Goal: Task Accomplishment & Management: Manage account settings

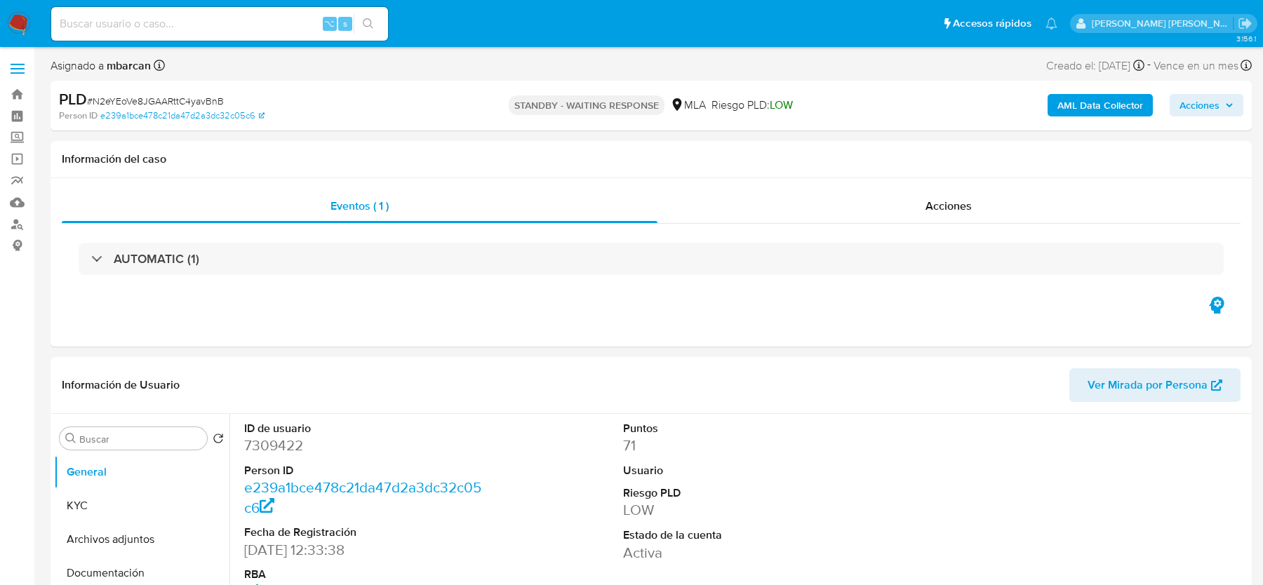
select select "10"
click at [176, 23] on input at bounding box center [219, 24] width 337 height 18
paste input "N2eYEoVe8JGAARttC4yavBnB"
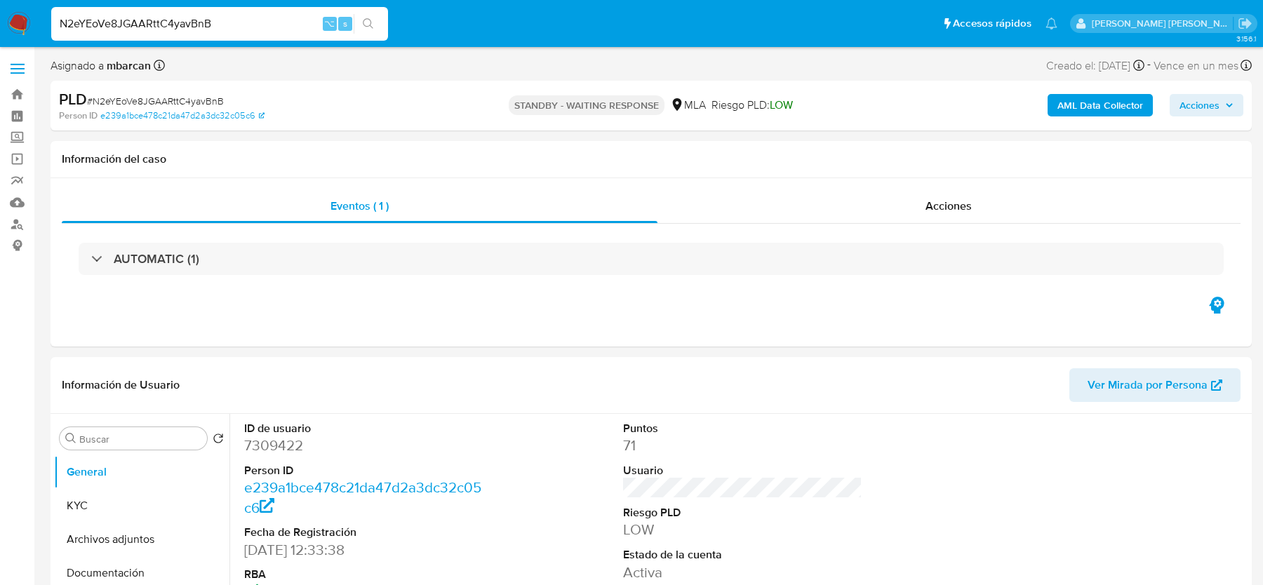
type input "N2eYEoVe8JGAARttC4yavBnB"
click at [12, 26] on img at bounding box center [19, 24] width 24 height 24
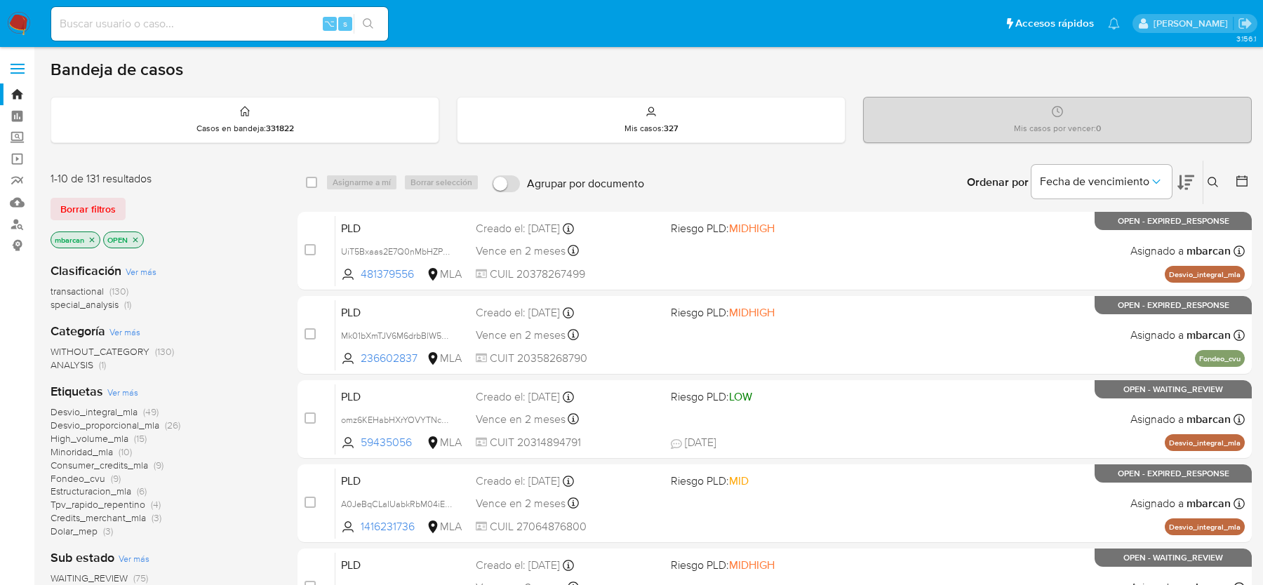
click at [172, 29] on input at bounding box center [219, 24] width 337 height 18
paste input "oNkCgf3nnadEXIvCyC73kCSH"
type input "oNkCgf3nnadEXIvCyC73kCSH"
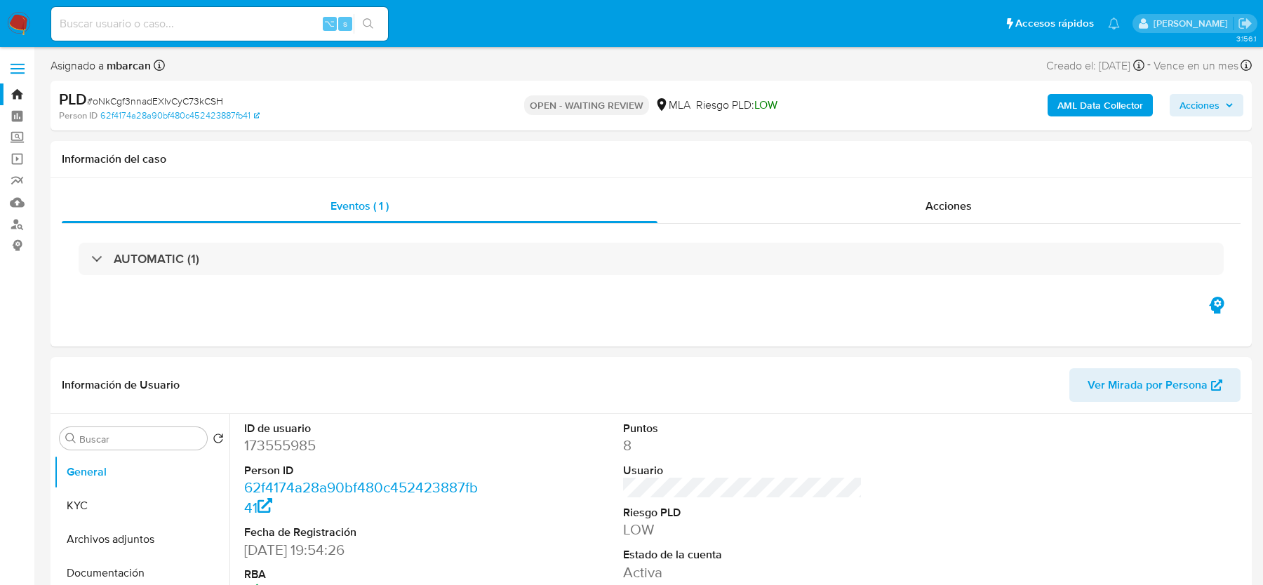
select select "10"
click at [129, 98] on span "# oNkCgf3nnadEXIvCyC73kCSH" at bounding box center [155, 101] width 136 height 14
copy span "oNkCgf3nnadEXIvCyC73kCSH"
click at [15, 23] on img at bounding box center [19, 24] width 24 height 24
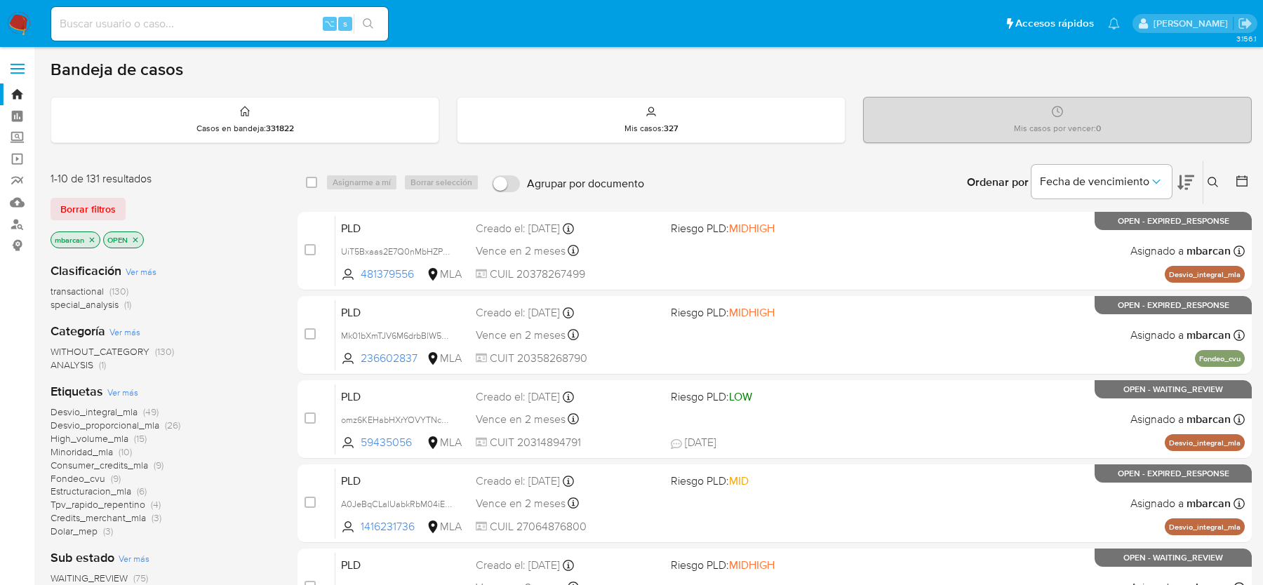
click at [1213, 180] on icon at bounding box center [1212, 182] width 11 height 11
click at [1216, 182] on icon at bounding box center [1212, 182] width 11 height 11
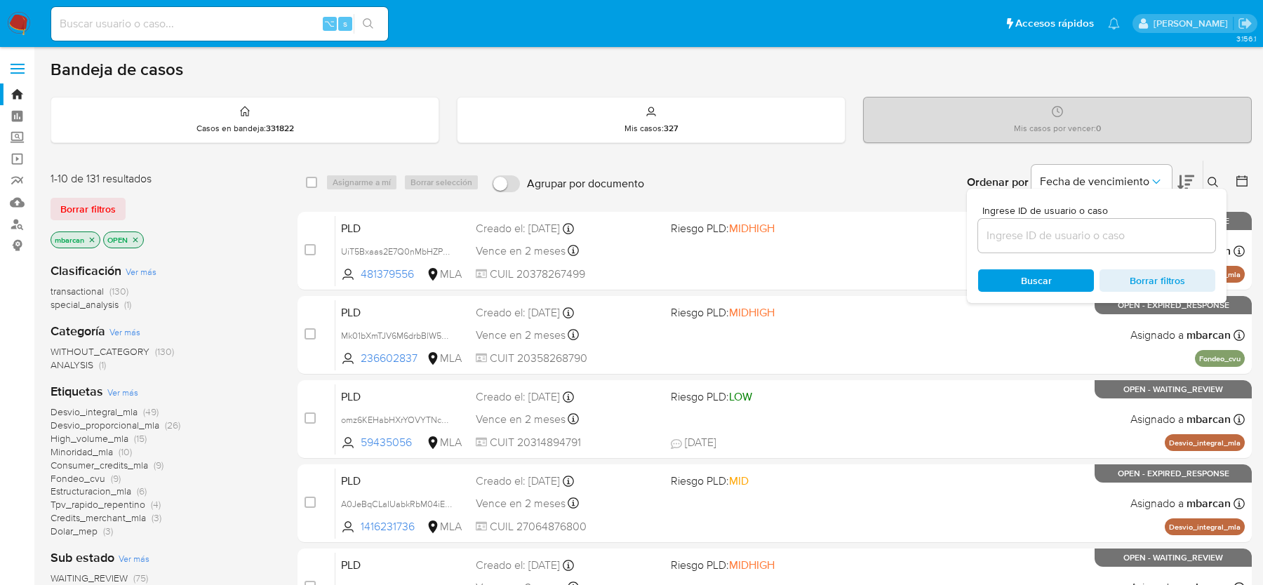
click at [1119, 247] on div at bounding box center [1096, 236] width 237 height 34
click at [1120, 238] on input at bounding box center [1096, 236] width 237 height 18
paste input "oNkCgf3nnadEXIvCyC73kCSH"
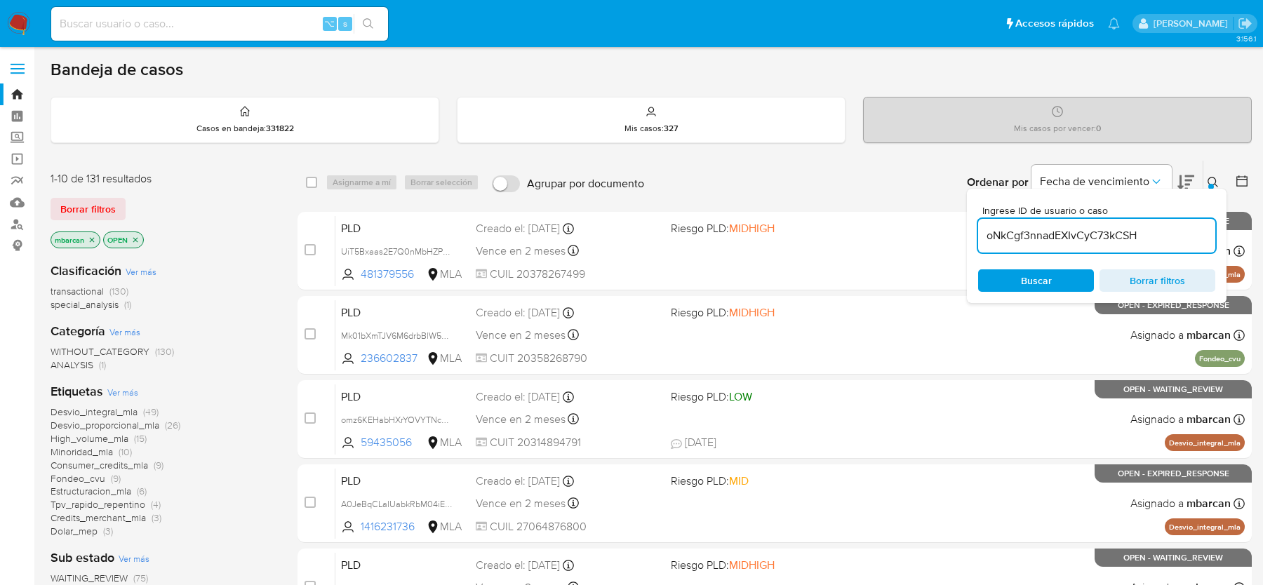
type input "oNkCgf3nnadEXIvCyC73kCSH"
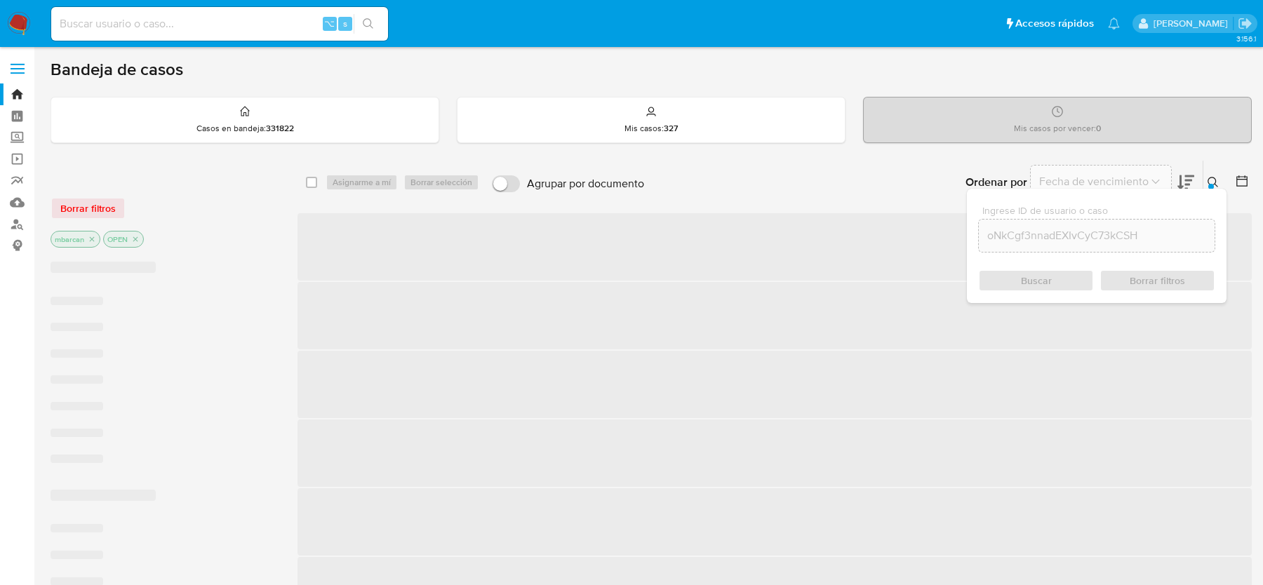
click at [1213, 178] on icon at bounding box center [1212, 182] width 11 height 11
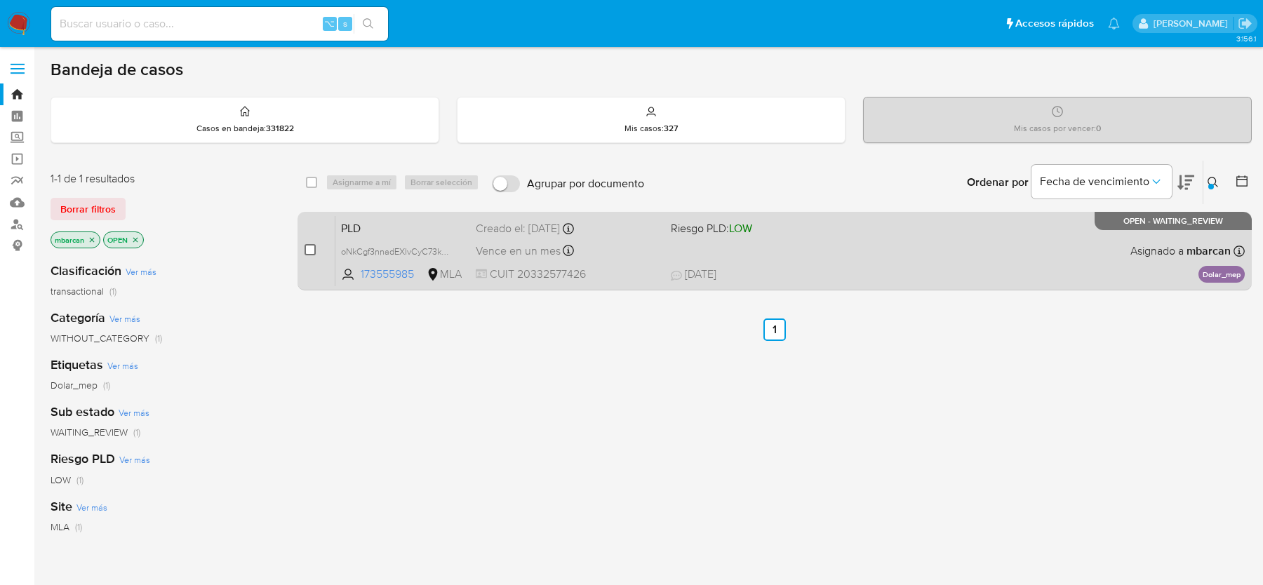
click at [312, 253] on input "checkbox" at bounding box center [310, 249] width 11 height 11
checkbox input "true"
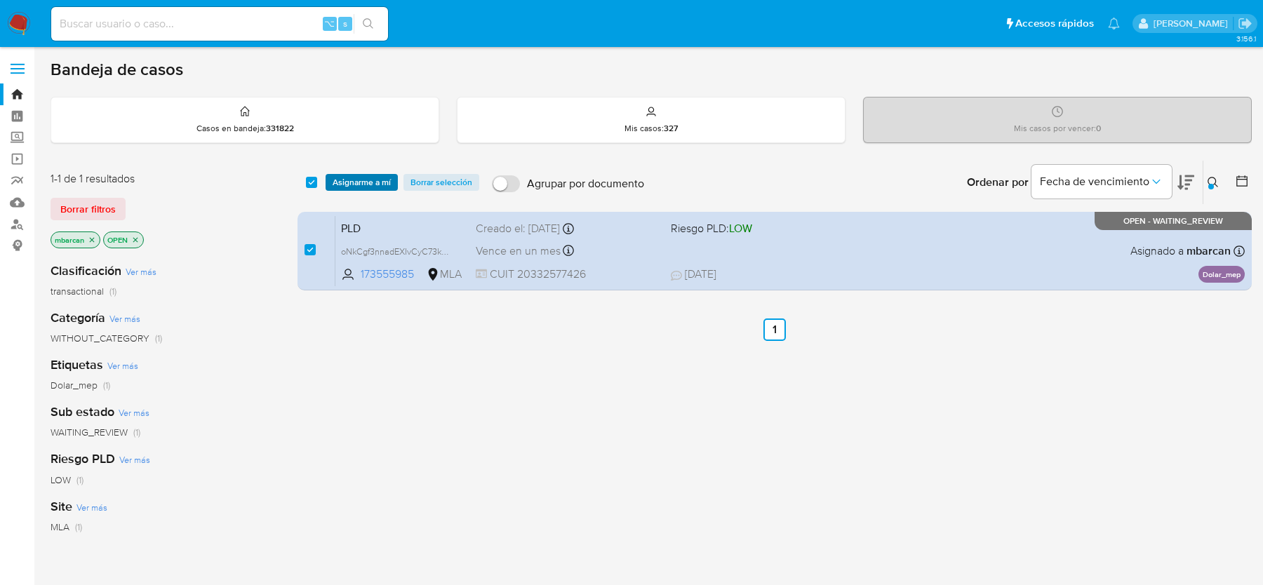
click at [343, 175] on span "Asignarme a mí" at bounding box center [362, 182] width 58 height 14
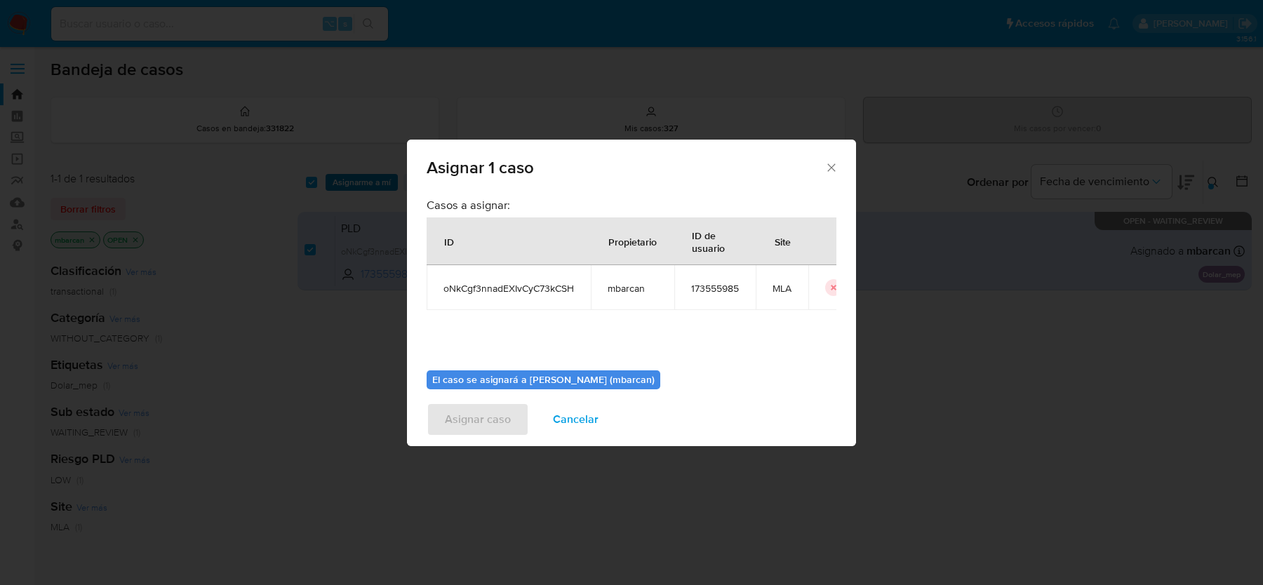
scroll to position [72, 0]
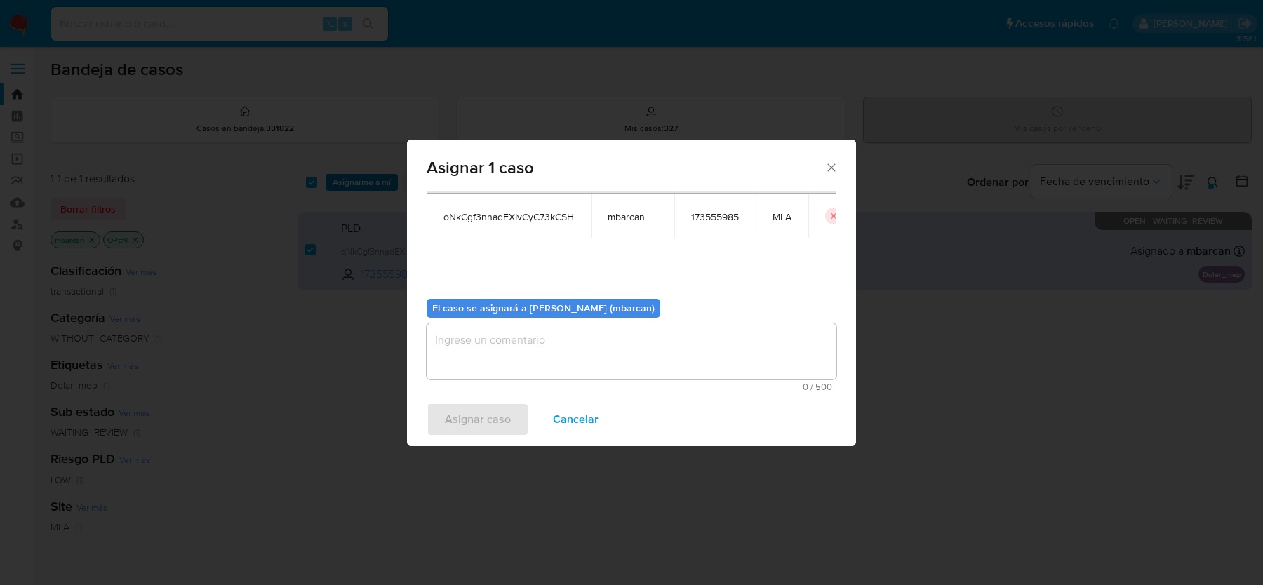
click at [484, 320] on div "El caso se asignará a Magali Iael Barcan (mbarcan) 0 / 500 500 caracteres resta…" at bounding box center [632, 340] width 410 height 105
click at [479, 350] on textarea "assign-modal" at bounding box center [632, 351] width 410 height 56
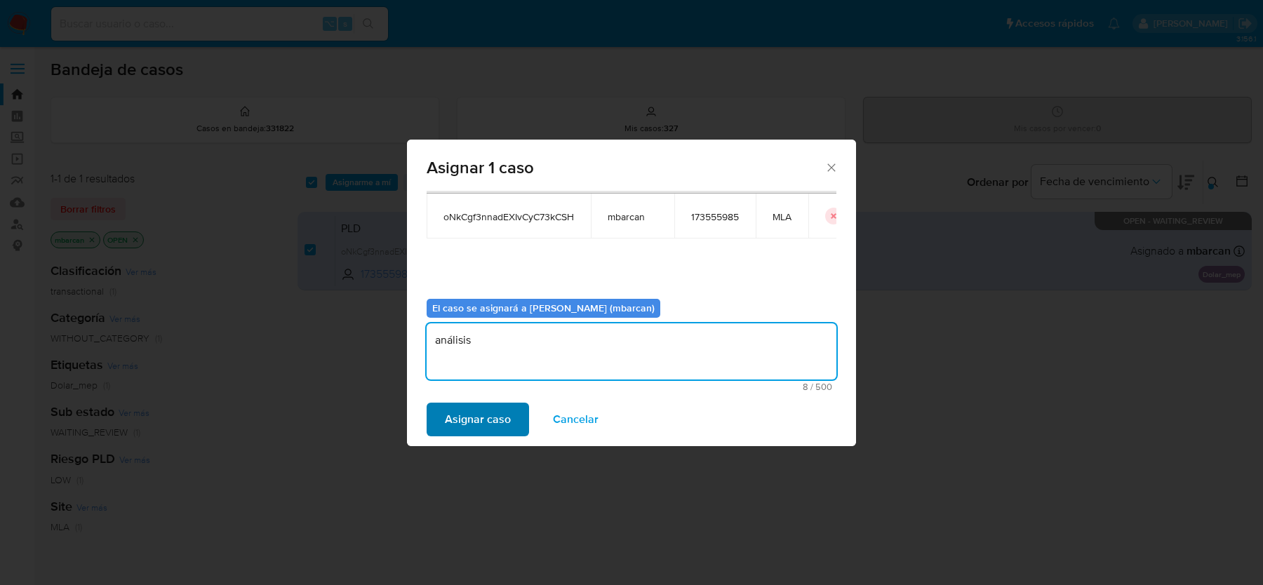
type textarea "análisis"
click at [469, 426] on span "Asignar caso" at bounding box center [478, 419] width 66 height 31
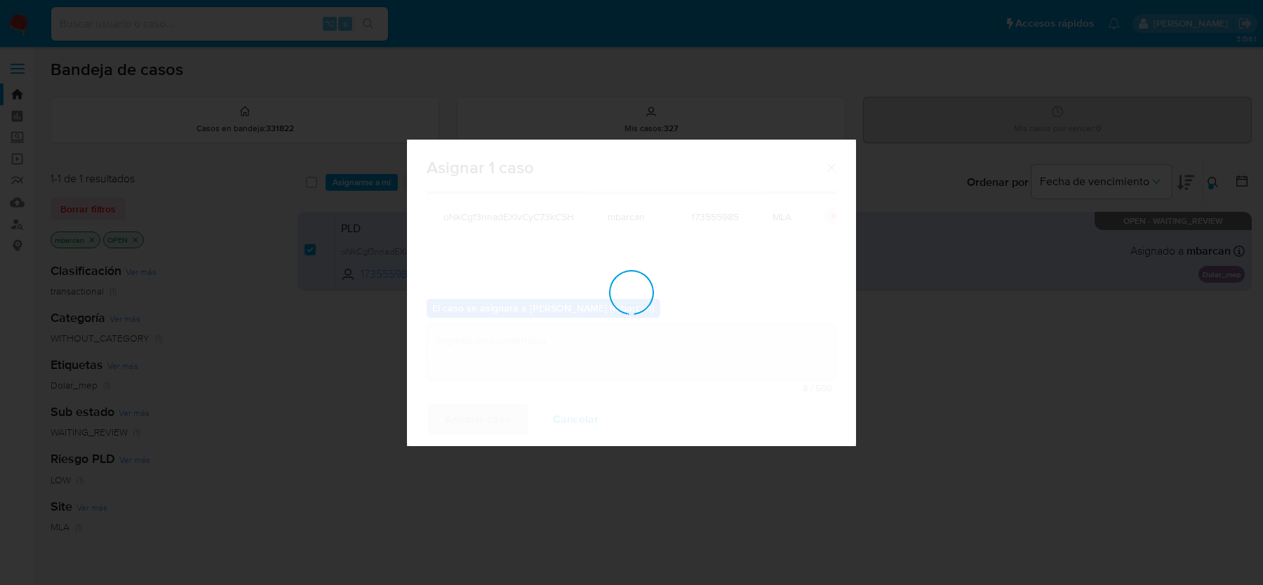
checkbox input "false"
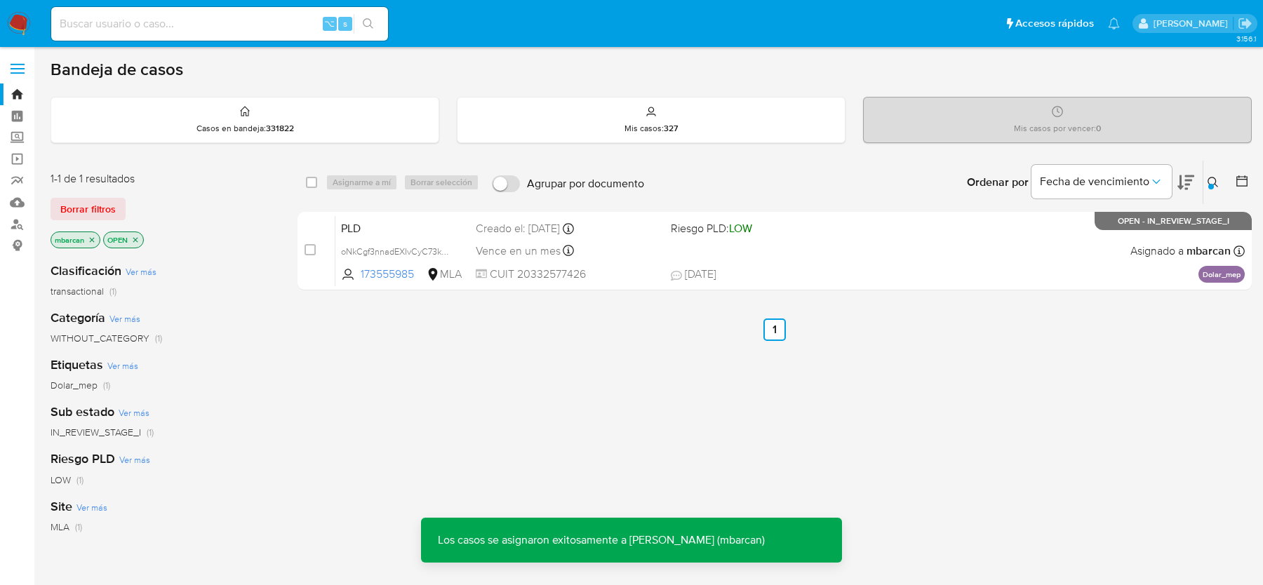
click at [385, 234] on span "PLD" at bounding box center [402, 227] width 123 height 18
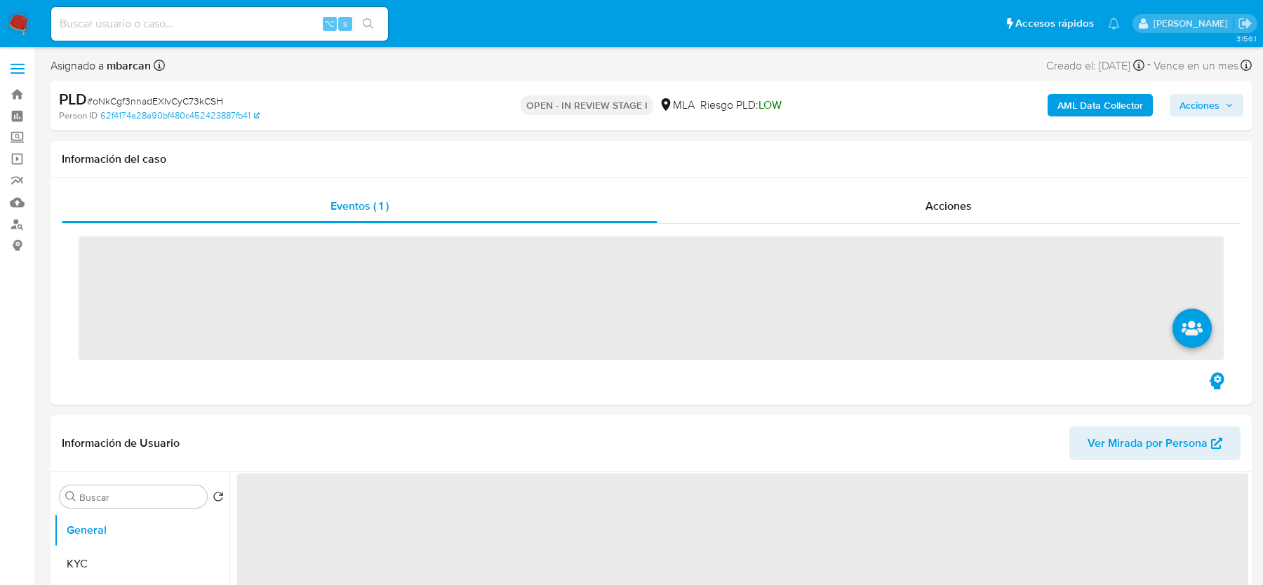
click at [215, 105] on span "# oNkCgf3nnadEXIvCyC73kCSH" at bounding box center [155, 101] width 136 height 14
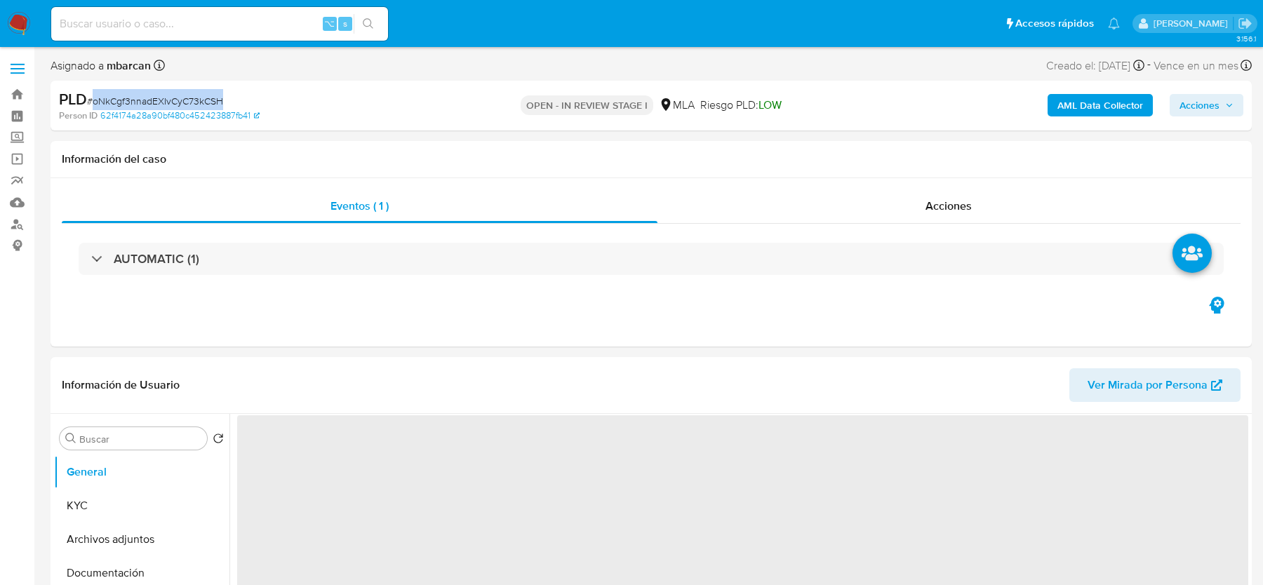
copy span "oNkCgf3nnadEXIvCyC73kCSH"
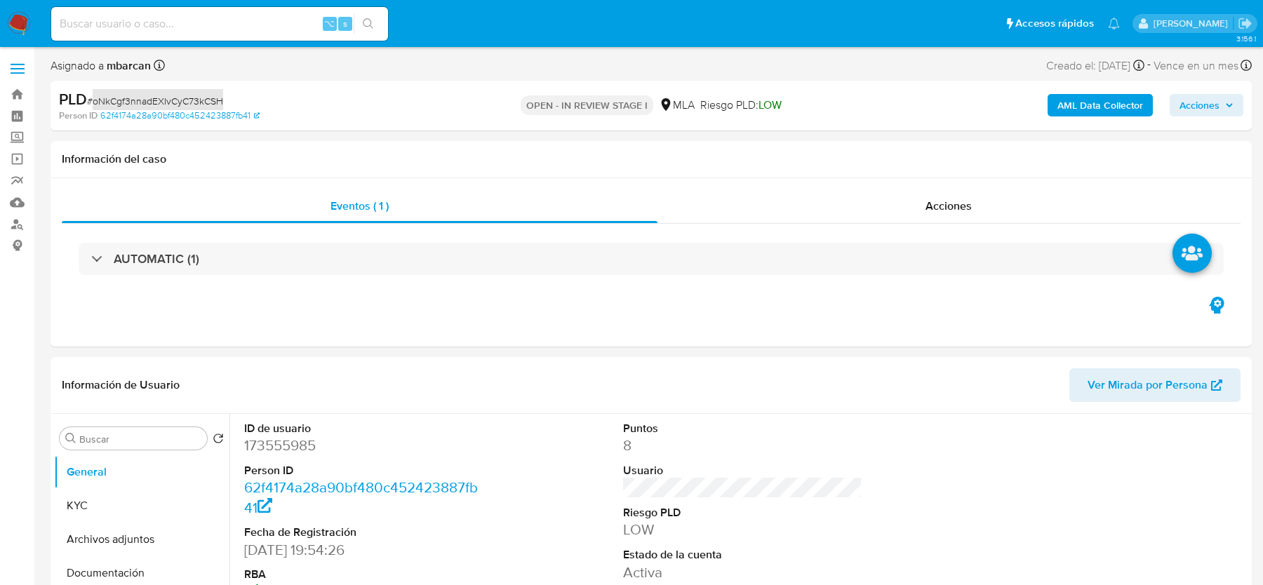
select select "10"
copy span "oNkCgf3nnadEXIvCyC73kCSH"
click at [262, 446] on dd "173555985" at bounding box center [363, 446] width 239 height 20
copy dd "173555985"
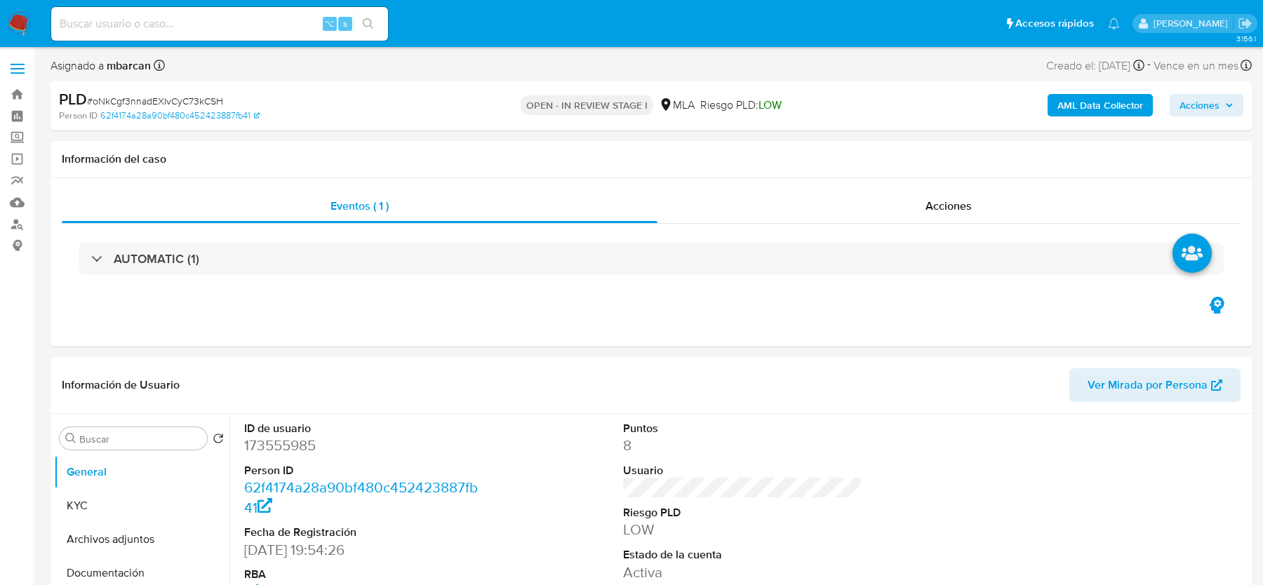
click at [136, 98] on span "# oNkCgf3nnadEXIvCyC73kCSH" at bounding box center [155, 101] width 136 height 14
copy span "oNkCgf3nnadEXIvCyC73kCSH"
click at [1071, 110] on b "AML Data Collector" at bounding box center [1100, 105] width 86 height 22
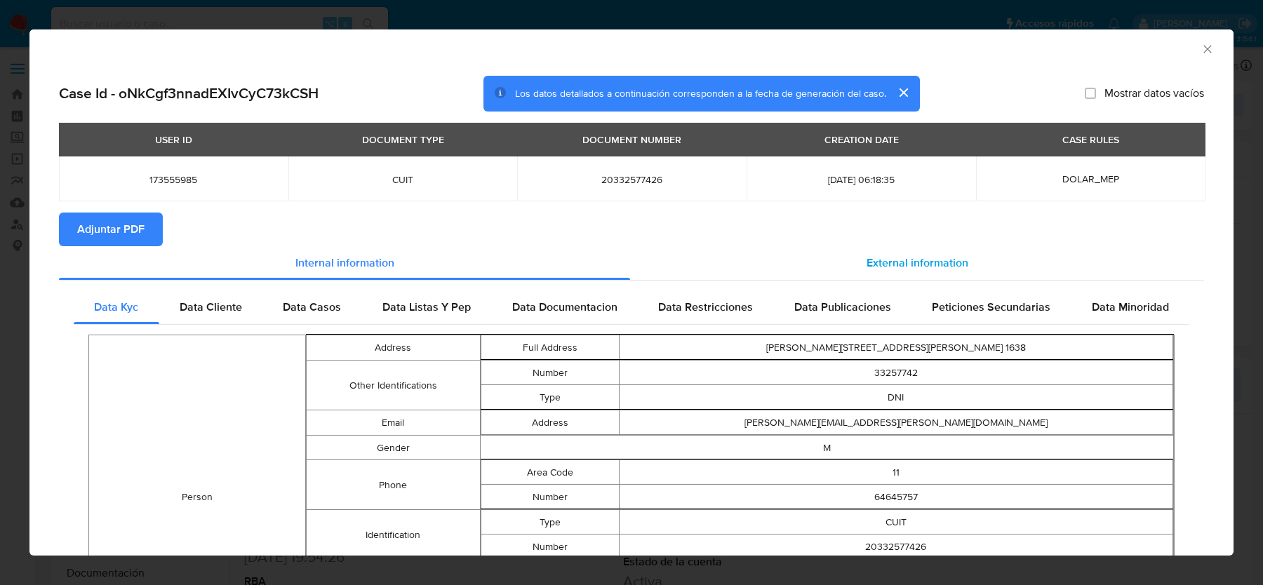
click at [902, 256] on span "External information" at bounding box center [917, 263] width 102 height 16
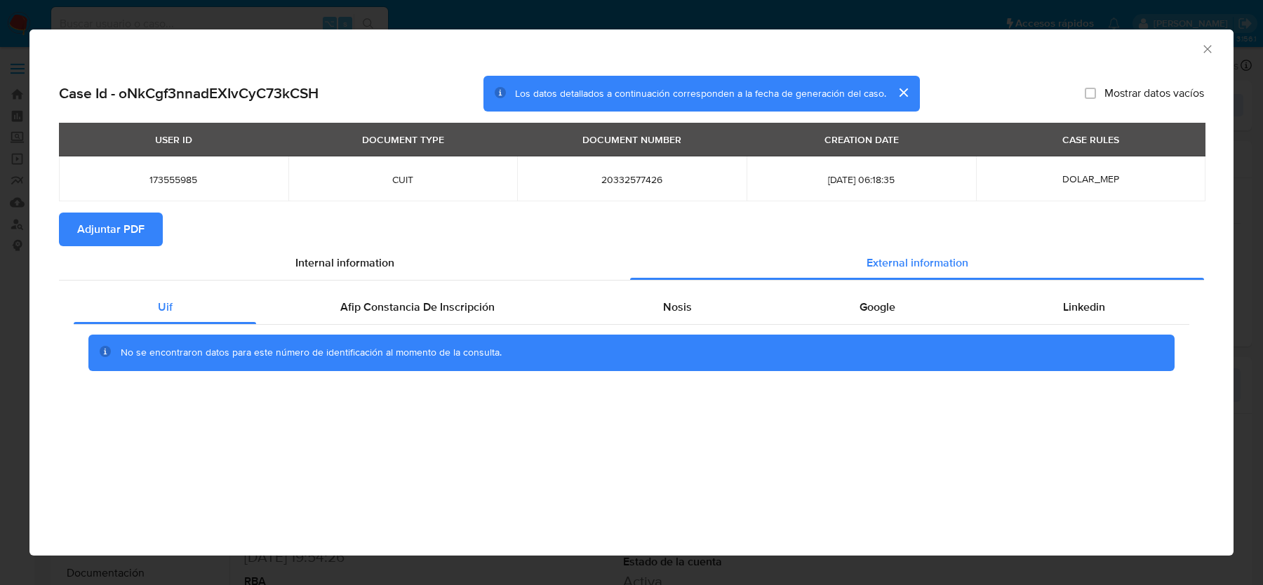
click at [459, 342] on div "No se encontraron datos para este número de identificación al momento de la con…" at bounding box center [631, 353] width 1086 height 36
click at [458, 327] on div "No se encontraron datos para este número de identificación al momento de la con…" at bounding box center [632, 353] width 1116 height 56
click at [458, 302] on span "Afip Constancia De Inscripción" at bounding box center [417, 307] width 154 height 16
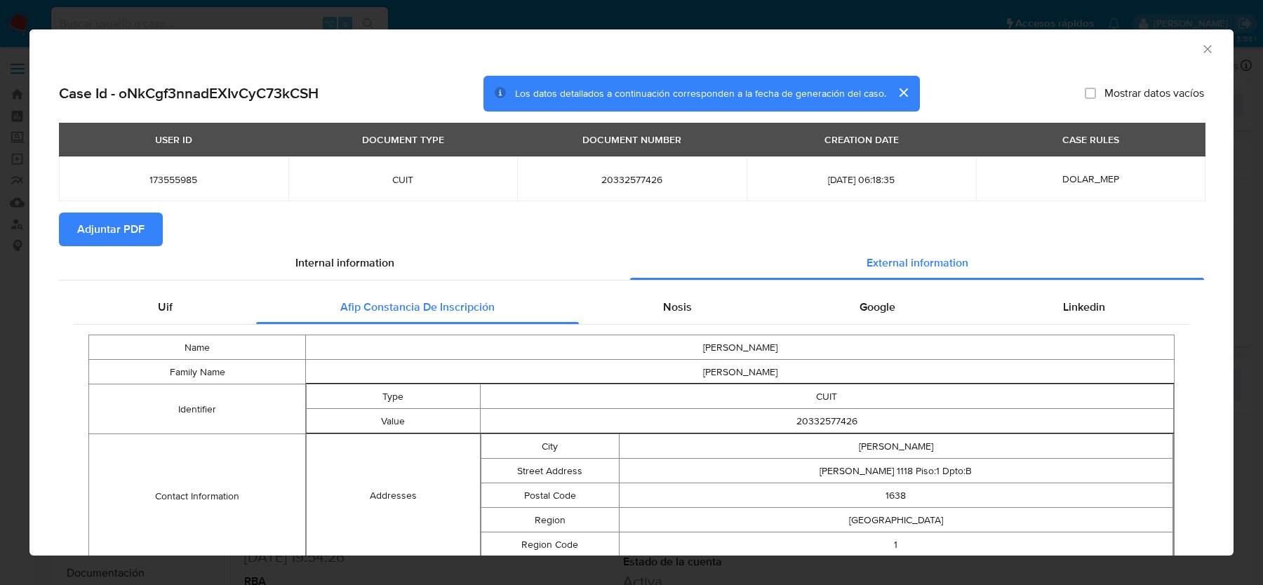
click at [157, 229] on button "Adjuntar PDF" at bounding box center [111, 230] width 104 height 34
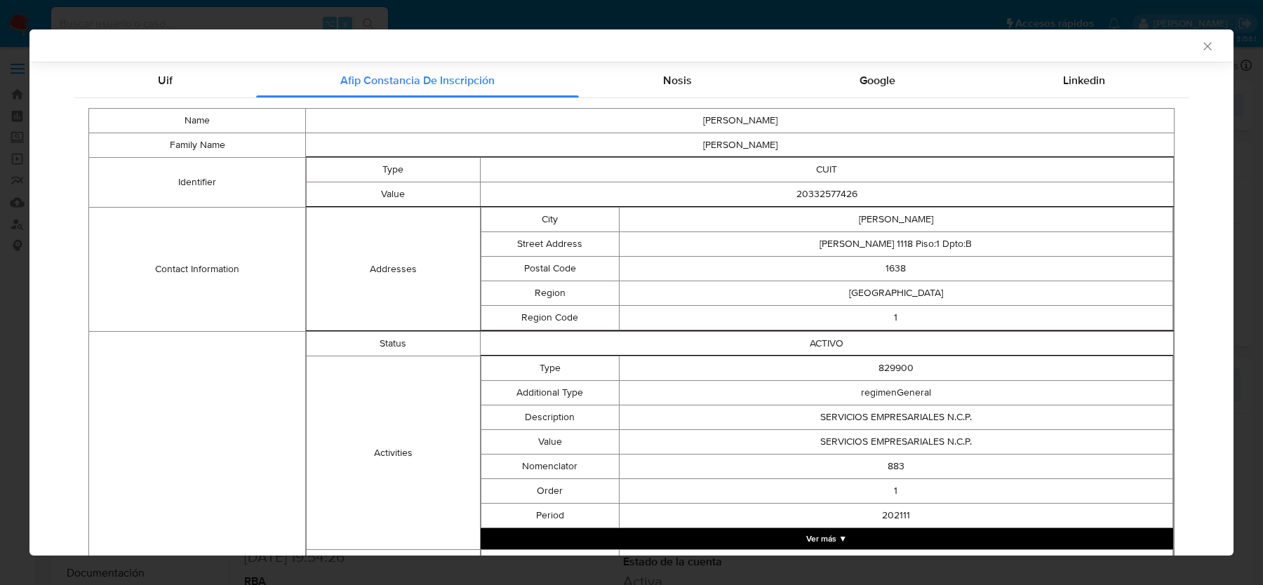
scroll to position [79, 0]
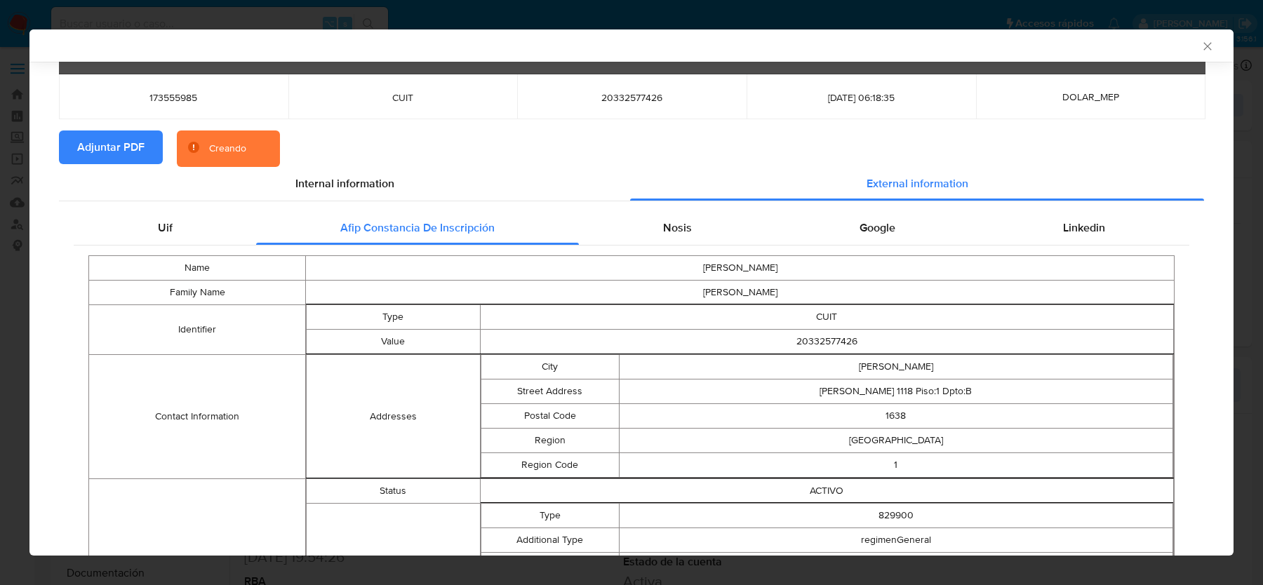
click at [654, 219] on div "Nosis" at bounding box center [677, 228] width 196 height 34
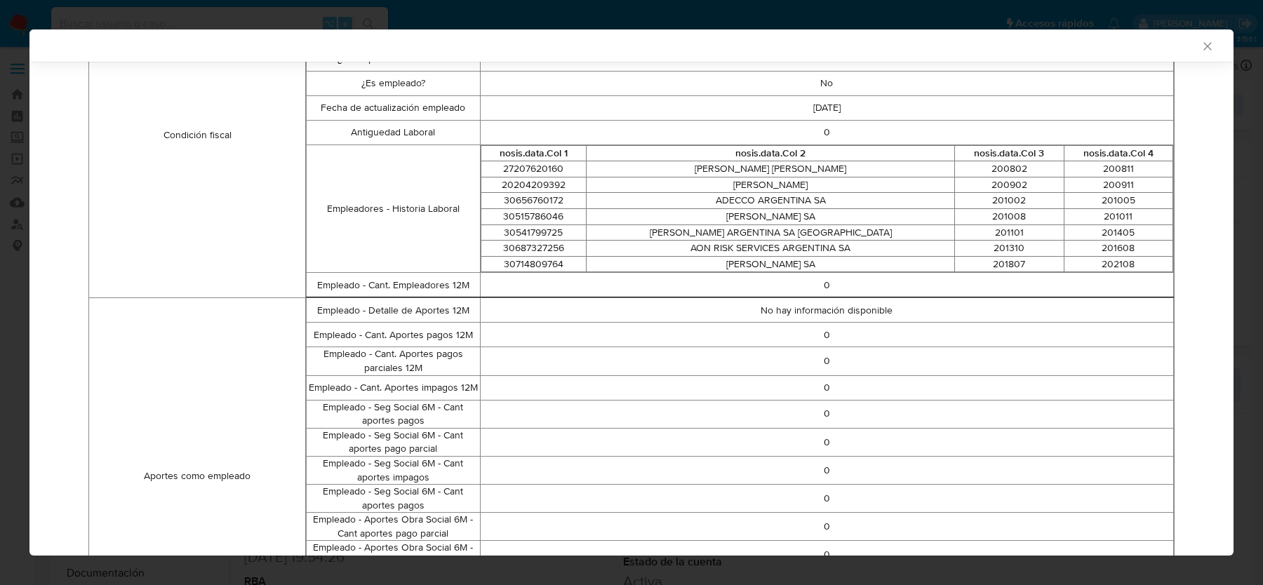
scroll to position [0, 0]
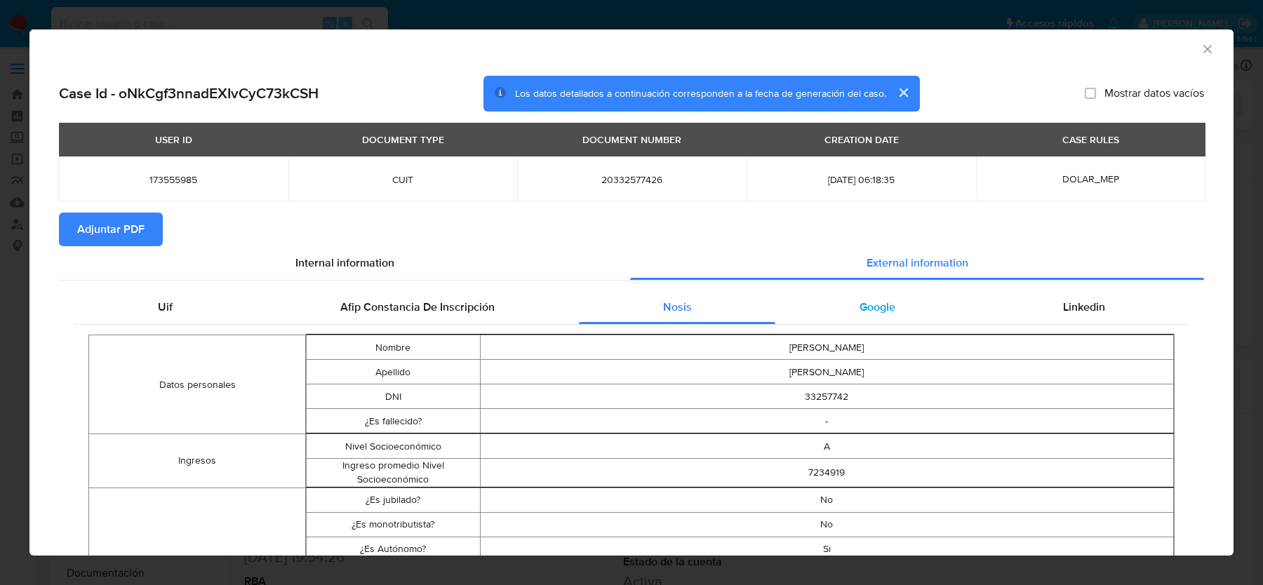
click at [881, 314] on span "Google" at bounding box center [877, 307] width 36 height 16
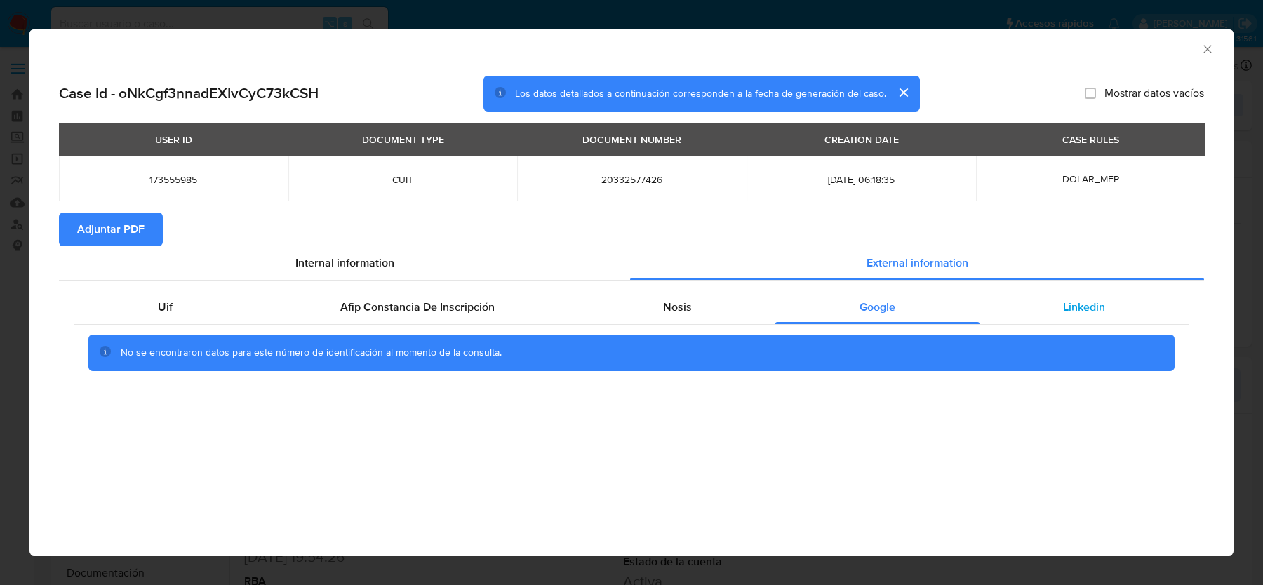
click at [1063, 304] on span "Linkedin" at bounding box center [1084, 307] width 42 height 16
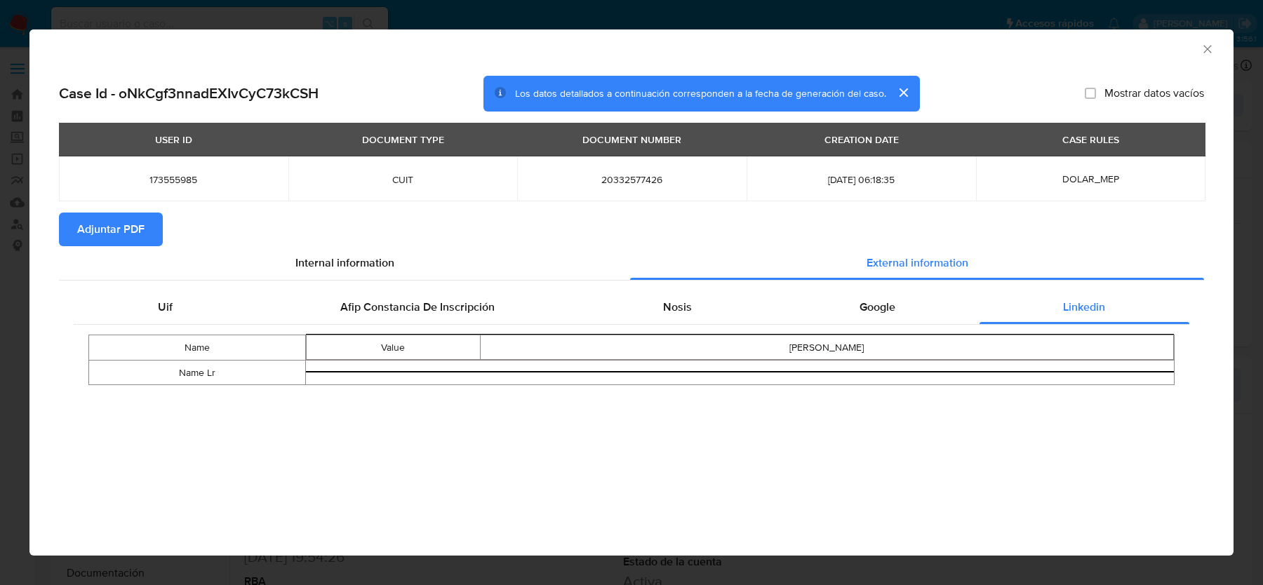
click at [1210, 46] on icon "Cerrar ventana" at bounding box center [1207, 49] width 14 height 14
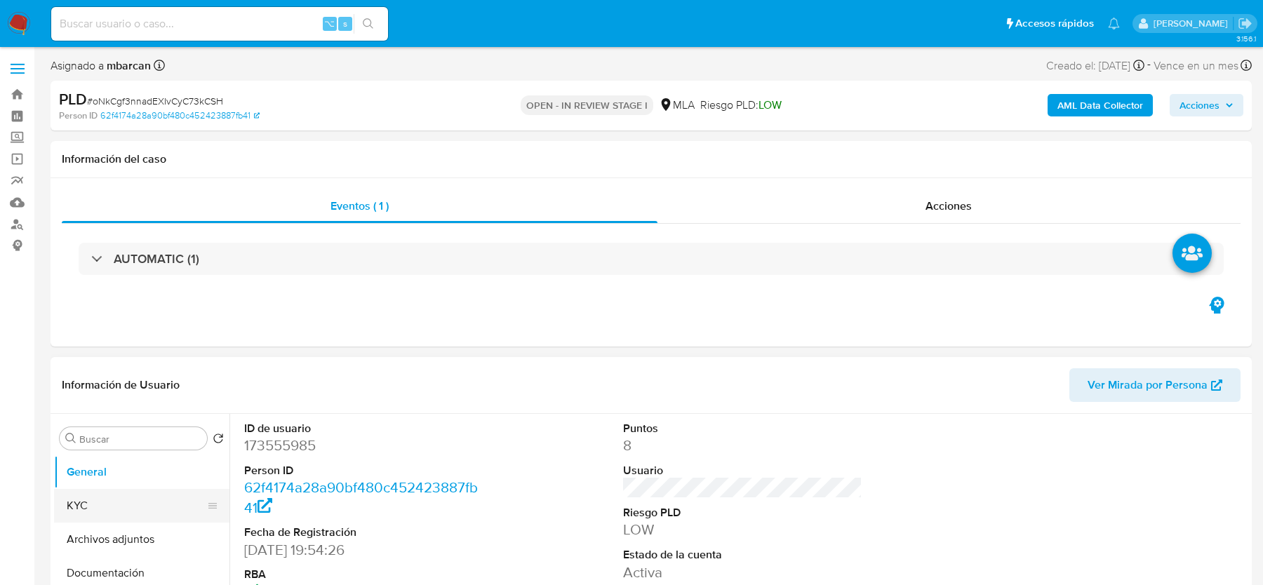
click at [156, 495] on button "KYC" at bounding box center [136, 506] width 164 height 34
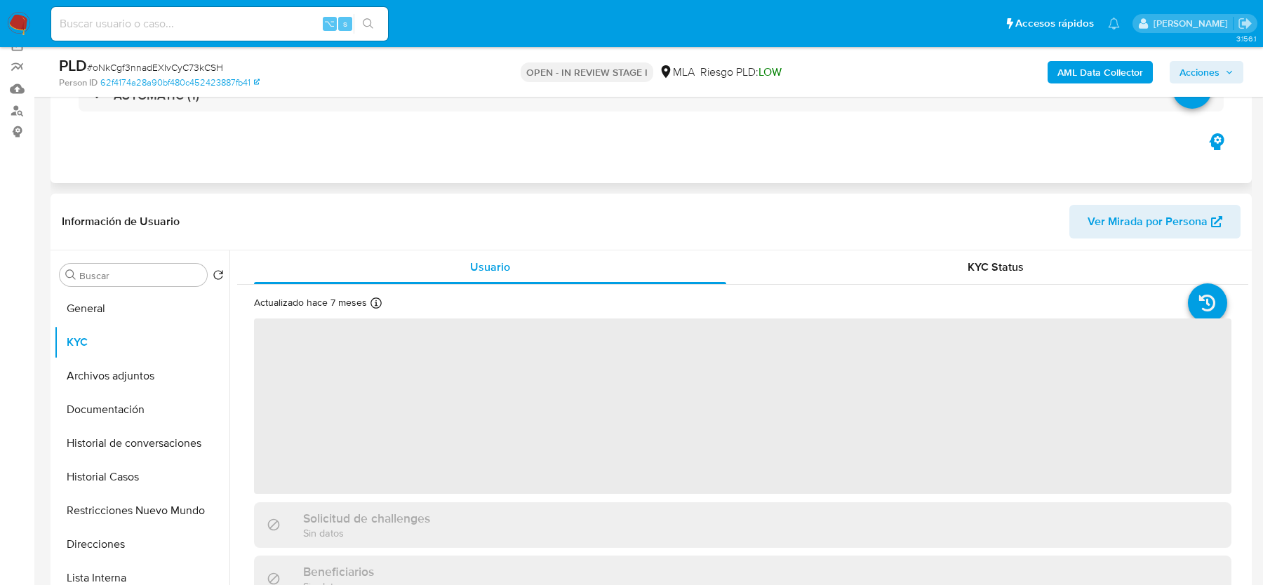
scroll to position [148, 0]
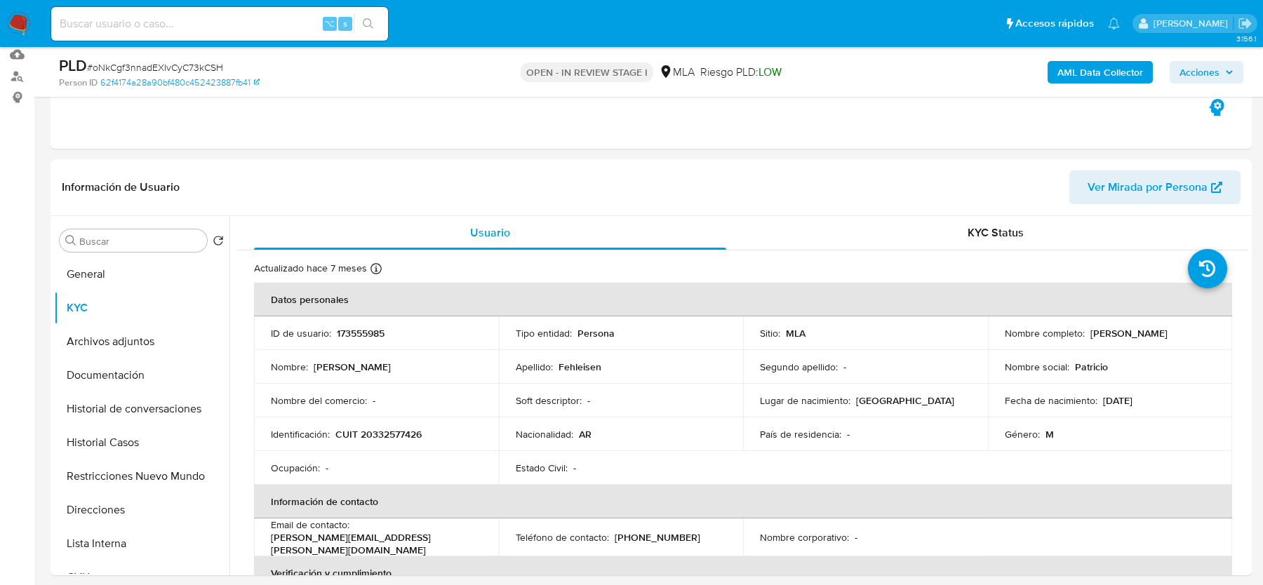
click at [1109, 70] on b "AML Data Collector" at bounding box center [1100, 72] width 86 height 22
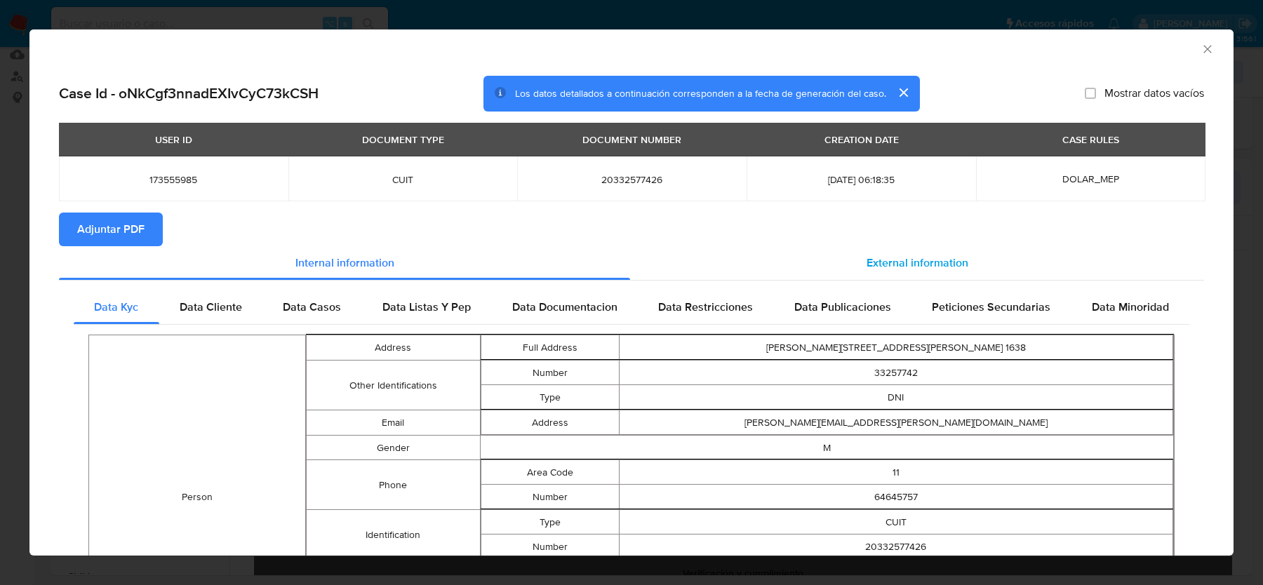
click at [895, 261] on span "External information" at bounding box center [917, 263] width 102 height 16
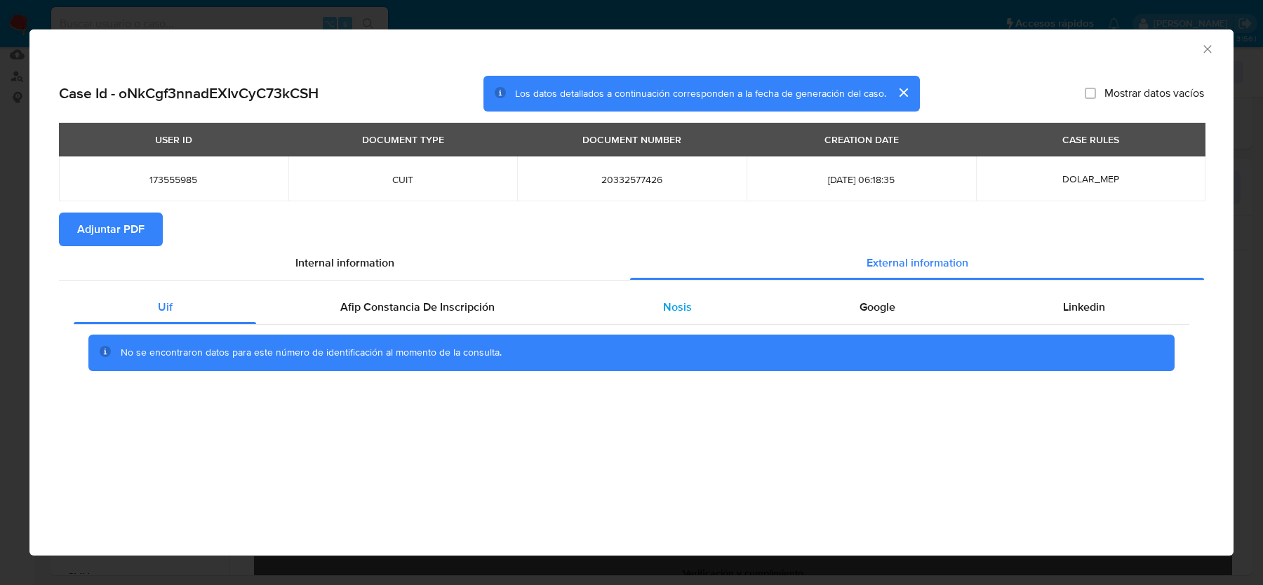
click at [669, 319] on div "Nosis" at bounding box center [677, 307] width 196 height 34
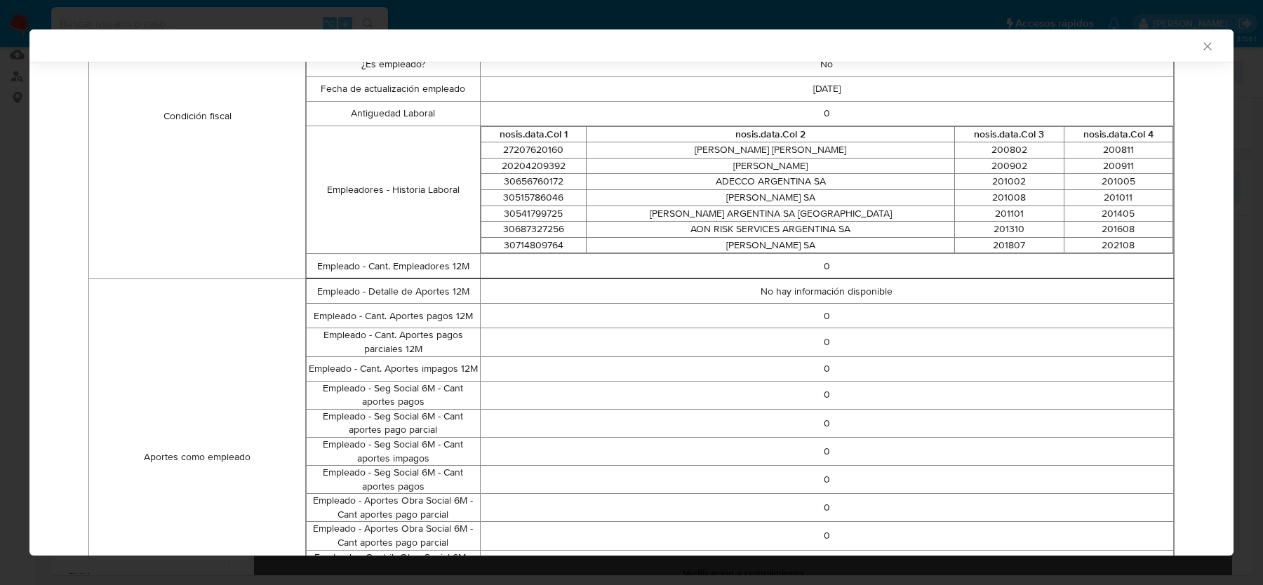
scroll to position [1006, 0]
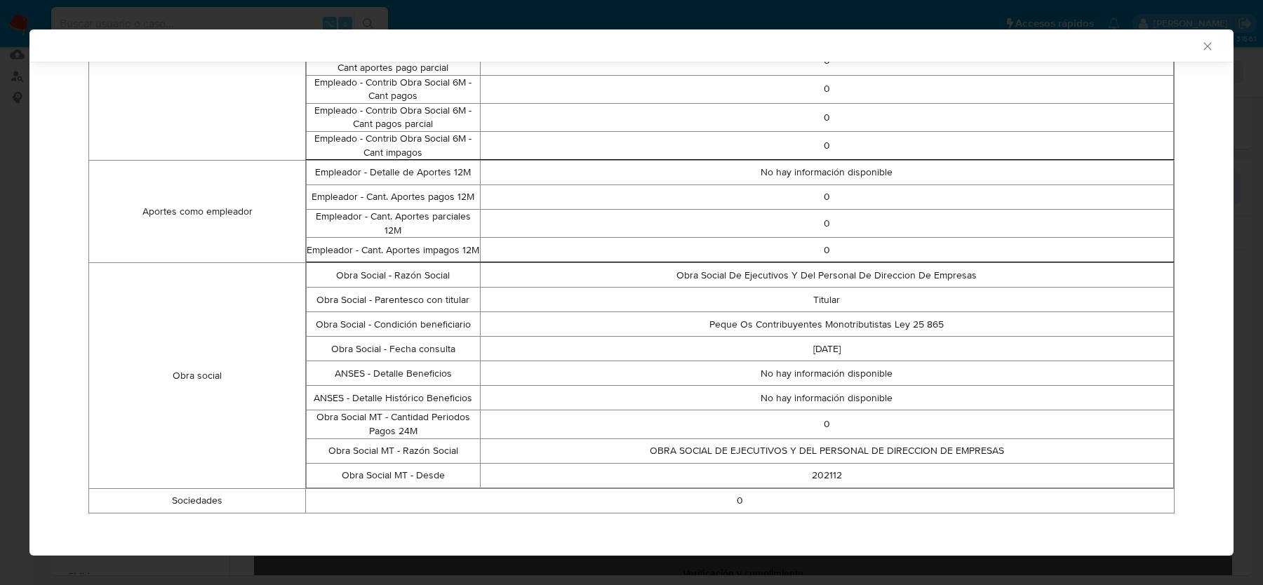
click at [747, 497] on td "0" at bounding box center [740, 500] width 869 height 25
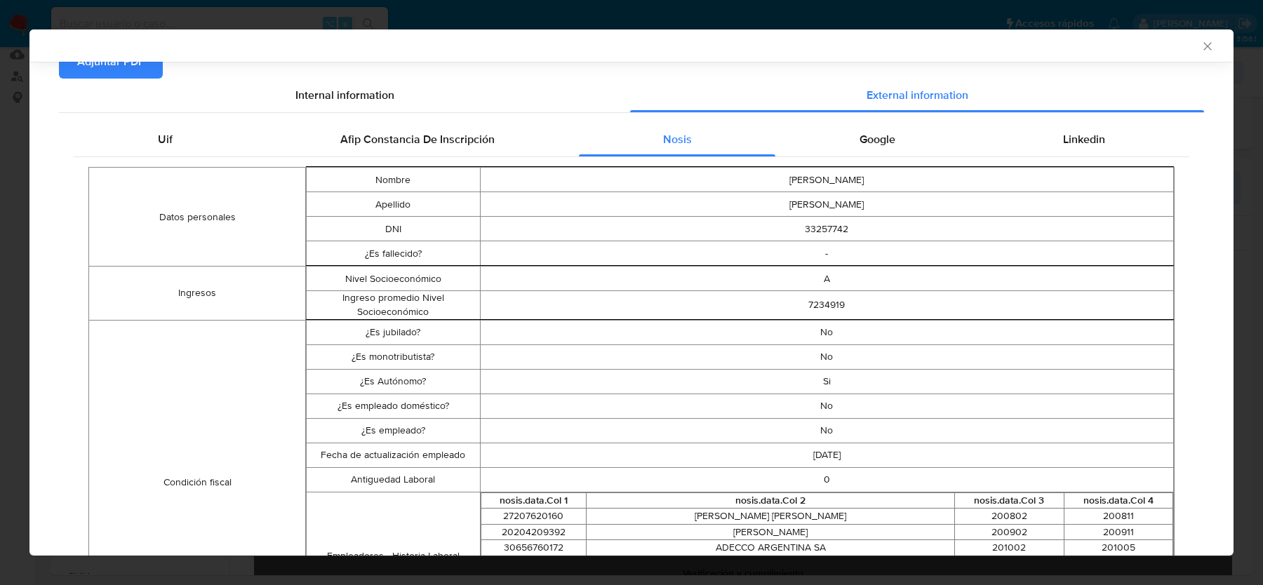
click at [1207, 56] on div "AML Data Collector" at bounding box center [631, 45] width 1204 height 32
click at [1205, 43] on icon "Cerrar ventana" at bounding box center [1207, 46] width 14 height 14
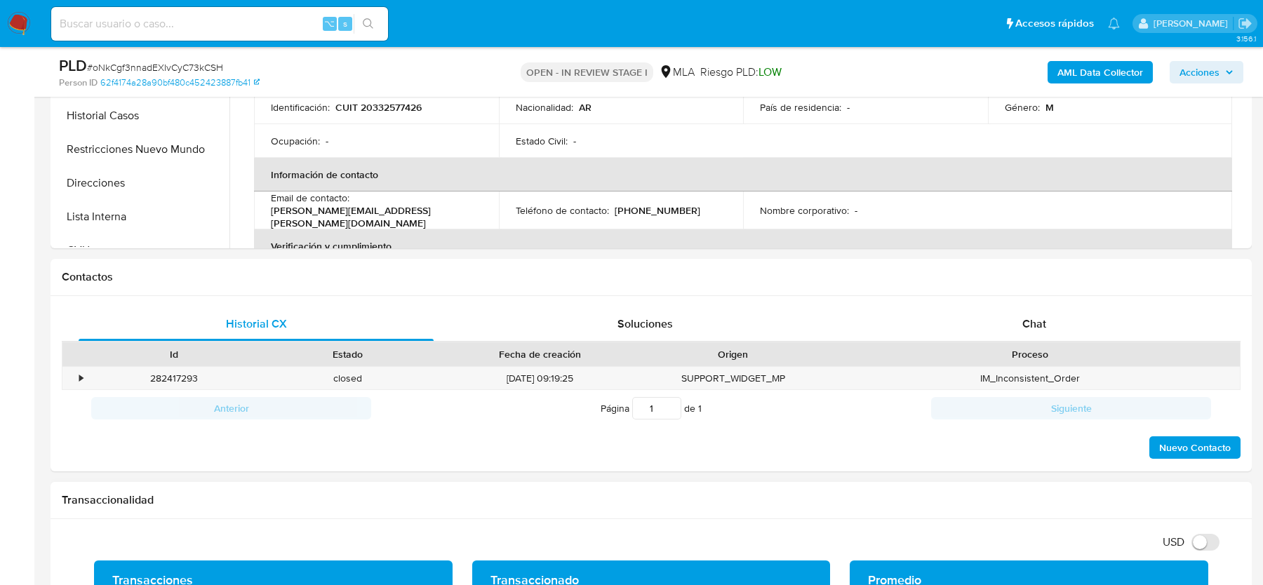
scroll to position [608, 0]
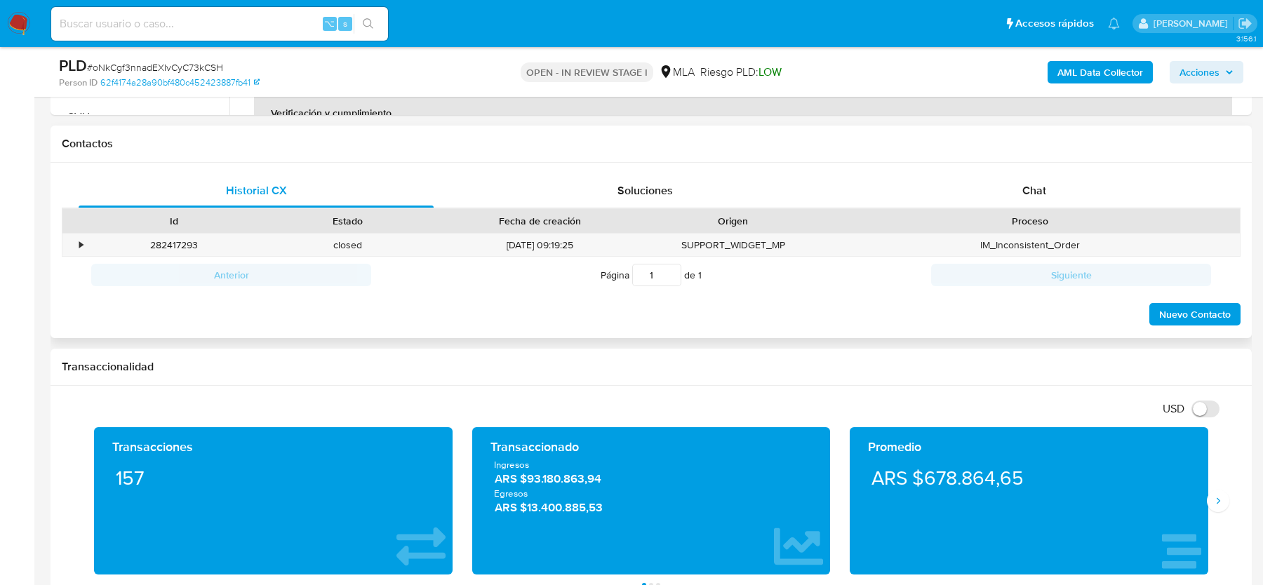
click at [995, 220] on div "Proceso" at bounding box center [1029, 221] width 401 height 14
click at [1040, 191] on span "Chat" at bounding box center [1034, 190] width 24 height 16
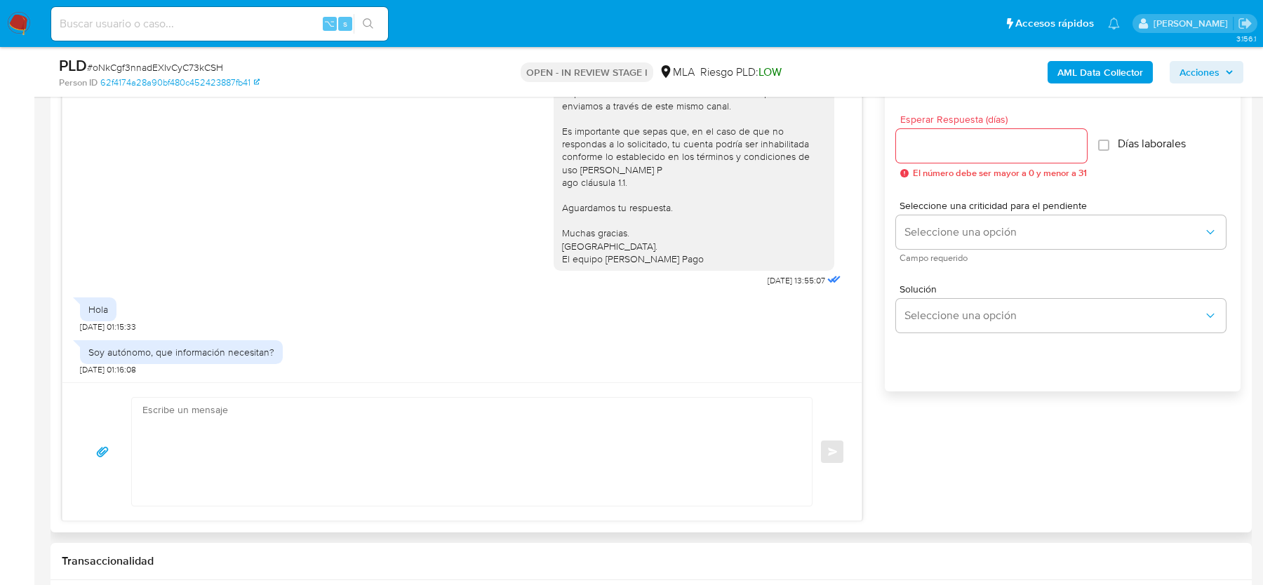
scroll to position [830, 0]
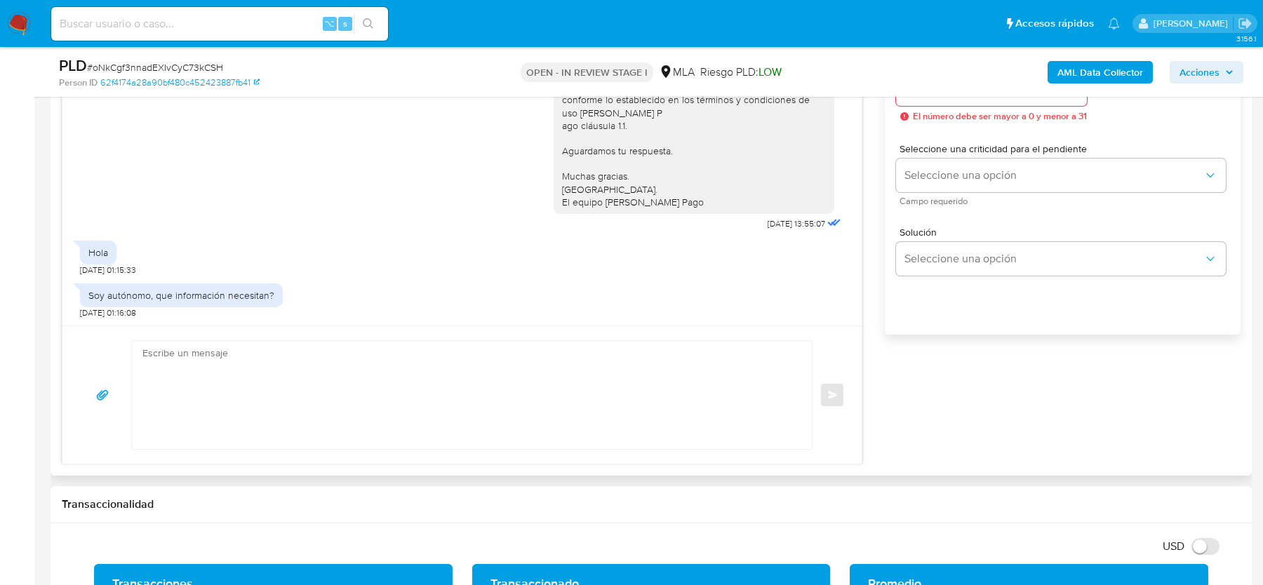
click at [178, 406] on textarea at bounding box center [468, 395] width 652 height 108
paste textarea "Hola, Esperamos que te encuentres bien. En función de las operaciones registrad…"
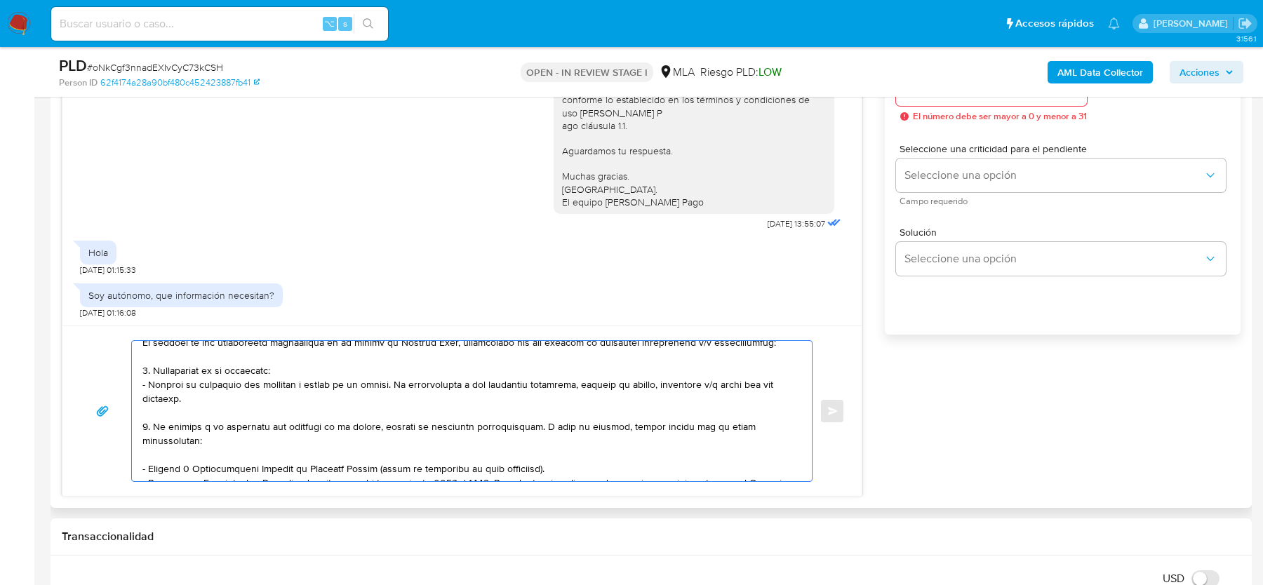
scroll to position [68, 0]
click at [304, 405] on textarea at bounding box center [468, 411] width 652 height 140
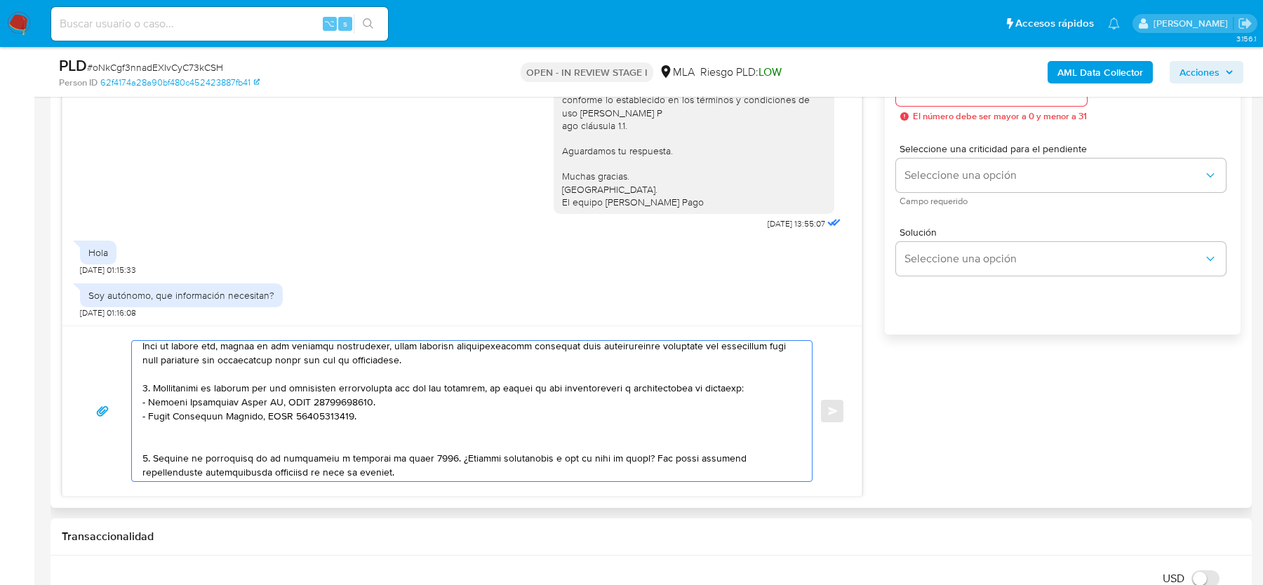
click at [267, 446] on textarea at bounding box center [468, 411] width 652 height 140
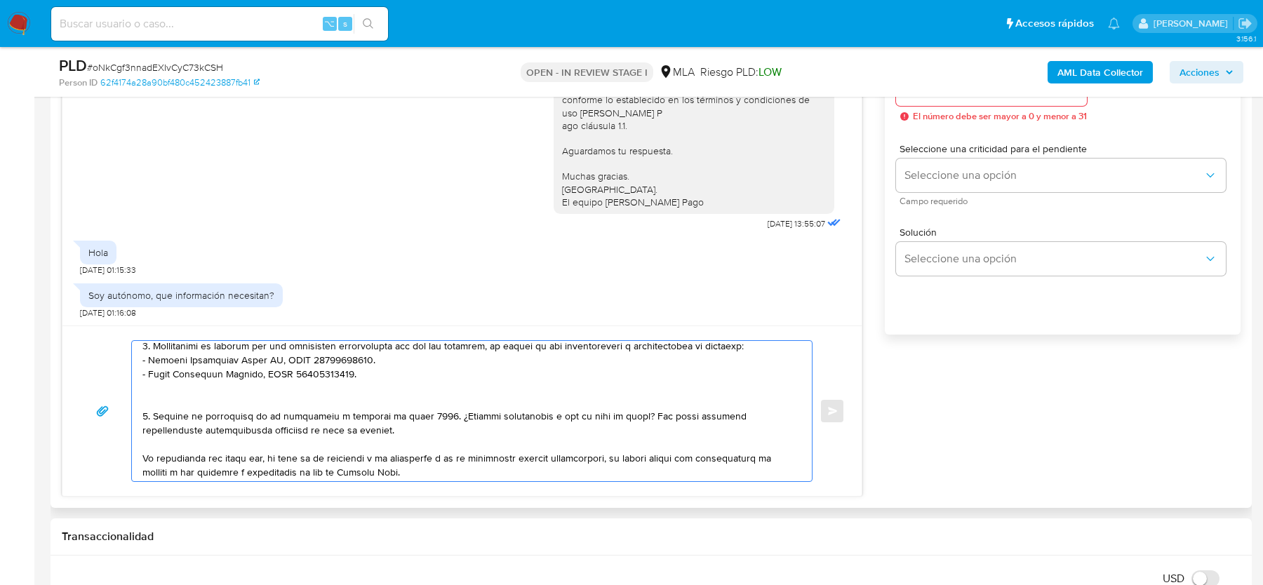
scroll to position [316, 0]
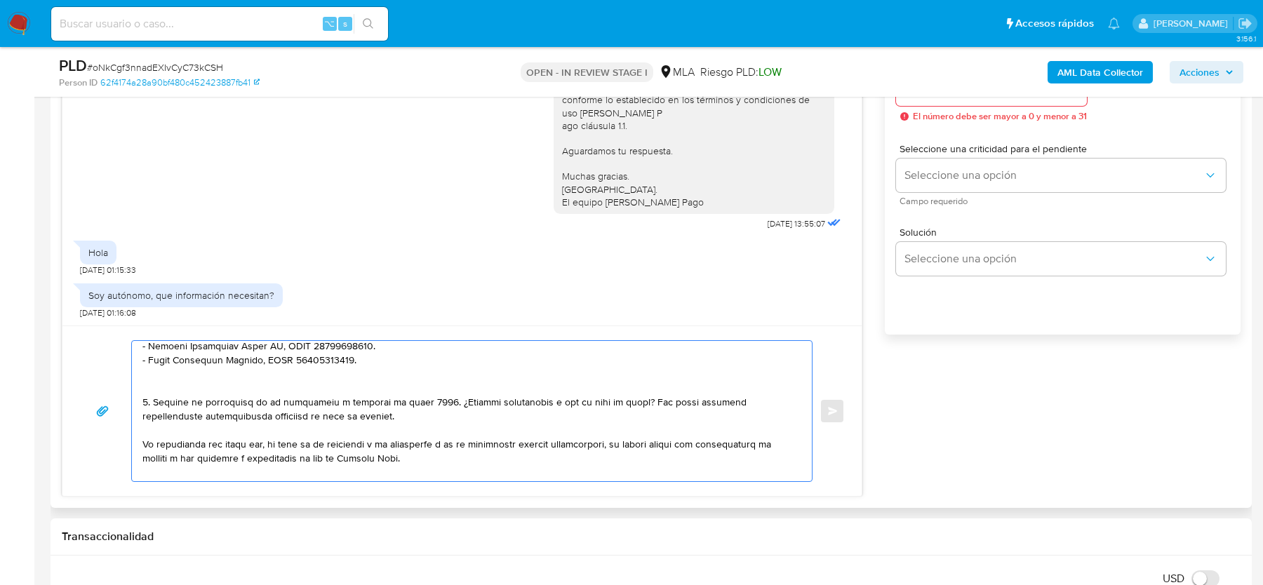
drag, startPoint x: 326, startPoint y: 412, endPoint x: 269, endPoint y: 379, distance: 66.3
click at [269, 379] on textarea at bounding box center [468, 411] width 652 height 140
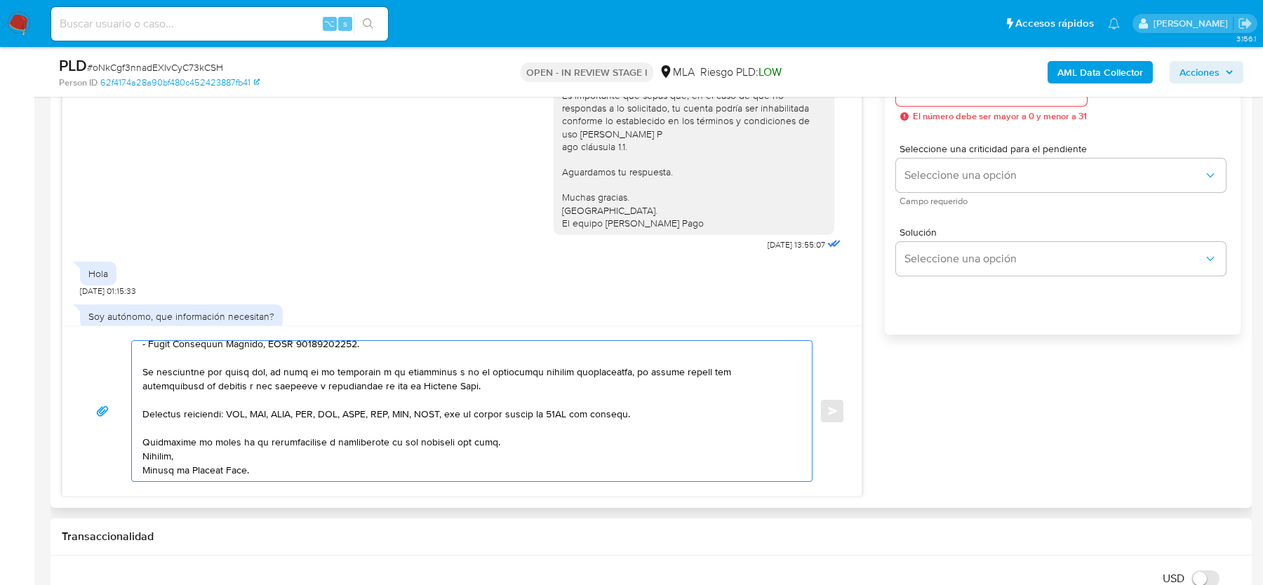
scroll to position [755, 0]
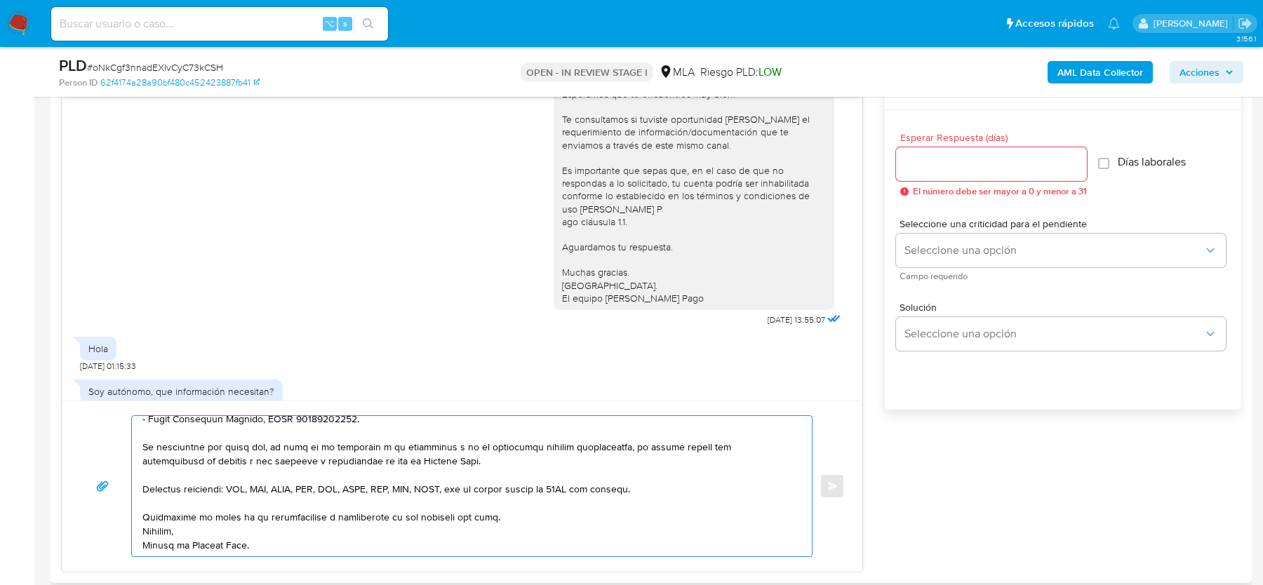
type textarea "Hola, Esperamos que te encuentres bien. En función de las operaciones registrad…"
click at [926, 173] on div at bounding box center [991, 164] width 191 height 34
click at [925, 166] on input "Esperar Respuesta (días)" at bounding box center [991, 164] width 191 height 18
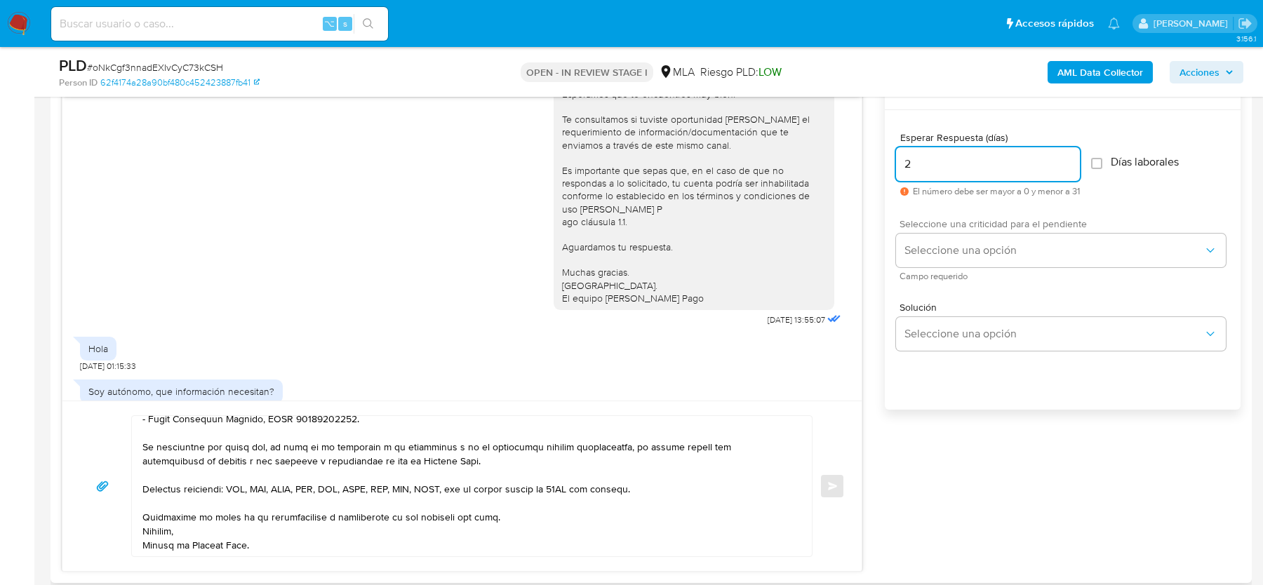
type input "2"
drag, startPoint x: 925, startPoint y: 222, endPoint x: 925, endPoint y: 252, distance: 29.5
click at [925, 222] on span "Seleccione una criticidad para el pendiente" at bounding box center [1064, 224] width 330 height 10
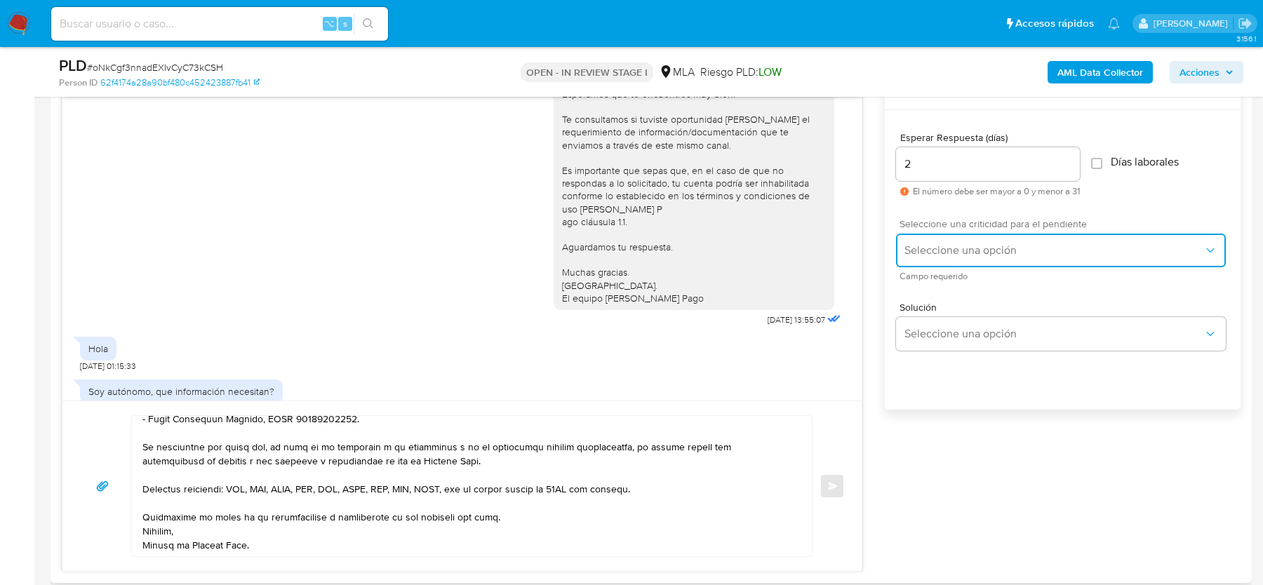
click at [925, 255] on span "Seleccione una opción" at bounding box center [1053, 250] width 299 height 14
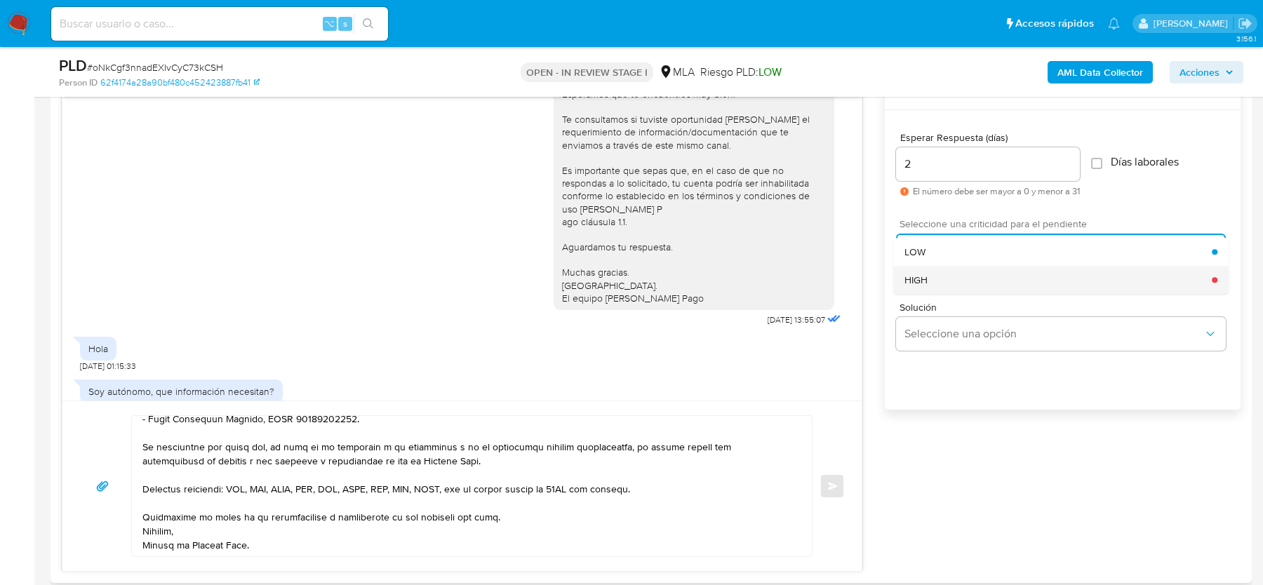
click at [925, 282] on span "HIGH" at bounding box center [915, 280] width 23 height 13
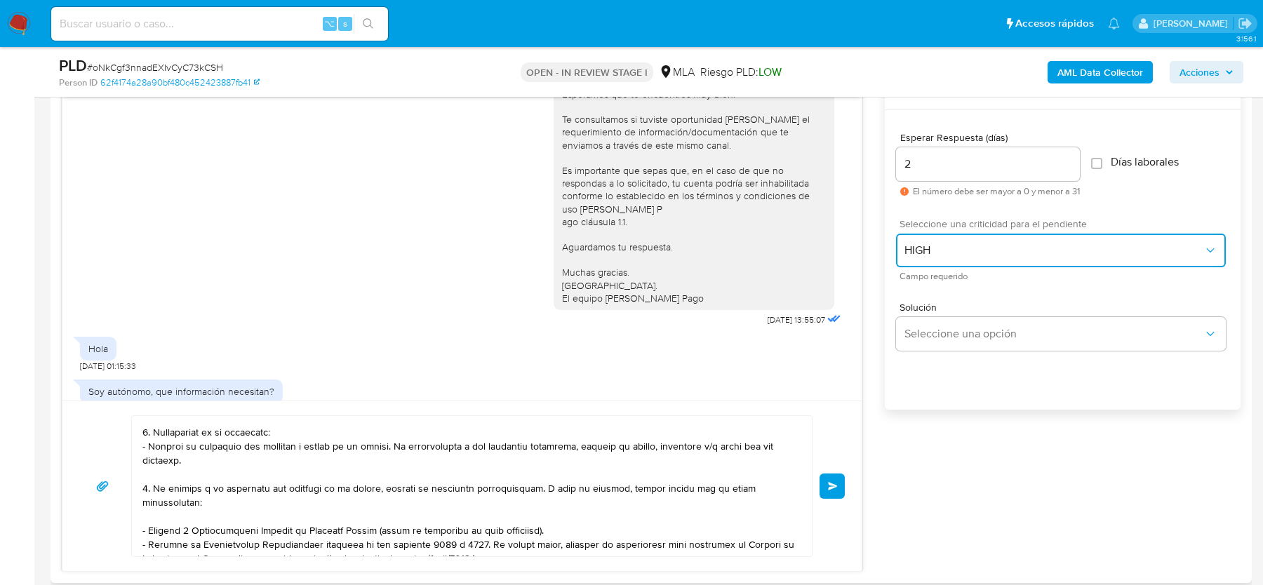
scroll to position [74, 0]
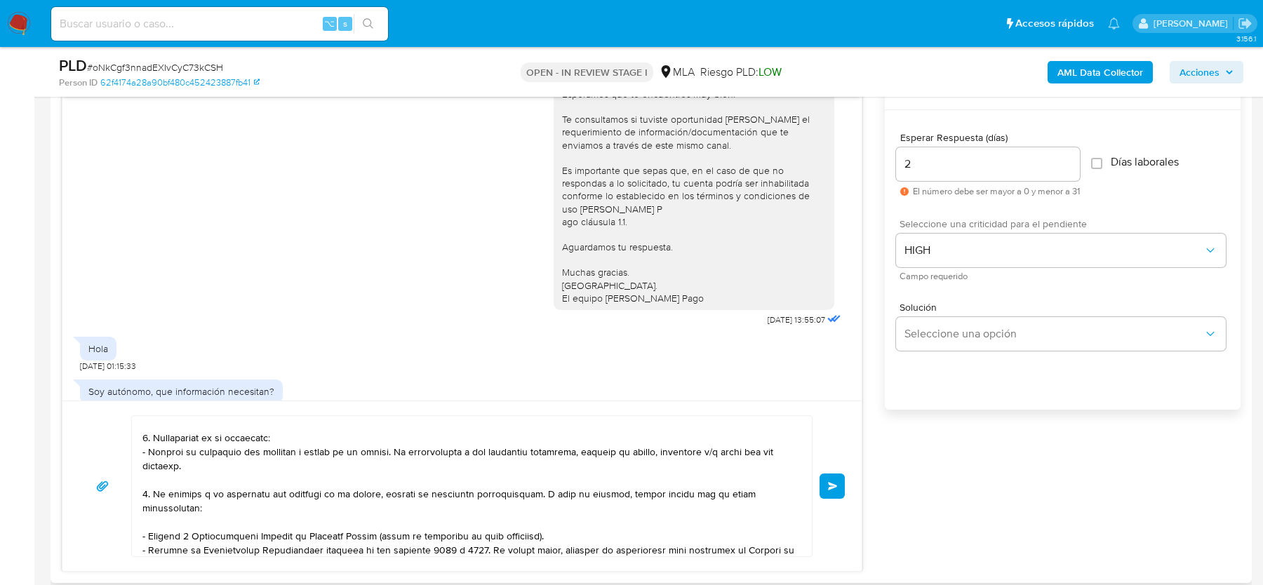
click at [836, 482] on span "Enviar" at bounding box center [833, 486] width 10 height 8
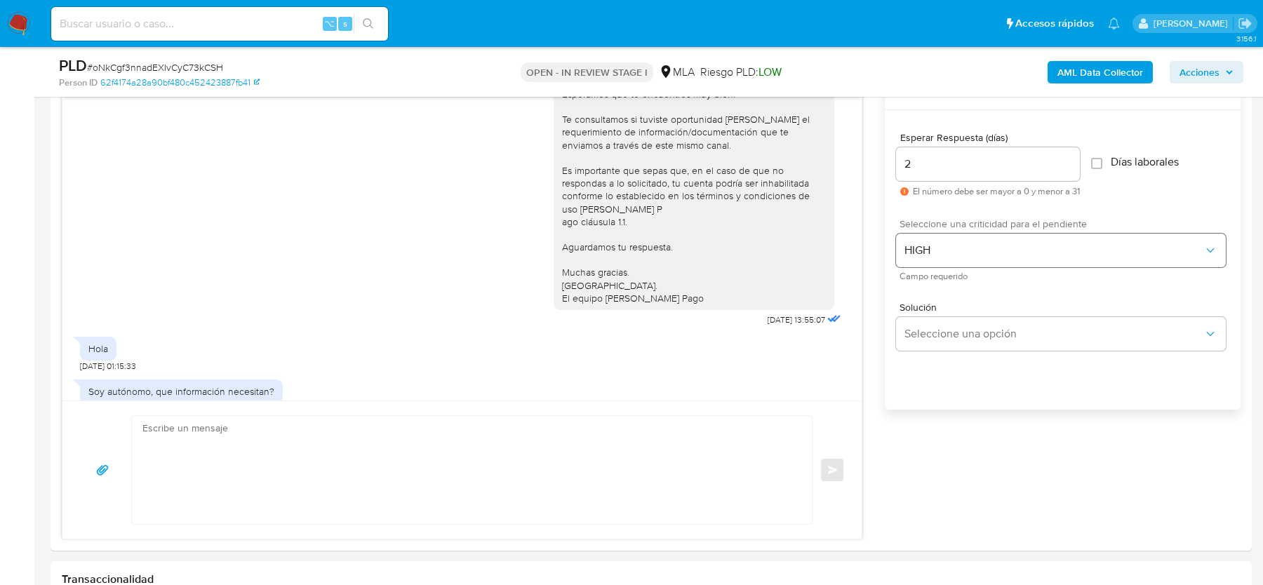
scroll to position [1565, 0]
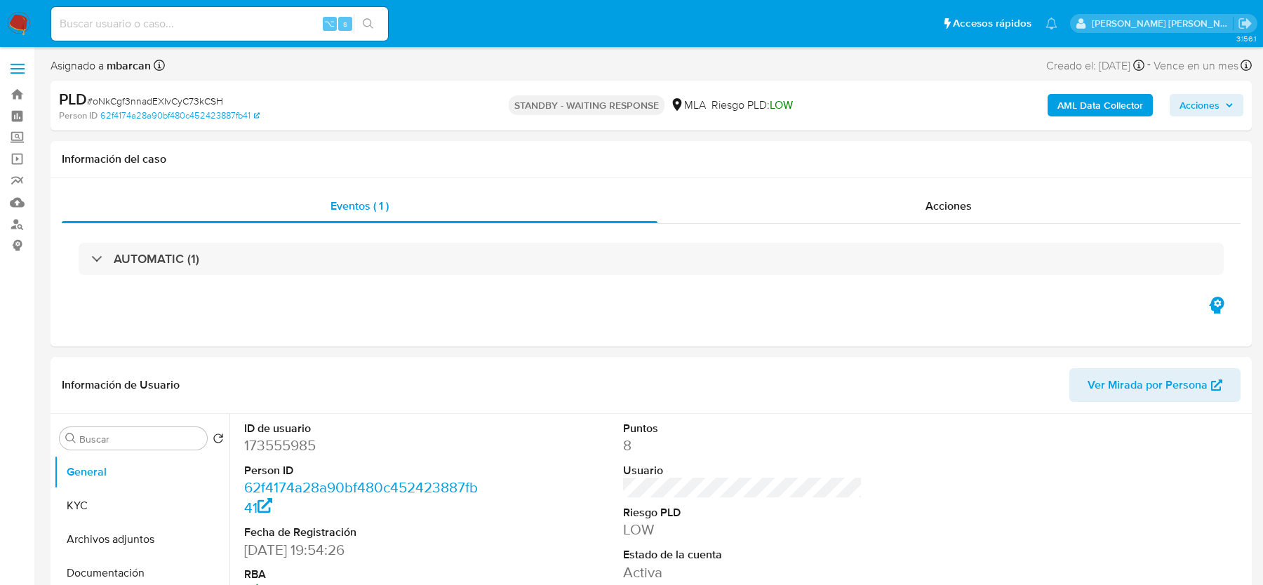
select select "10"
click at [89, 510] on button "KYC" at bounding box center [136, 506] width 164 height 34
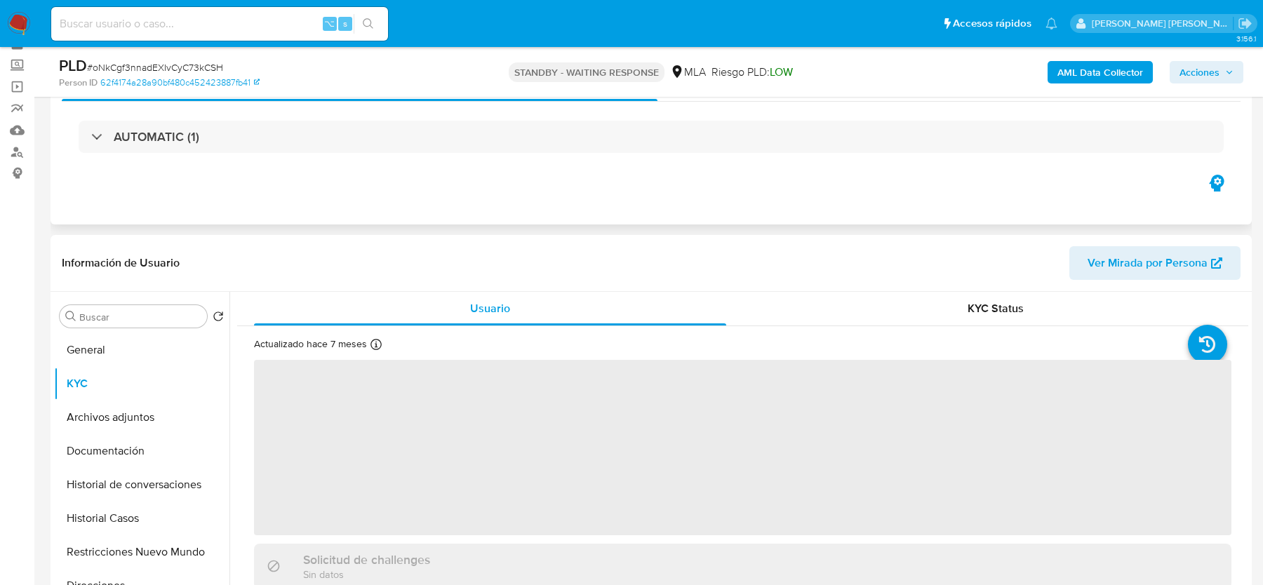
scroll to position [127, 0]
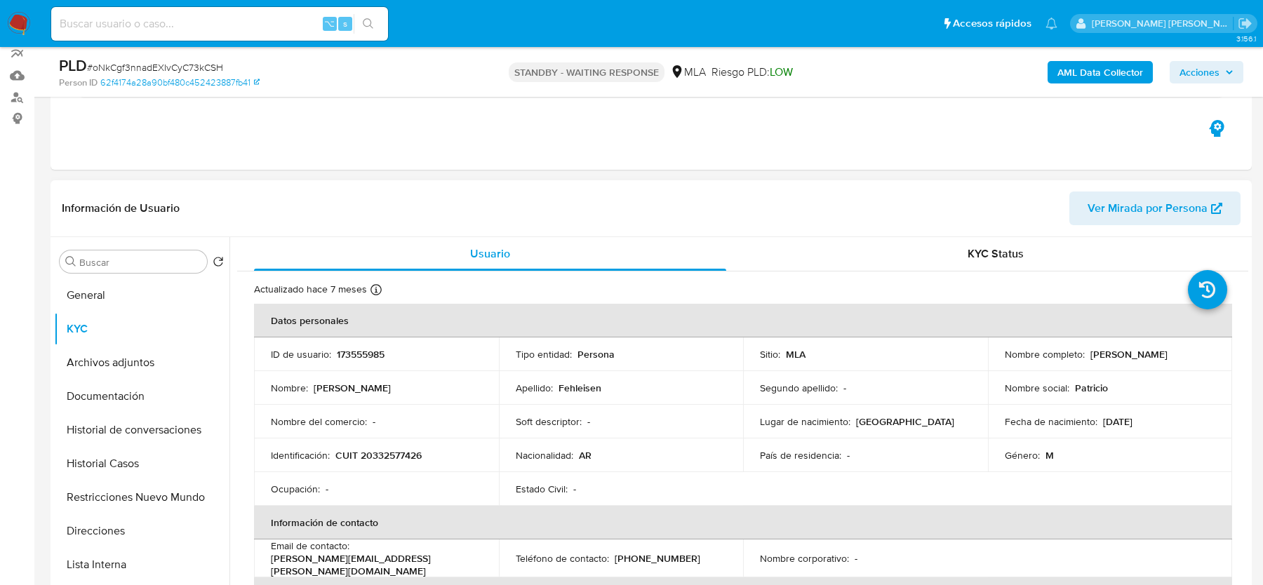
click at [385, 464] on td "Identificación : CUIT 20332577426" at bounding box center [376, 456] width 245 height 34
click at [392, 453] on p "CUIT 20332577426" at bounding box center [378, 455] width 86 height 13
copy p "20332577426"
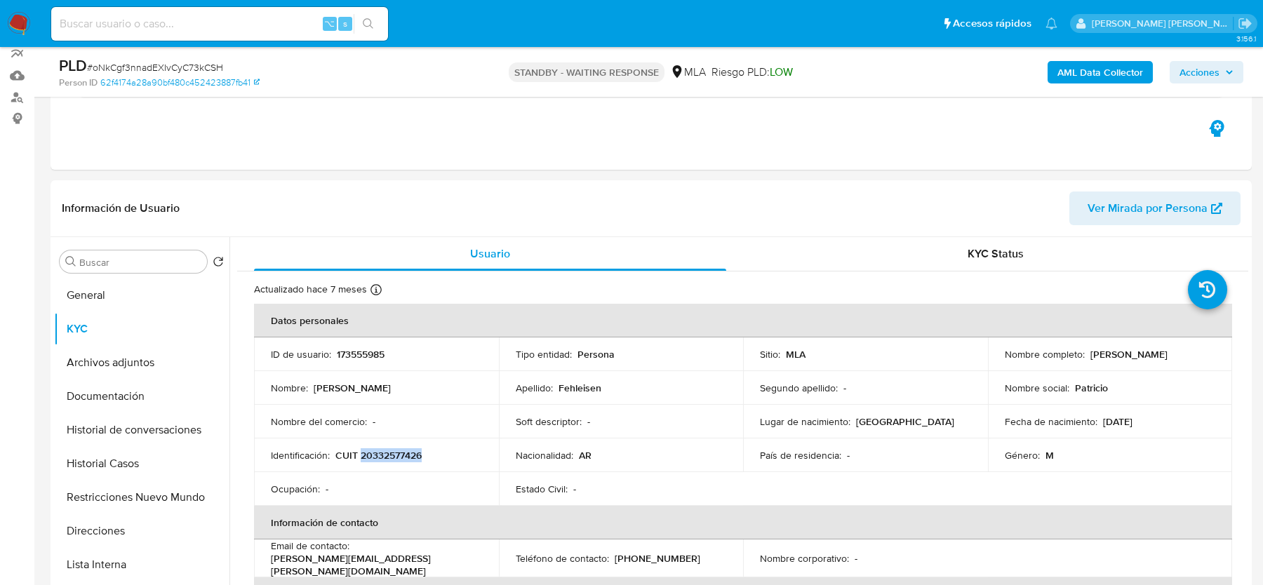
click at [9, 20] on img at bounding box center [19, 24] width 24 height 24
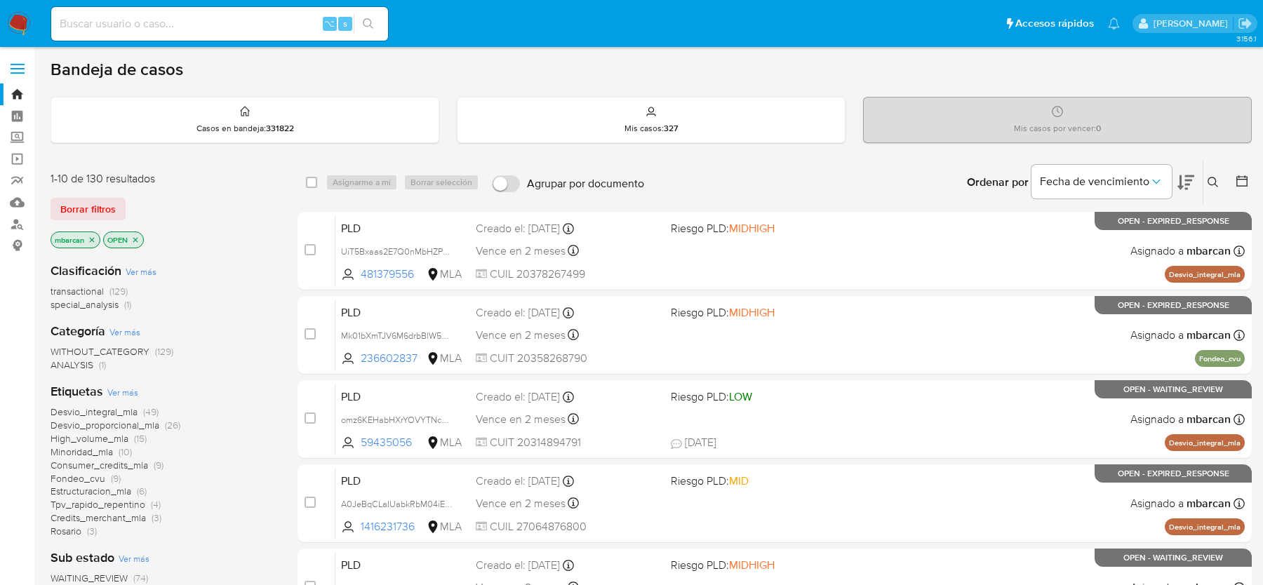
click at [1218, 180] on icon at bounding box center [1212, 182] width 11 height 11
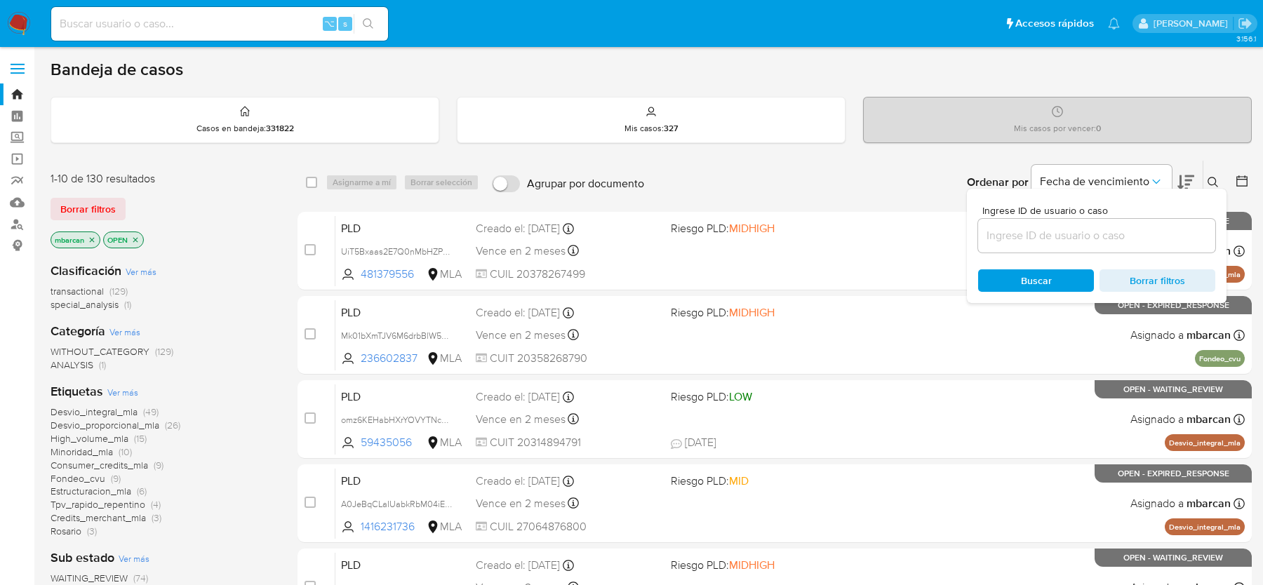
click at [1093, 246] on div at bounding box center [1096, 236] width 237 height 34
click at [1087, 235] on input at bounding box center [1096, 236] width 237 height 18
paste input "nBOF5g2DoOEj2IALzHiCOxLb"
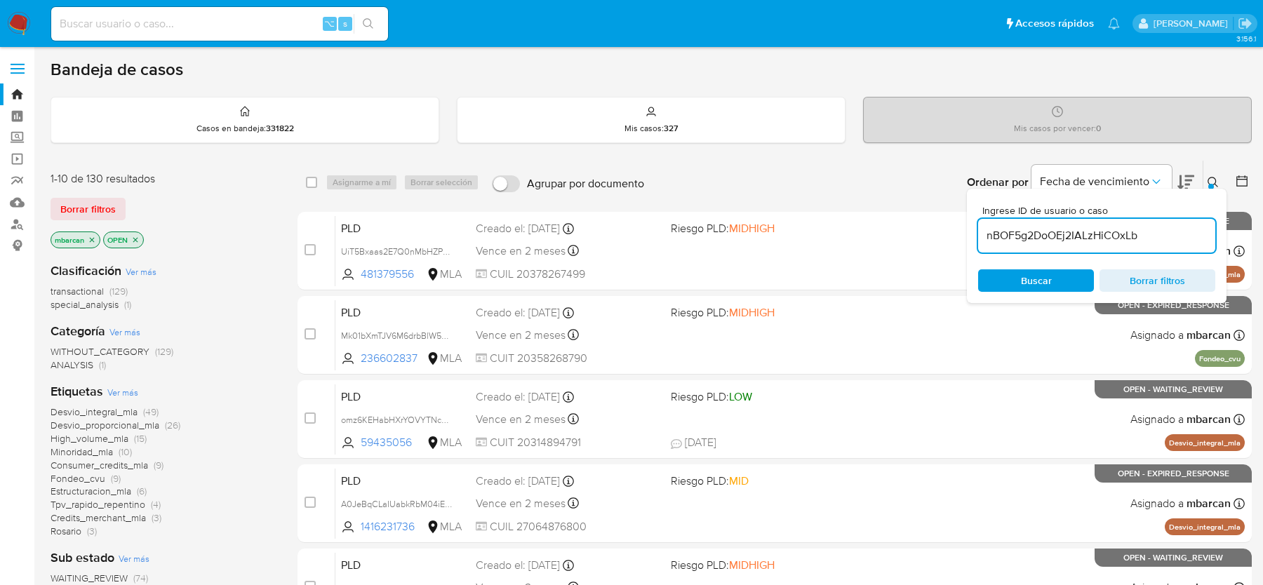
type input "nBOF5g2DoOEj2IALzHiCOxLb"
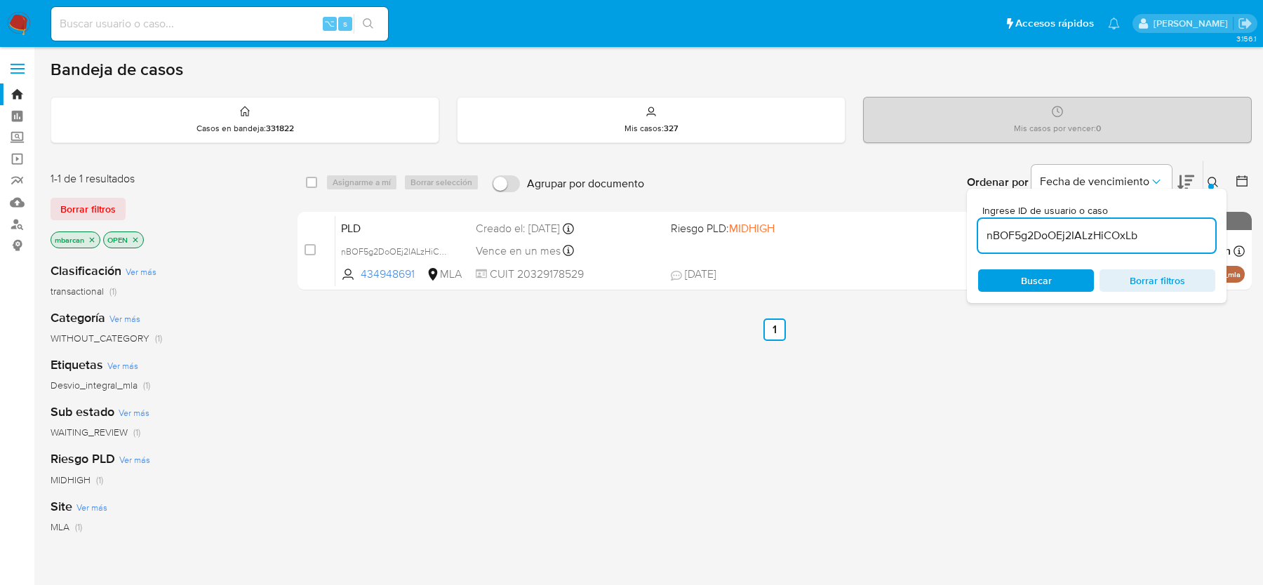
click at [1202, 171] on div "Ordenar por Fecha de vencimiento" at bounding box center [1079, 183] width 247 height 44
click at [1207, 177] on button at bounding box center [1214, 182] width 23 height 17
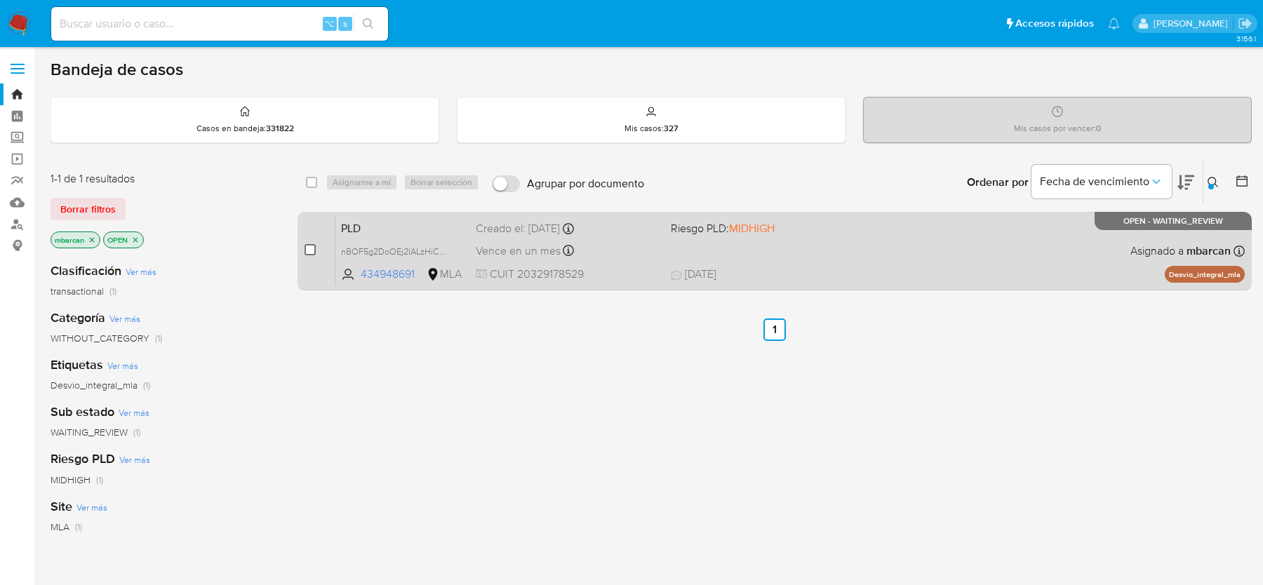
click at [315, 246] on input "checkbox" at bounding box center [310, 249] width 11 height 11
checkbox input "true"
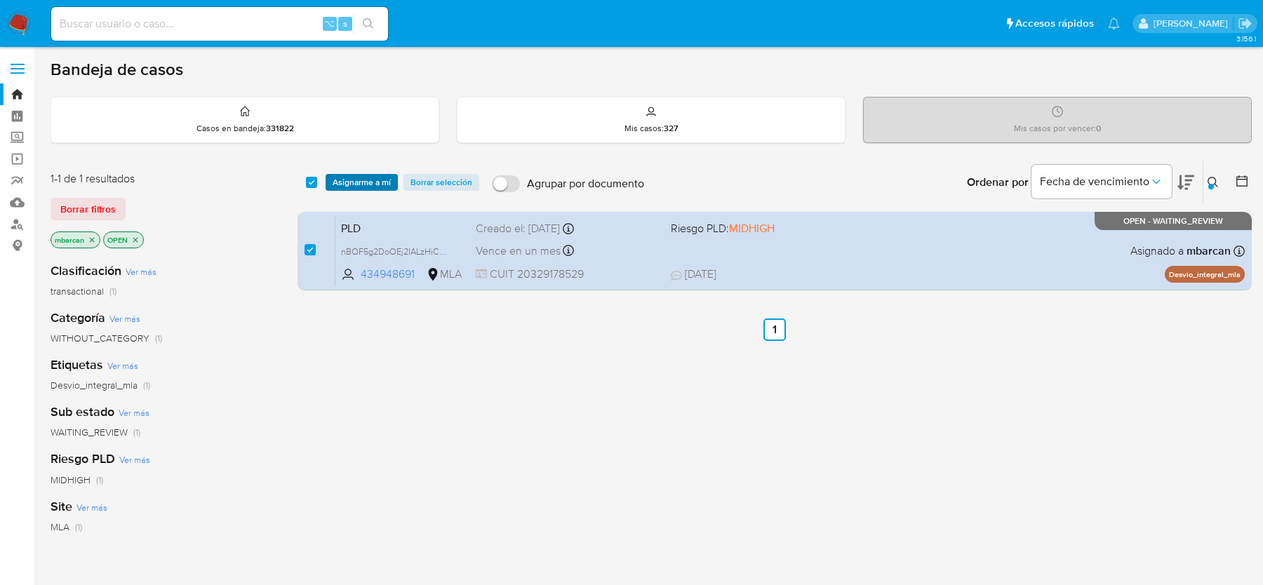
click at [355, 180] on span "Asignarme a mí" at bounding box center [362, 182] width 58 height 14
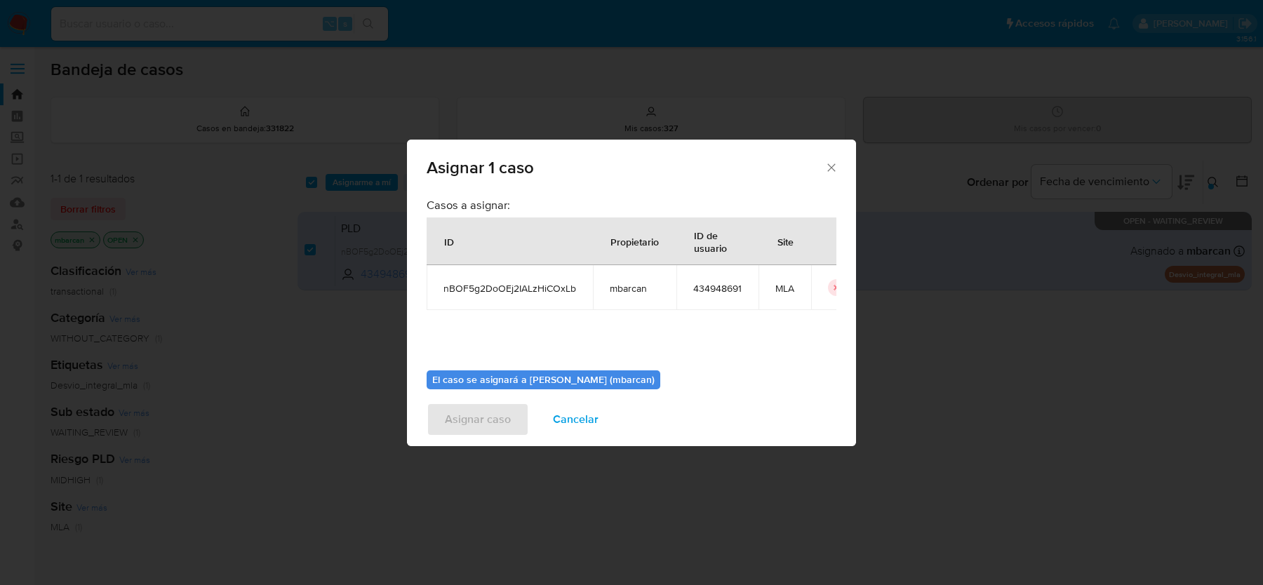
scroll to position [72, 0]
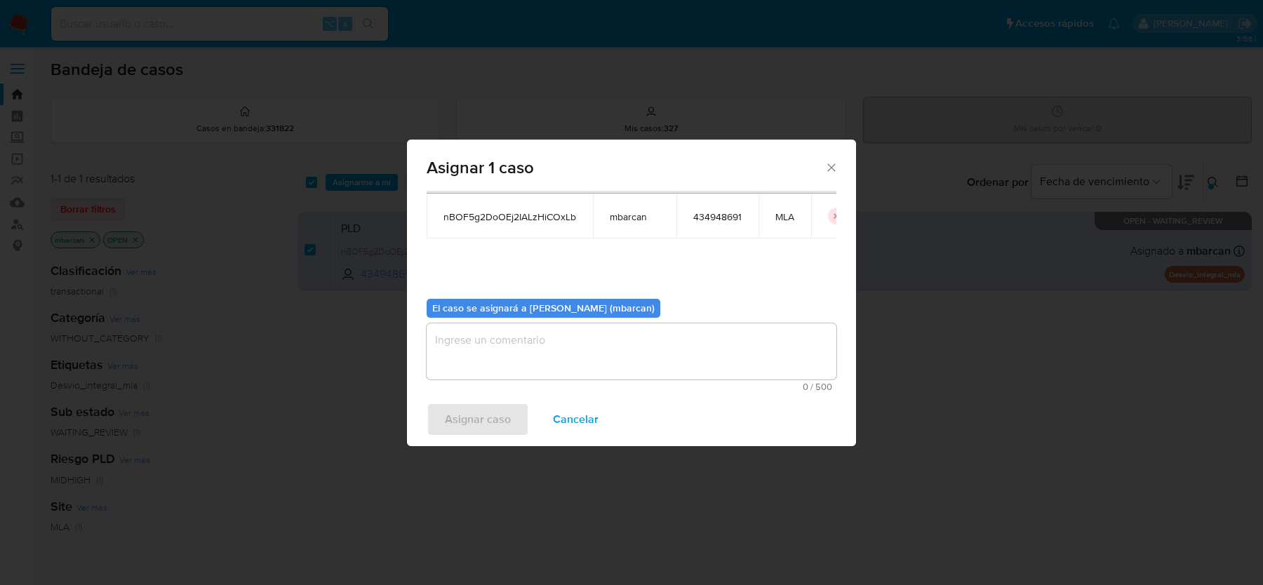
click at [570, 345] on textarea "assign-modal" at bounding box center [632, 351] width 410 height 56
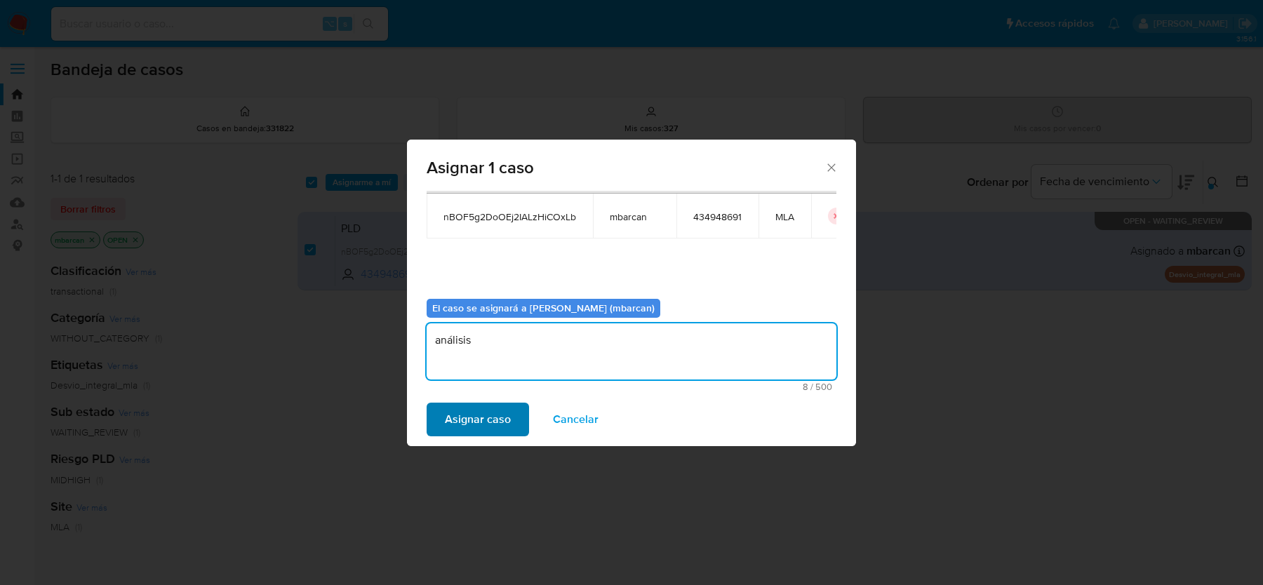
type textarea "análisis"
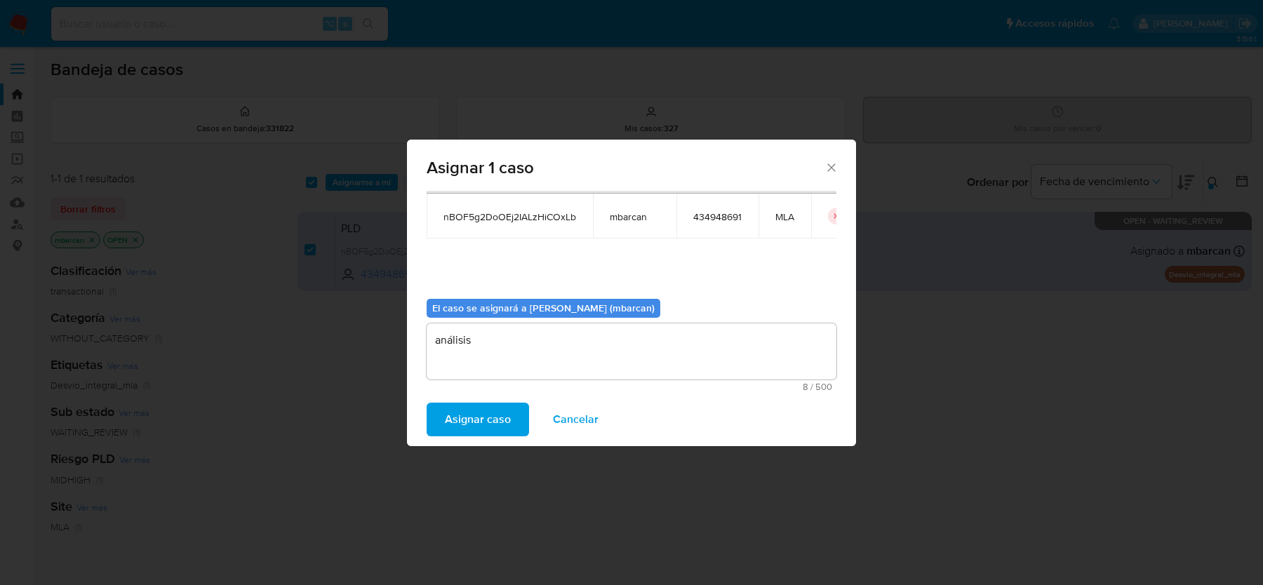
click at [455, 424] on span "Asignar caso" at bounding box center [478, 419] width 66 height 31
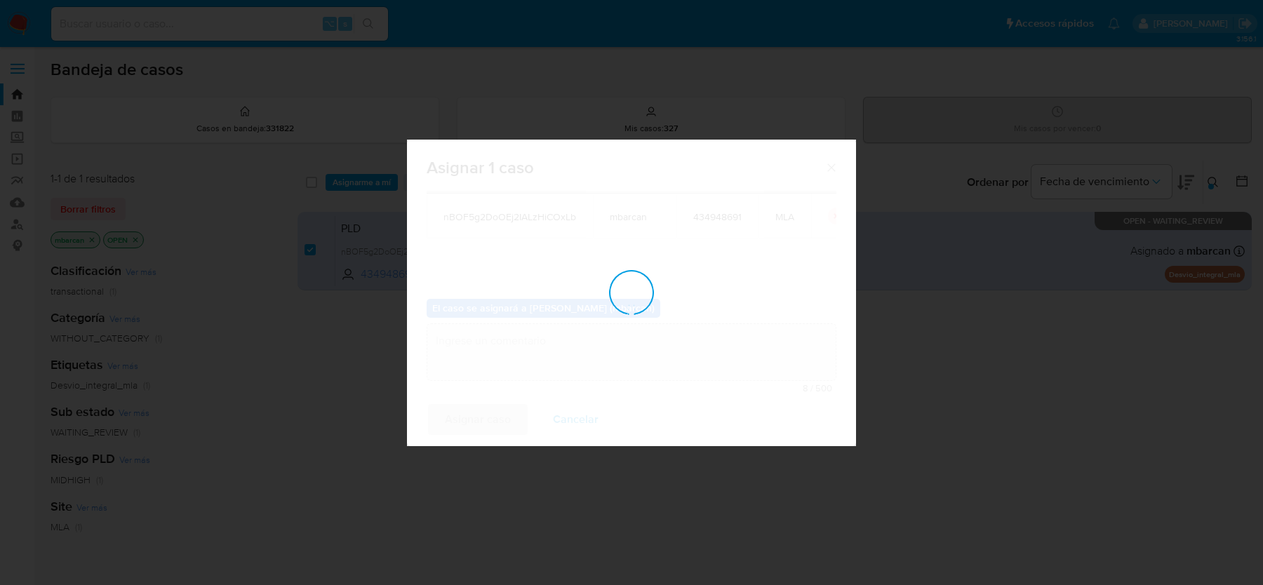
checkbox input "false"
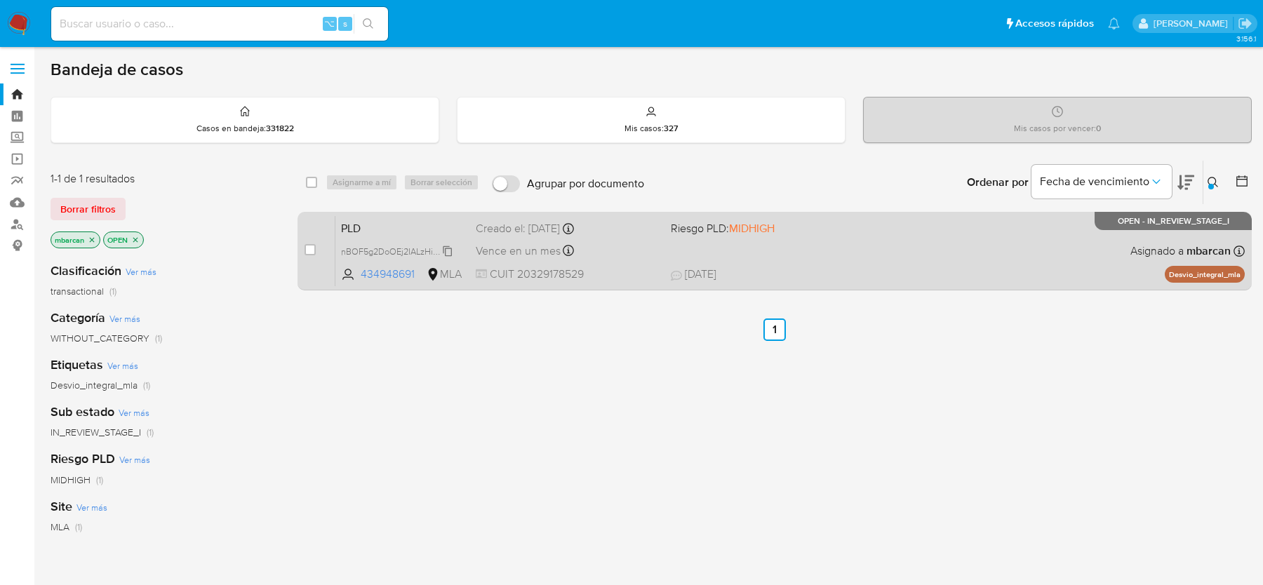
click at [425, 244] on span "nBOF5g2DoOEj2IALzHiCOxLb" at bounding box center [400, 250] width 119 height 15
click at [416, 227] on span "PLD" at bounding box center [402, 227] width 123 height 18
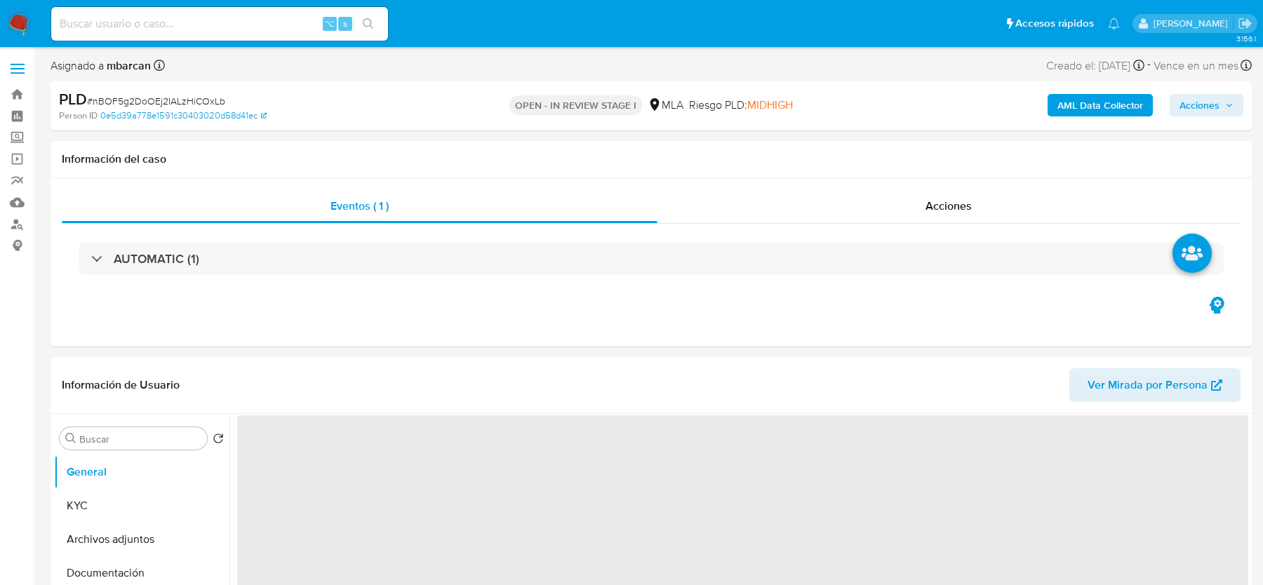
click at [132, 95] on span "# nBOF5g2DoOEj2IALzHiCOxLb" at bounding box center [156, 101] width 138 height 14
copy span "nBOF5g2DoOEj2IALzHiCOxLb"
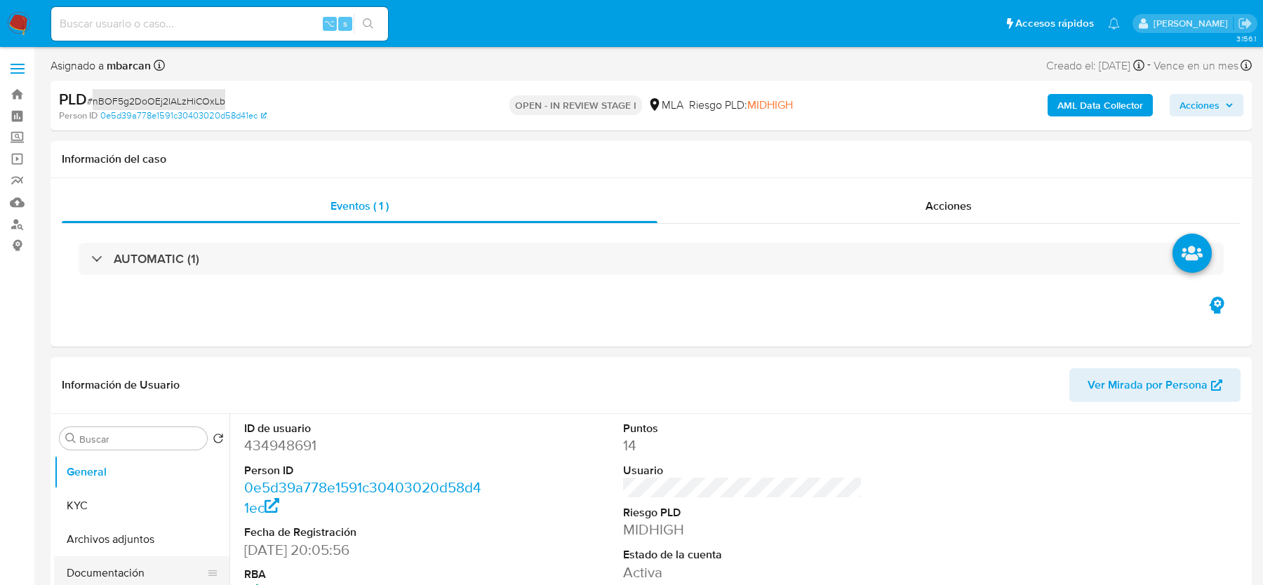
select select "10"
copy span "nBOF5g2DoOEj2IALzHiCOxLb"
click at [290, 432] on dt "ID de usuario" at bounding box center [363, 428] width 239 height 15
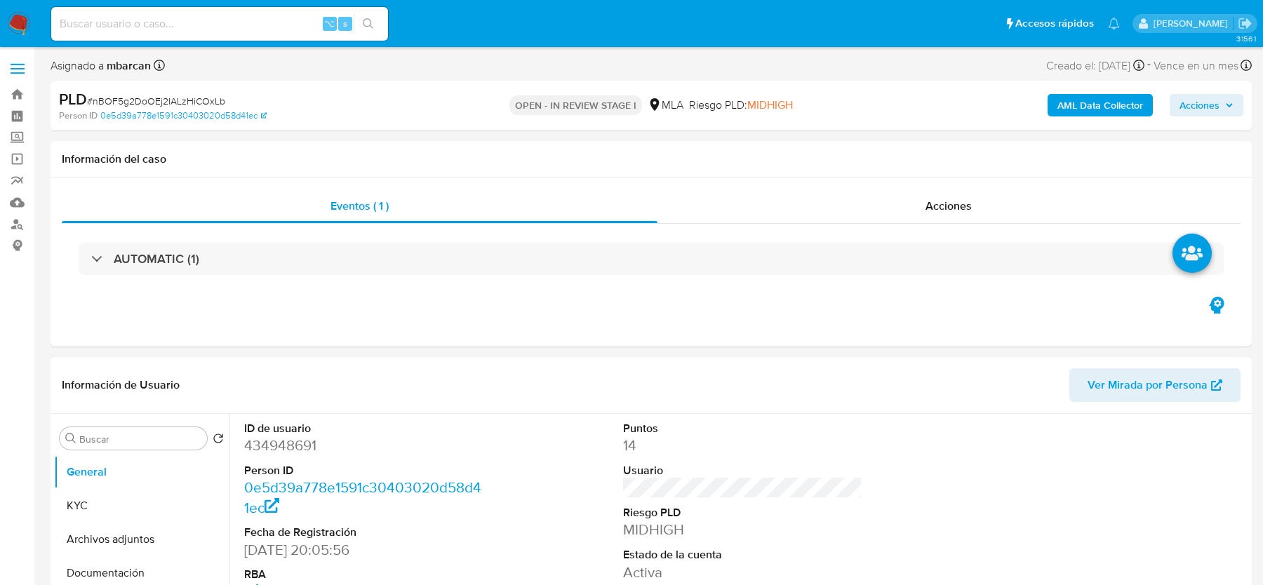
click at [288, 441] on dd "434948691" at bounding box center [363, 446] width 239 height 20
copy dd "434948691"
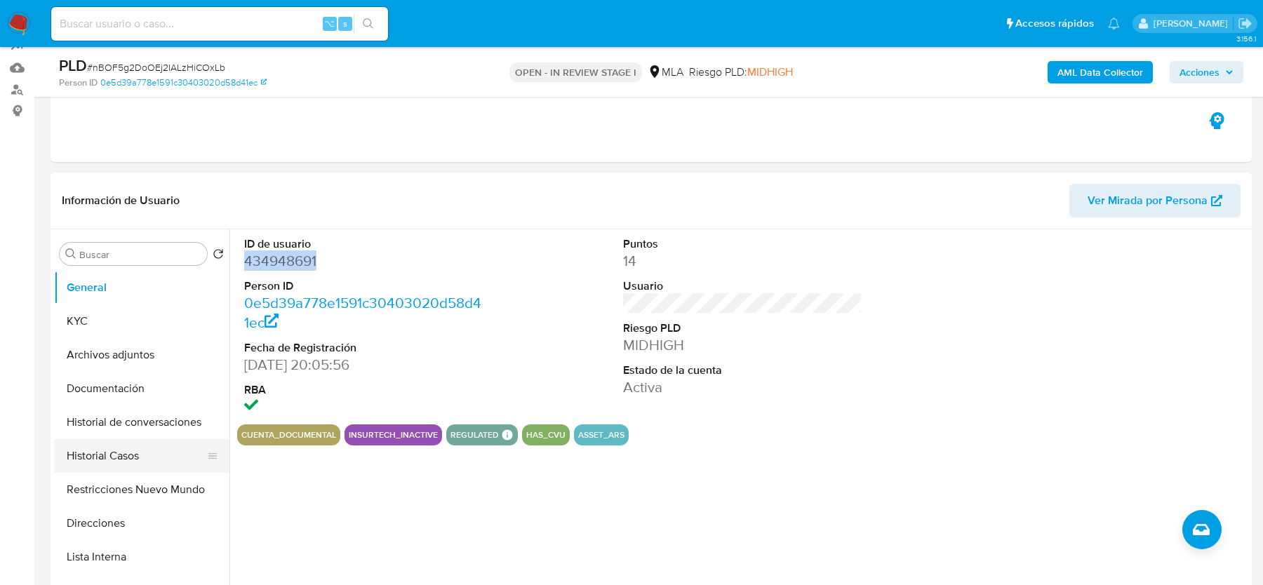
click at [135, 449] on button "Historial Casos" at bounding box center [136, 456] width 164 height 34
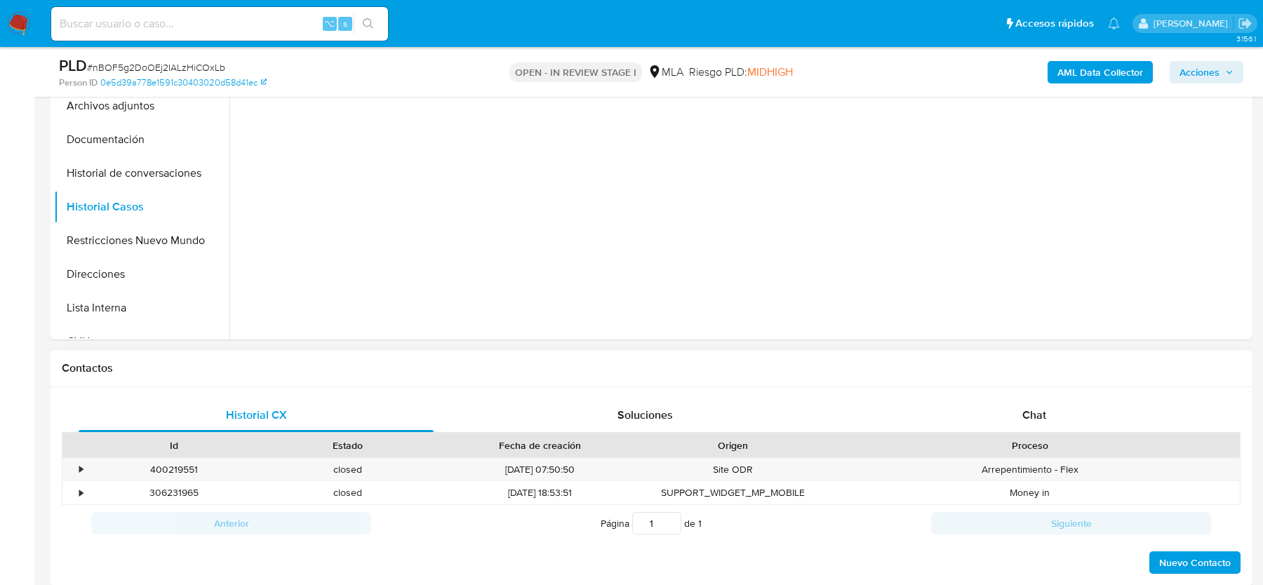
scroll to position [439, 0]
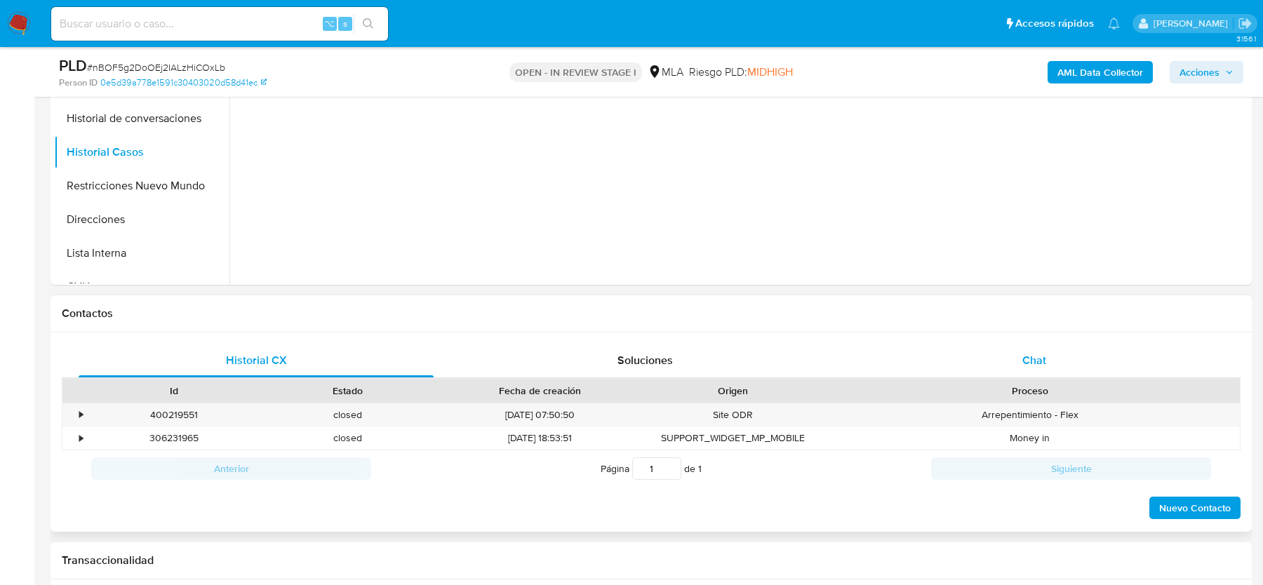
click at [945, 358] on div "Chat" at bounding box center [1034, 361] width 355 height 34
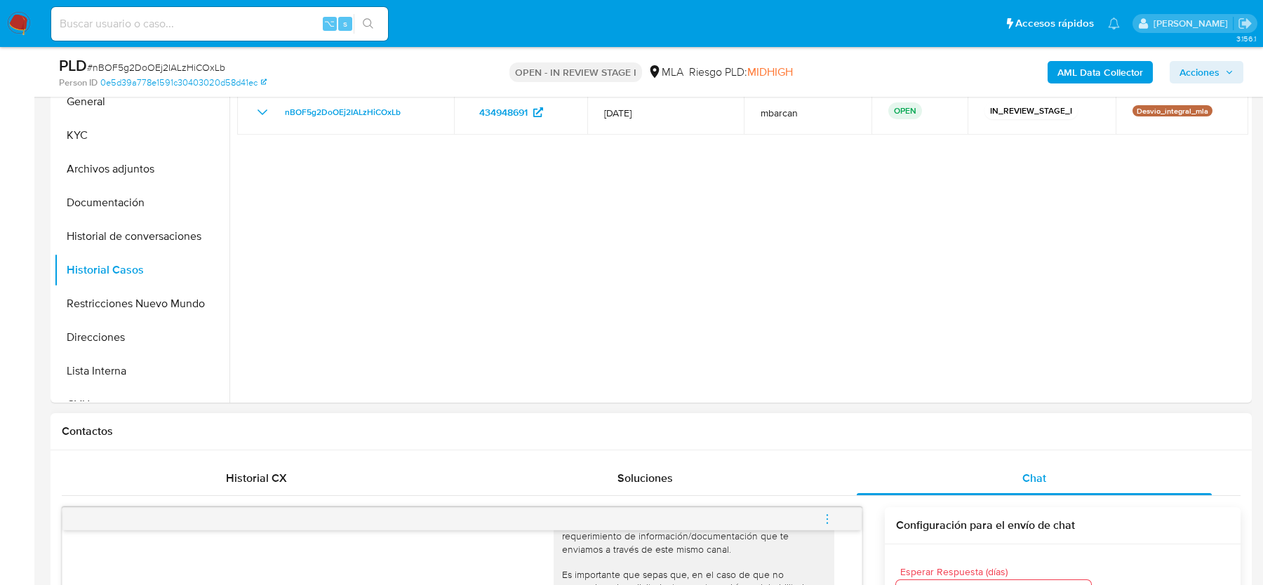
scroll to position [258, 0]
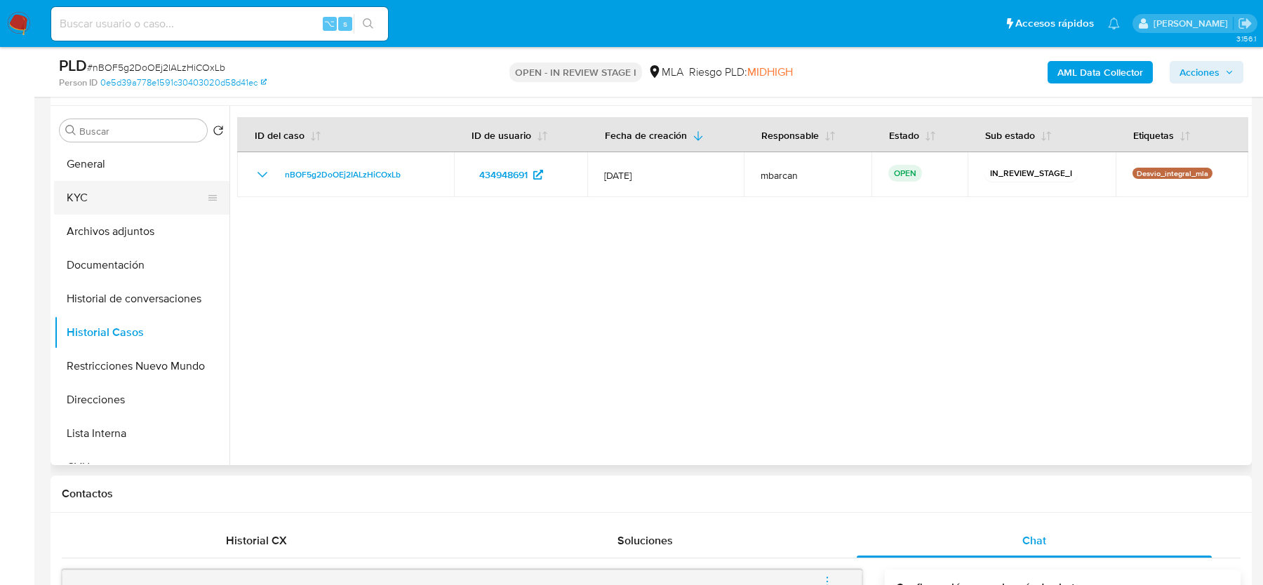
click at [69, 190] on button "KYC" at bounding box center [136, 198] width 164 height 34
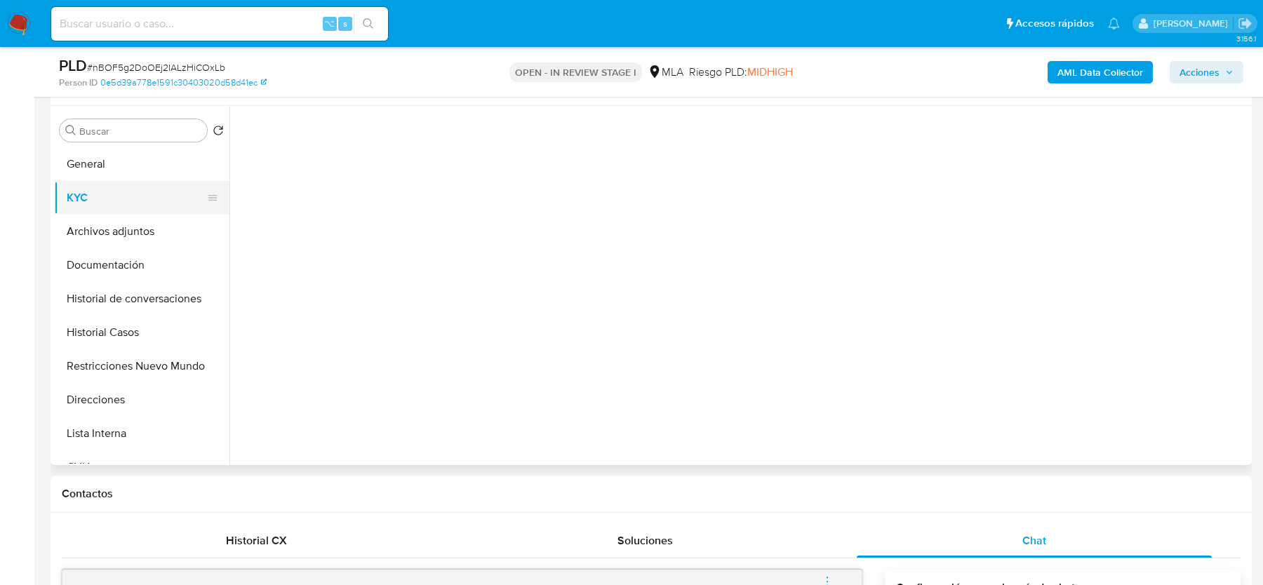
click at [69, 190] on button "KYC" at bounding box center [136, 198] width 164 height 34
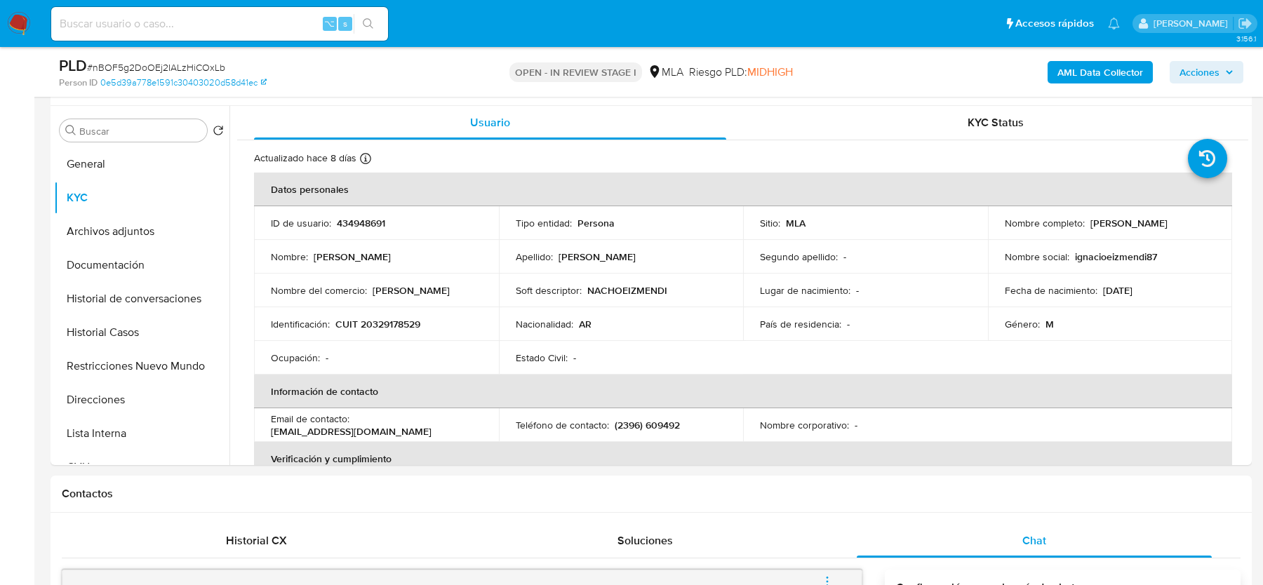
click at [1099, 73] on b "AML Data Collector" at bounding box center [1100, 72] width 86 height 22
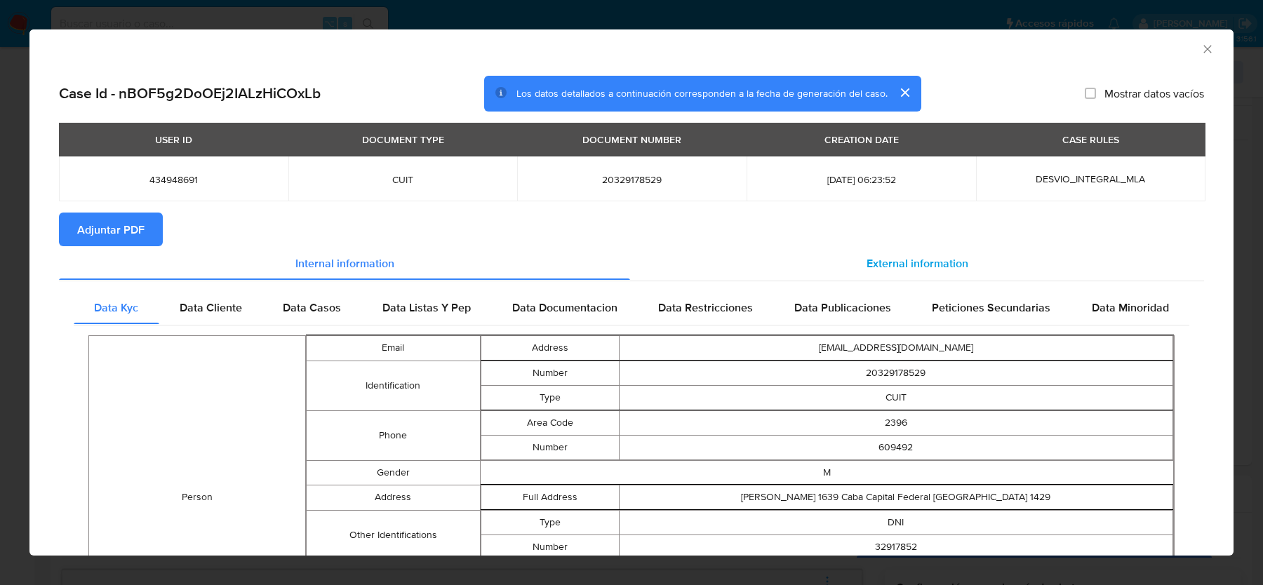
click at [815, 265] on div "External information" at bounding box center [917, 263] width 574 height 34
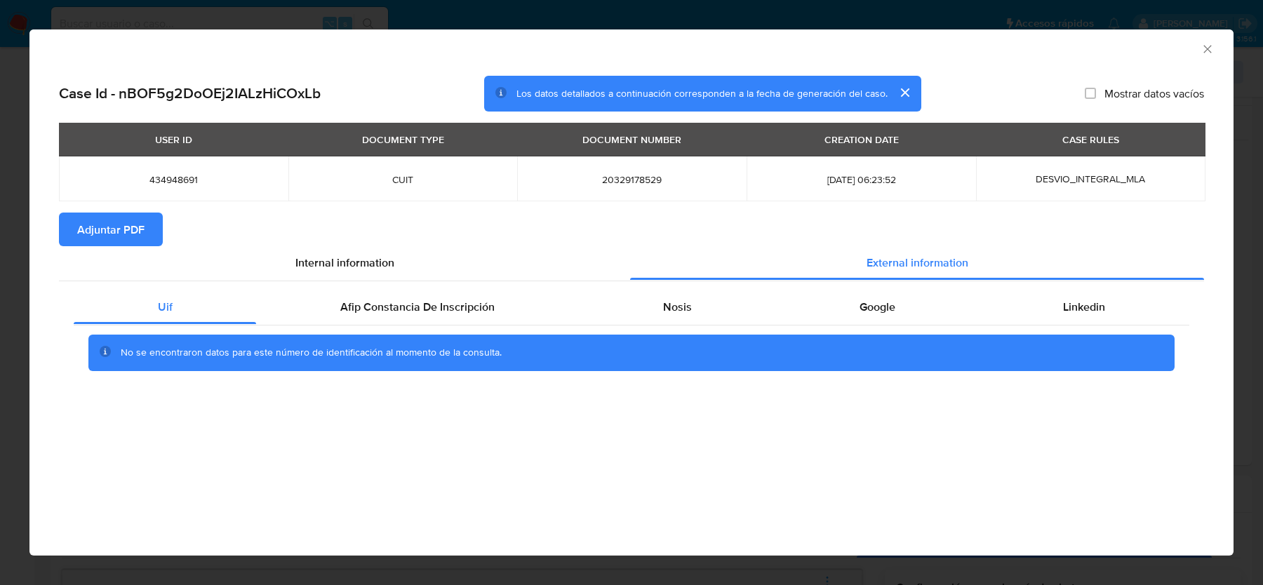
click at [145, 220] on button "Adjuntar PDF" at bounding box center [111, 230] width 104 height 34
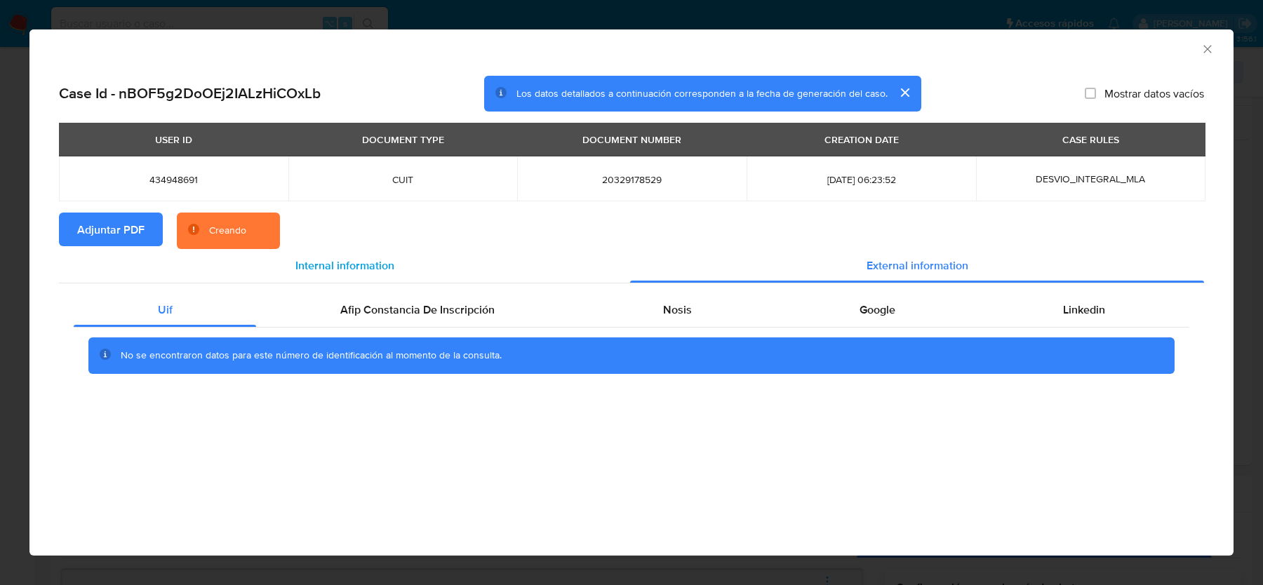
click at [463, 277] on div "Internal information" at bounding box center [344, 266] width 571 height 34
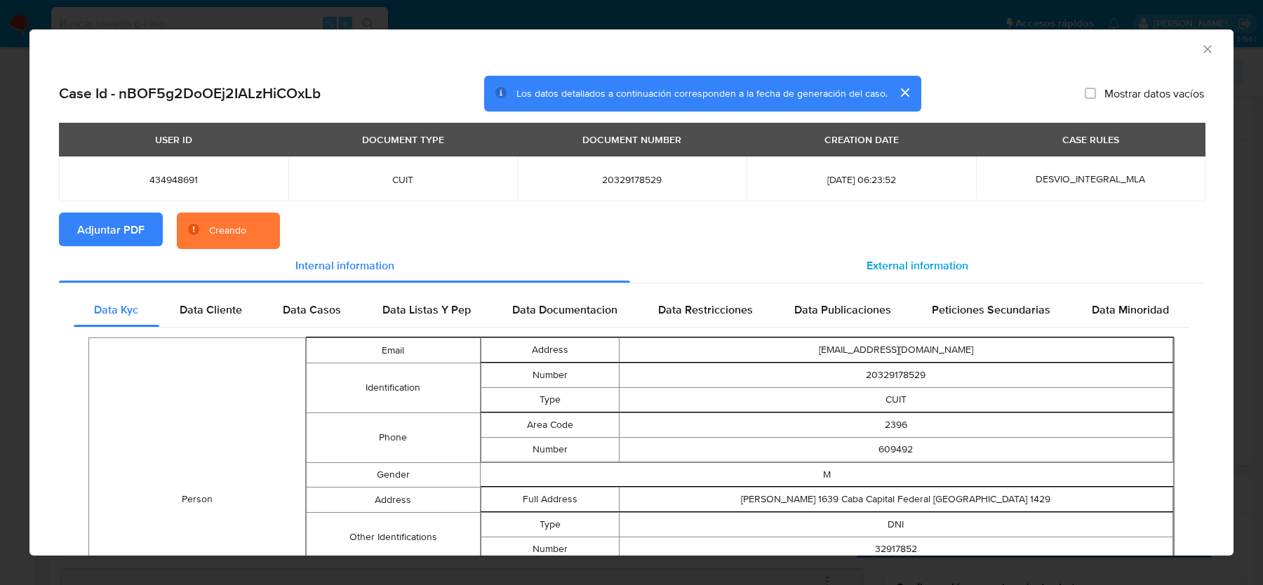
click at [892, 262] on span "External information" at bounding box center [917, 265] width 102 height 16
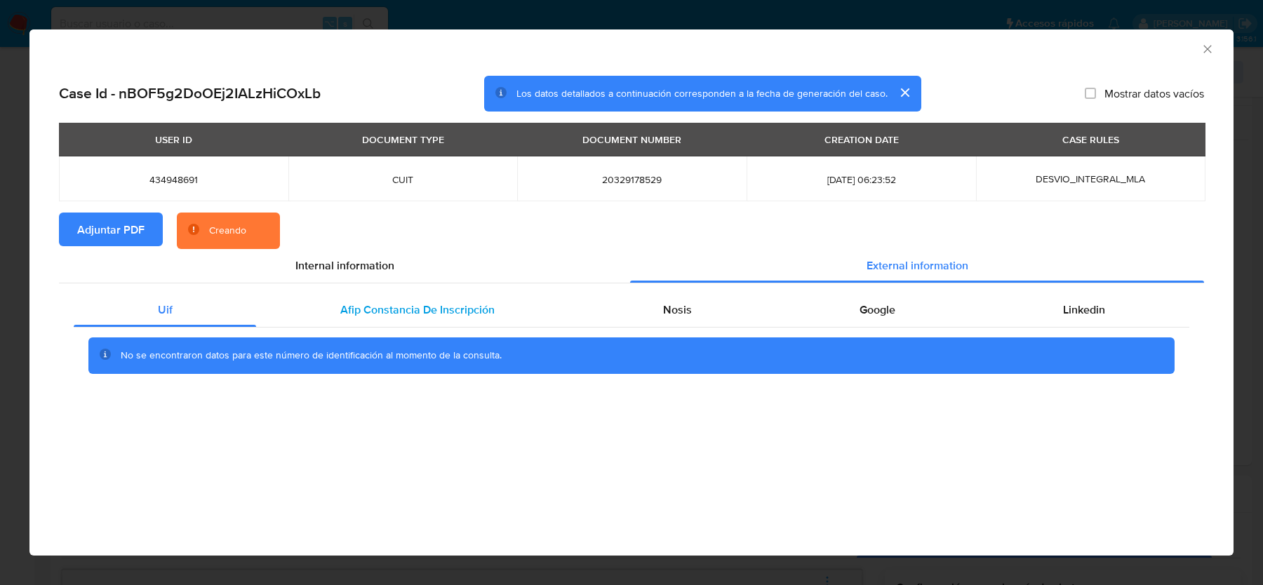
click at [492, 302] on span "Afip Constancia De Inscripción" at bounding box center [417, 310] width 154 height 16
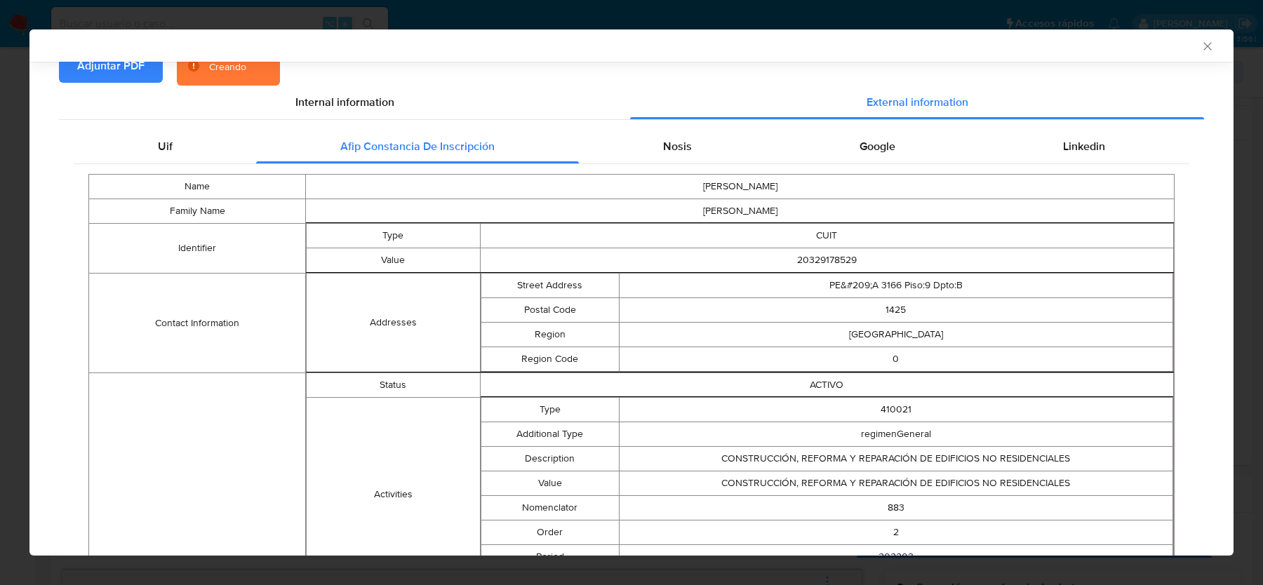
scroll to position [102, 0]
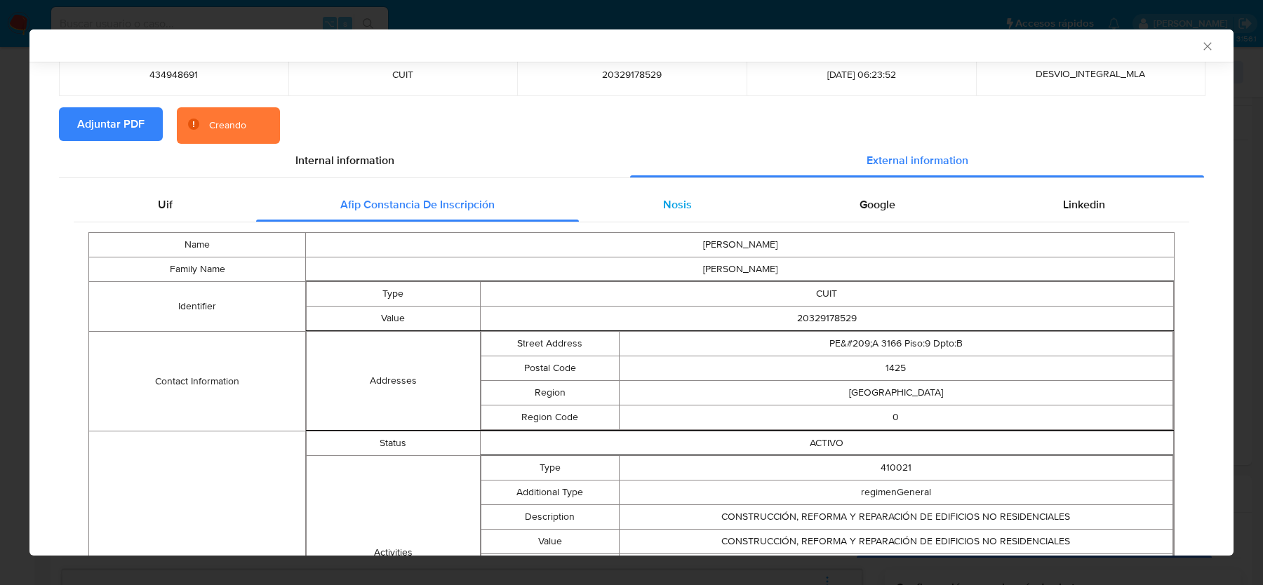
click at [641, 194] on div "Nosis" at bounding box center [677, 205] width 196 height 34
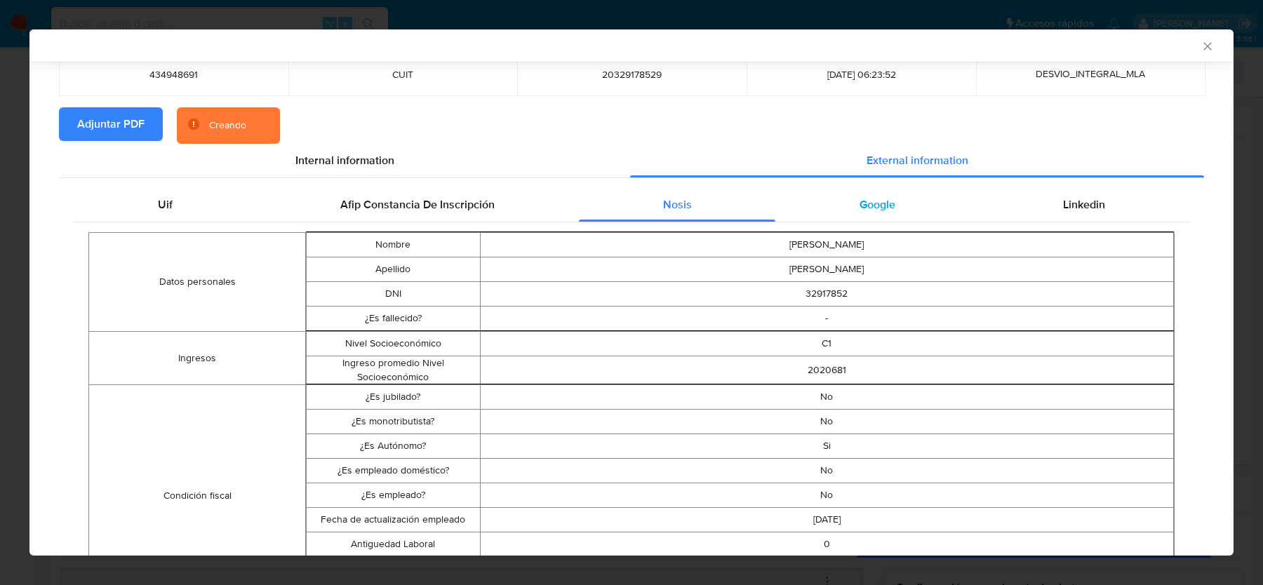
click at [871, 203] on span "Google" at bounding box center [877, 204] width 36 height 16
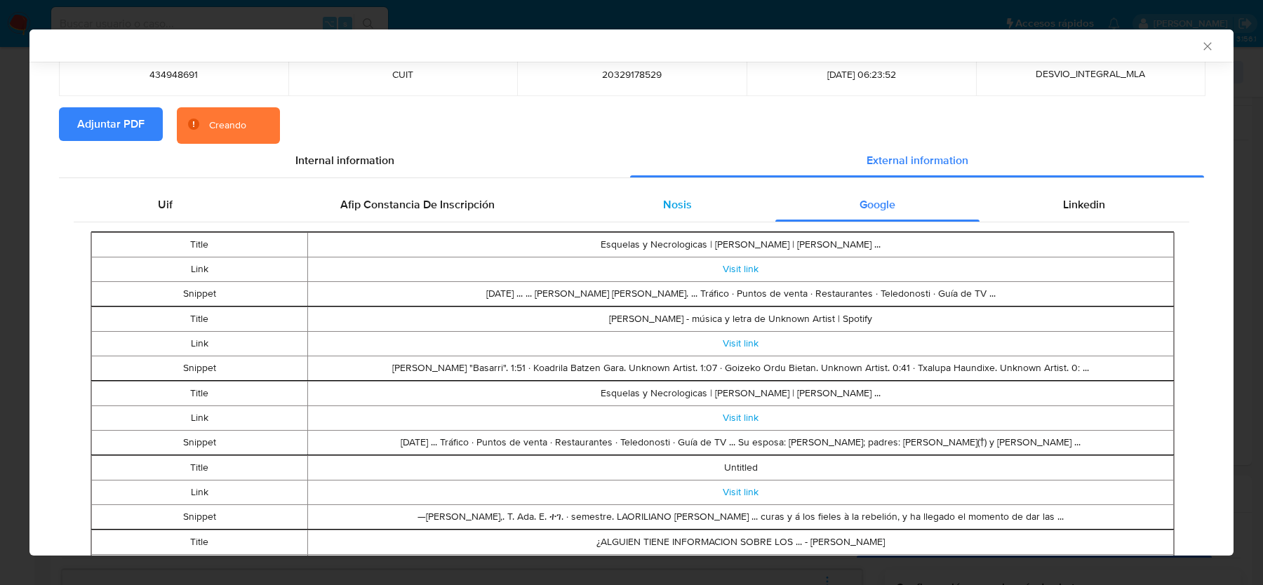
click at [709, 206] on div "Nosis" at bounding box center [677, 205] width 196 height 34
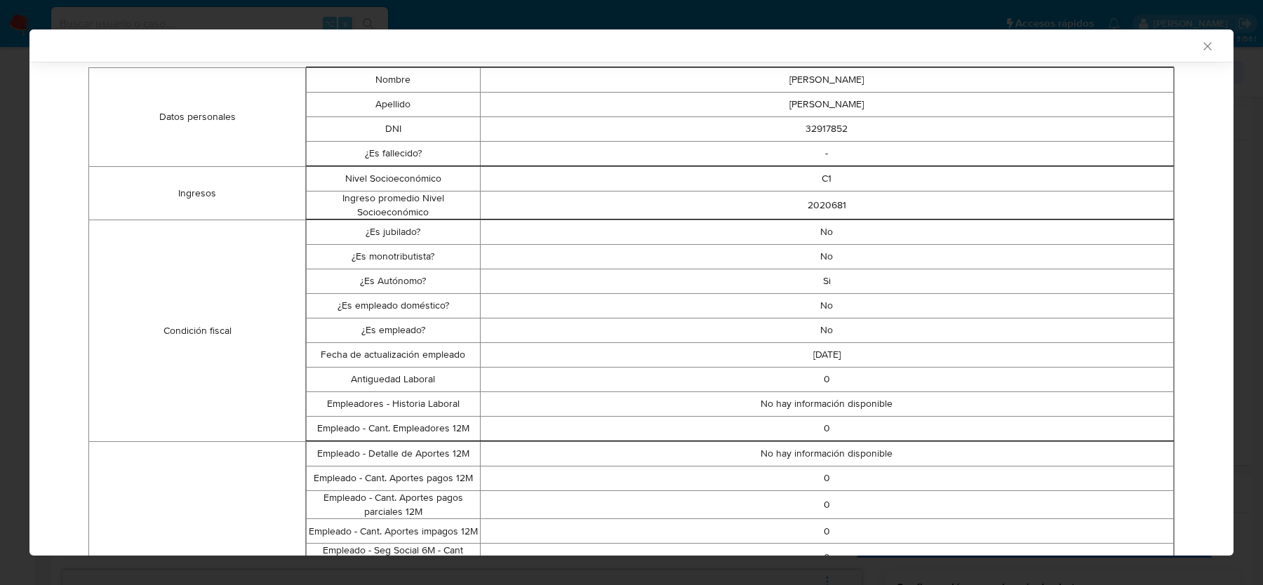
scroll to position [274, 0]
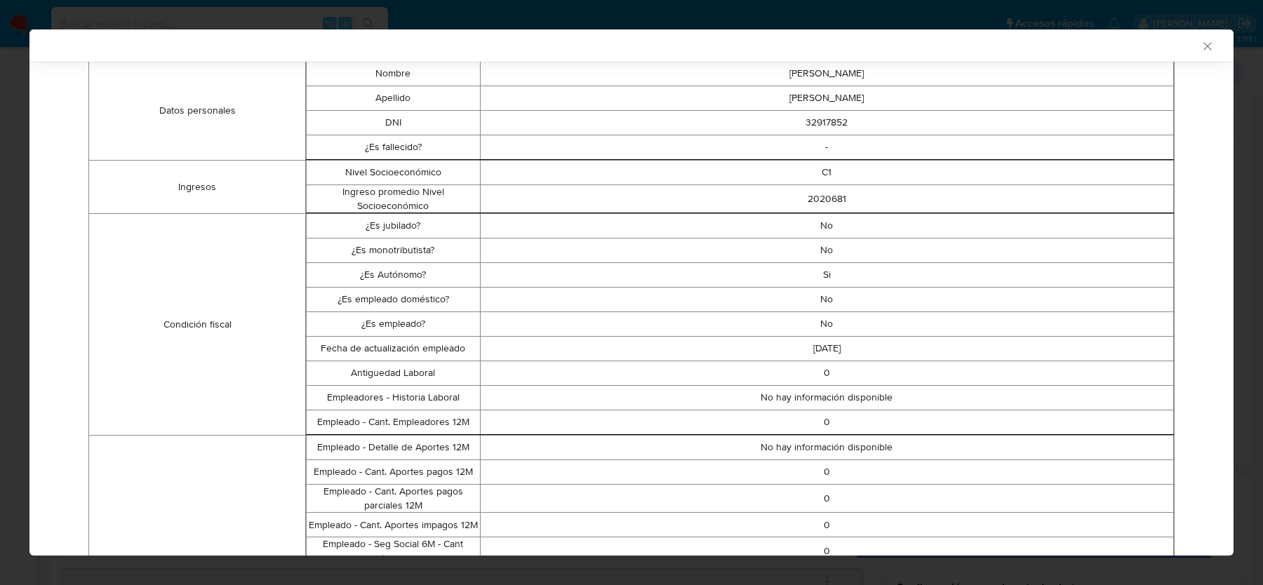
click at [831, 276] on td "Si" at bounding box center [827, 275] width 694 height 25
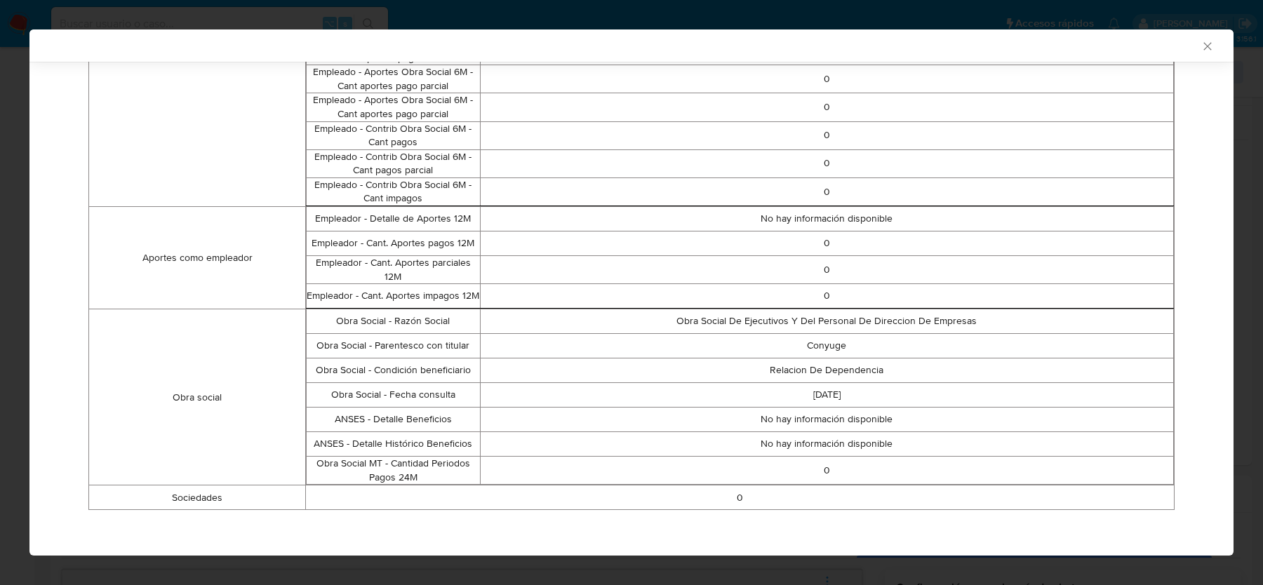
scroll to position [0, 0]
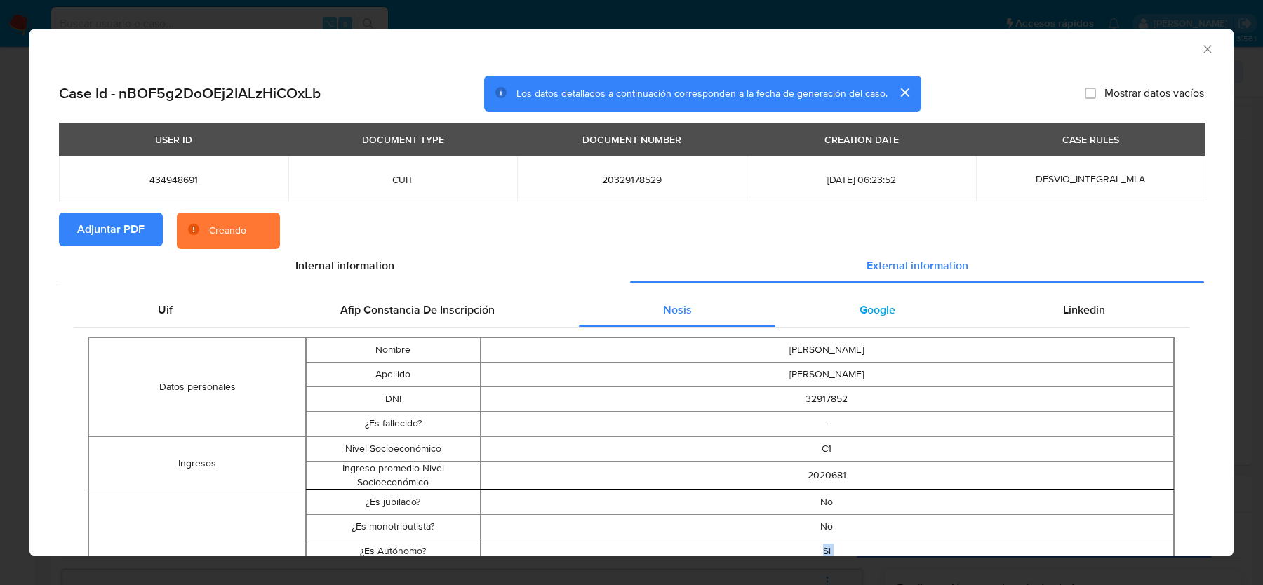
click at [866, 310] on span "Google" at bounding box center [877, 310] width 36 height 16
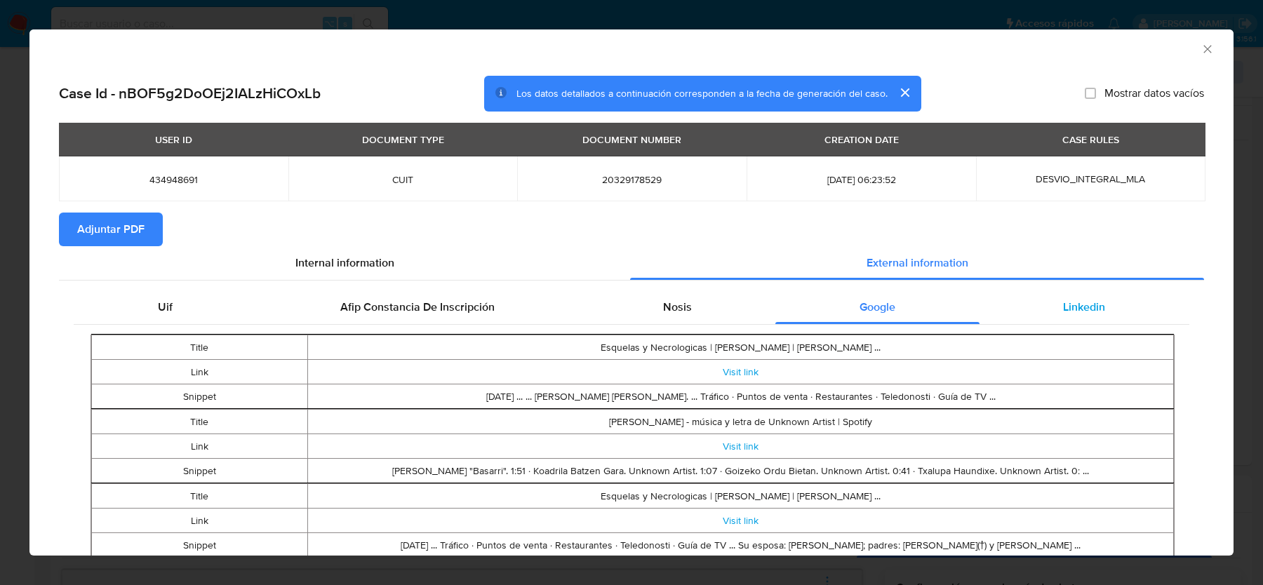
click at [1074, 305] on span "Linkedin" at bounding box center [1084, 307] width 42 height 16
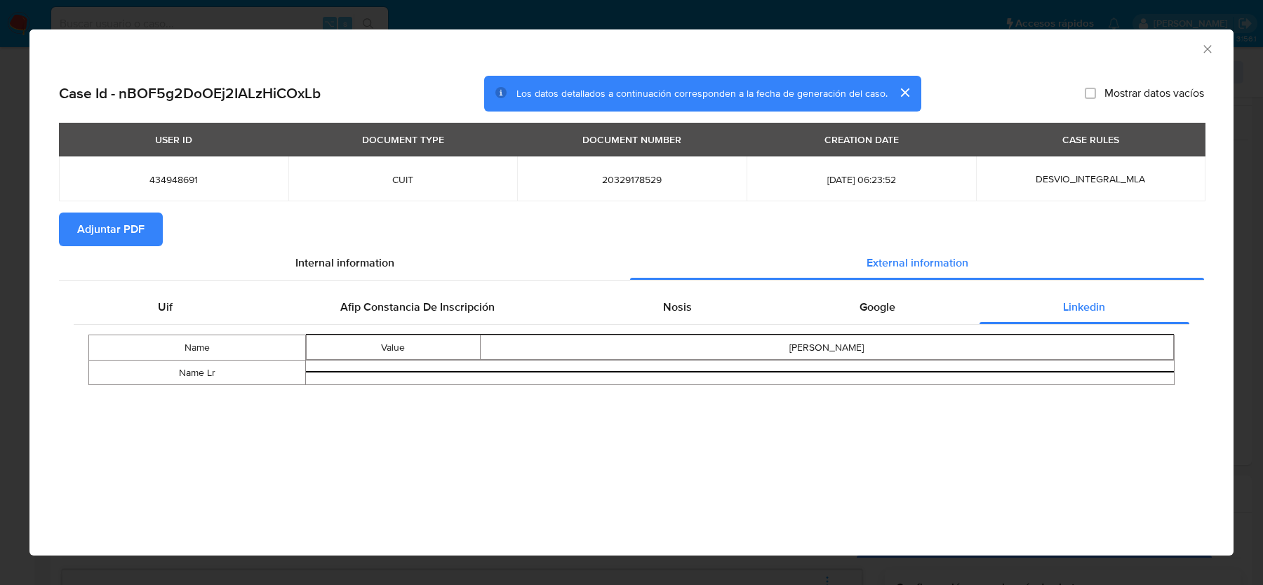
click at [1213, 43] on icon "Cerrar ventana" at bounding box center [1207, 49] width 14 height 14
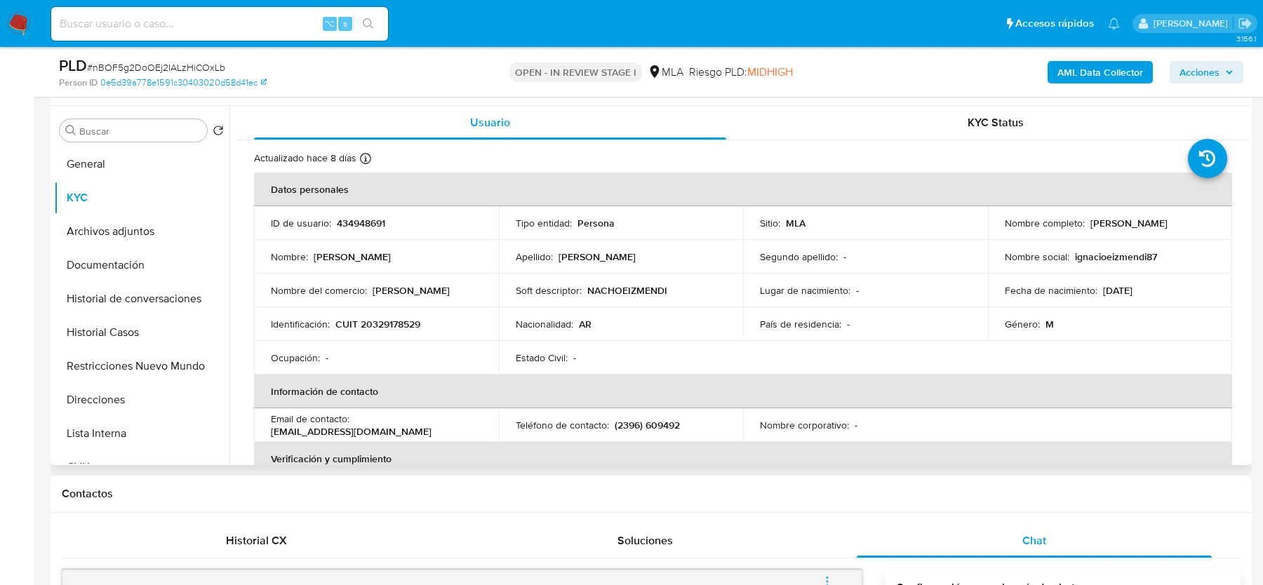
click at [1146, 219] on p "Ignacio Eizmendi" at bounding box center [1128, 223] width 77 height 13
copy p "Eizmendi"
click at [129, 256] on button "Documentación" at bounding box center [136, 265] width 164 height 34
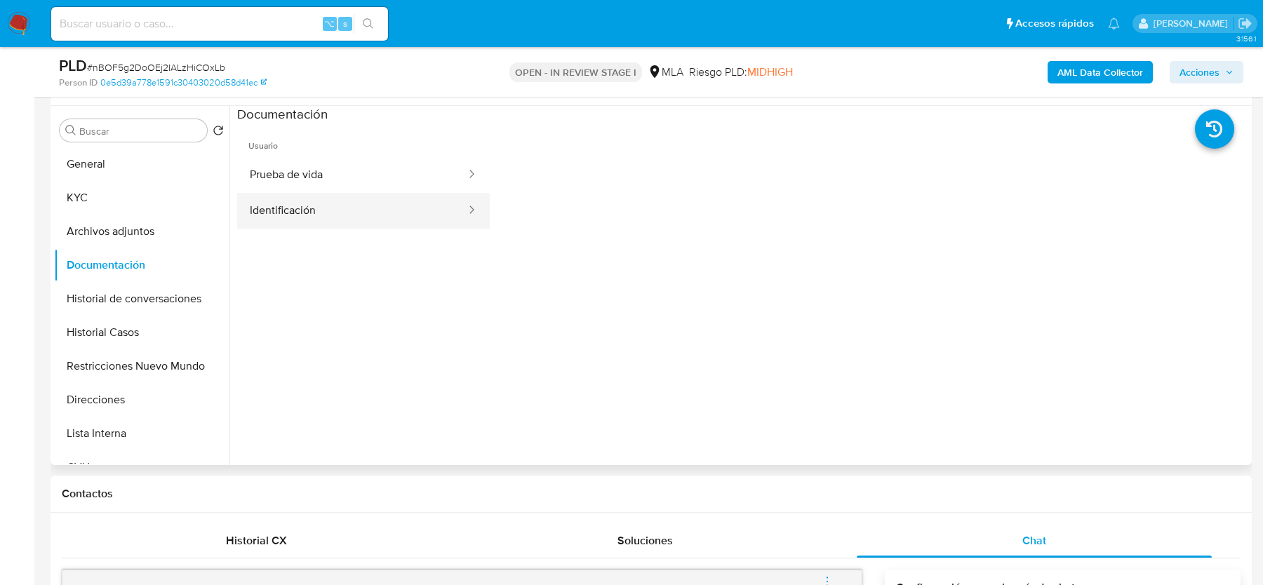
click at [372, 193] on button "Identificación" at bounding box center [352, 211] width 230 height 36
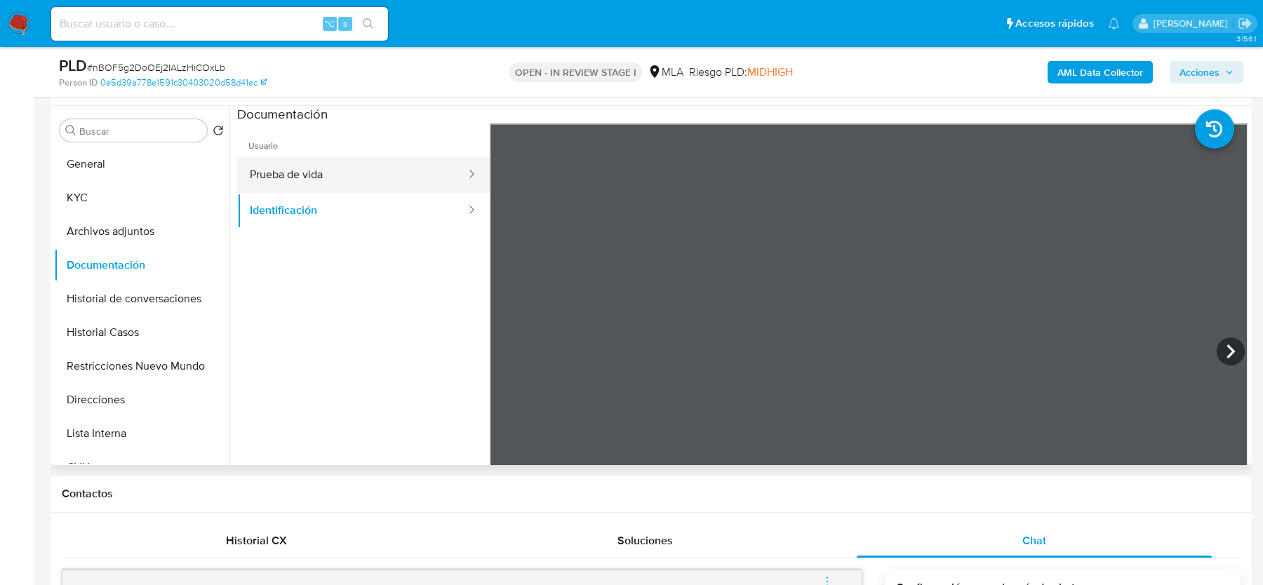
click at [389, 171] on button "Prueba de vida" at bounding box center [352, 175] width 230 height 36
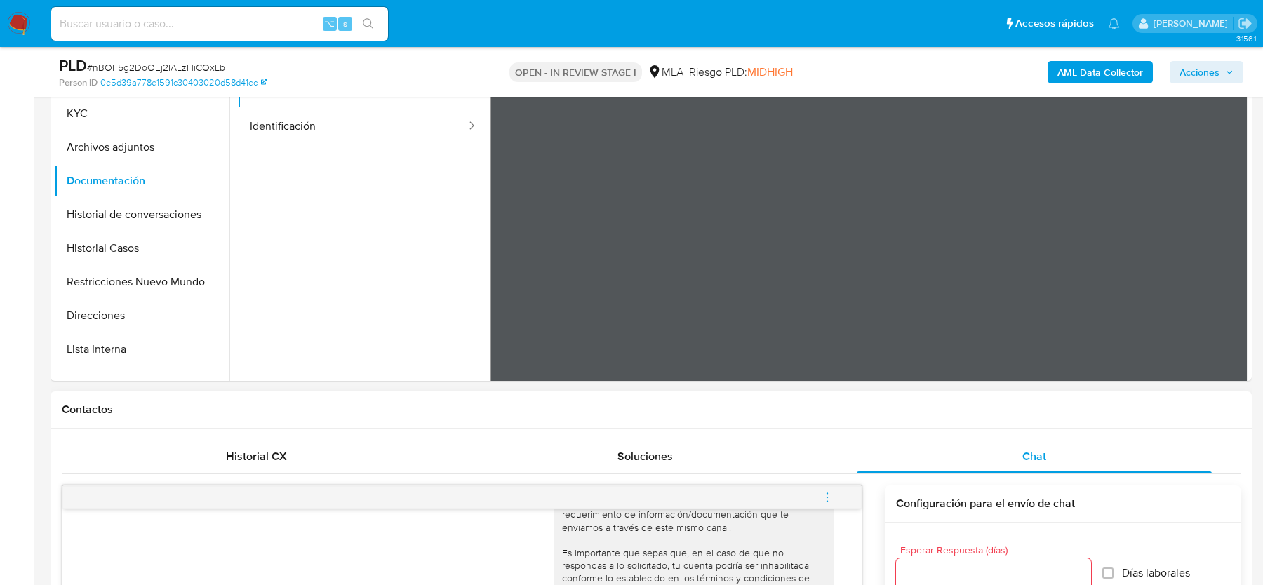
scroll to position [766, 0]
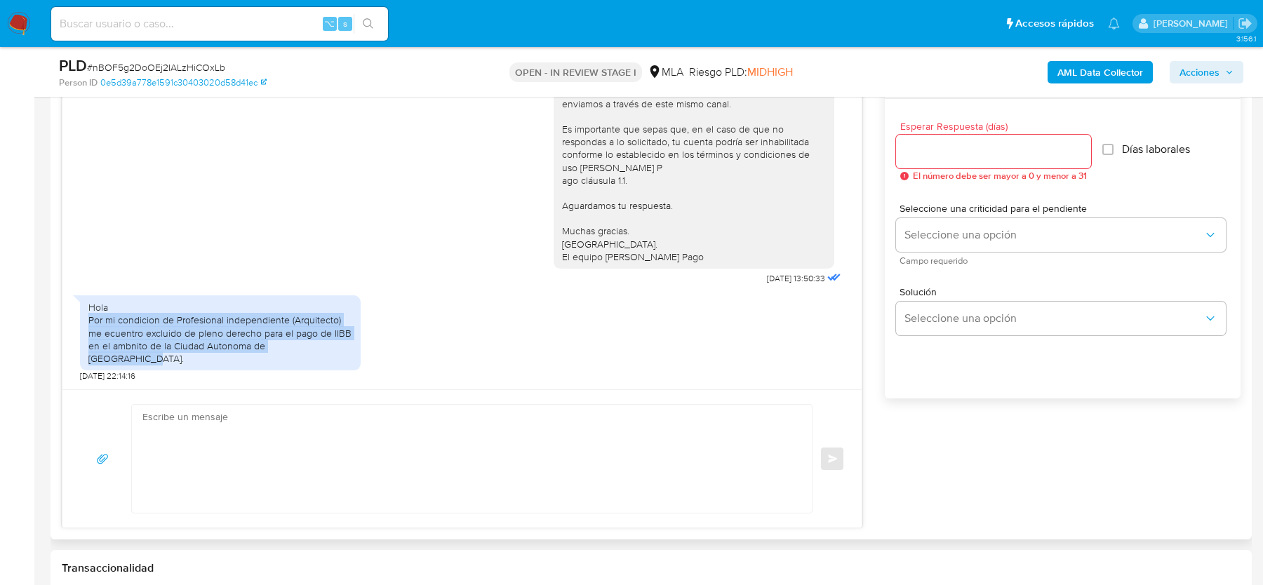
drag, startPoint x: 88, startPoint y: 335, endPoint x: 356, endPoint y: 359, distance: 269.8
click at [356, 359] on div "Hola Por mi condicion de Profesional independiente (Arquitecto) me ecuentro exc…" at bounding box center [220, 332] width 281 height 75
copy div "Por mi condicion de Profesional independiente (Arquitecto) me ecuentro excluido…"
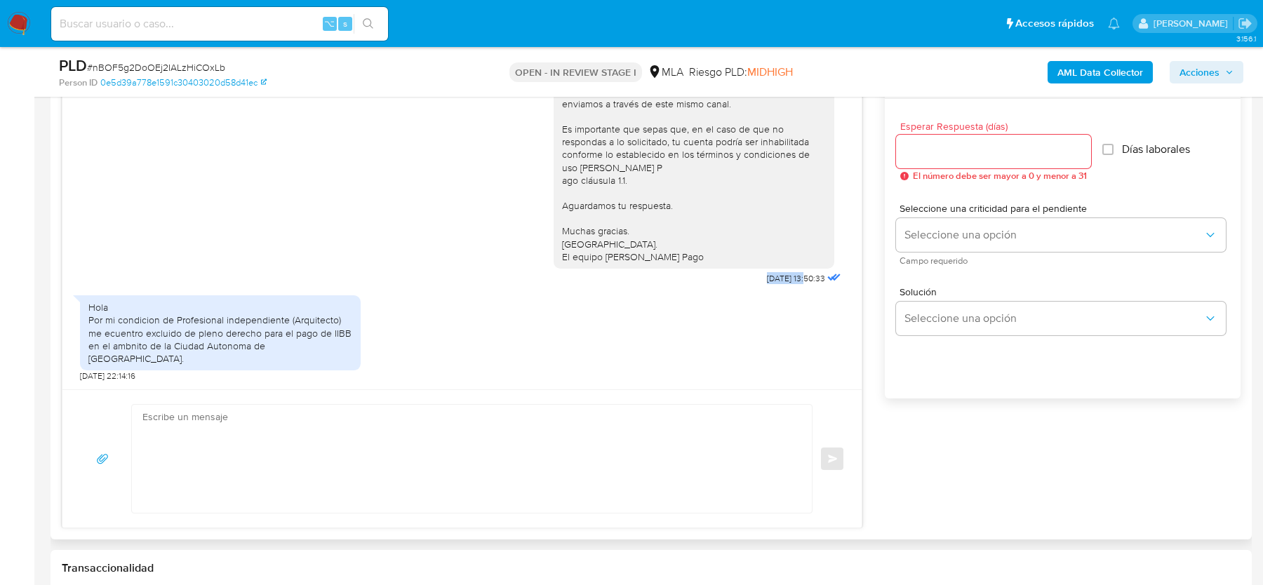
drag, startPoint x: 758, startPoint y: 289, endPoint x: 794, endPoint y: 290, distance: 35.1
click at [794, 288] on div "Hola, Esperamos que te encuentres muy bien. Te consultamos si tuviste oportunid…" at bounding box center [699, 146] width 290 height 283
copy span "21/07/2025"
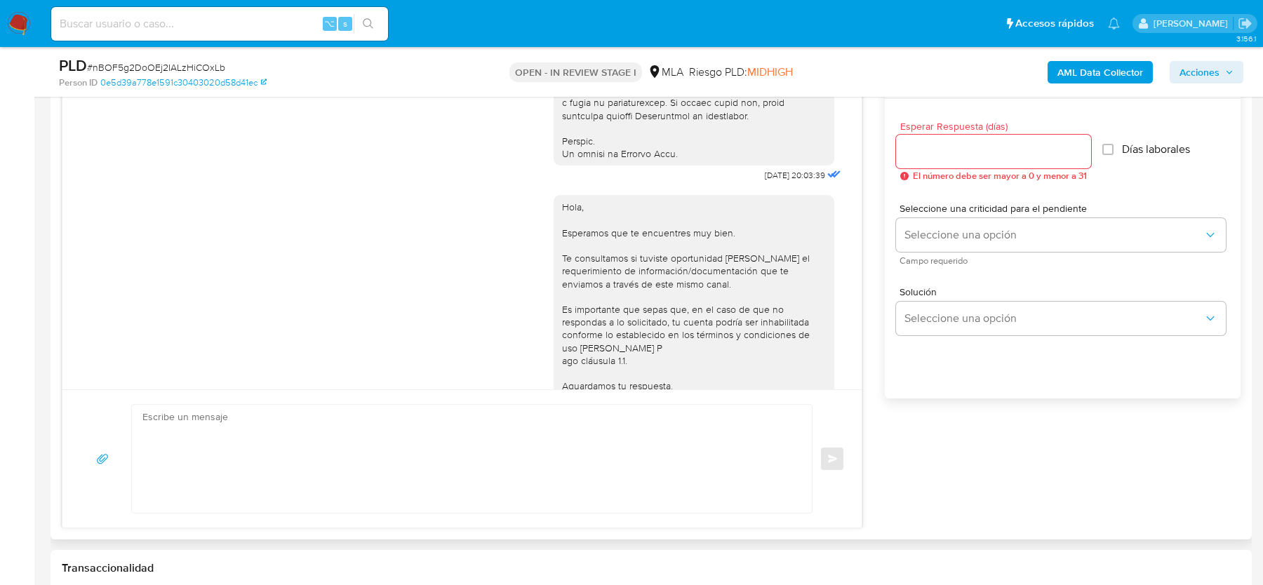
scroll to position [676, 0]
drag, startPoint x: 748, startPoint y: 200, endPoint x: 791, endPoint y: 203, distance: 43.6
copy span "17/07/2025"
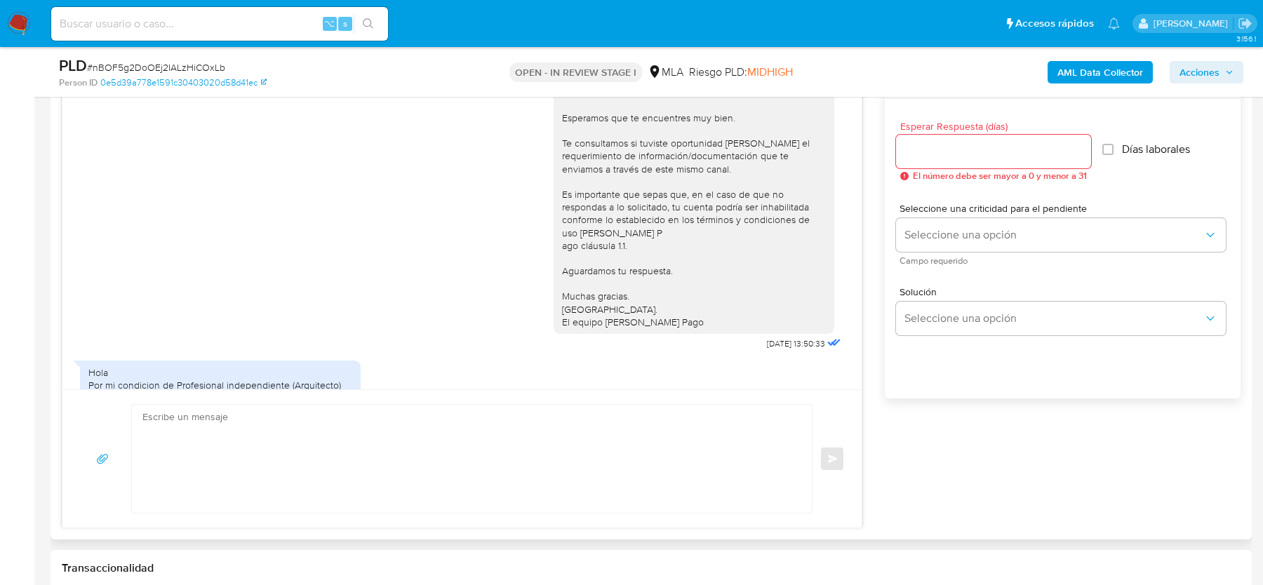
scroll to position [881, 0]
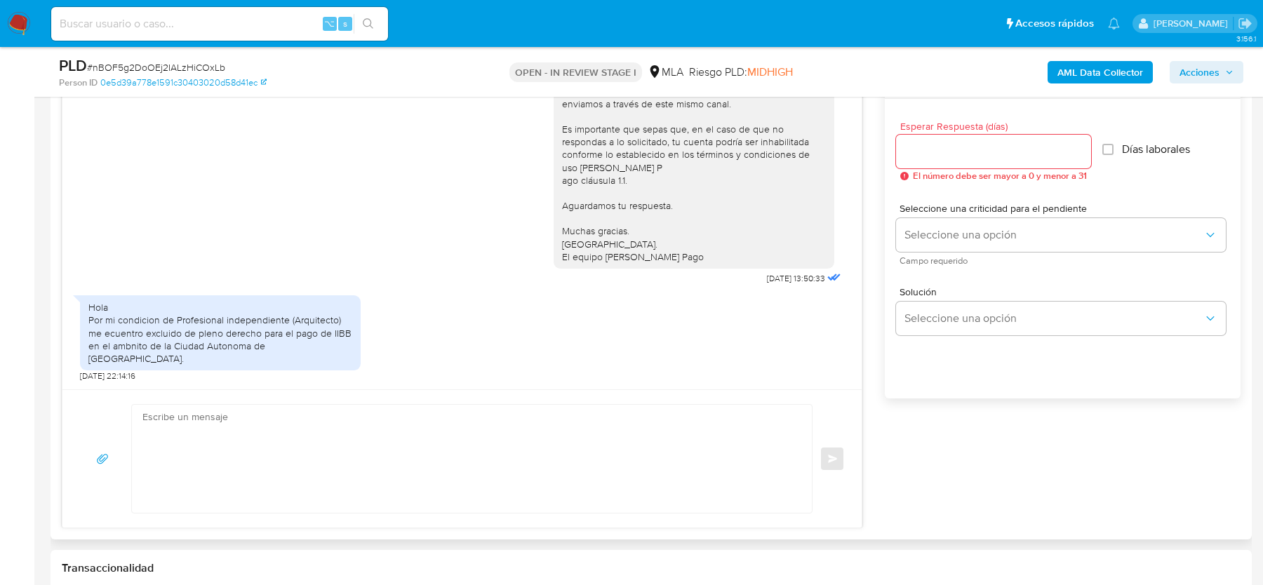
drag, startPoint x: 749, startPoint y: 295, endPoint x: 789, endPoint y: 296, distance: 40.0
click at [789, 288] on div "Hola, Esperamos que te encuentres muy bien. Te consultamos si tuviste oportunid…" at bounding box center [699, 146] width 290 height 283
drag, startPoint x: 793, startPoint y: 289, endPoint x: 747, endPoint y: 289, distance: 46.3
click at [747, 288] on div "Hola, Esperamos que te encuentres muy bien. Te consultamos si tuviste oportunid…" at bounding box center [699, 146] width 290 height 283
copy span "21/07/2025"
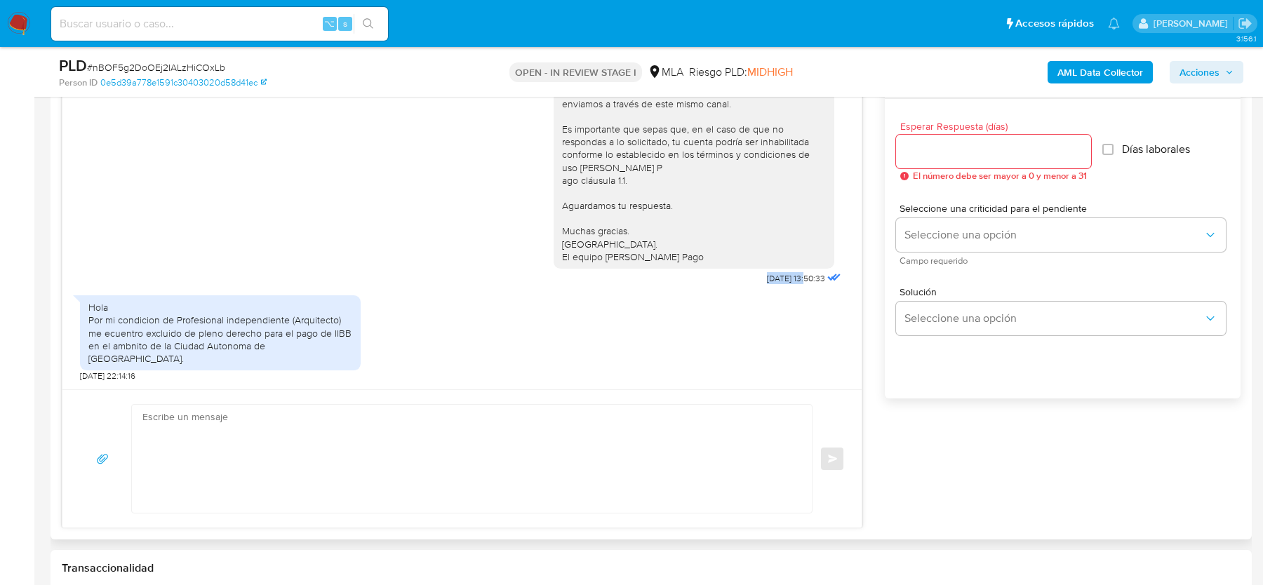
click at [165, 479] on textarea at bounding box center [468, 459] width 652 height 108
paste textarea "Hola, Esperamos que te encuentres bien. En función de las operaciones registrad…"
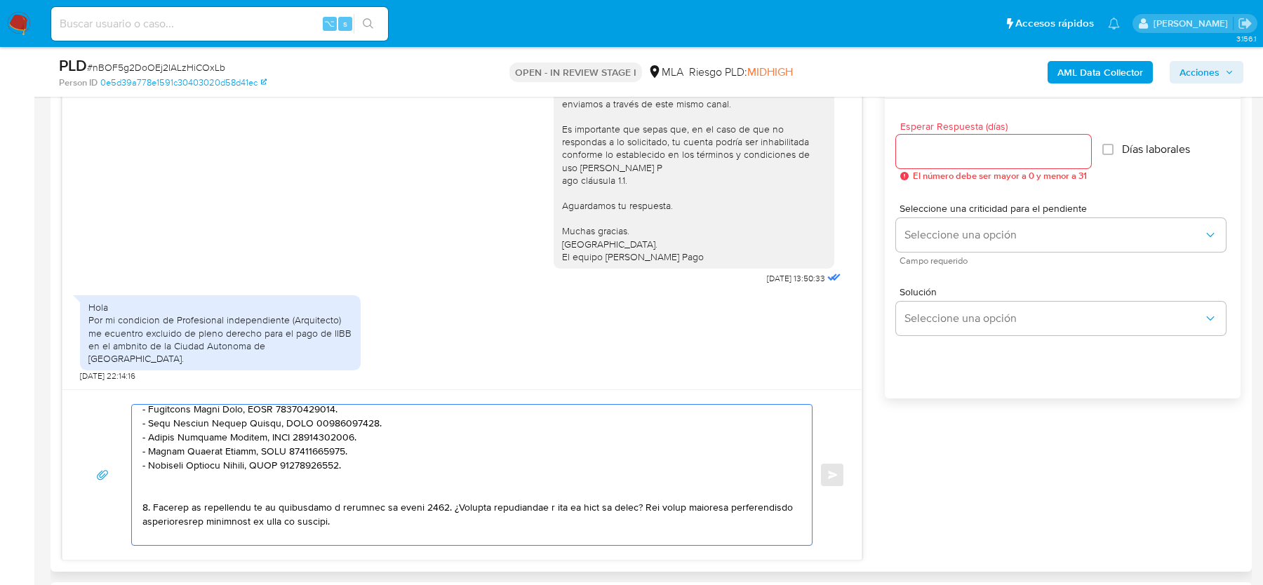
scroll to position [0, 0]
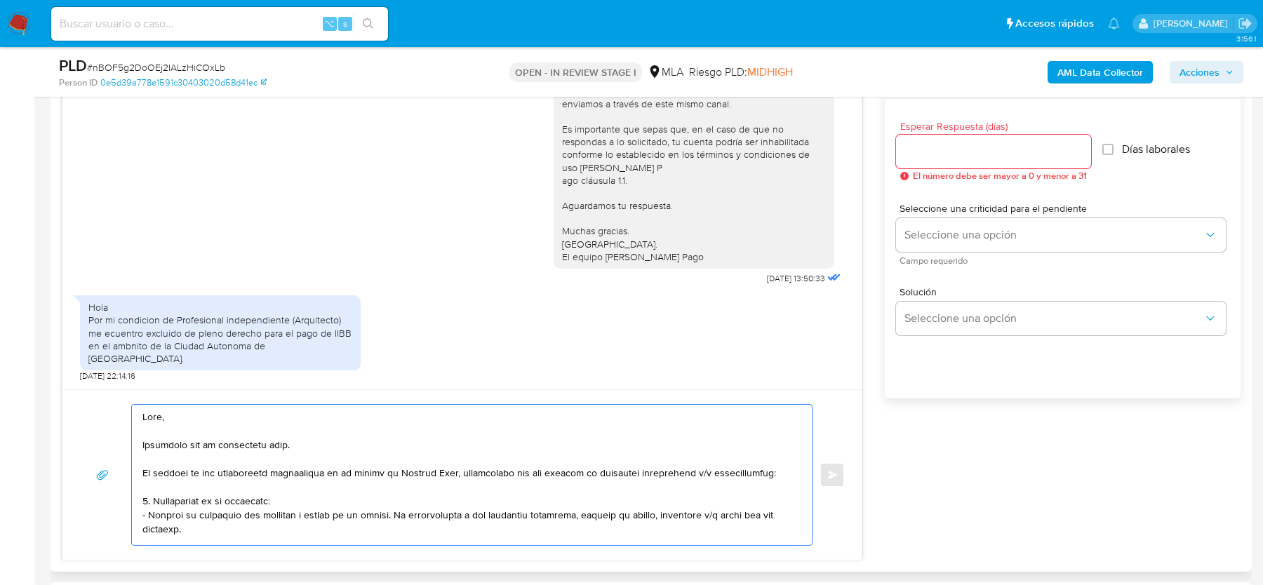
drag, startPoint x: 307, startPoint y: 443, endPoint x: 99, endPoint y: 443, distance: 208.4
click at [99, 443] on div "Enviar" at bounding box center [461, 475] width 765 height 142
click at [203, 469] on textarea at bounding box center [468, 475] width 652 height 140
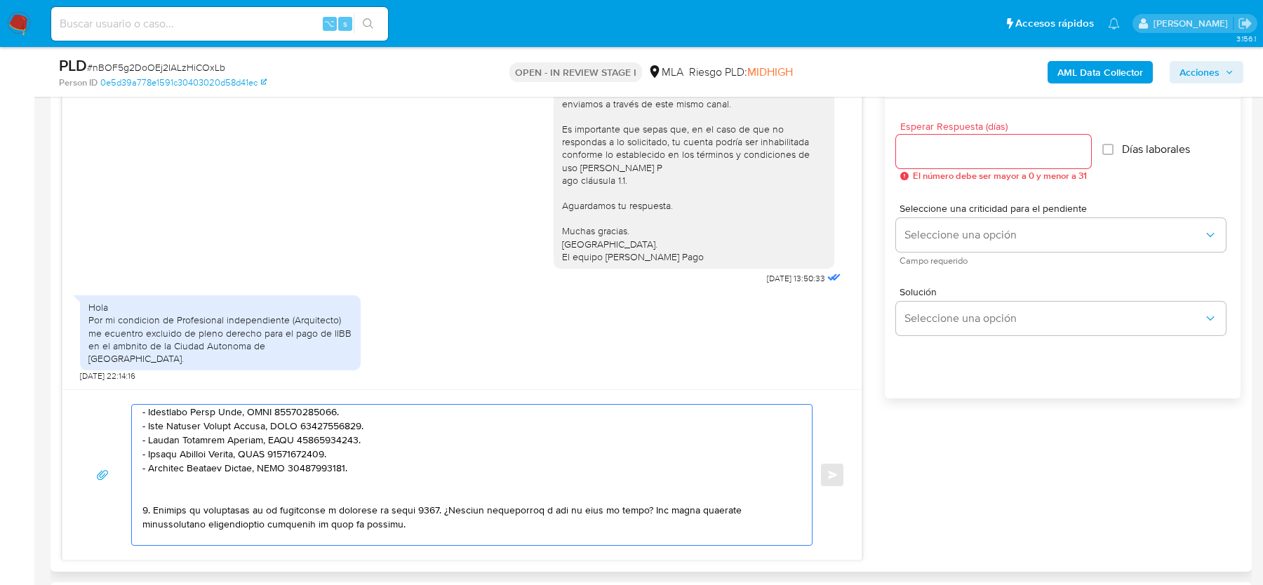
scroll to position [305, 0]
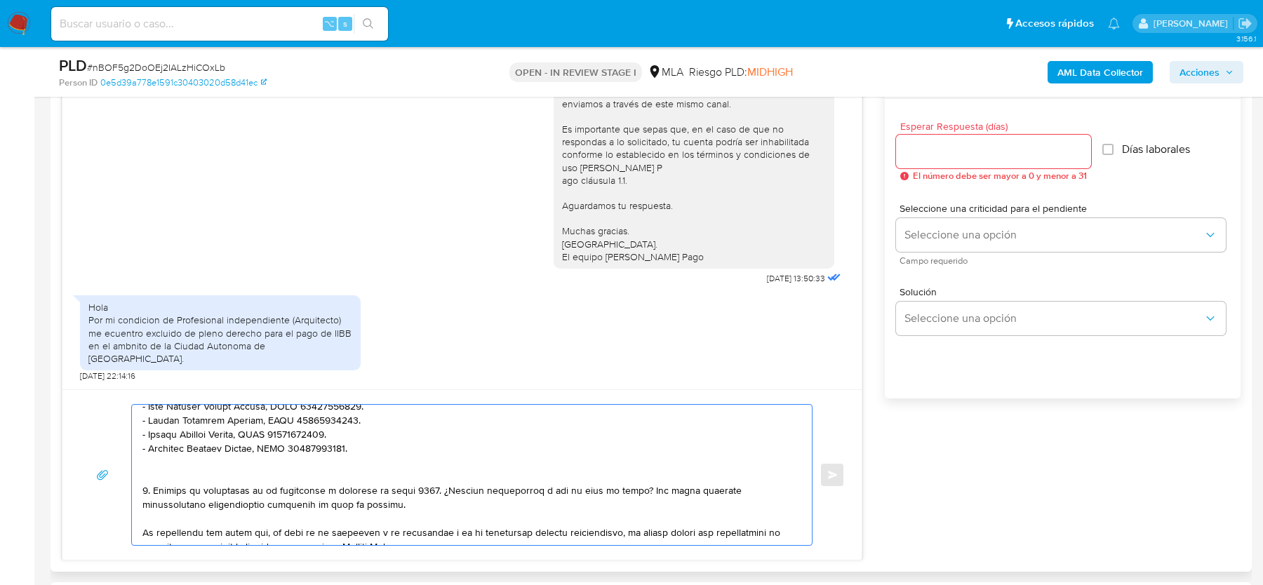
click at [255, 479] on textarea at bounding box center [468, 475] width 652 height 140
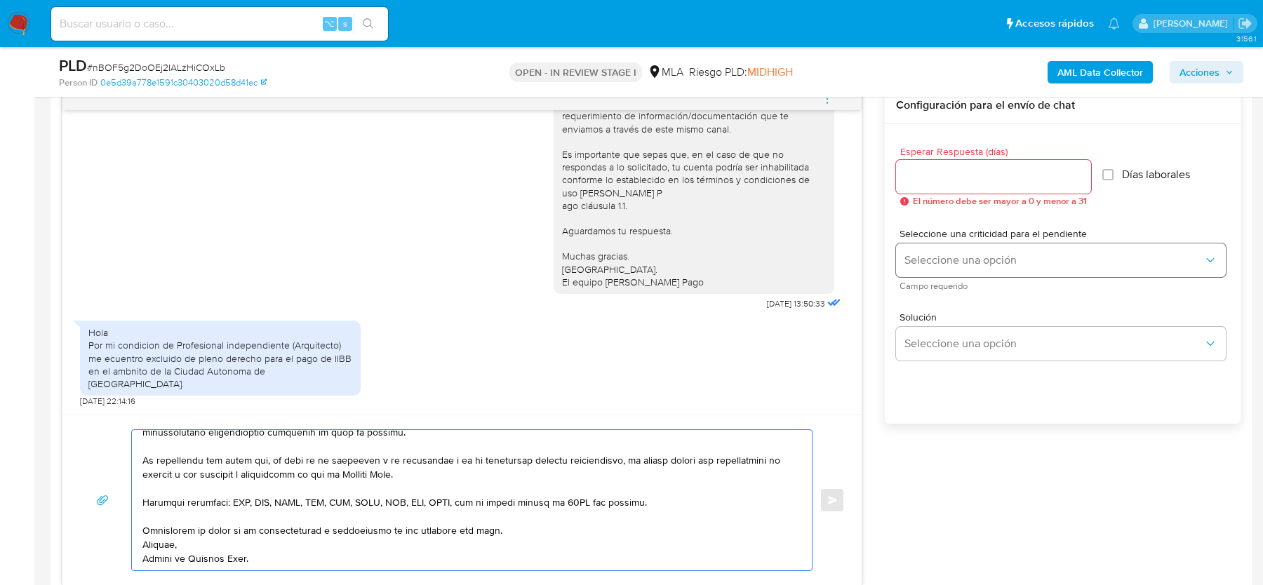
scroll to position [737, 0]
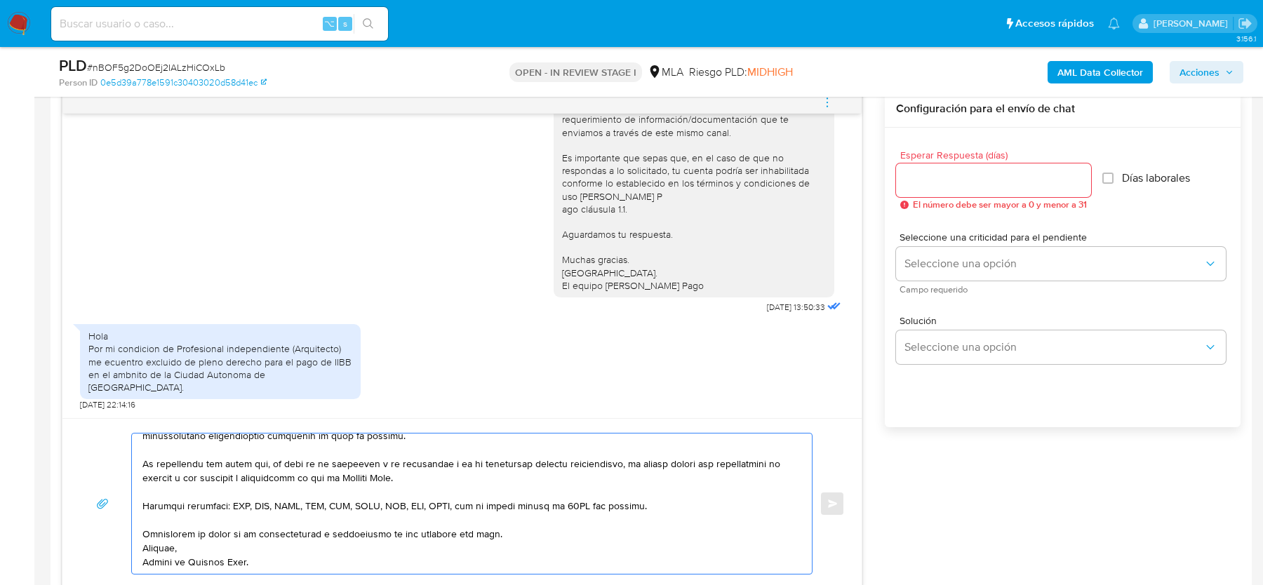
type textarea "Hola, Gracias por tu respuesta. Al respecto, ¿podrías enviarnos lo siguiente? 1…"
click at [994, 185] on input "Esperar Respuesta (días)" at bounding box center [993, 180] width 195 height 18
type input "2"
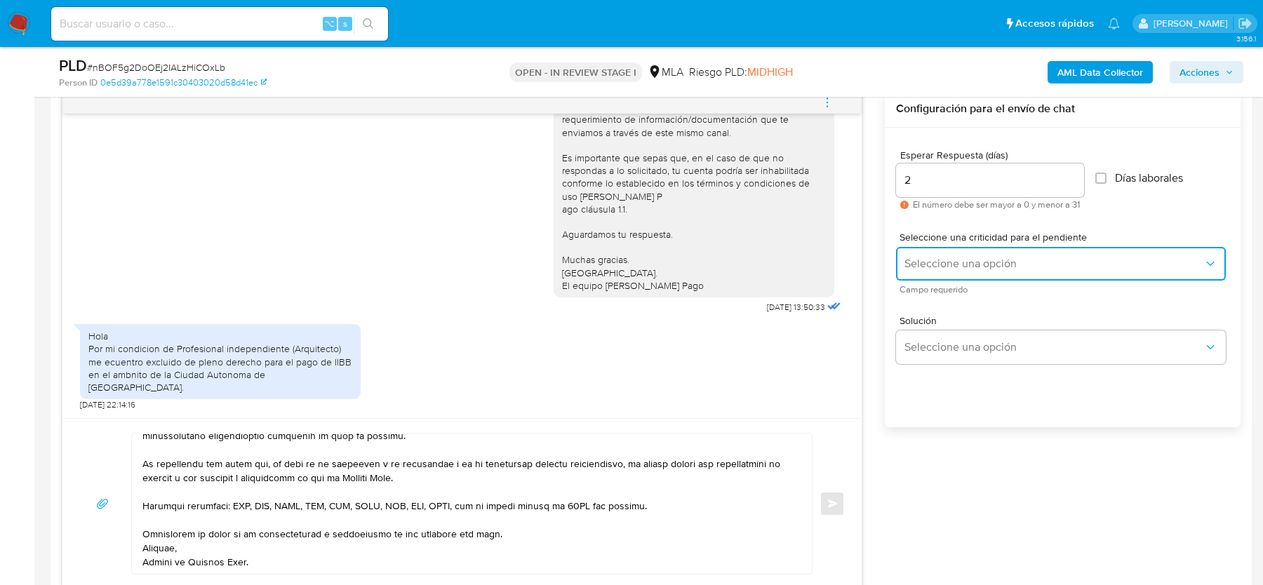
click at [972, 265] on span "Seleccione una opción" at bounding box center [1053, 264] width 299 height 14
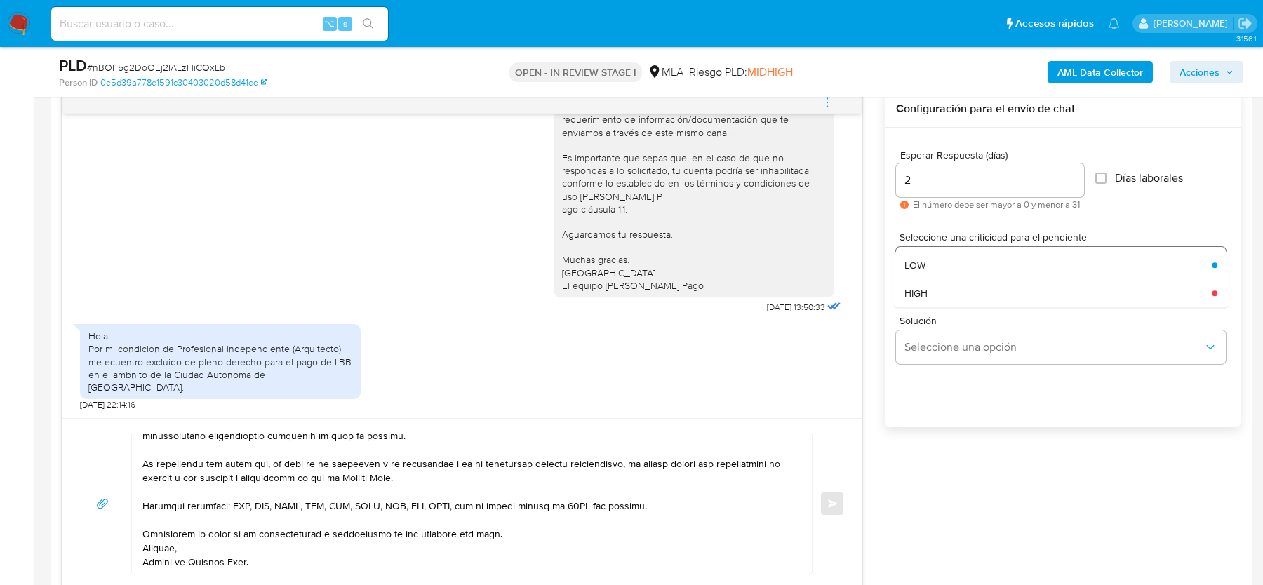
click at [959, 300] on div "HIGH" at bounding box center [1053, 293] width 299 height 28
click at [828, 506] on button "Enviar" at bounding box center [831, 503] width 25 height 25
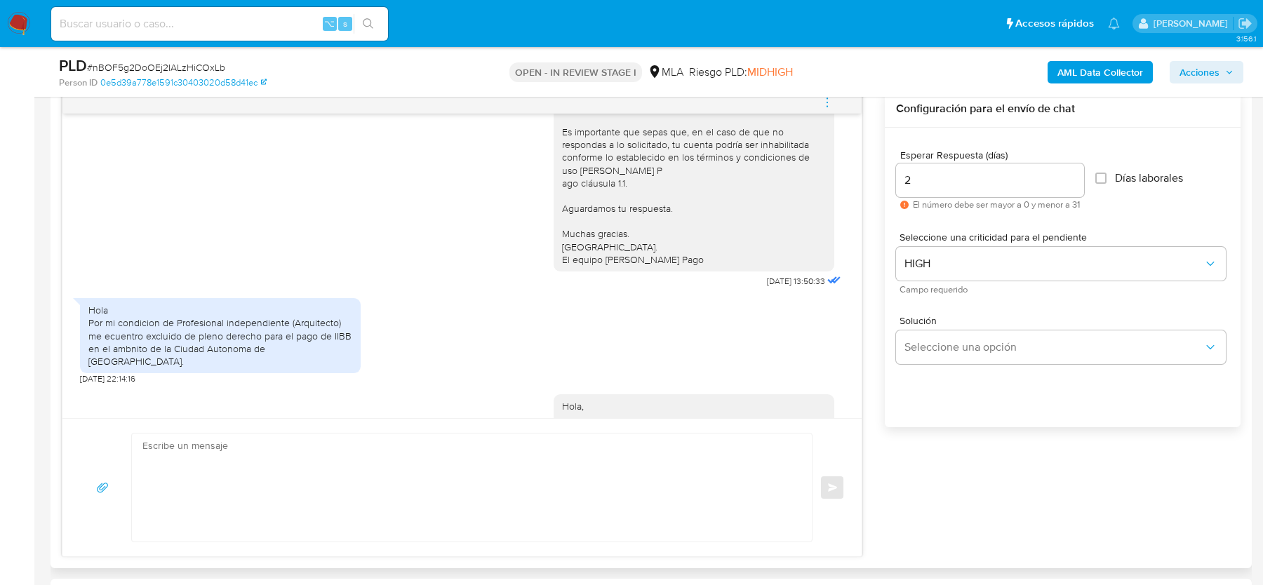
scroll to position [1637, 0]
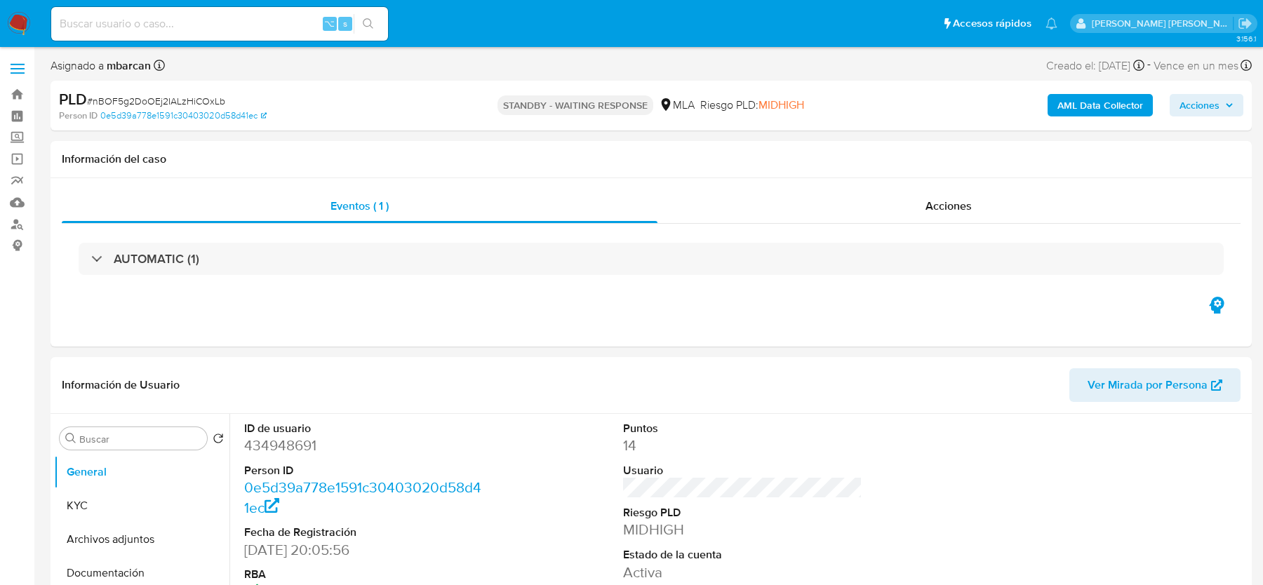
select select "10"
click at [218, 27] on input at bounding box center [219, 24] width 337 height 18
paste input "uNHWkHLJhHdkFidKaOJBUDz9"
type input "uNHWkHLJhHdkFidKaOJBUDz9"
select select "10"
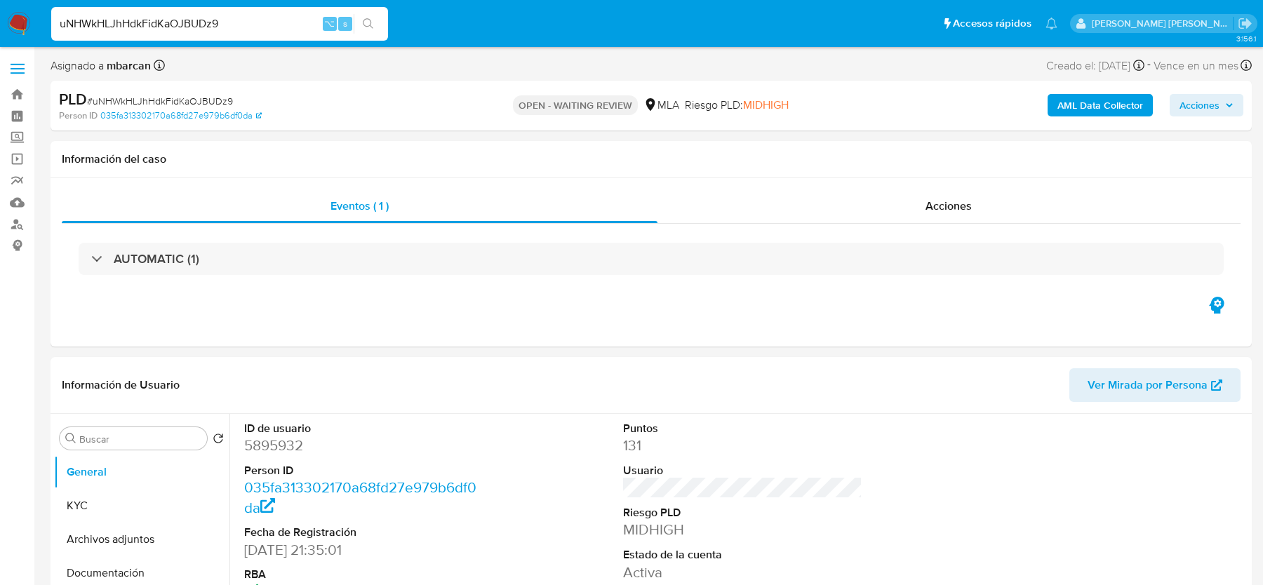
click at [22, 25] on img at bounding box center [19, 24] width 24 height 24
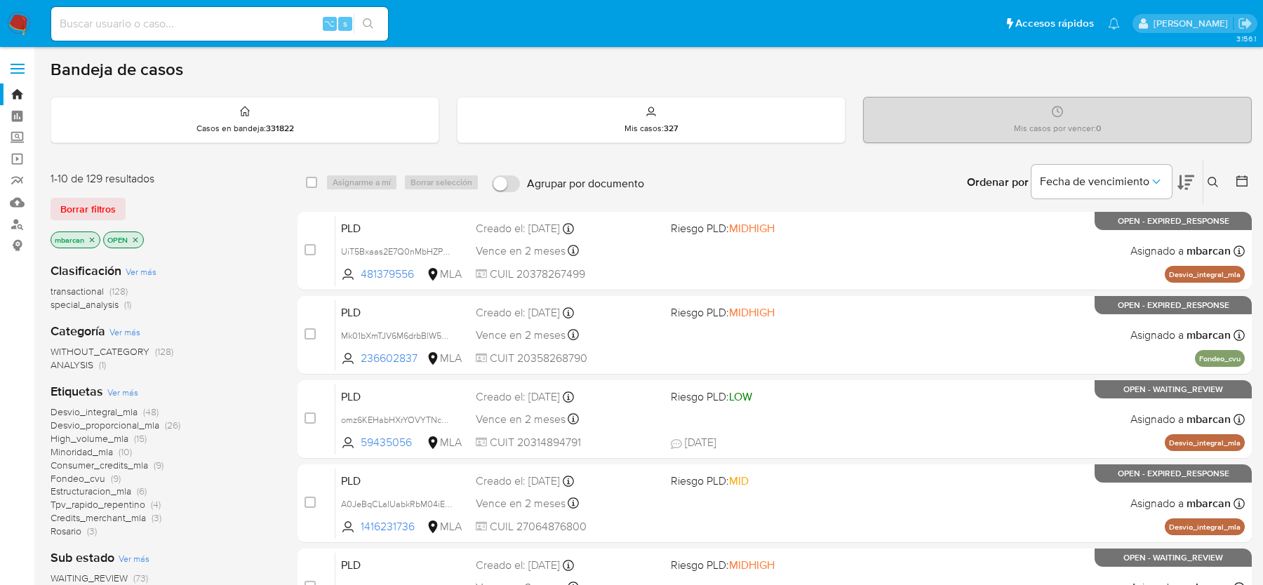
click at [1210, 174] on button at bounding box center [1214, 182] width 23 height 17
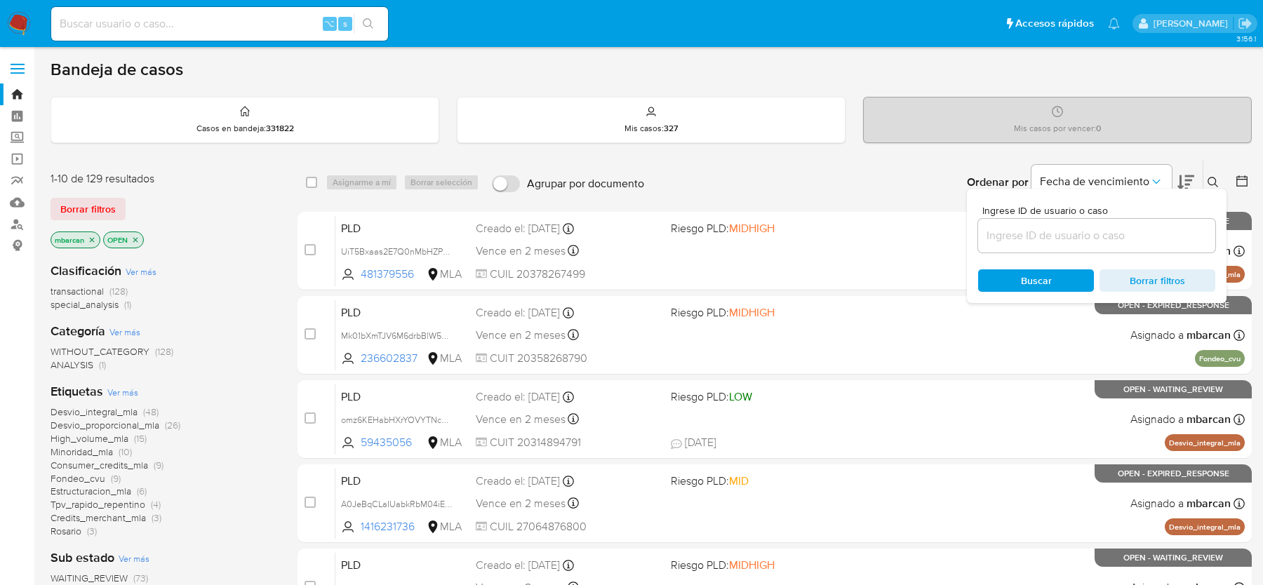
click at [1127, 222] on div at bounding box center [1096, 236] width 237 height 34
click at [1127, 233] on input at bounding box center [1096, 236] width 237 height 18
paste input "uNHWkHLJhHdkFidKaOJBUDz9"
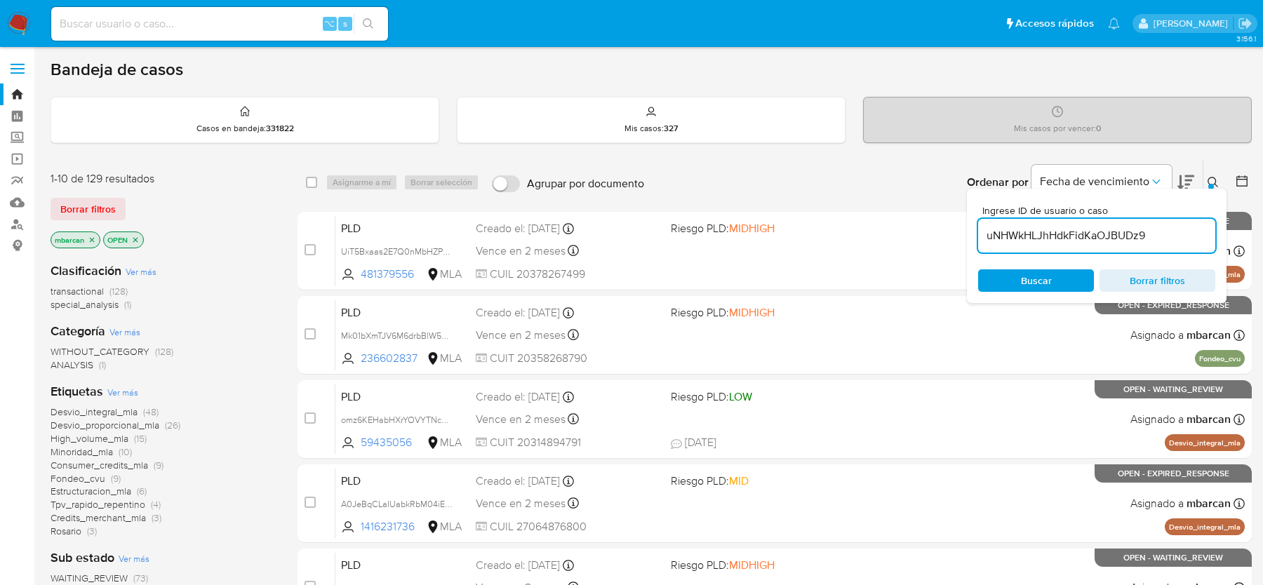
type input "uNHWkHLJhHdkFidKaOJBUDz9"
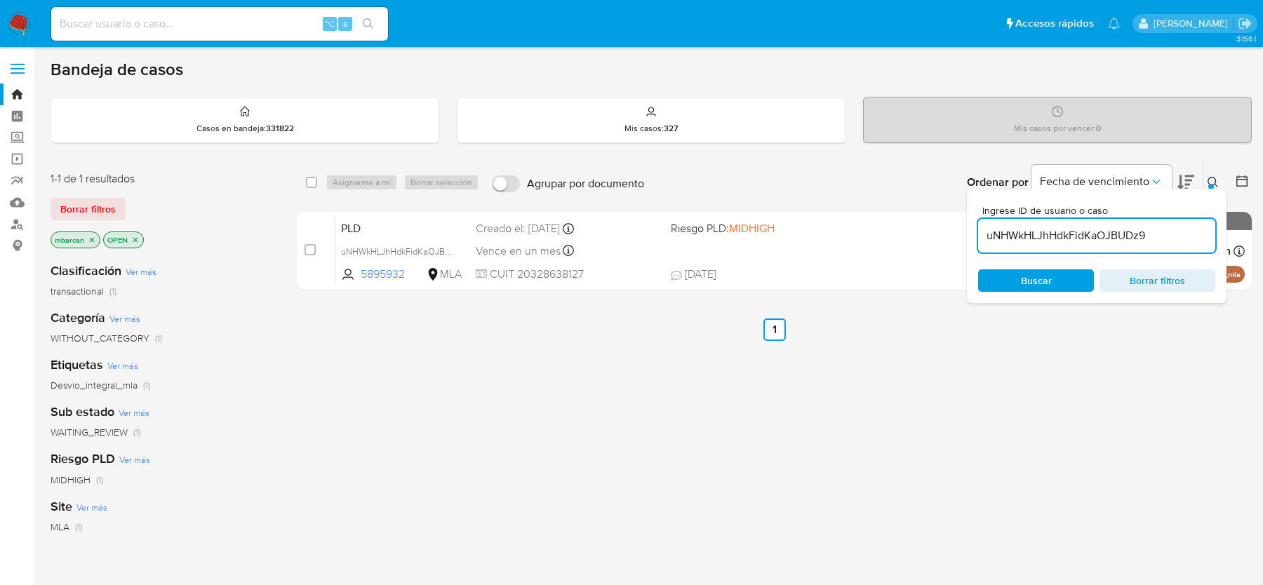
click at [1218, 183] on icon at bounding box center [1212, 182] width 11 height 11
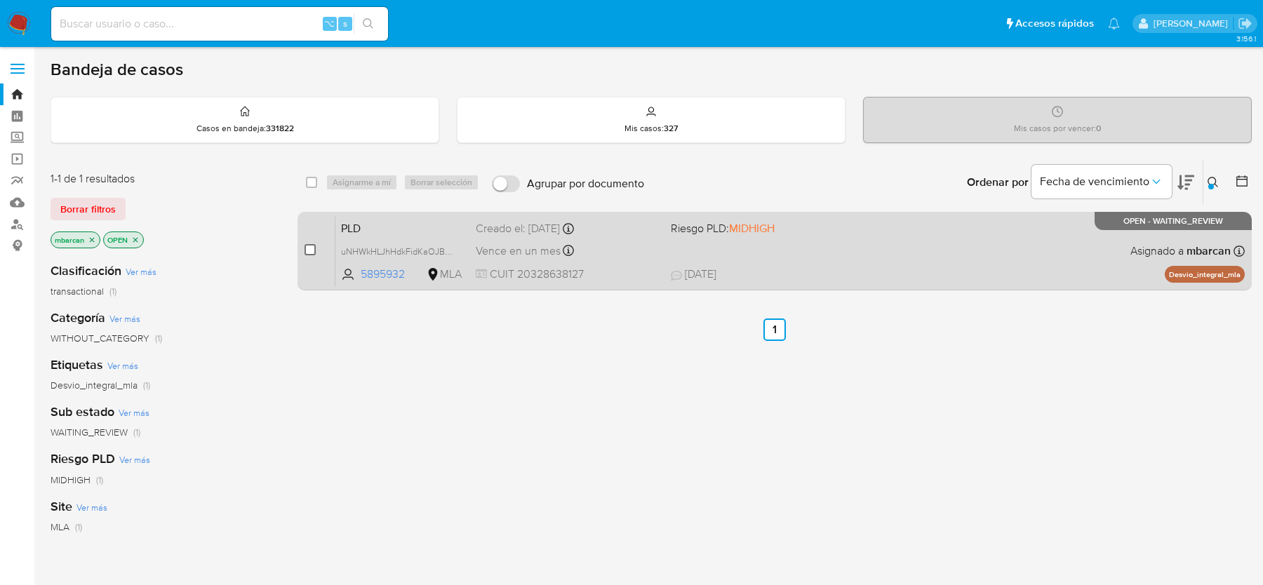
click at [306, 244] on input "checkbox" at bounding box center [310, 249] width 11 height 11
checkbox input "true"
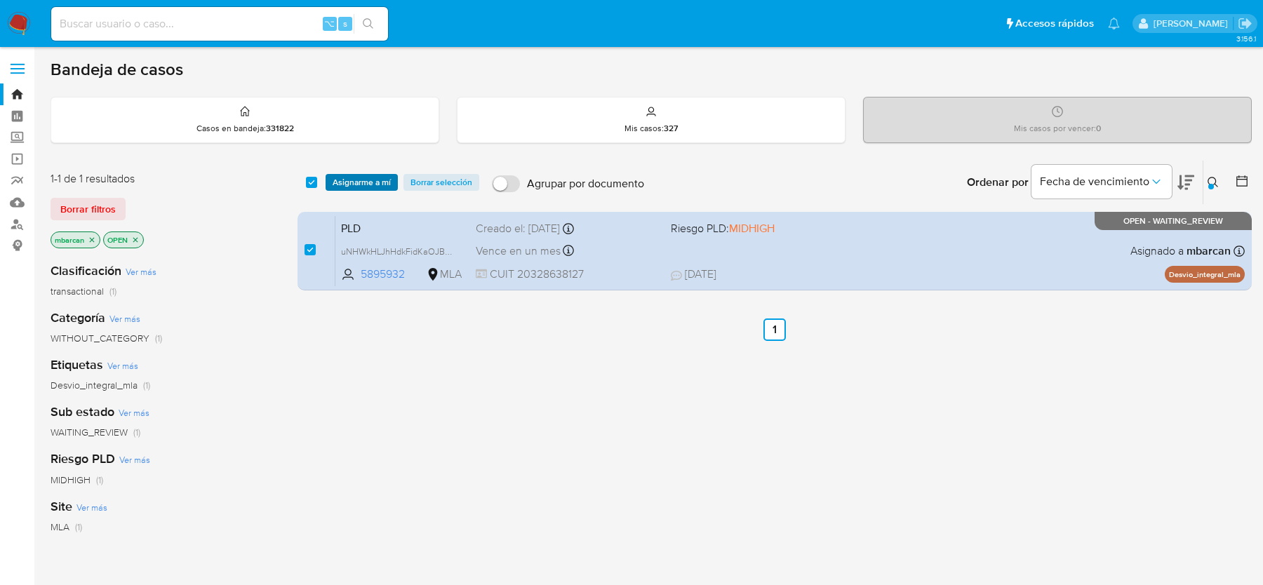
click at [361, 188] on span "Asignarme a mí" at bounding box center [362, 182] width 58 height 14
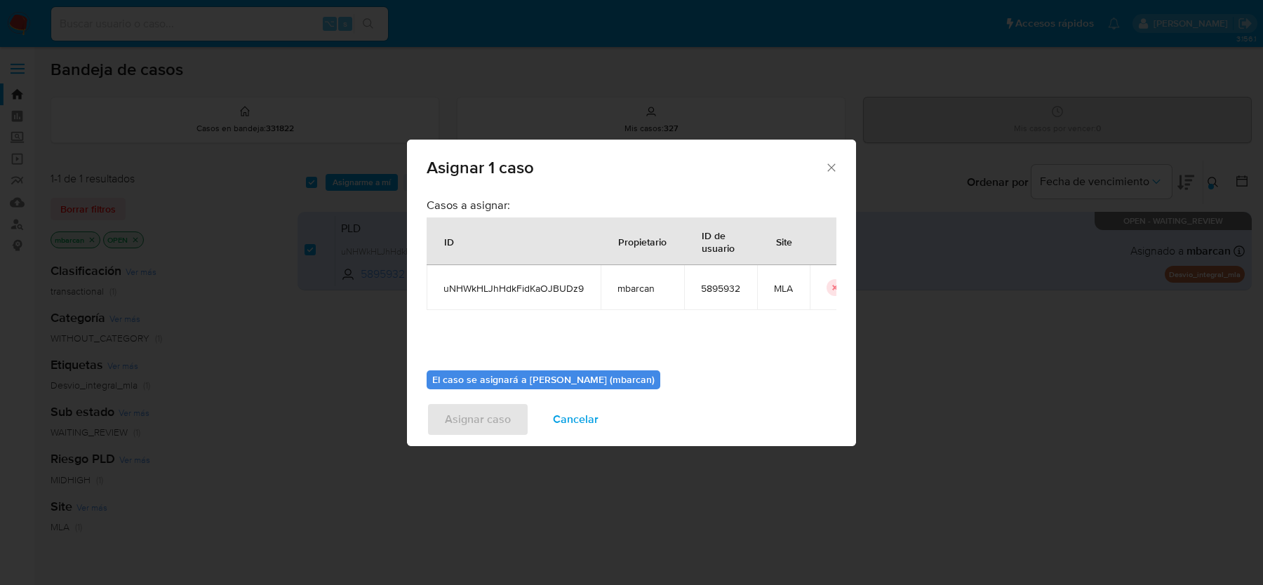
scroll to position [72, 0]
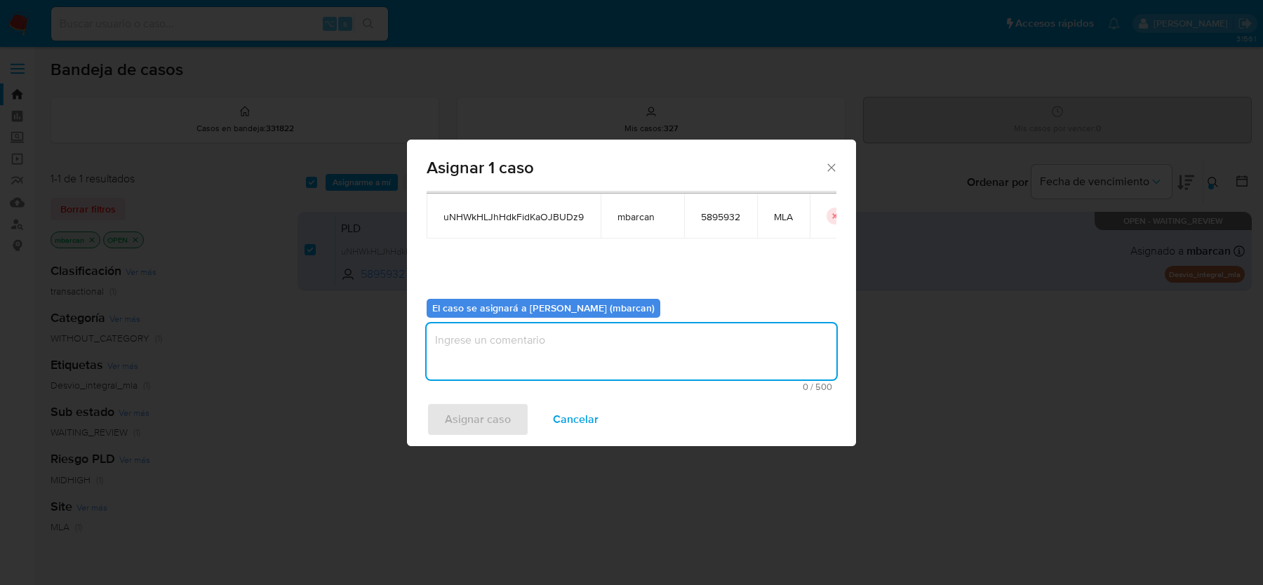
click at [544, 333] on textarea "assign-modal" at bounding box center [632, 351] width 410 height 56
type textarea "análisis"
click at [486, 422] on span "Asignar caso" at bounding box center [478, 419] width 66 height 31
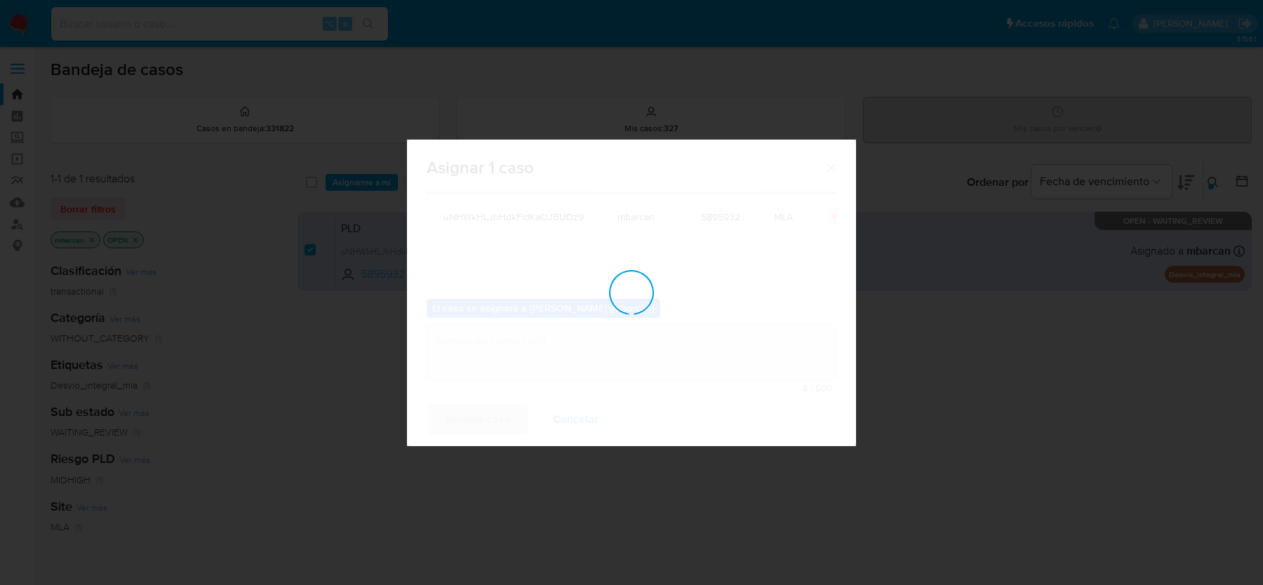
checkbox input "false"
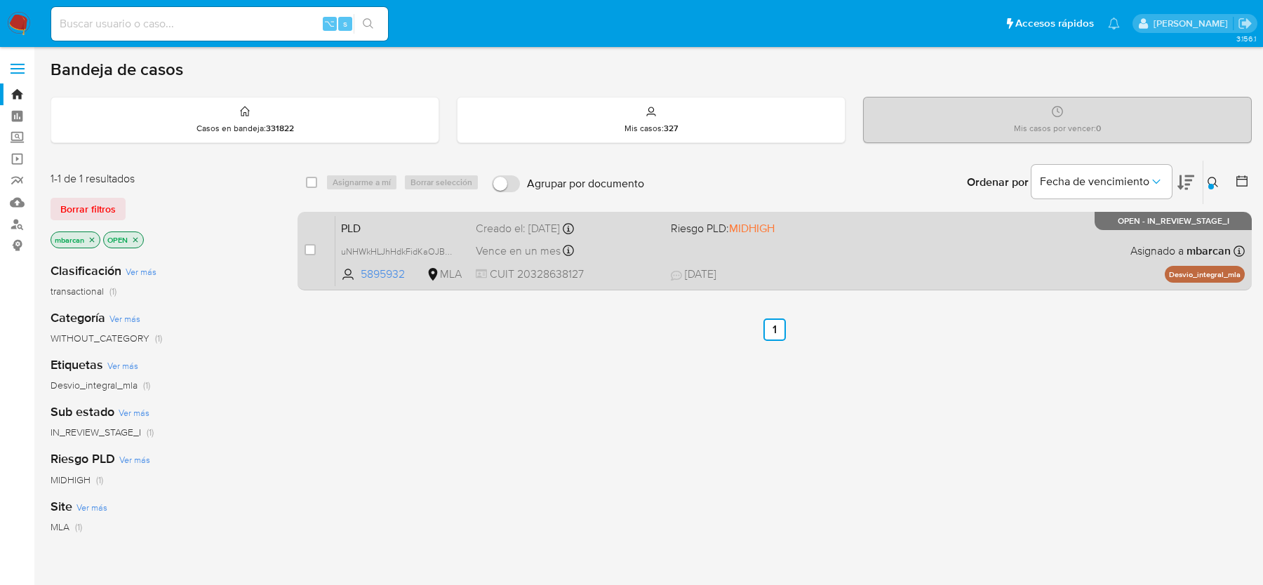
click span "PLD"
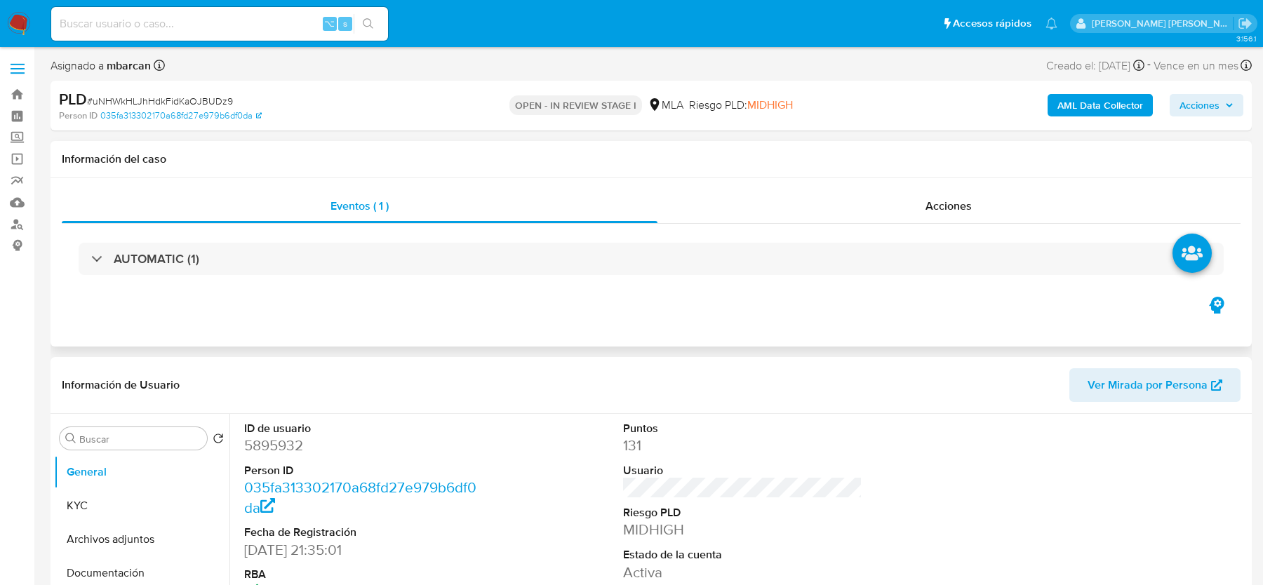
select select "10"
click at [206, 100] on span "# uNHWkHLJhHdkFidKaOJBUDz9" at bounding box center [160, 101] width 146 height 14
copy span "uNHWkHLJhHdkFidKaOJBUDz9"
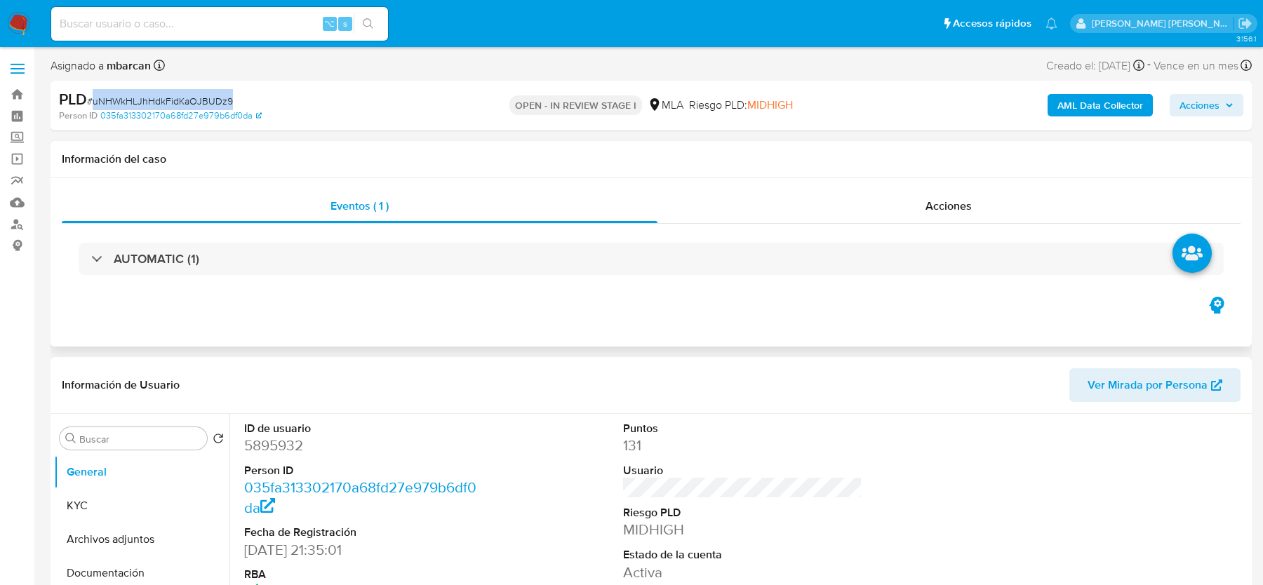
copy span "uNHWkHLJhHdkFidKaOJBUDz9"
click at [280, 450] on dd "5895932" at bounding box center [363, 446] width 239 height 20
copy dd "5895932"
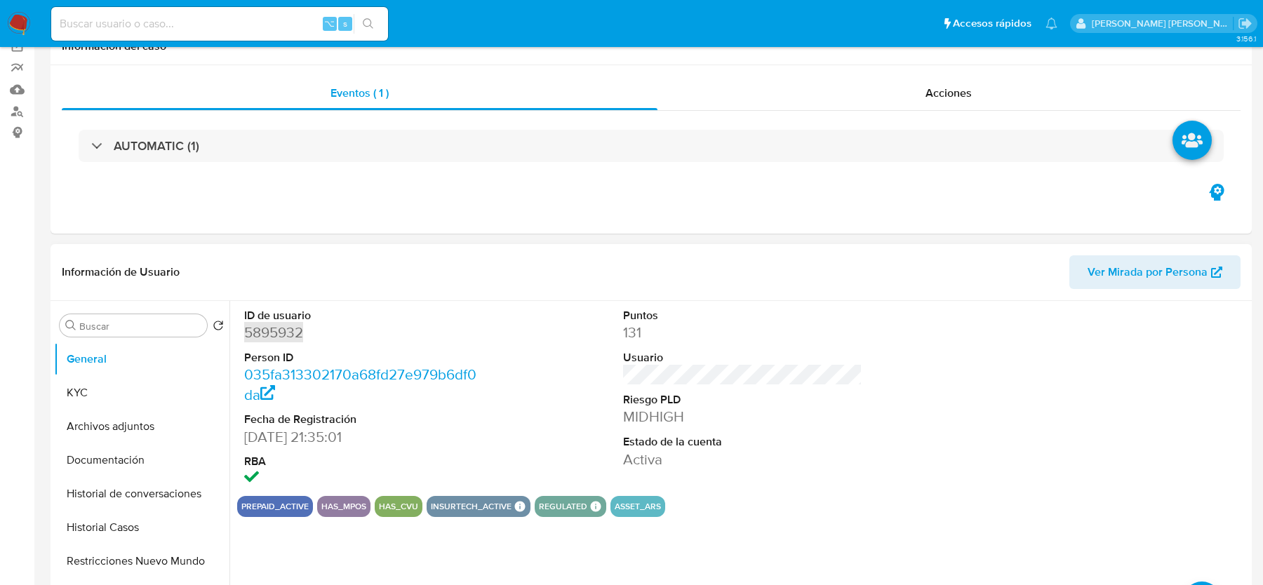
scroll to position [175, 0]
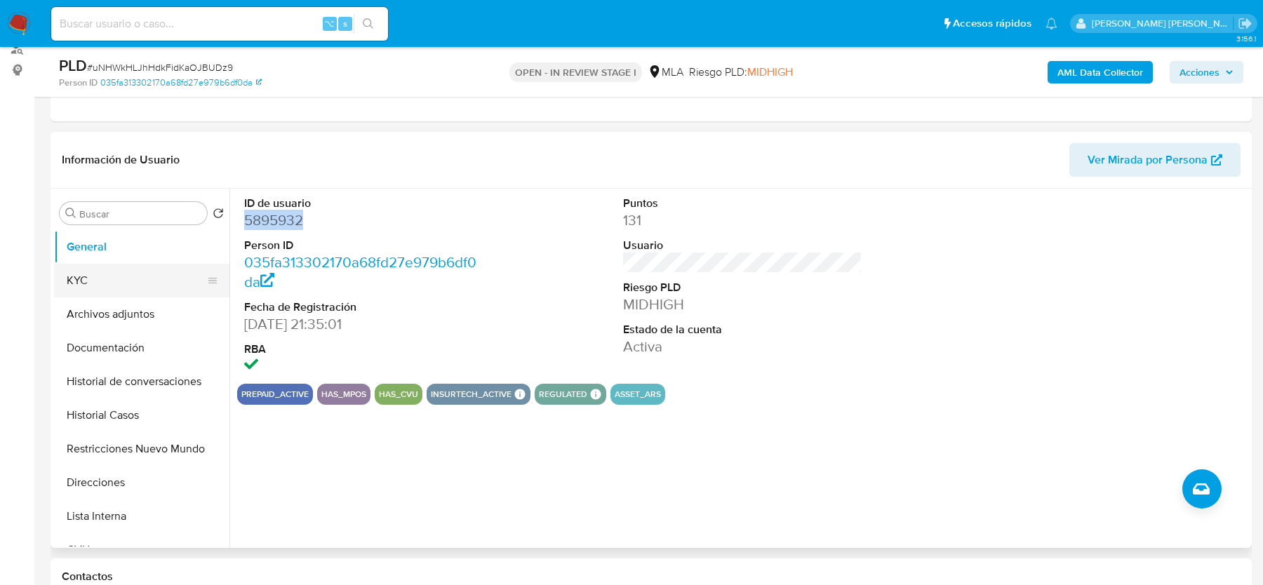
click at [147, 285] on button "KYC" at bounding box center [136, 281] width 164 height 34
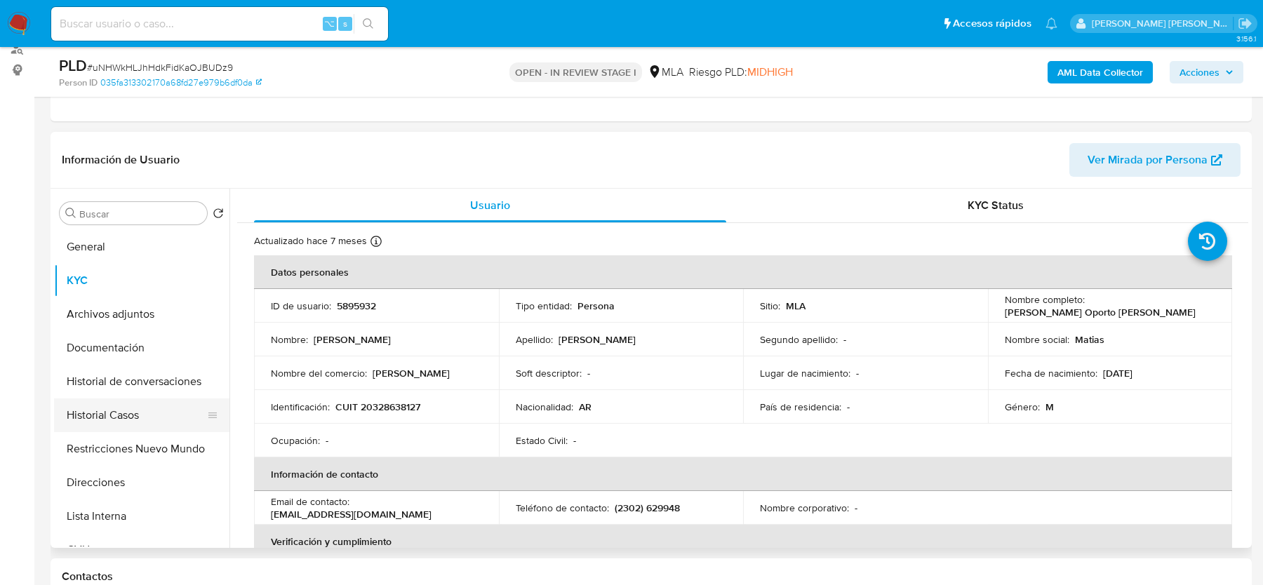
click at [105, 420] on button "Historial Casos" at bounding box center [136, 416] width 164 height 34
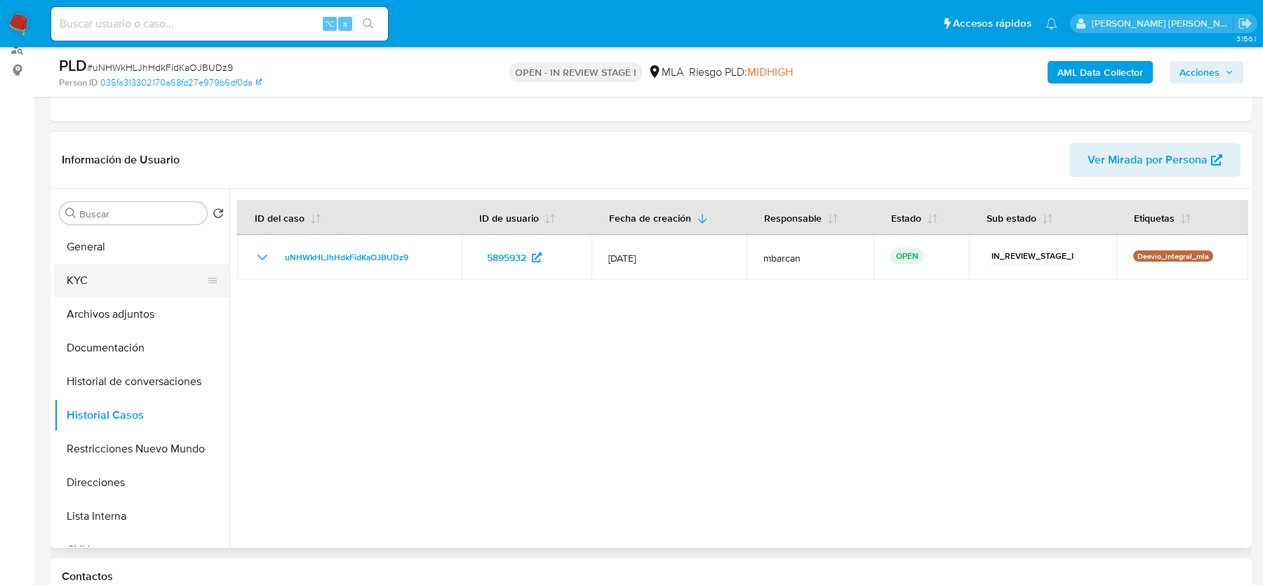
click at [79, 274] on button "KYC" at bounding box center [136, 281] width 164 height 34
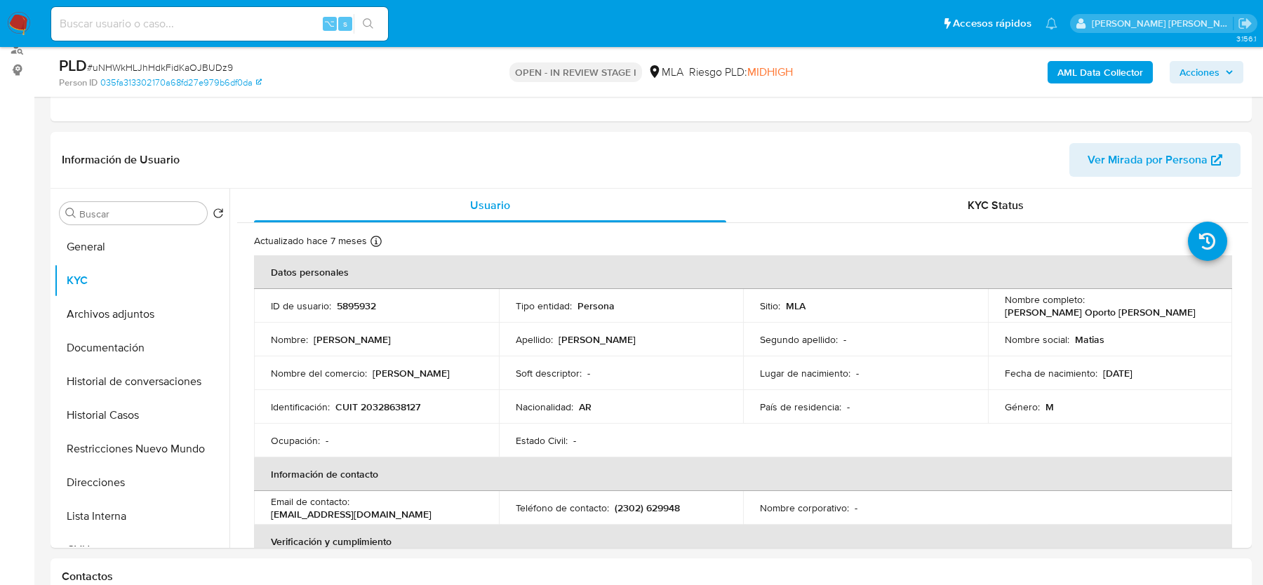
click at [1078, 68] on b "AML Data Collector" at bounding box center [1100, 72] width 86 height 22
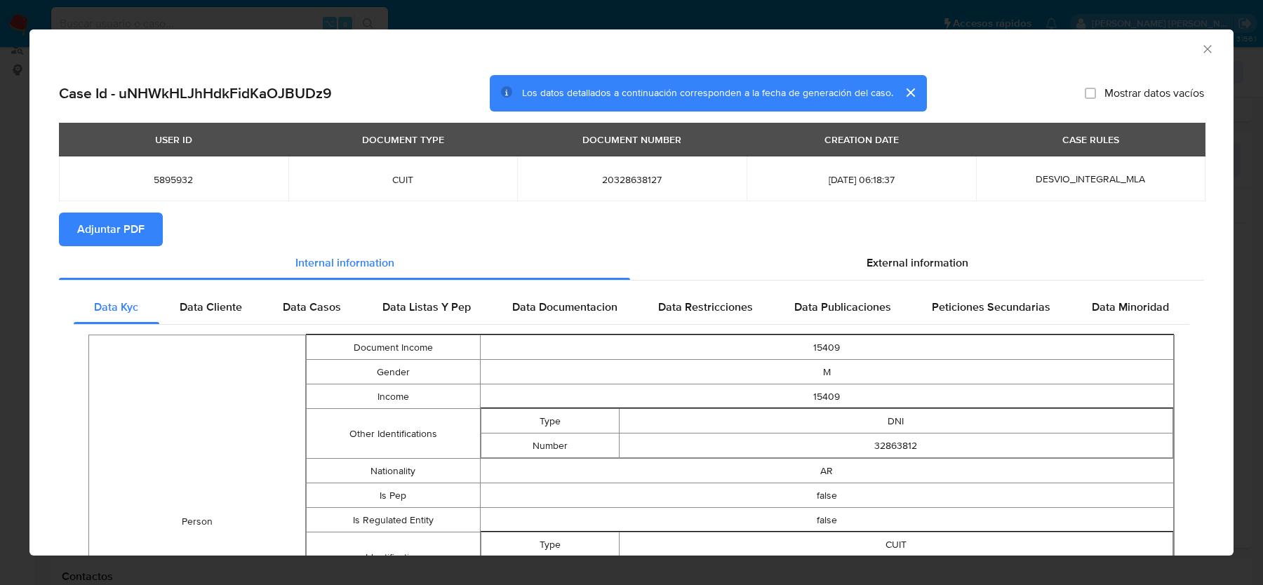
click at [149, 239] on button "Adjuntar PDF" at bounding box center [111, 230] width 104 height 34
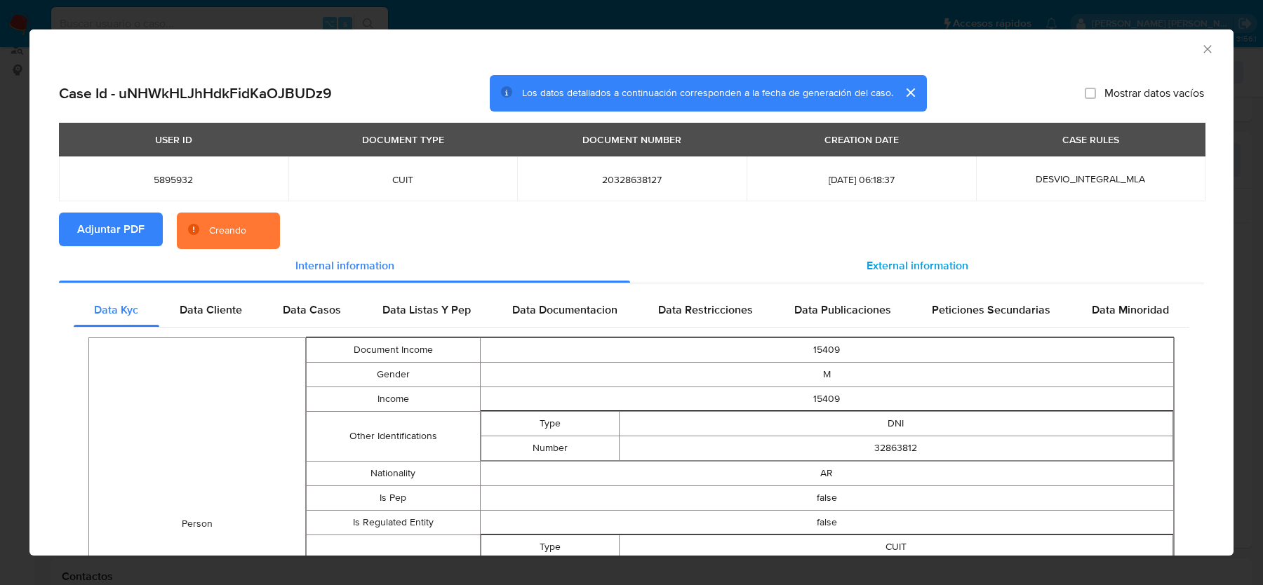
drag, startPoint x: 886, startPoint y: 257, endPoint x: 502, endPoint y: 311, distance: 387.6
click at [885, 257] on span "External information" at bounding box center [917, 265] width 102 height 16
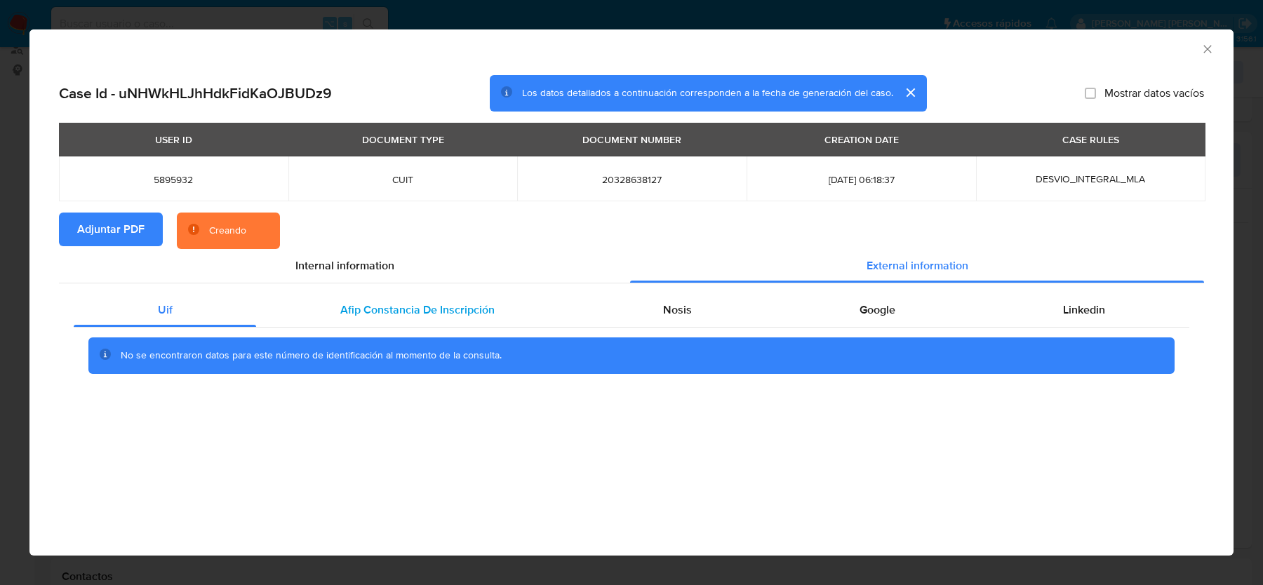
click at [420, 314] on span "Afip Constancia De Inscripción" at bounding box center [417, 310] width 154 height 16
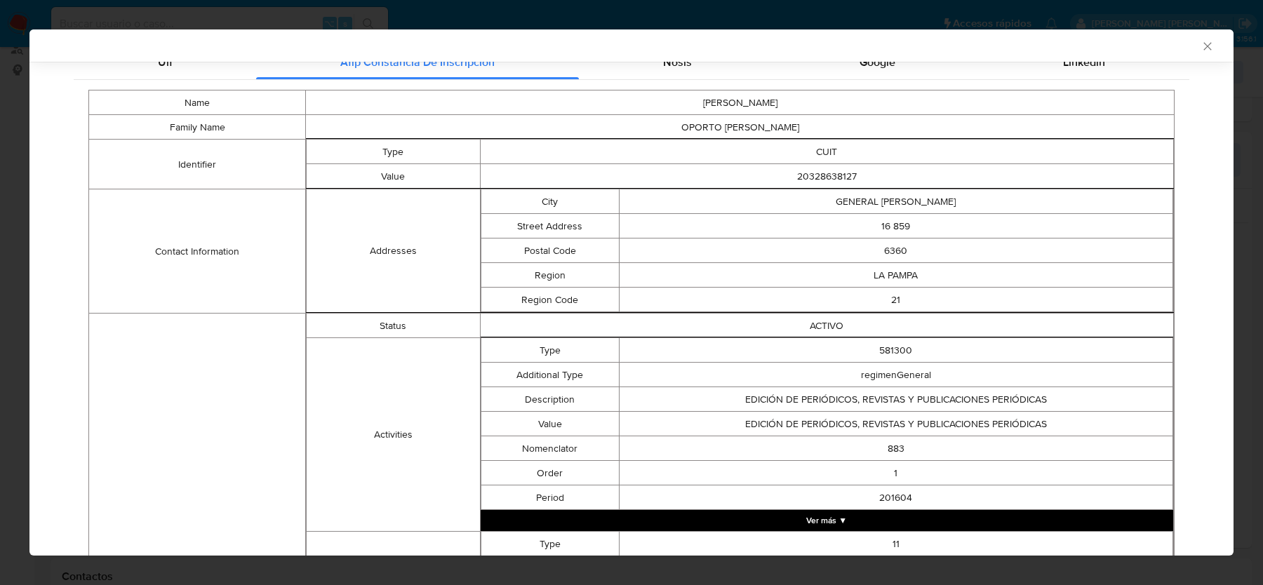
scroll to position [0, 0]
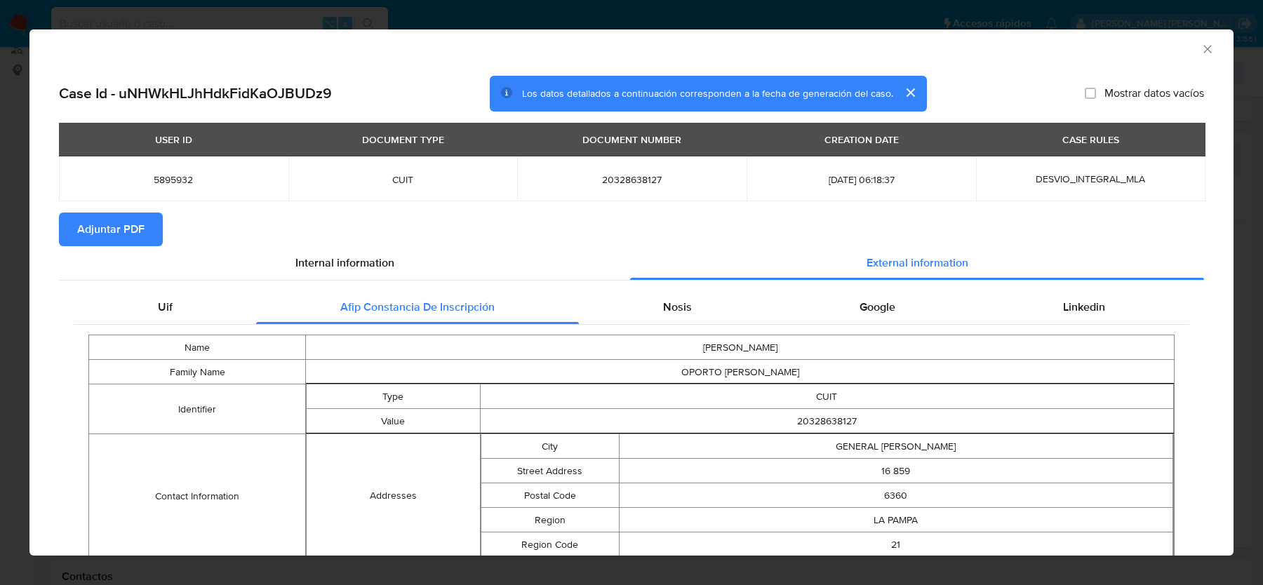
click at [701, 303] on div "Nosis" at bounding box center [677, 307] width 196 height 34
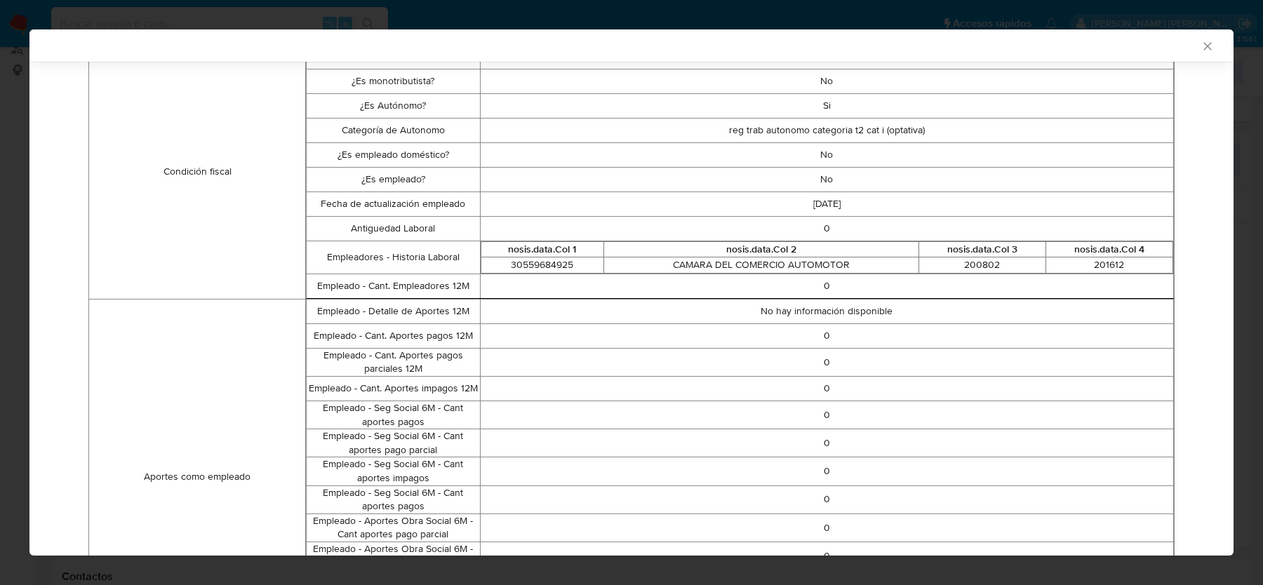
scroll to position [218, 0]
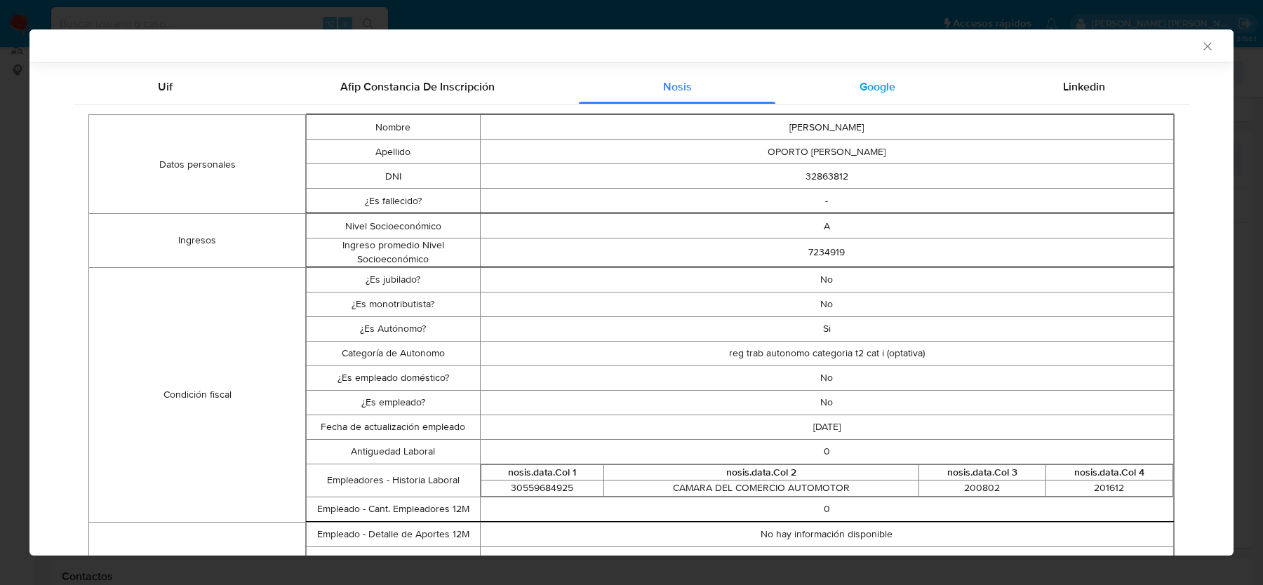
click at [895, 99] on div "Google" at bounding box center [876, 87] width 203 height 34
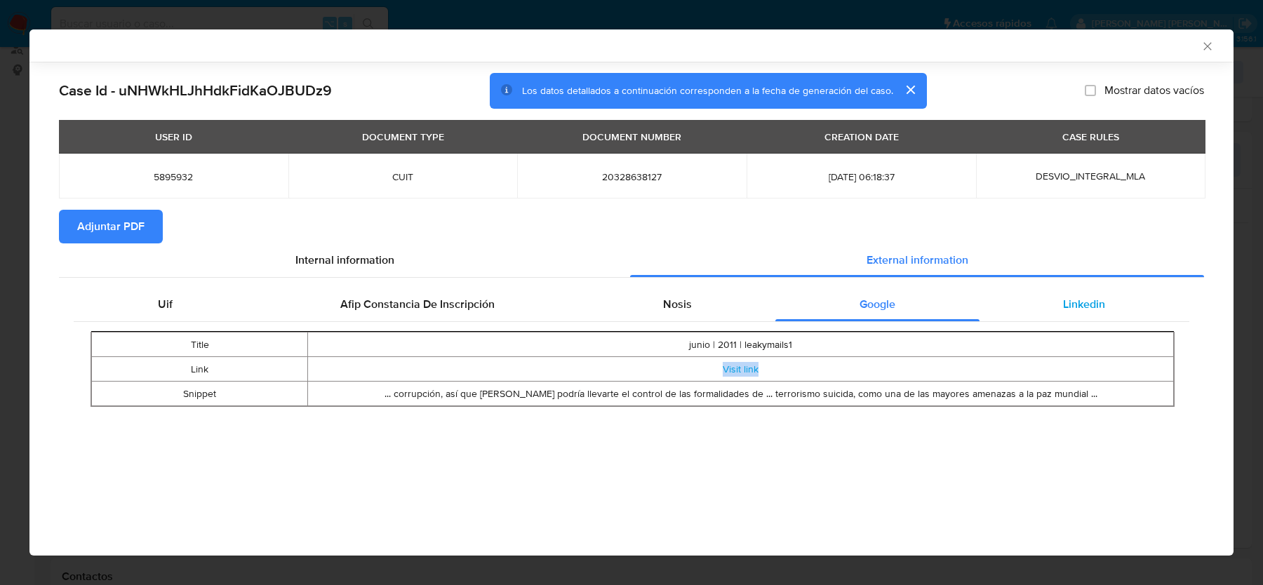
click at [1062, 311] on div "Linkedin" at bounding box center [1084, 305] width 210 height 34
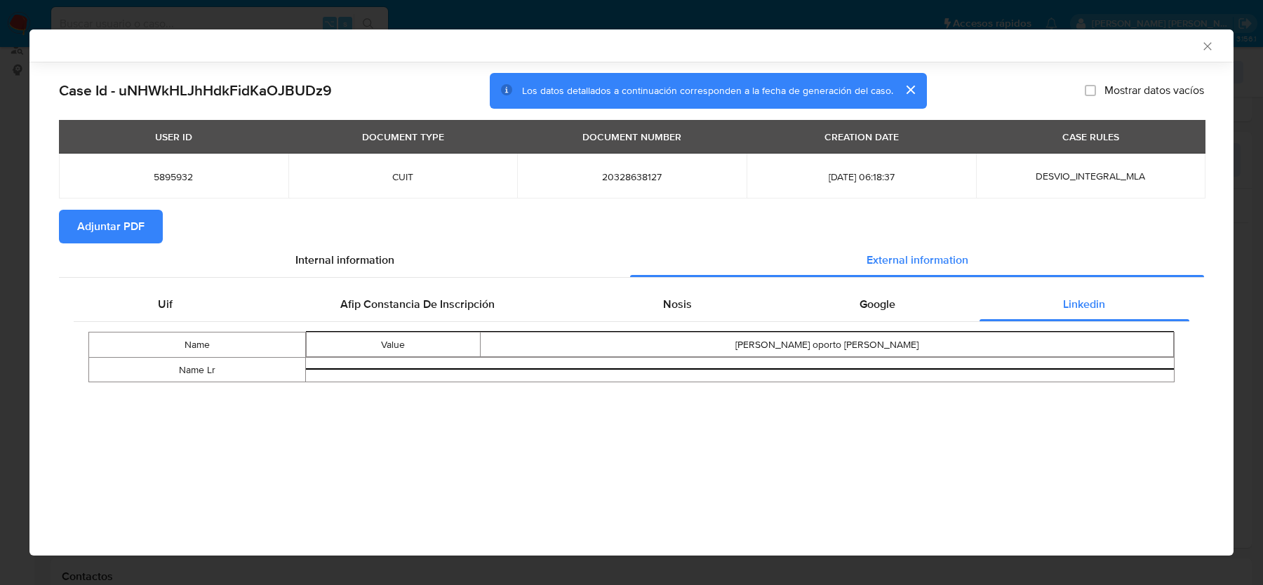
click at [1210, 48] on icon "Cerrar ventana" at bounding box center [1207, 46] width 8 height 8
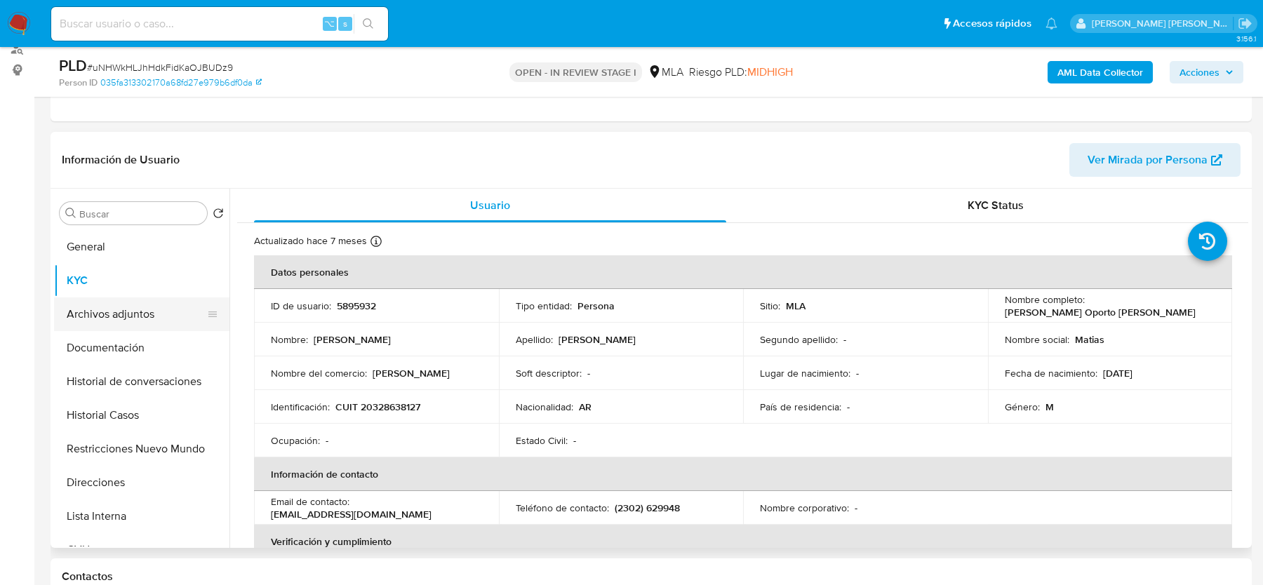
click at [126, 306] on button "Archivos adjuntos" at bounding box center [136, 314] width 164 height 34
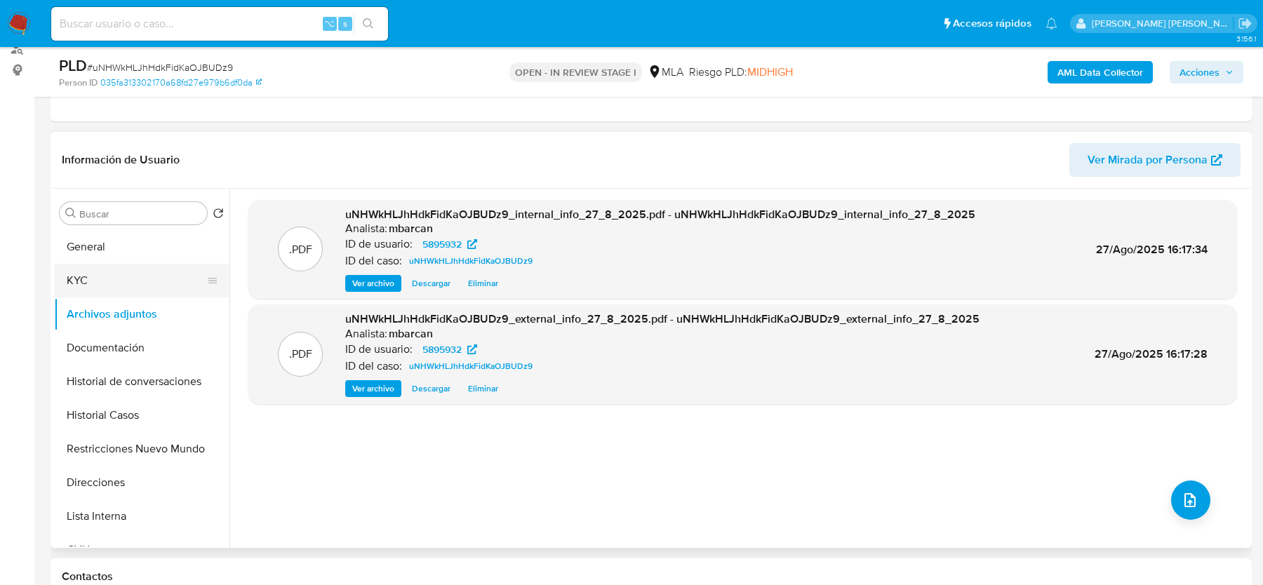
click at [96, 281] on button "KYC" at bounding box center [136, 281] width 164 height 34
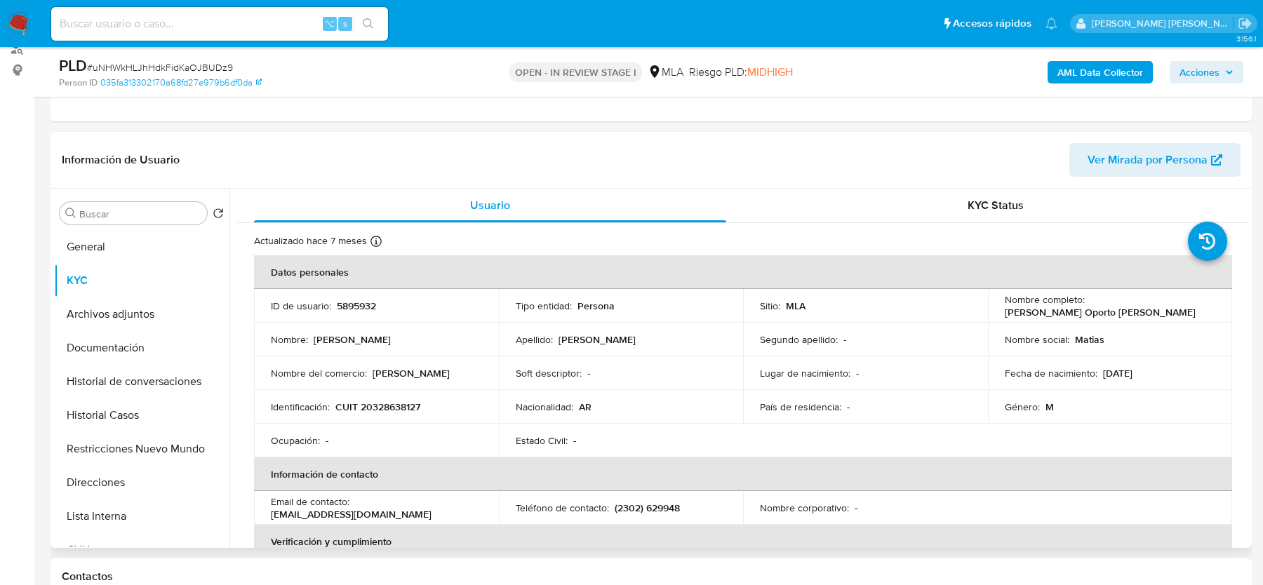
click at [1093, 311] on p "[PERSON_NAME] Oporto [PERSON_NAME]" at bounding box center [1100, 312] width 191 height 13
copy p "Oporto"
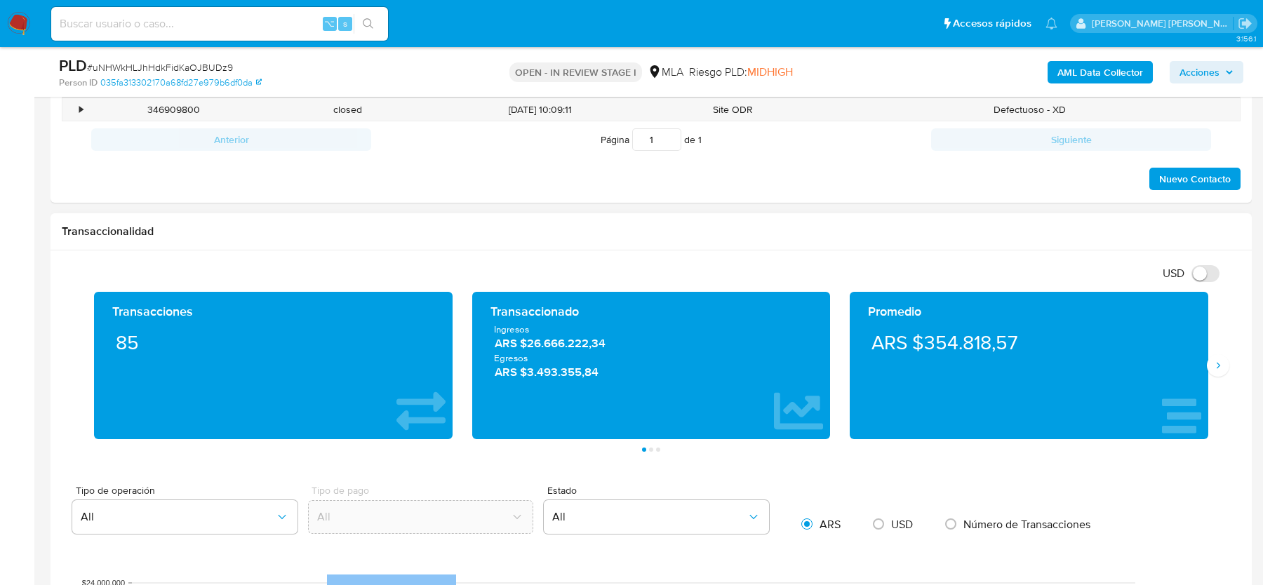
scroll to position [461, 0]
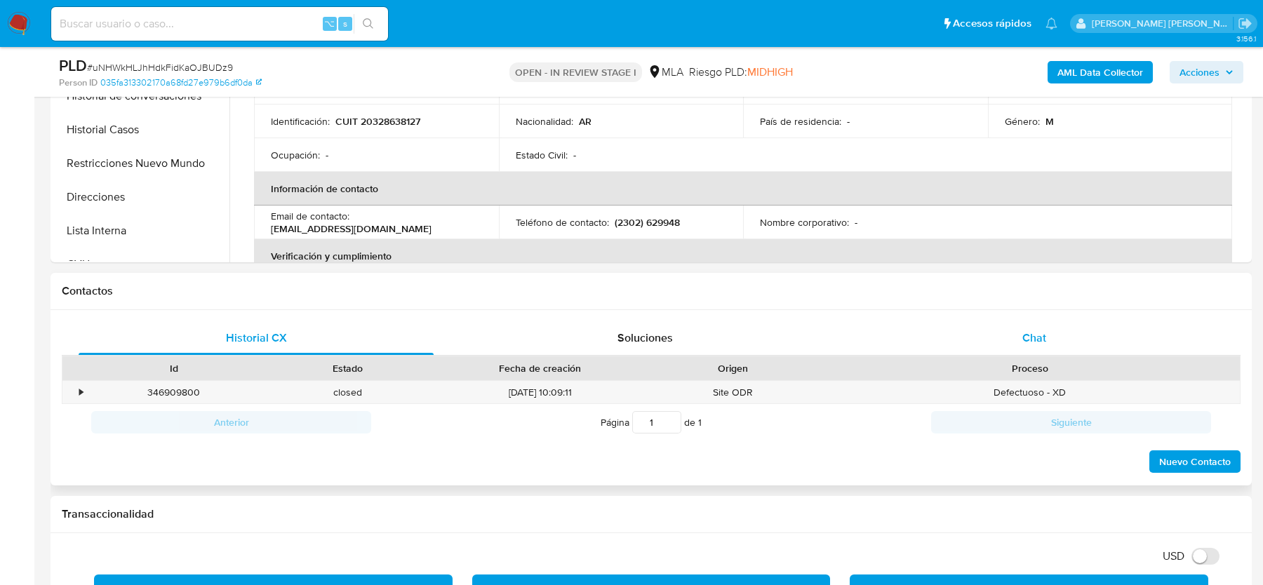
click at [1031, 335] on span "Chat" at bounding box center [1034, 338] width 24 height 16
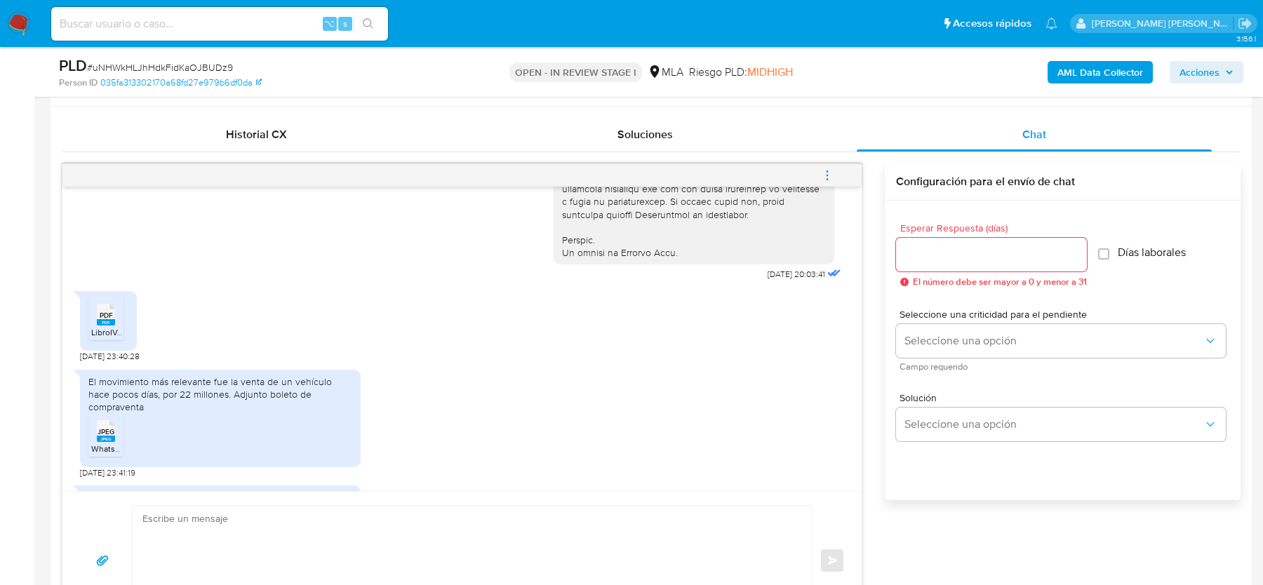
scroll to position [683, 0]
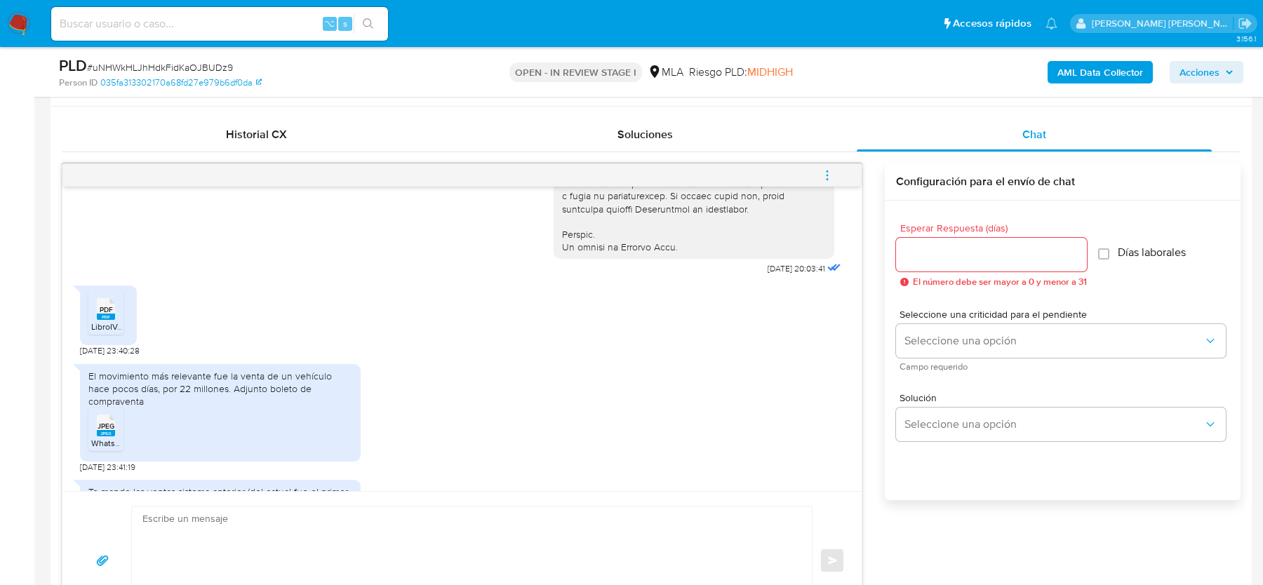
click at [107, 314] on span "PDF" at bounding box center [106, 309] width 13 height 9
click at [102, 431] on span "JPEG" at bounding box center [106, 426] width 17 height 9
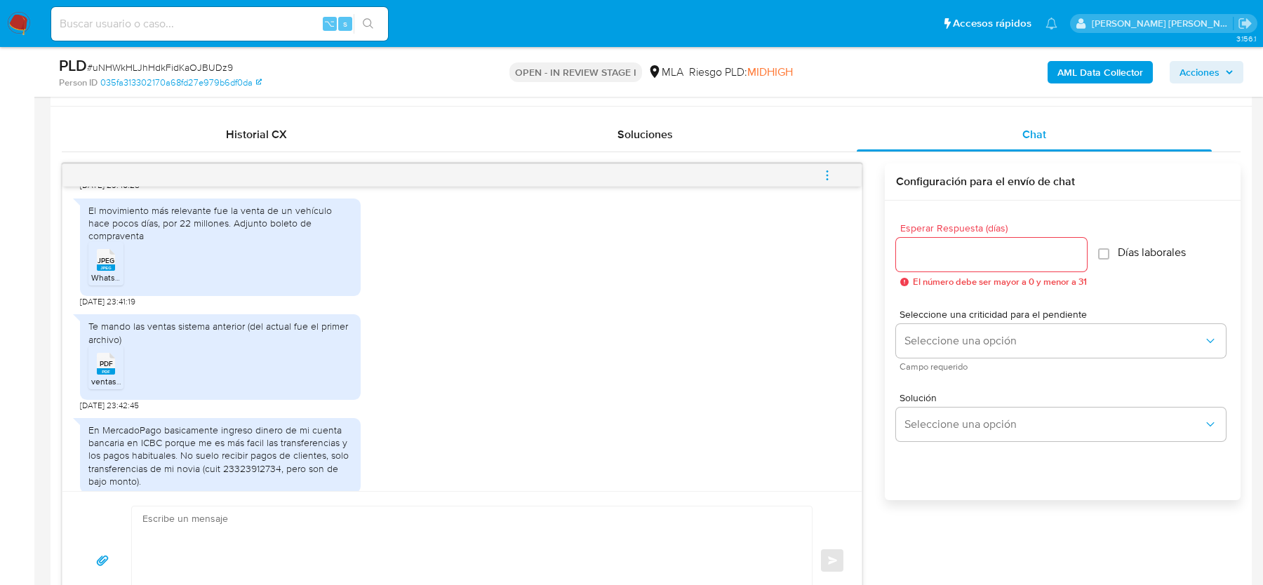
scroll to position [862, 0]
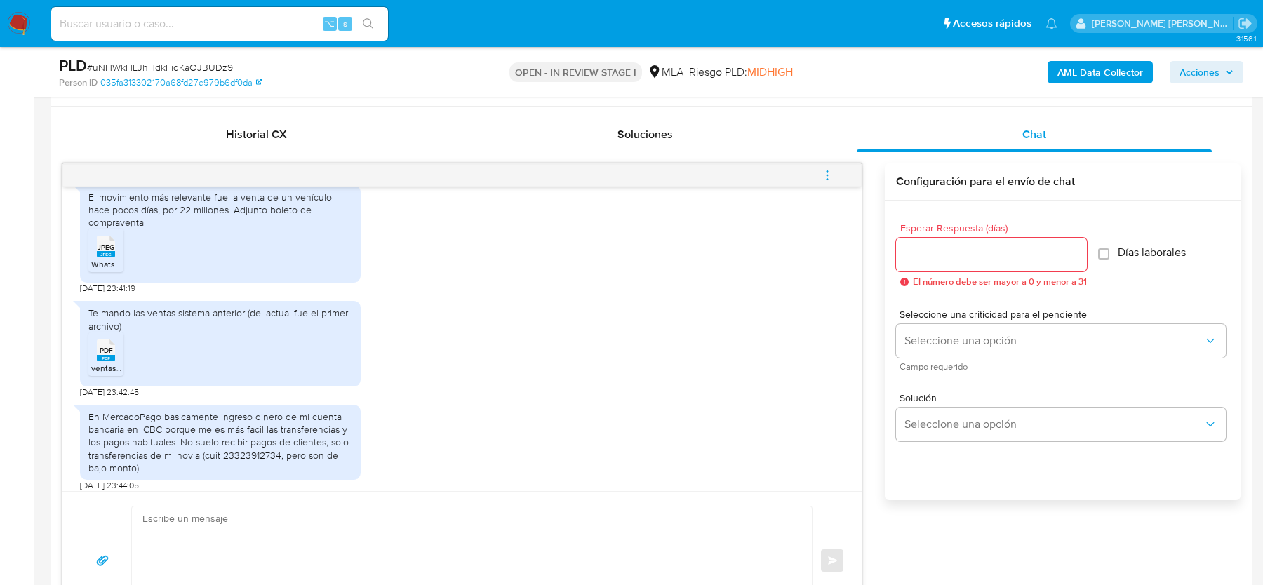
click at [109, 363] on icon "PDF" at bounding box center [106, 350] width 18 height 25
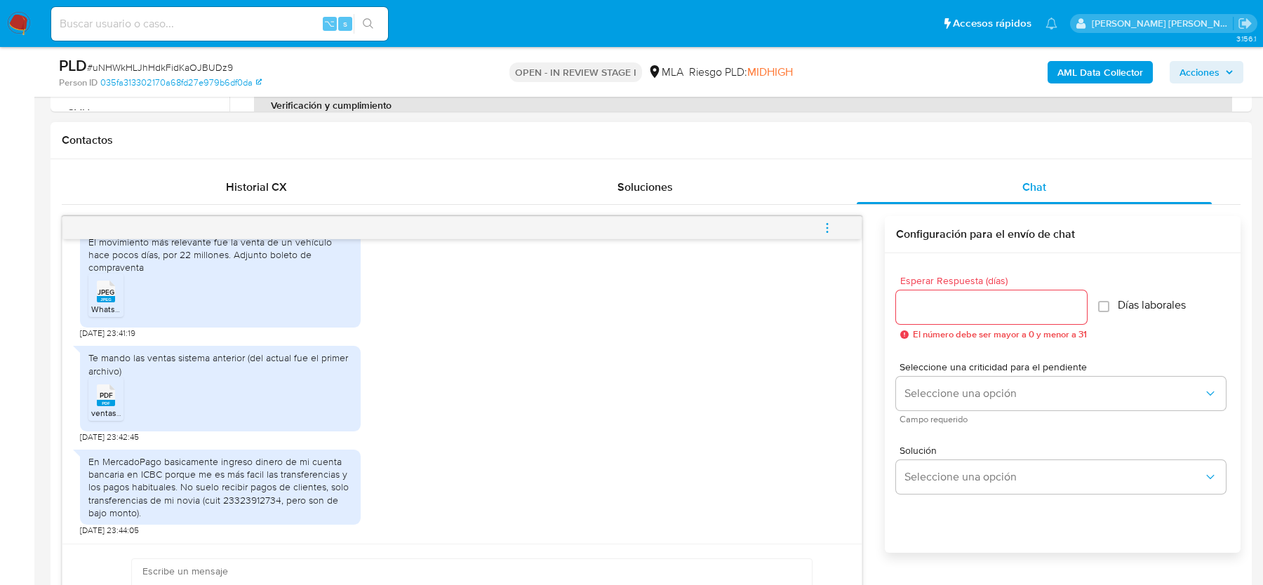
scroll to position [883, 0]
click at [134, 248] on div "El movimiento más relevante fue la venta de un vehículo hace pocos días, por 22…" at bounding box center [220, 255] width 264 height 39
copy div "El movimiento más relevante fue la venta de un vehículo hace pocos días, por 22…"
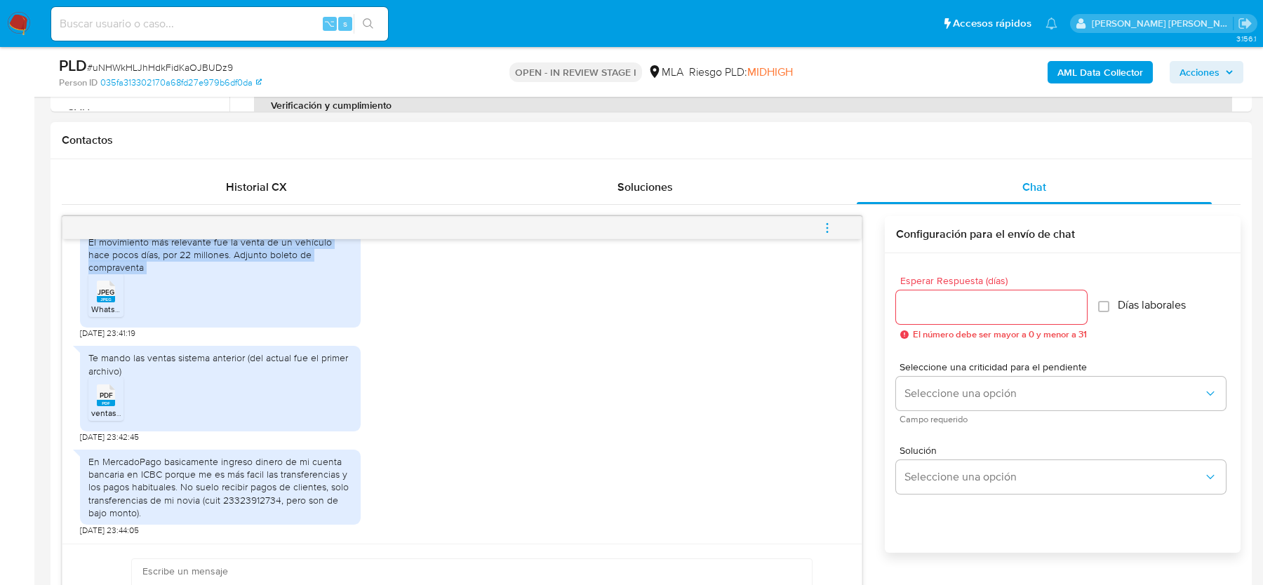
click at [282, 274] on ul "JPEG JPEG WhatsApp Image 2025-07-17 at 20.39.21.jpeg" at bounding box center [220, 298] width 264 height 48
drag, startPoint x: 345, startPoint y: 267, endPoint x: 72, endPoint y: 253, distance: 273.3
click at [80, 253] on div "El movimiento más relevante fue la venta de un vehículo hace pocos días, por 22…" at bounding box center [220, 279] width 281 height 98
copy div "El movimiento más relevante fue la venta de un vehículo hace pocos días, por 22…"
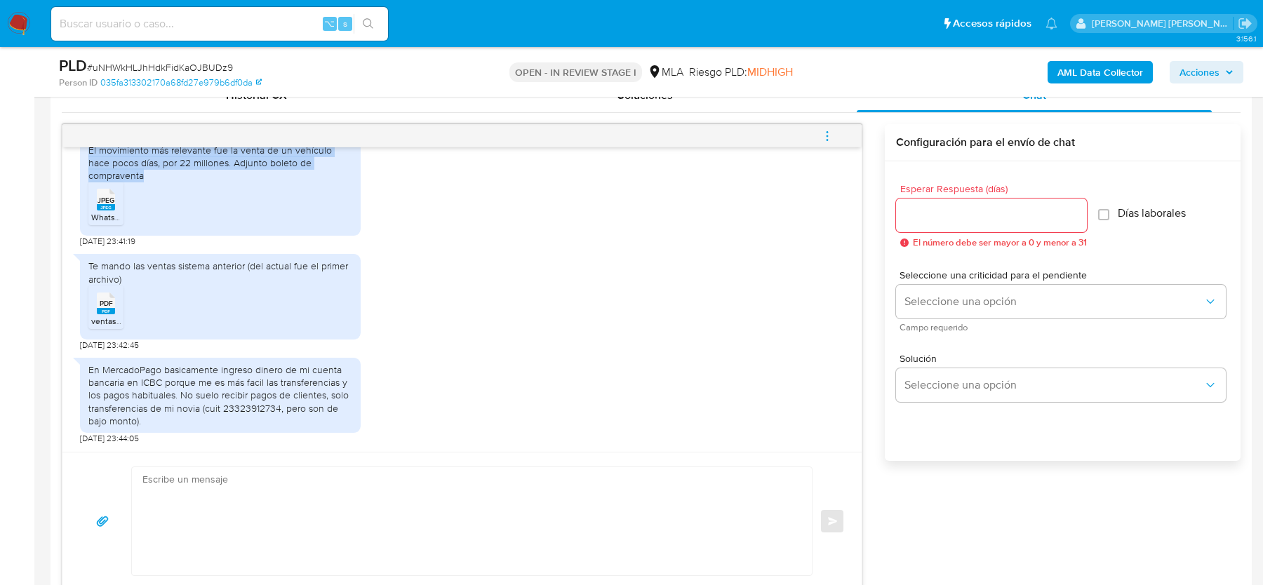
scroll to position [707, 0]
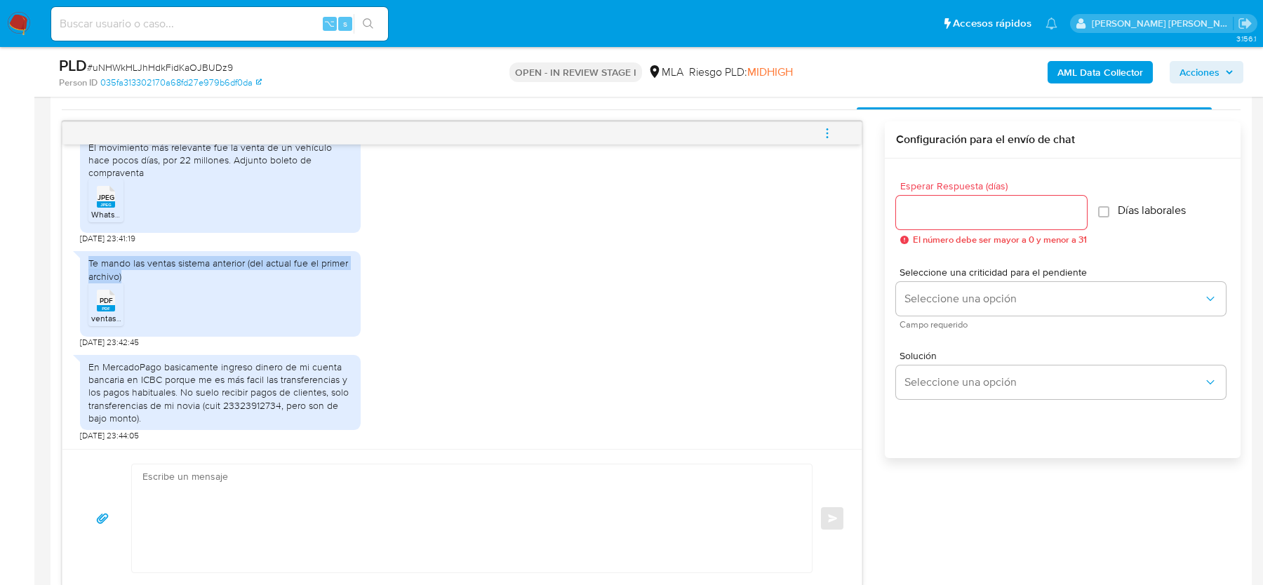
drag, startPoint x: 122, startPoint y: 271, endPoint x: 85, endPoint y: 267, distance: 37.4
click at [85, 267] on div "Te mando las ventas sistema anterior (del actual fue el primer archivo) PDF PDF…" at bounding box center [220, 293] width 281 height 85
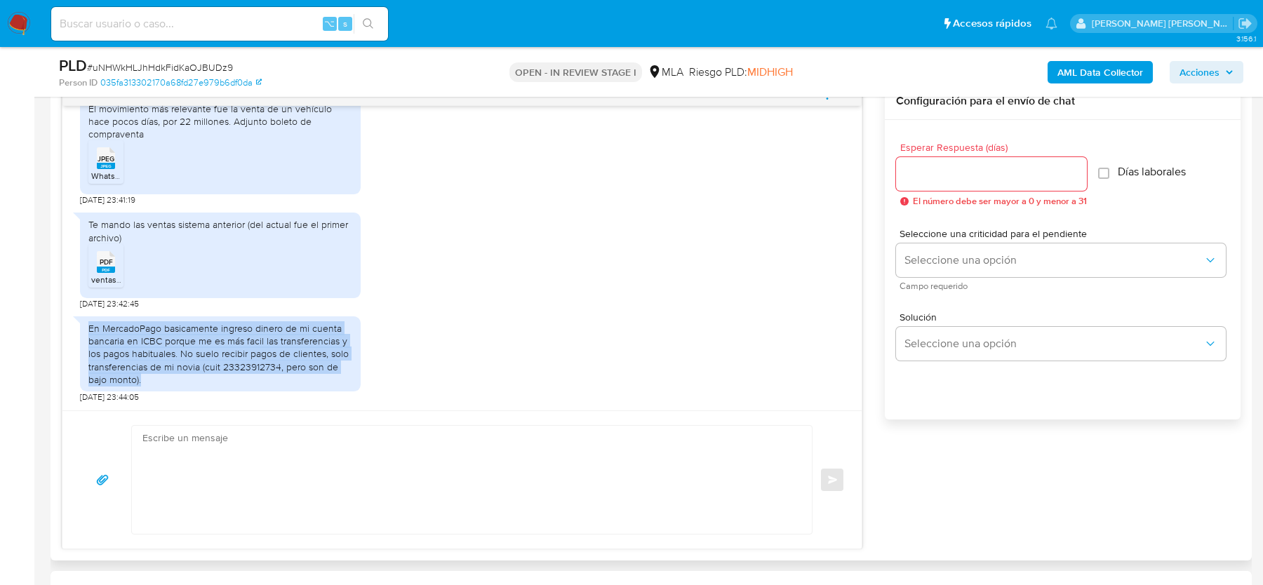
drag, startPoint x: 88, startPoint y: 325, endPoint x: 158, endPoint y: 382, distance: 89.7
click at [158, 382] on div "En MercadoPago basicamente ingreso dinero de mi cuenta bancaria en ICBC porque …" at bounding box center [220, 354] width 264 height 64
copy div "En MercadoPago basicamente ingreso dinero de mi cuenta bancaria en ICBC porque …"
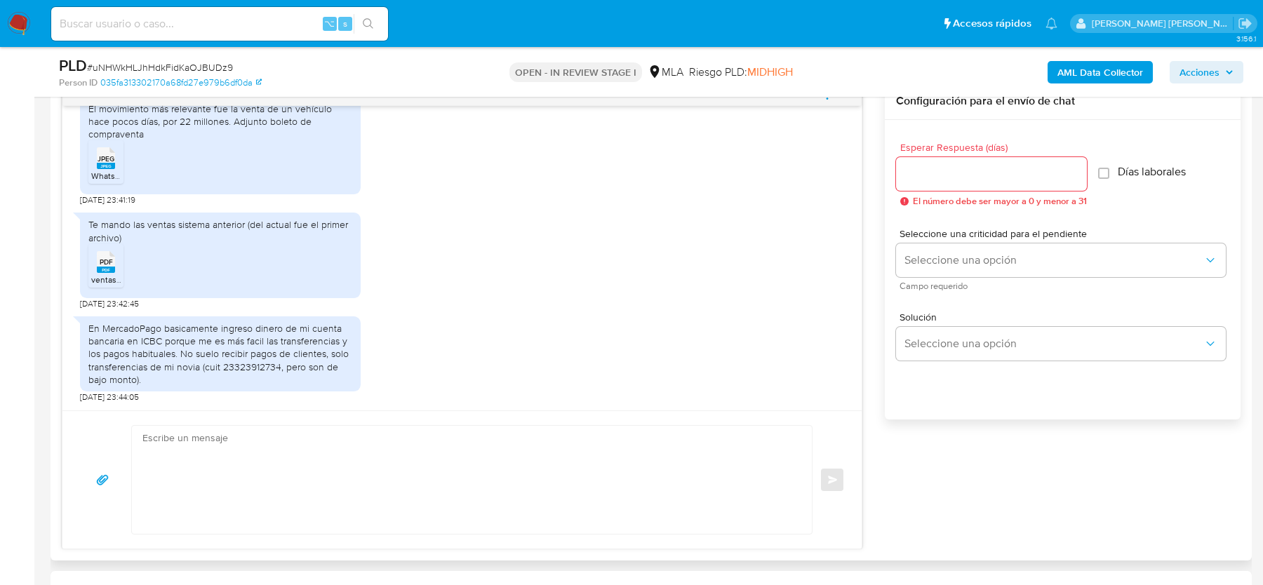
click at [643, 271] on div "Te mando las ventas sistema anterior (del actual fue el primer archivo) PDF PDF…" at bounding box center [462, 258] width 764 height 104
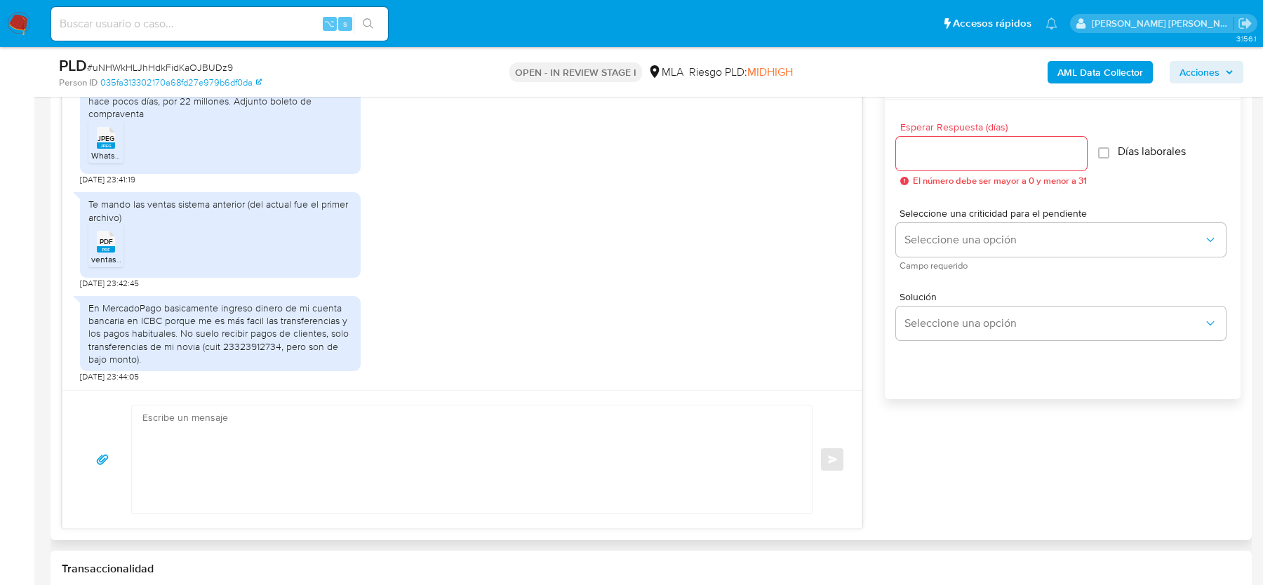
scroll to position [770, 0]
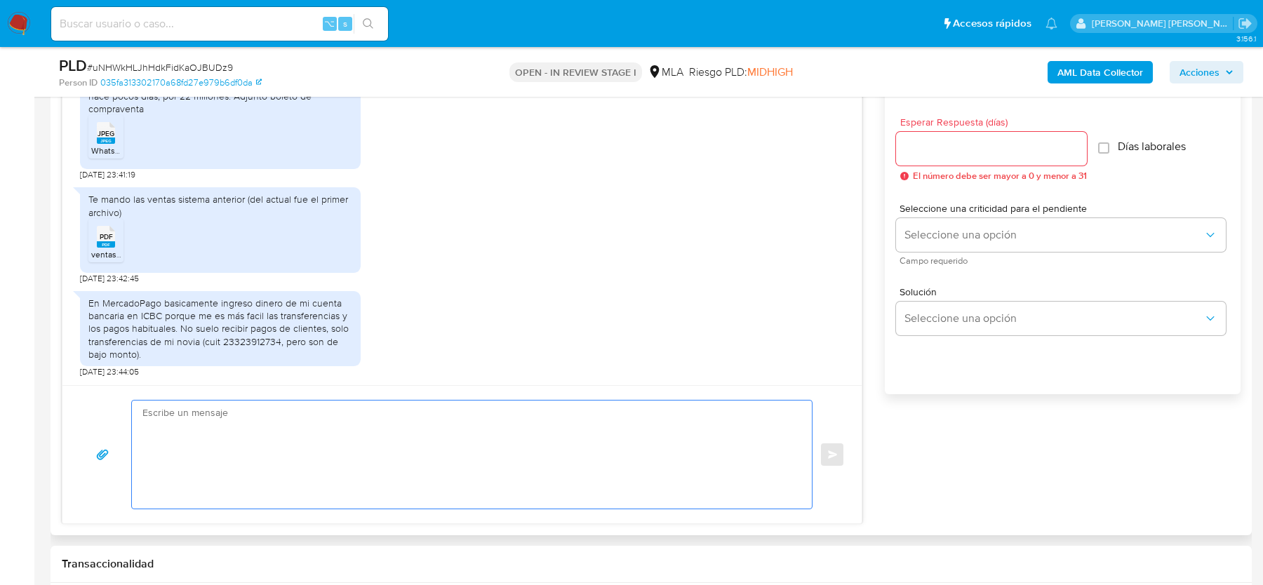
click at [230, 420] on textarea at bounding box center [468, 455] width 652 height 108
paste textarea "Hola, ¡Muchas gracias por tu respuesta! Confirmamos la recepción de la document…"
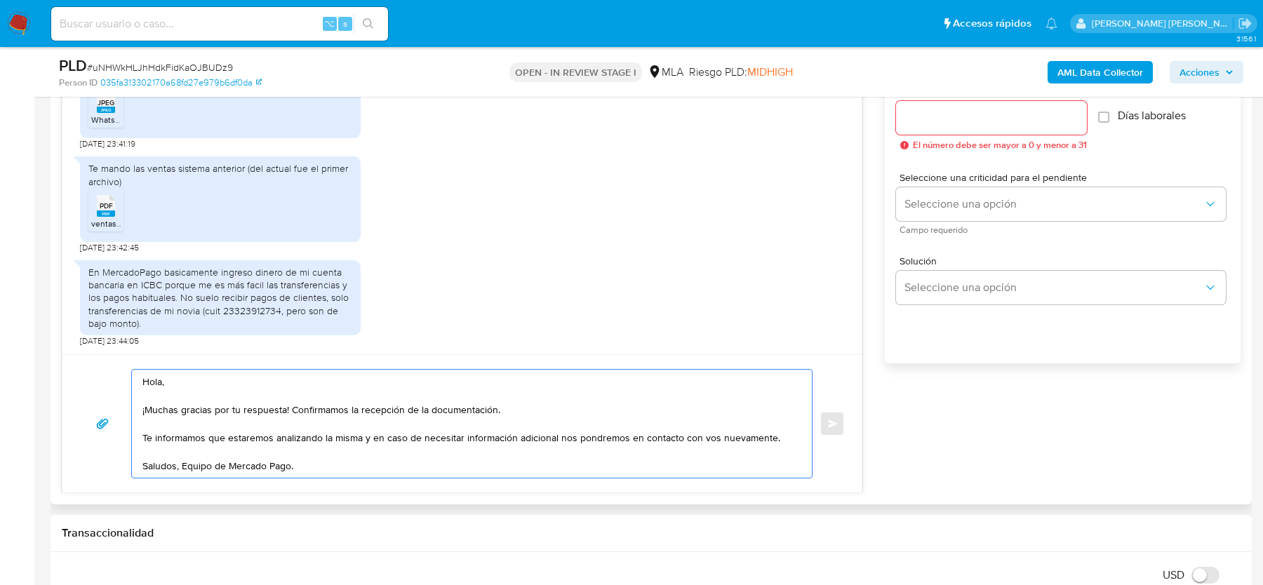
scroll to position [744, 0]
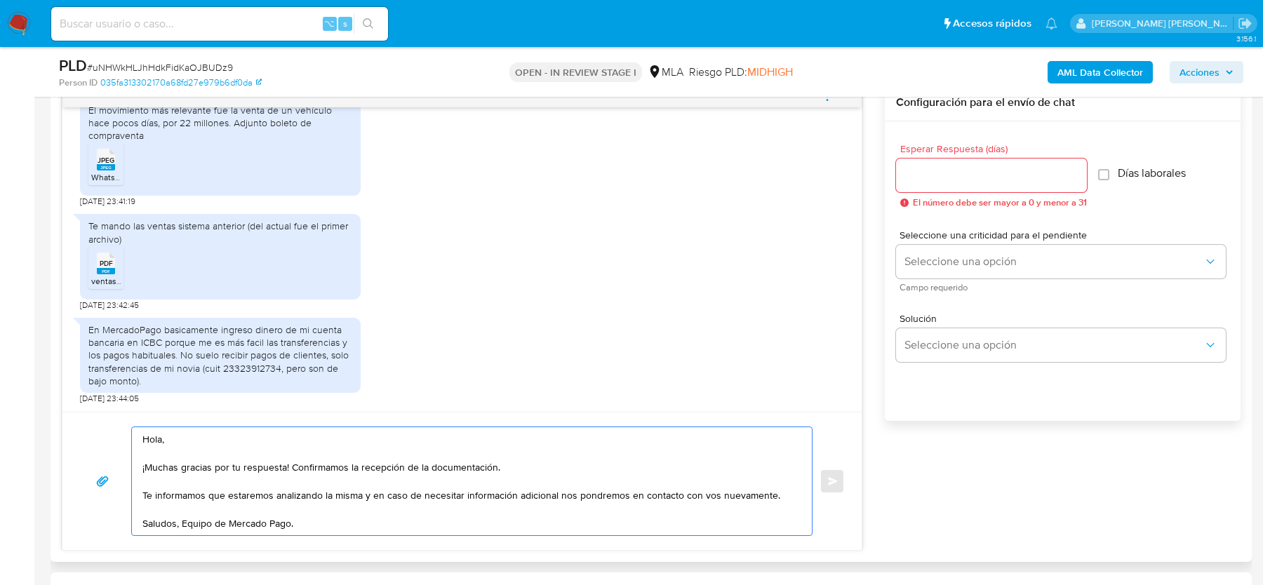
type textarea "Hola, ¡Muchas gracias por tu respuesta! Confirmamos la recepción de la document…"
click at [969, 181] on input "Esperar Respuesta (días)" at bounding box center [991, 175] width 191 height 18
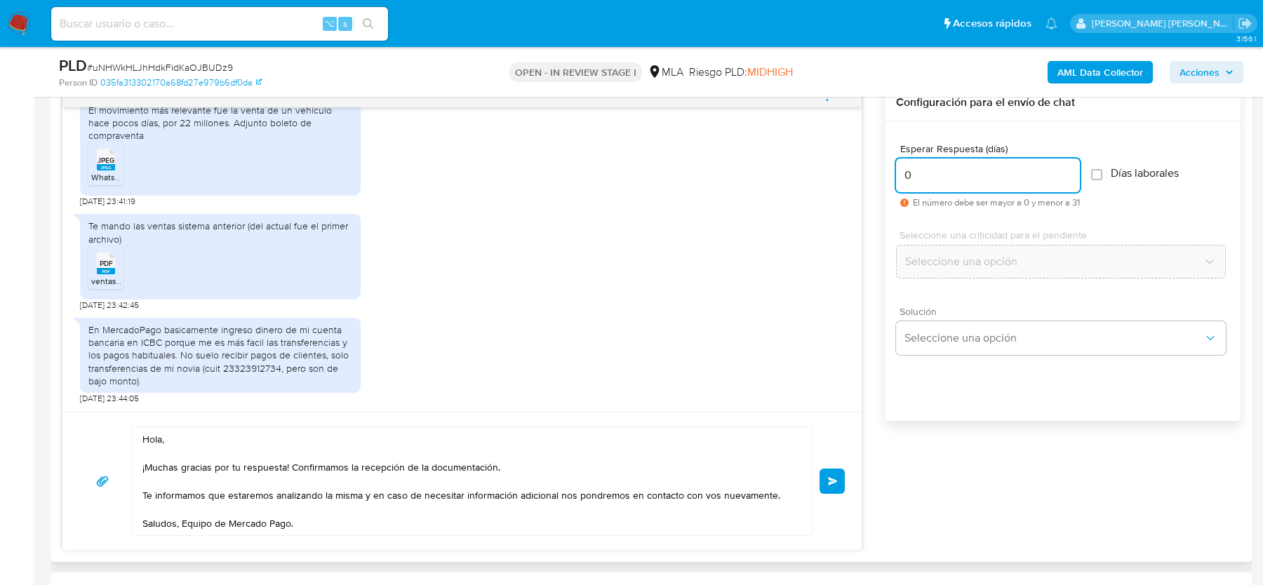
scroll to position [695, 0]
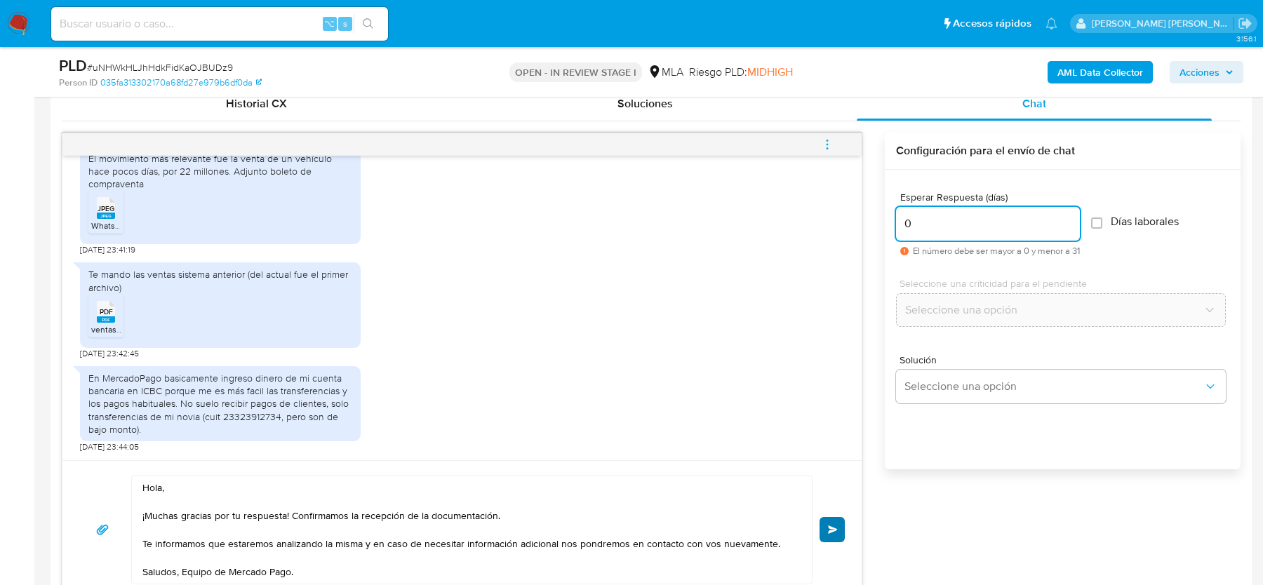
type input "0"
click at [835, 533] on button "Enviar" at bounding box center [831, 529] width 25 height 25
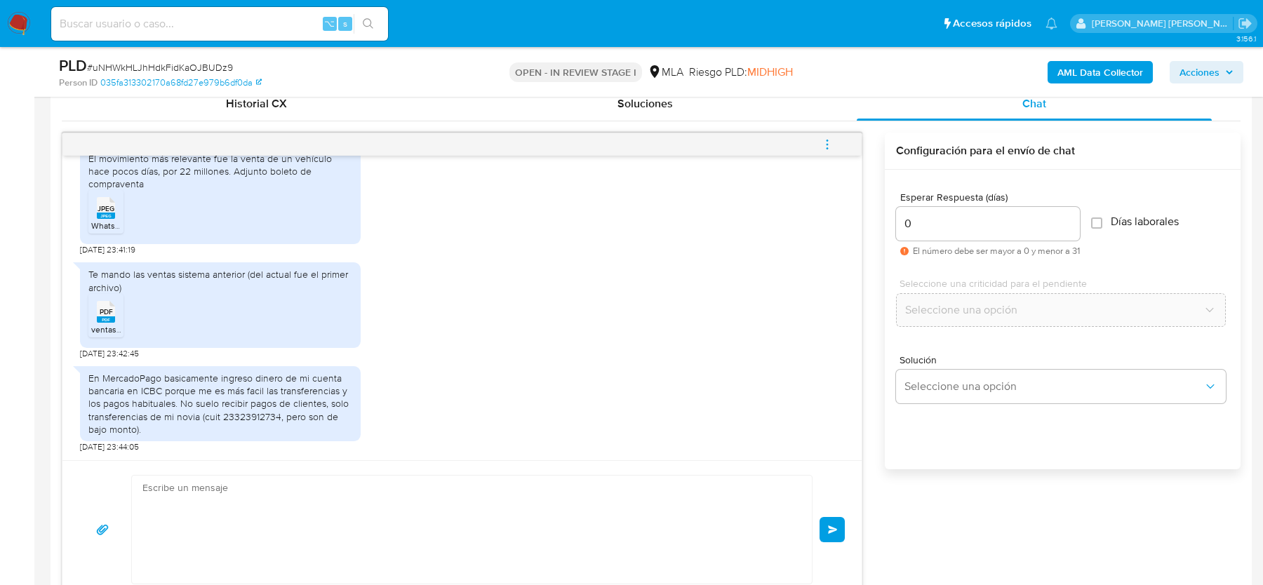
click at [826, 133] on span "menu-action" at bounding box center [827, 145] width 13 height 34
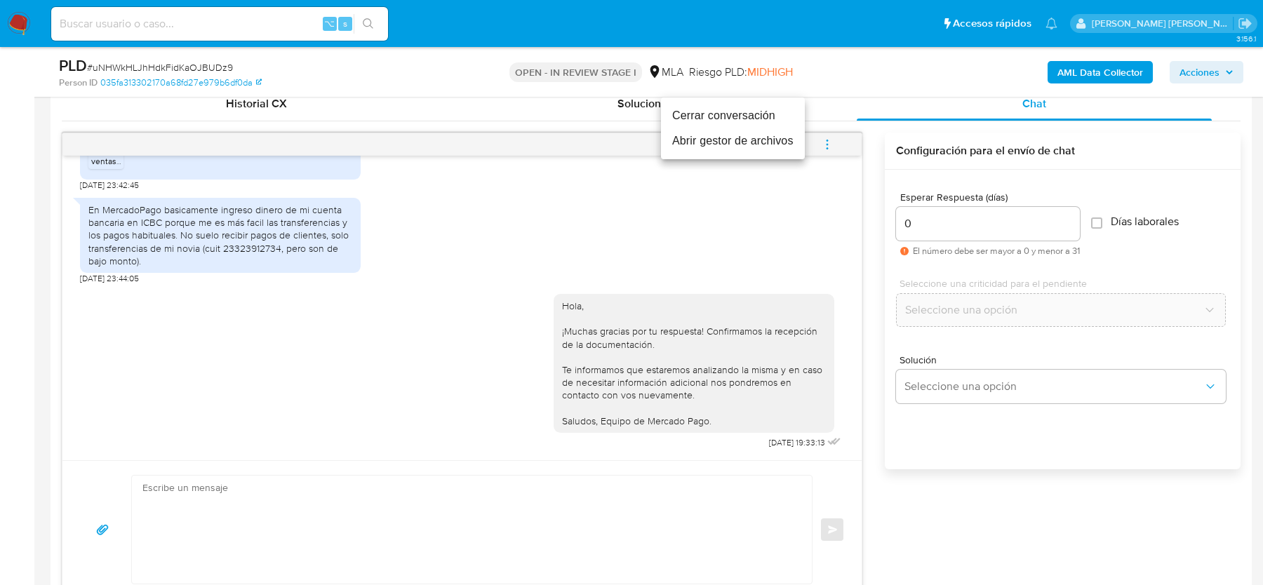
click at [725, 107] on li "Cerrar conversación" at bounding box center [733, 115] width 144 height 25
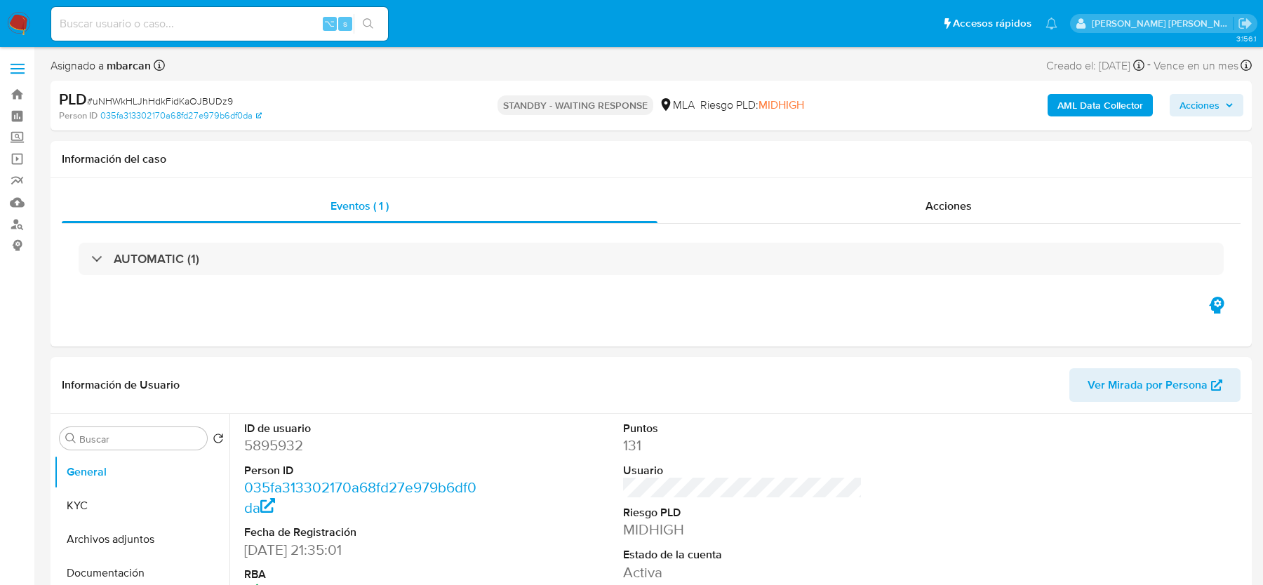
select select "10"
click at [132, 107] on span "# uNHWkHLJhHdkFidKaOJBUDz9" at bounding box center [160, 101] width 146 height 14
click at [841, 209] on div "Acciones" at bounding box center [949, 206] width 584 height 34
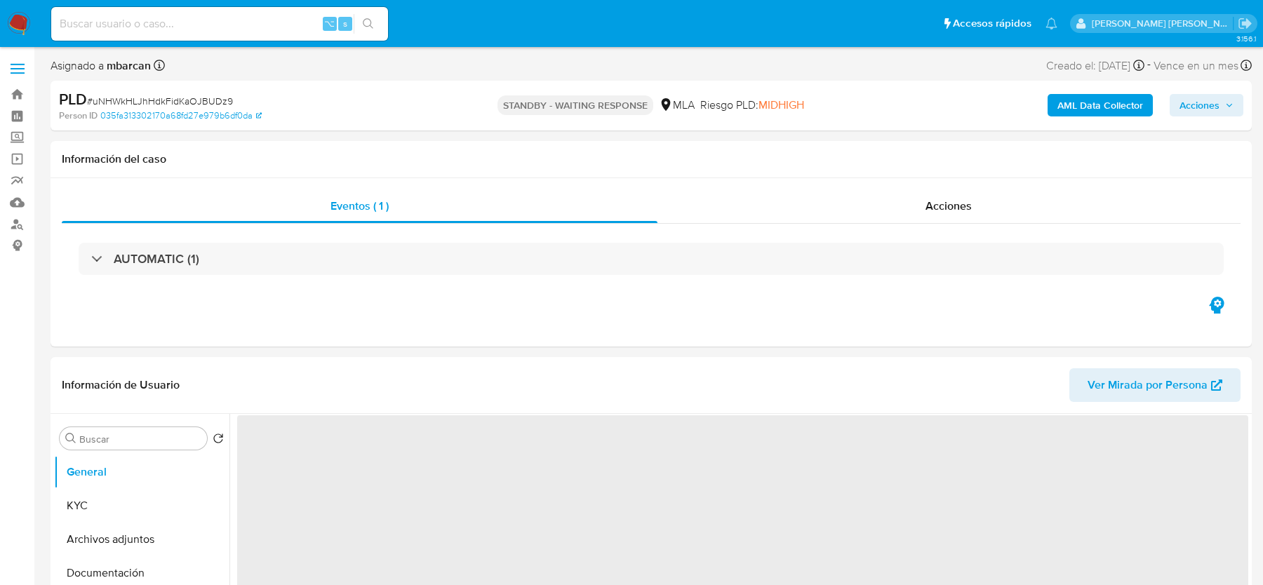
click at [190, 93] on div "PLD # uNHWkHLJhHdkFidKaOJBUDz9" at bounding box center [253, 99] width 389 height 21
copy span "uNHWkHLJhHdkFidKaOJBUDz9"
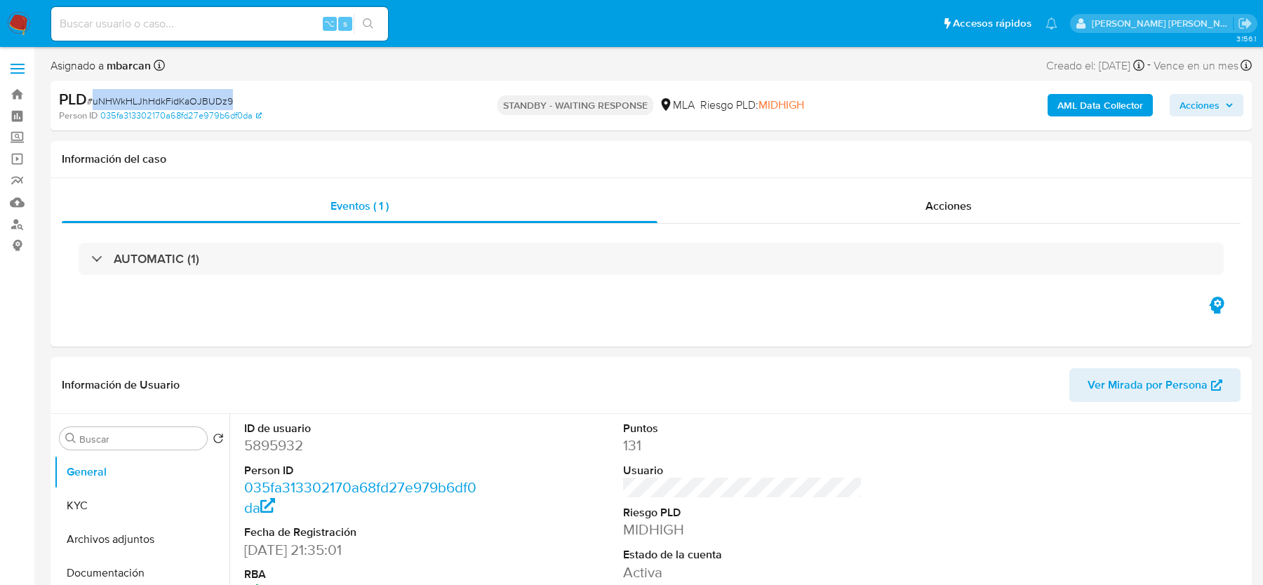
select select "10"
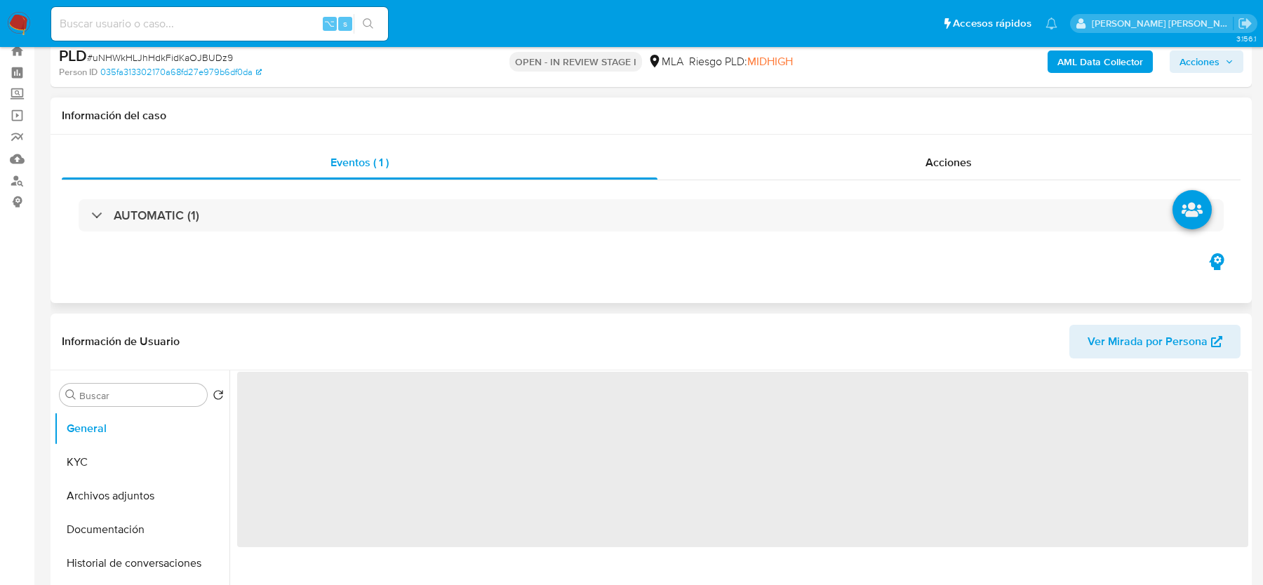
scroll to position [225, 0]
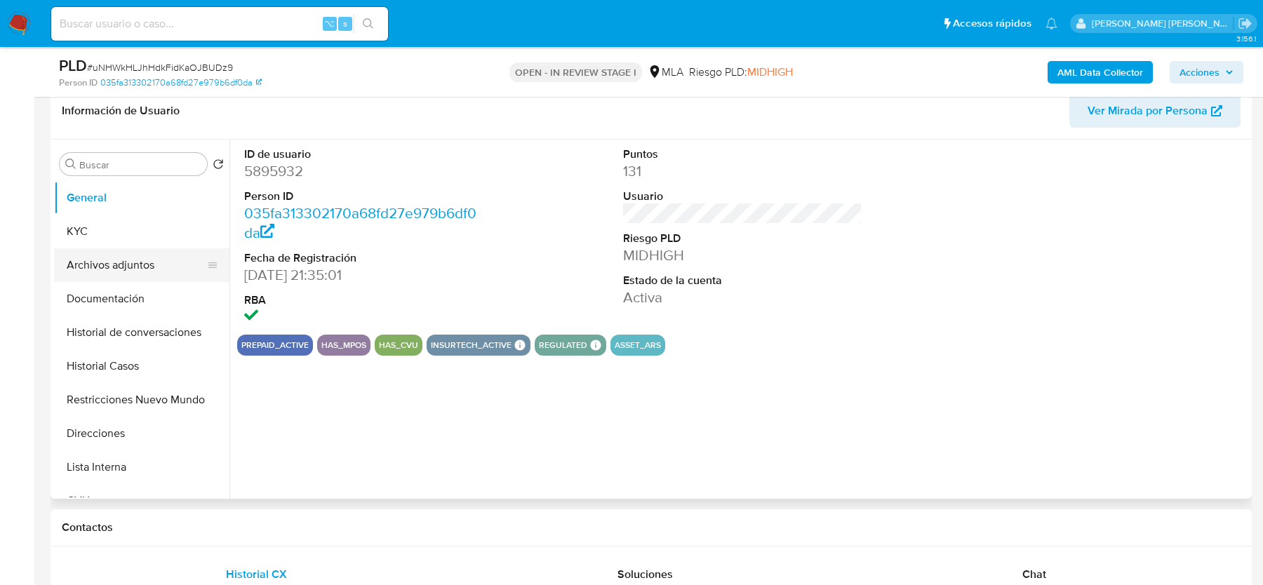
click at [107, 255] on button "Archivos adjuntos" at bounding box center [136, 265] width 164 height 34
select select "10"
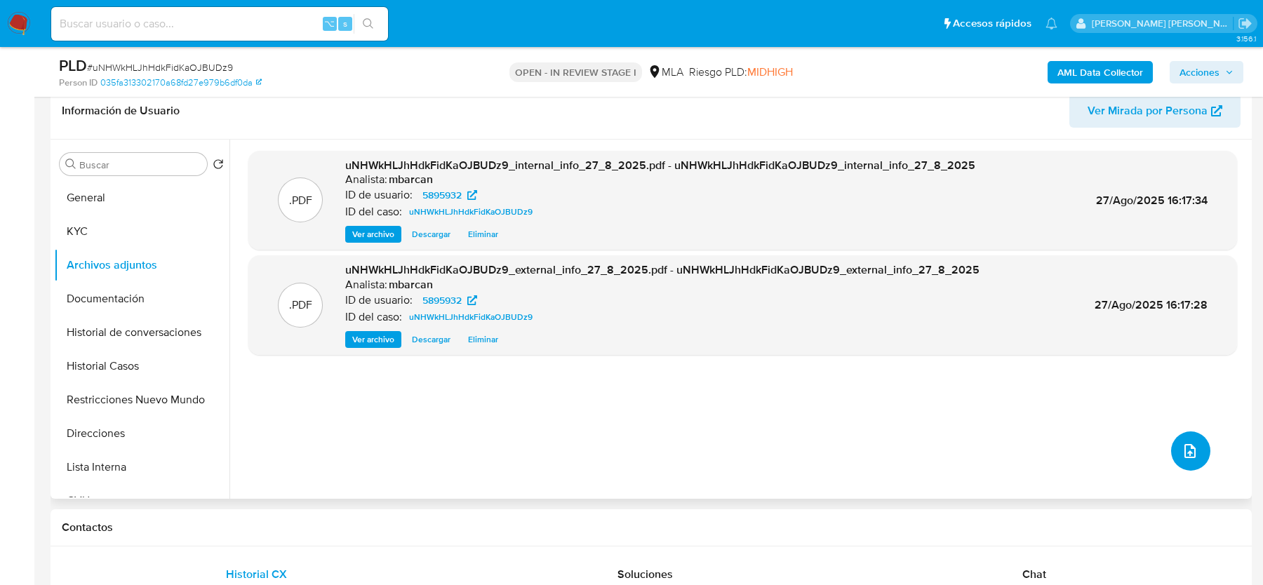
click at [1189, 446] on icon "upload-file" at bounding box center [1189, 451] width 11 height 14
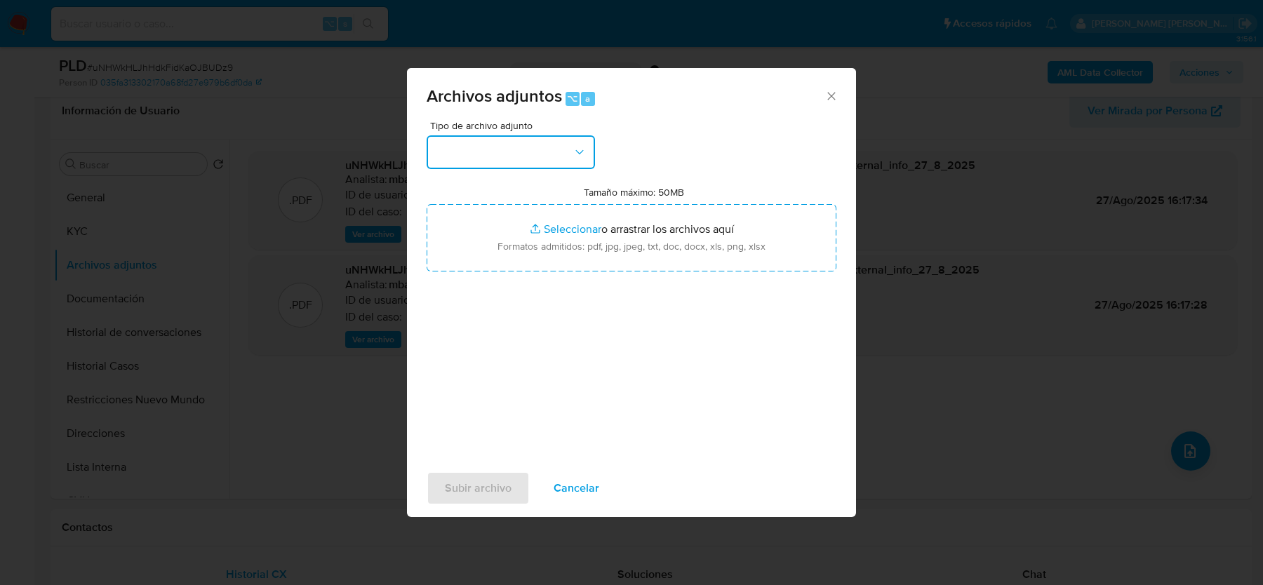
click at [542, 140] on button "button" at bounding box center [511, 152] width 168 height 34
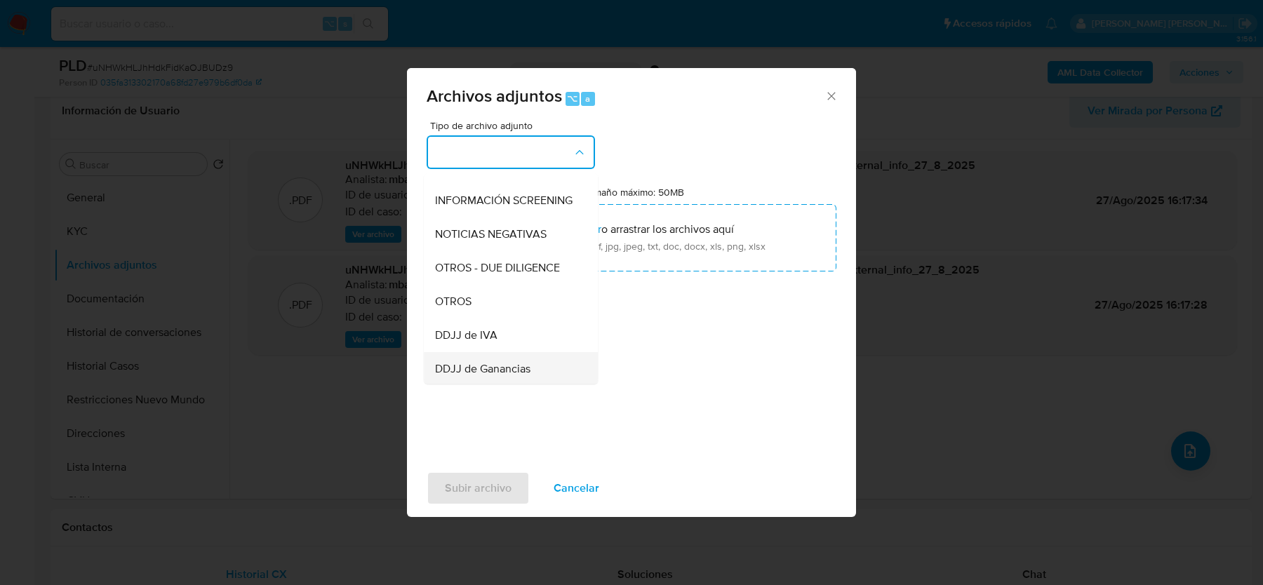
scroll to position [0, 0]
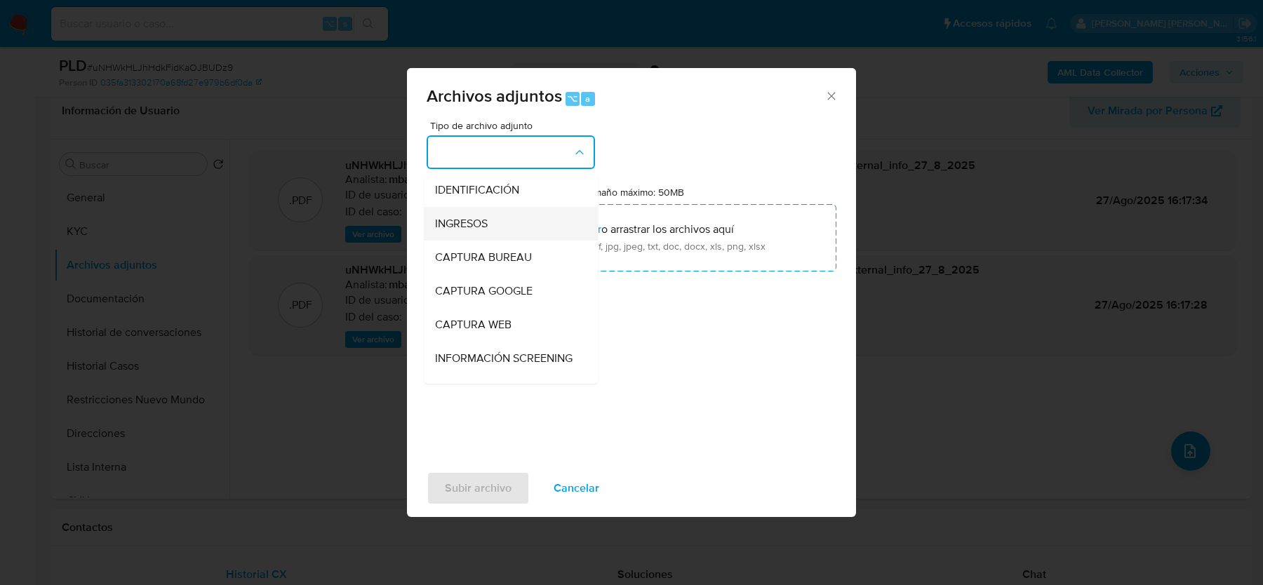
click at [467, 219] on span "INGRESOS" at bounding box center [461, 224] width 53 height 14
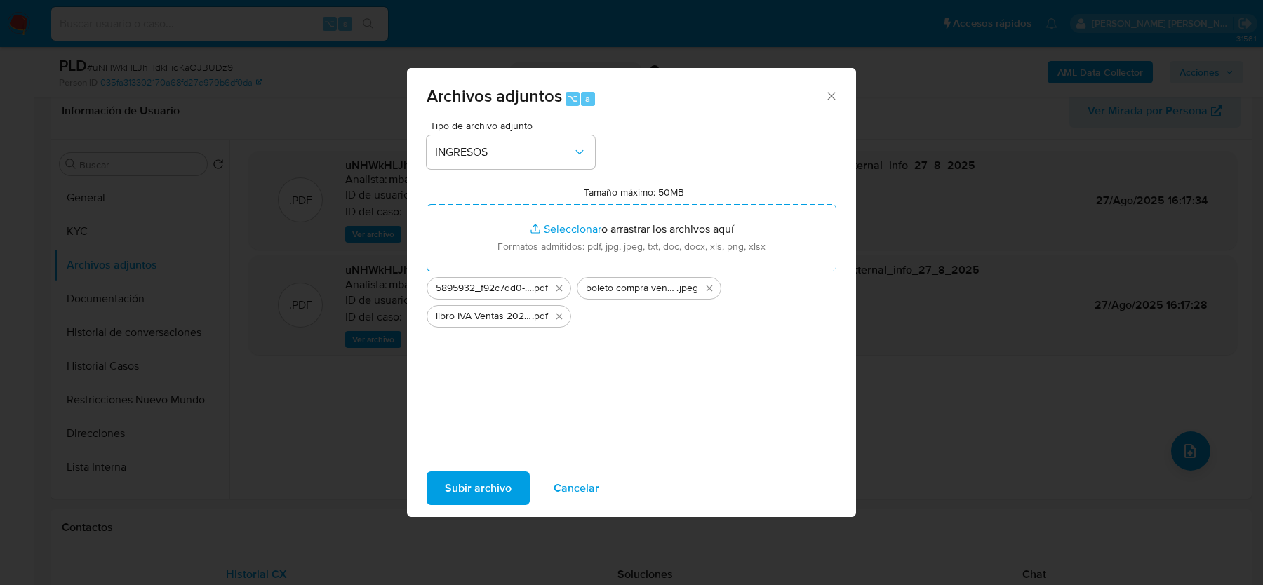
click at [497, 495] on span "Subir archivo" at bounding box center [478, 488] width 67 height 31
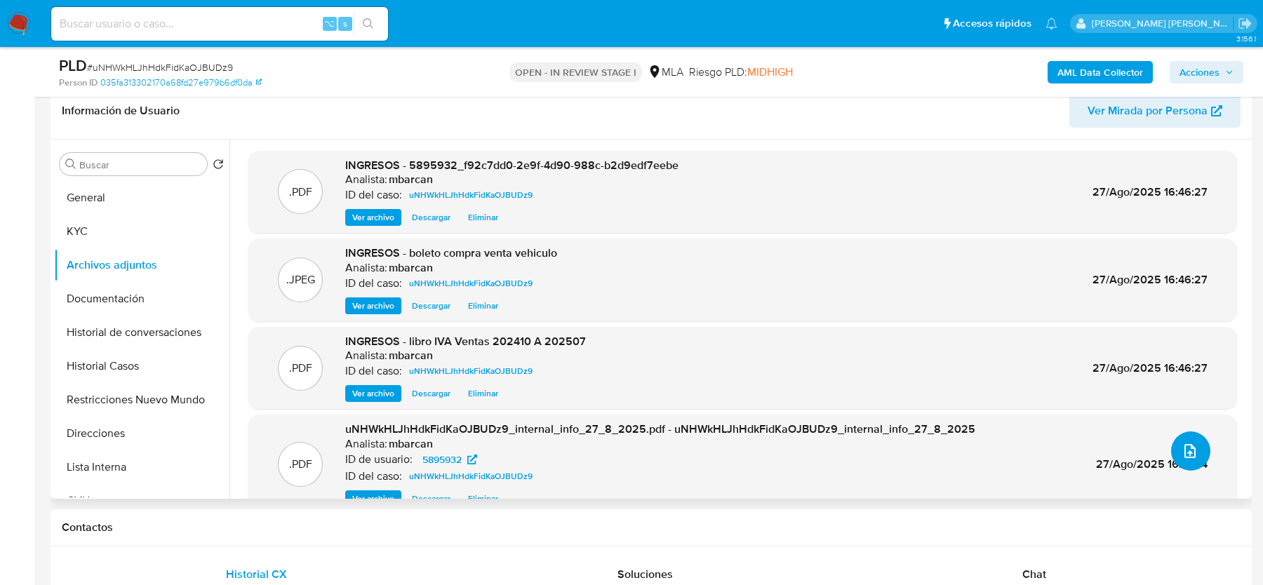
click at [1172, 460] on button "upload-file" at bounding box center [1190, 450] width 39 height 39
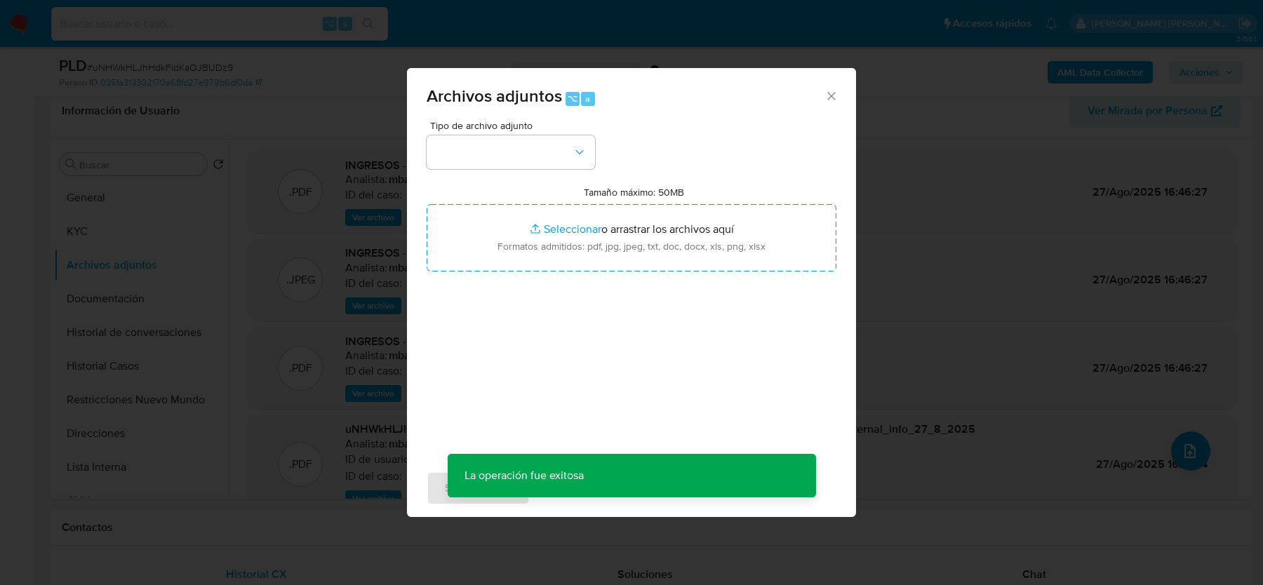
click at [490, 178] on div "Tipo de archivo adjunto Tamaño máximo: 50MB Seleccionar archivos Seleccionar o …" at bounding box center [632, 286] width 410 height 331
click at [490, 153] on button "button" at bounding box center [511, 152] width 168 height 34
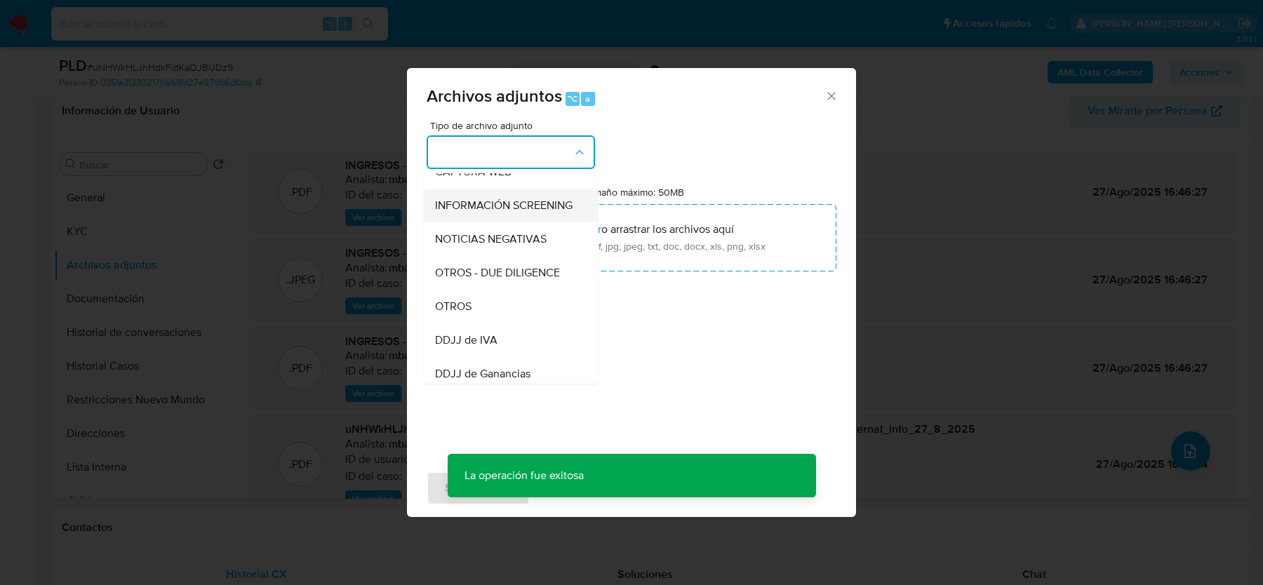
scroll to position [160, 0]
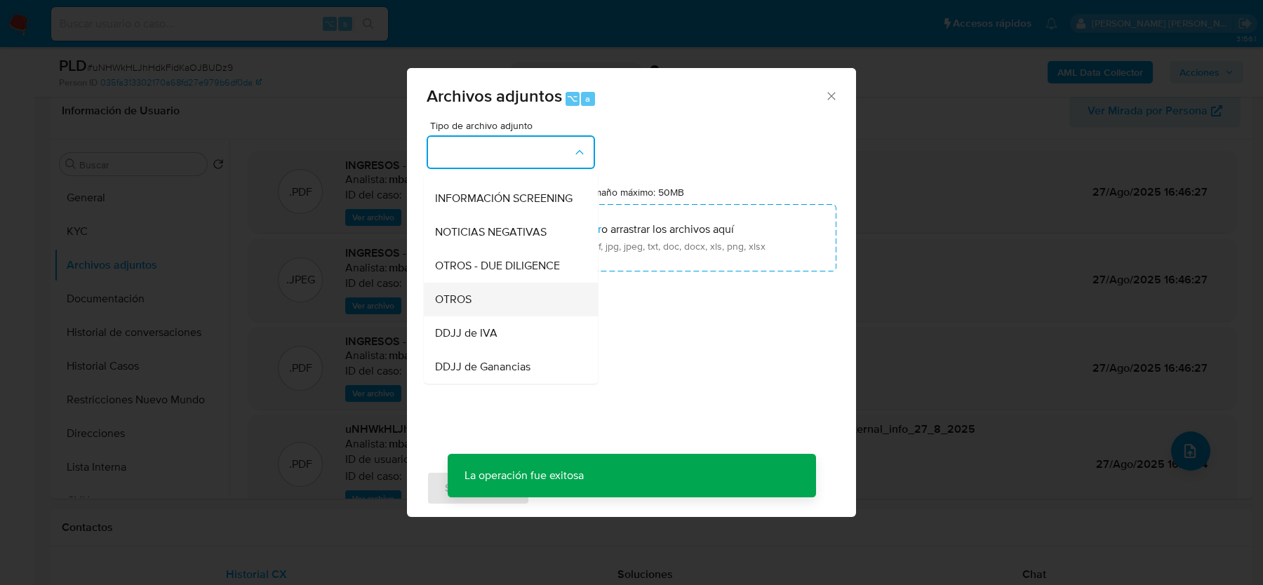
click at [489, 314] on div "OTROS" at bounding box center [506, 300] width 143 height 34
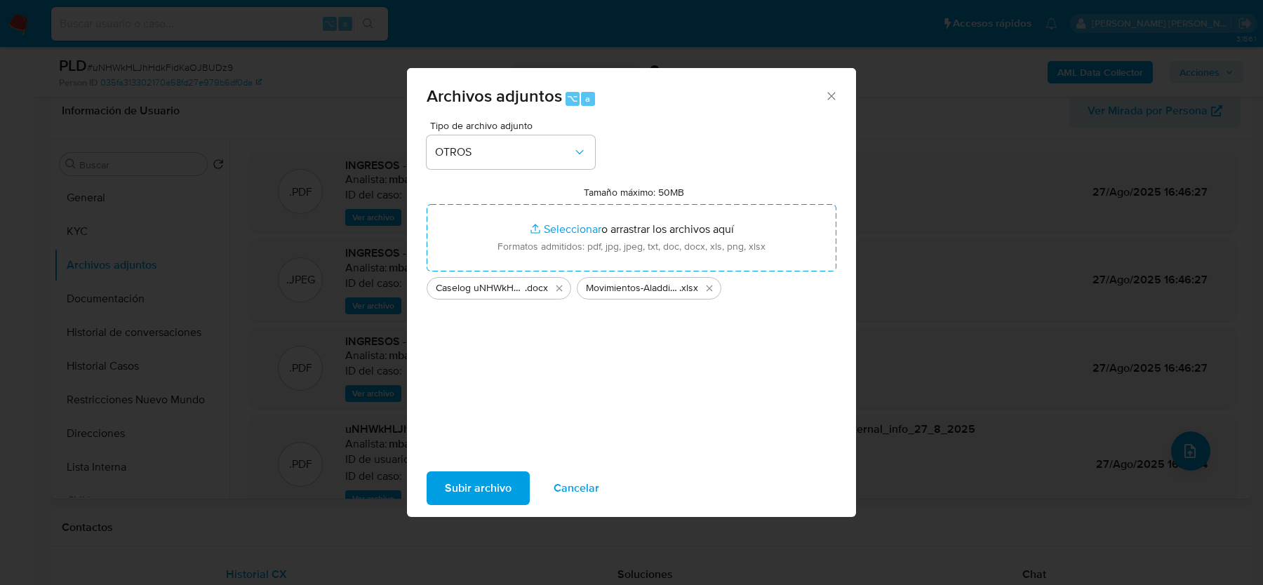
click at [485, 493] on span "Subir archivo" at bounding box center [478, 488] width 67 height 31
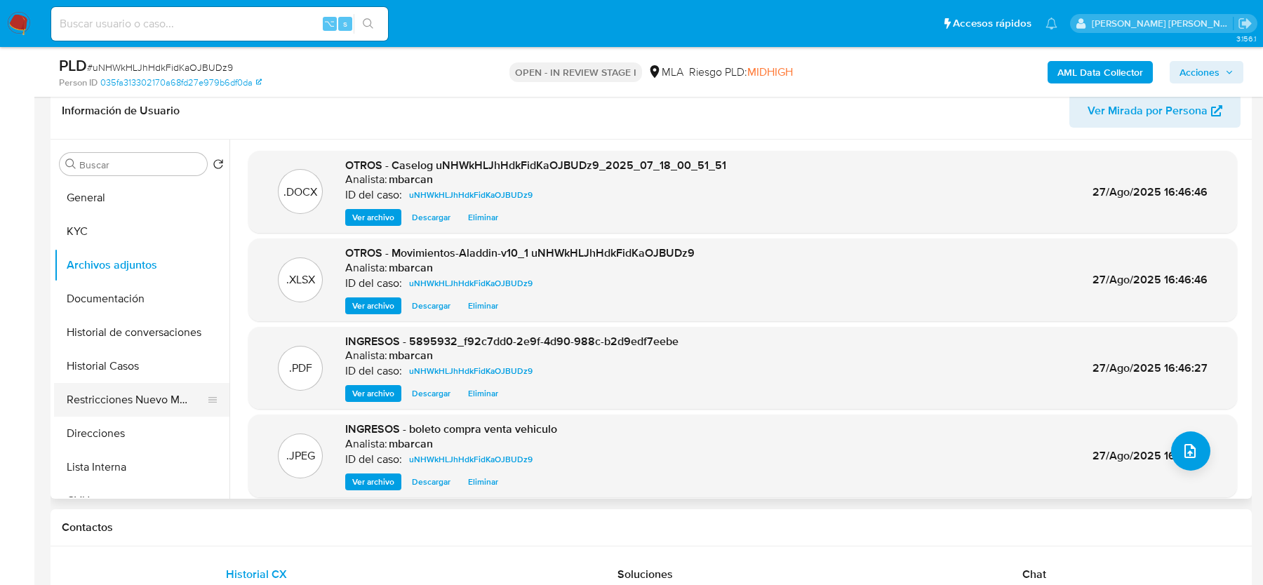
click at [138, 385] on button "Restricciones Nuevo Mundo" at bounding box center [136, 400] width 164 height 34
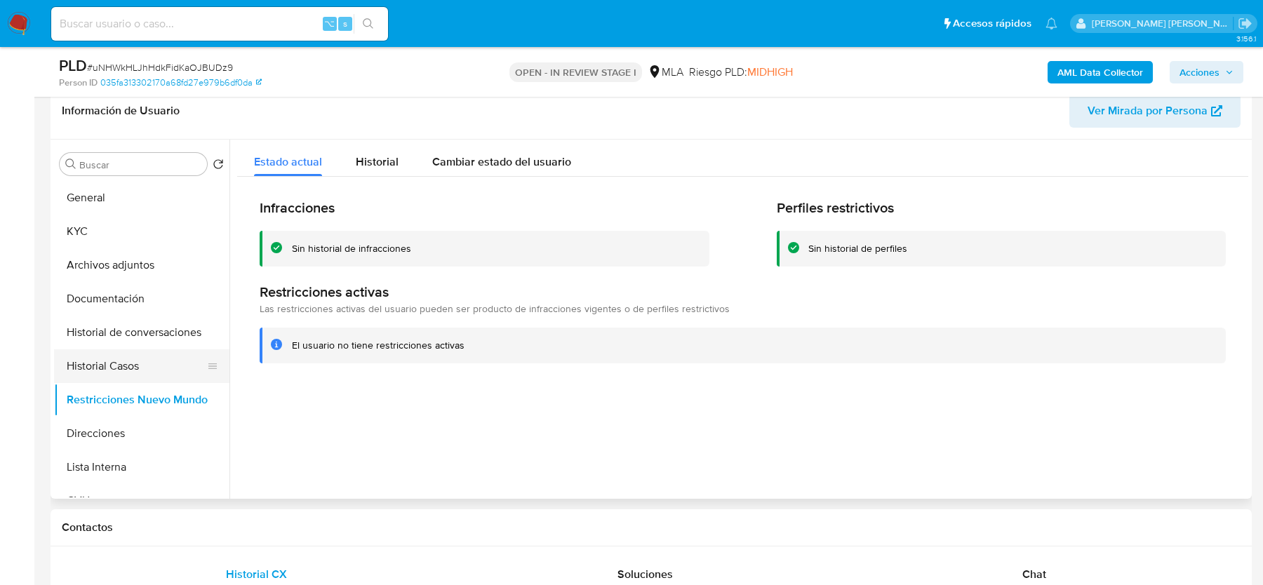
click at [104, 357] on button "Historial Casos" at bounding box center [136, 366] width 164 height 34
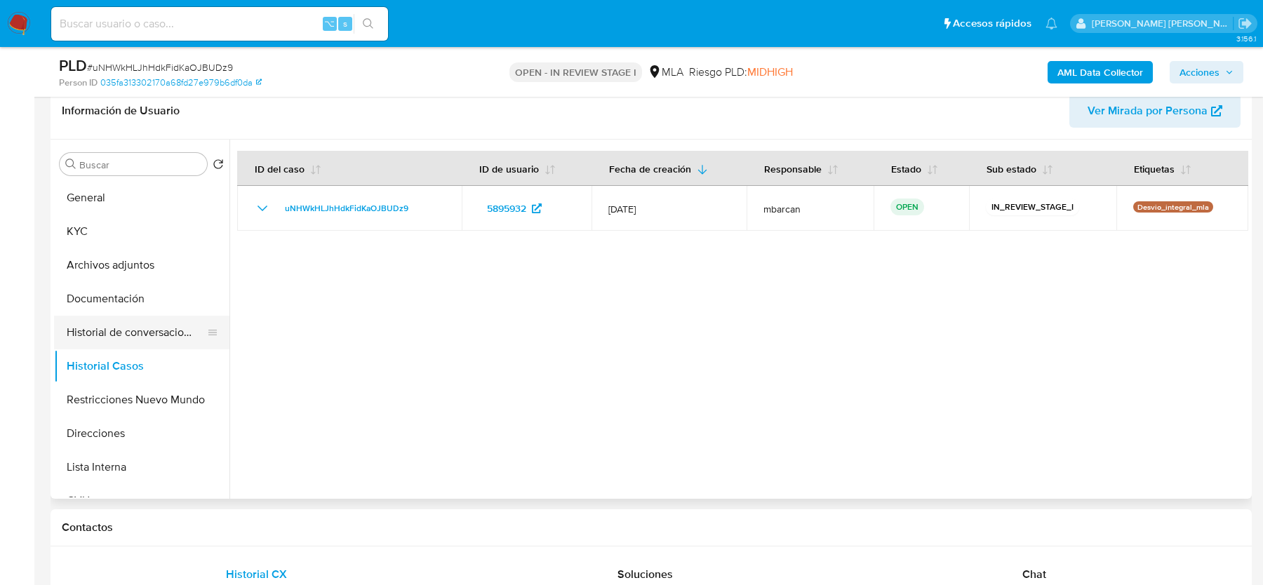
click at [124, 333] on button "Historial de conversaciones" at bounding box center [136, 333] width 164 height 34
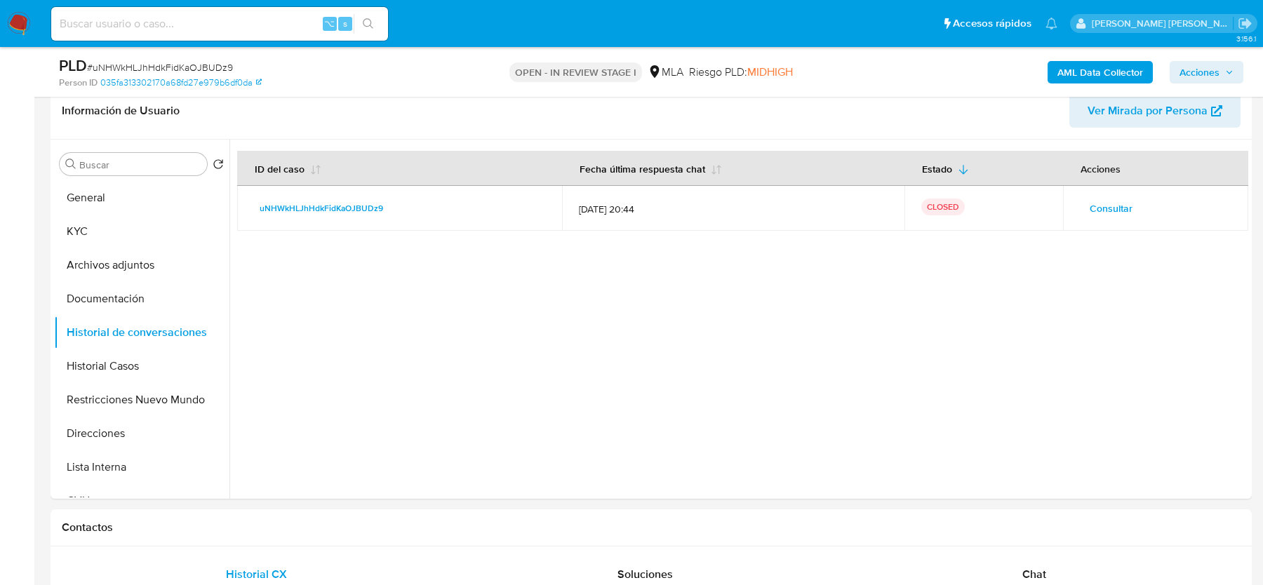
click at [1212, 64] on span "Acciones" at bounding box center [1199, 72] width 40 height 22
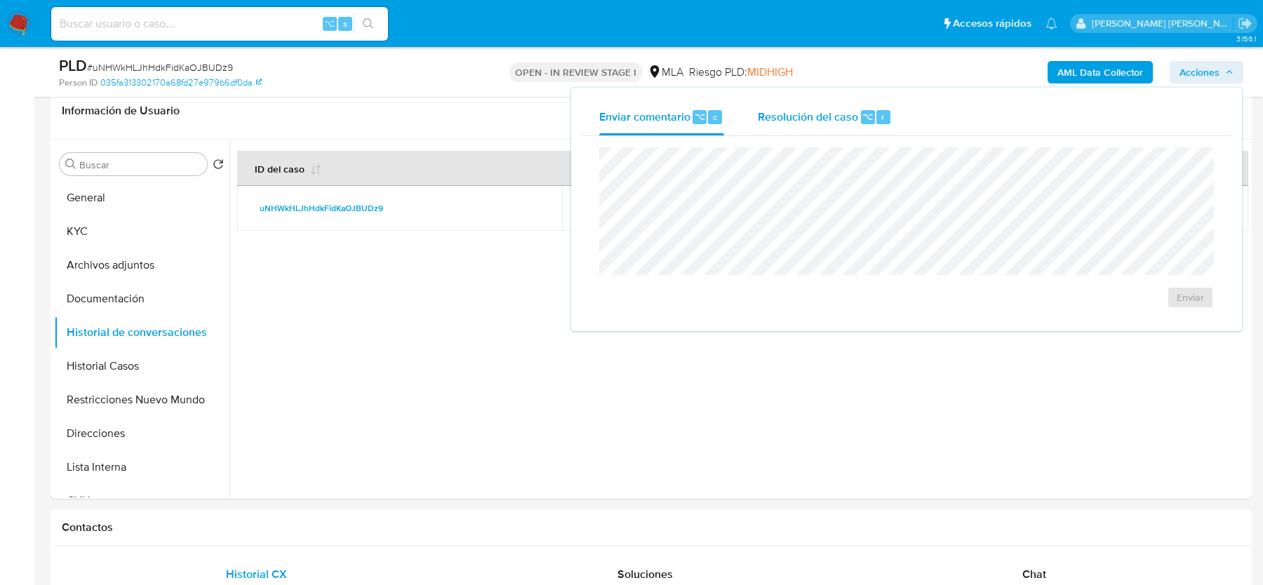
click at [775, 111] on span "Resolución del caso" at bounding box center [808, 116] width 100 height 16
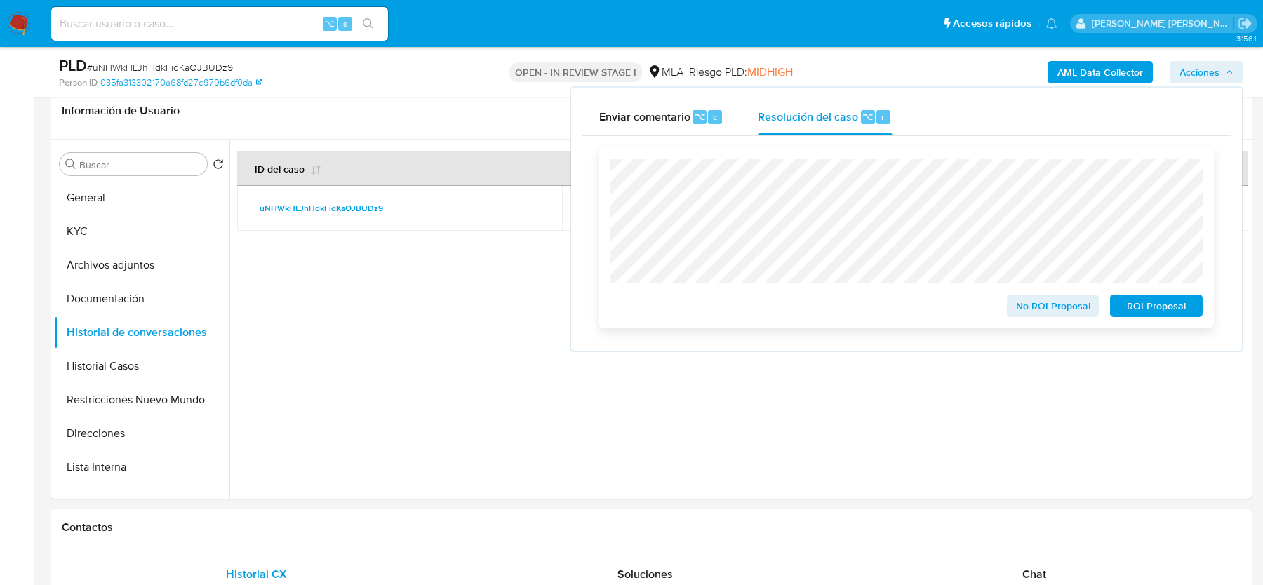
click at [1034, 303] on span "No ROI Proposal" at bounding box center [1053, 306] width 73 height 20
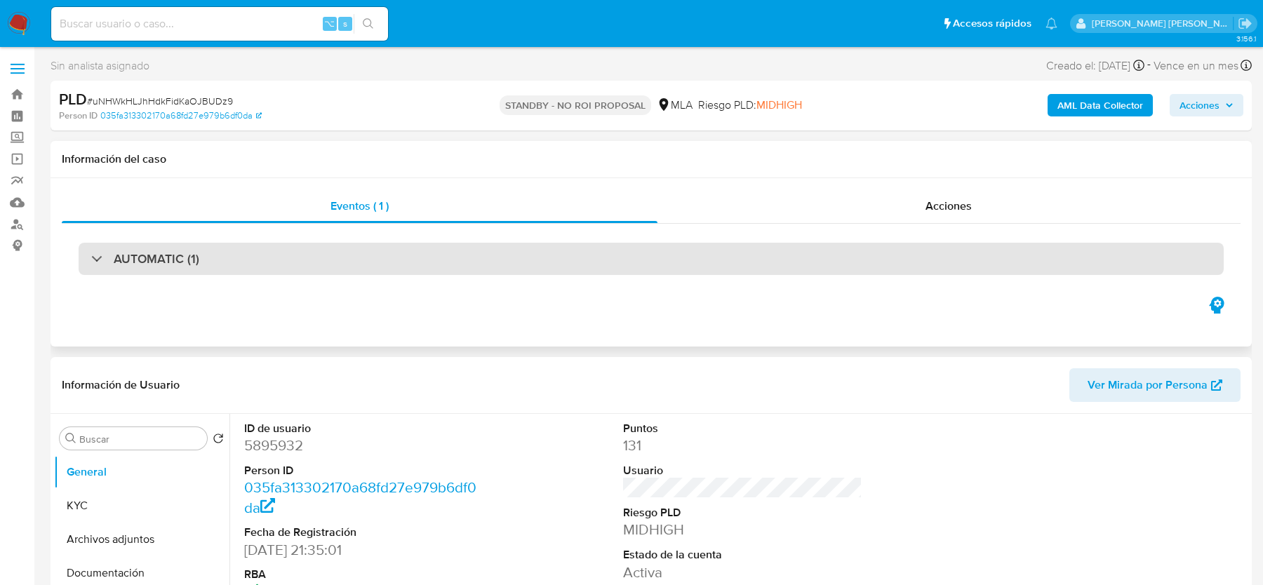
select select "10"
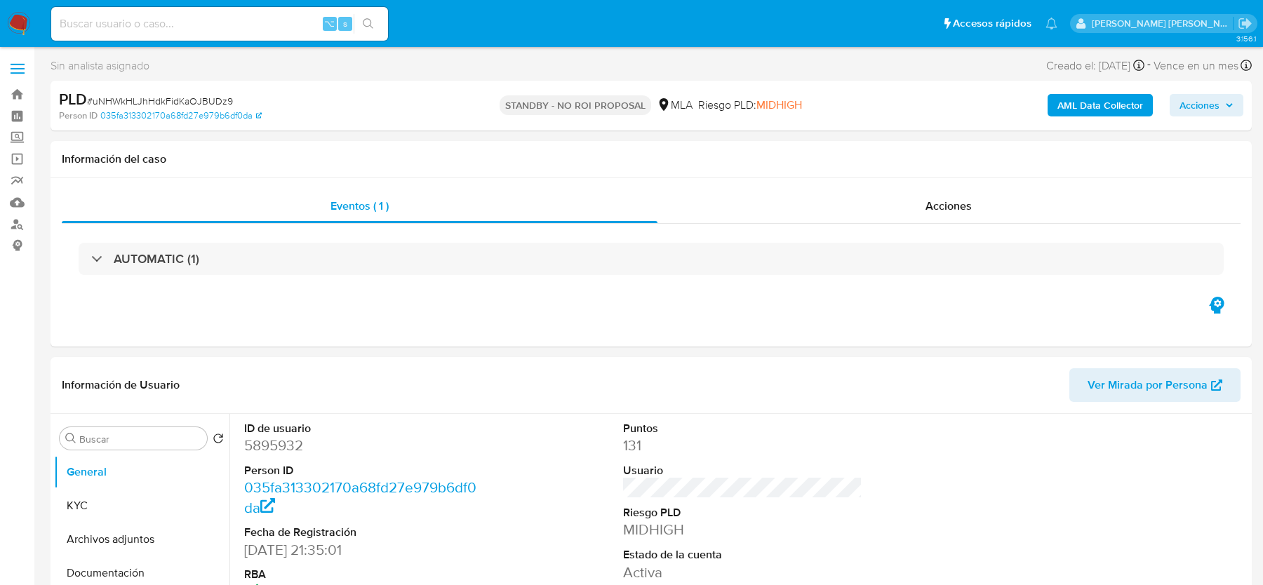
click at [22, 22] on img at bounding box center [19, 24] width 24 height 24
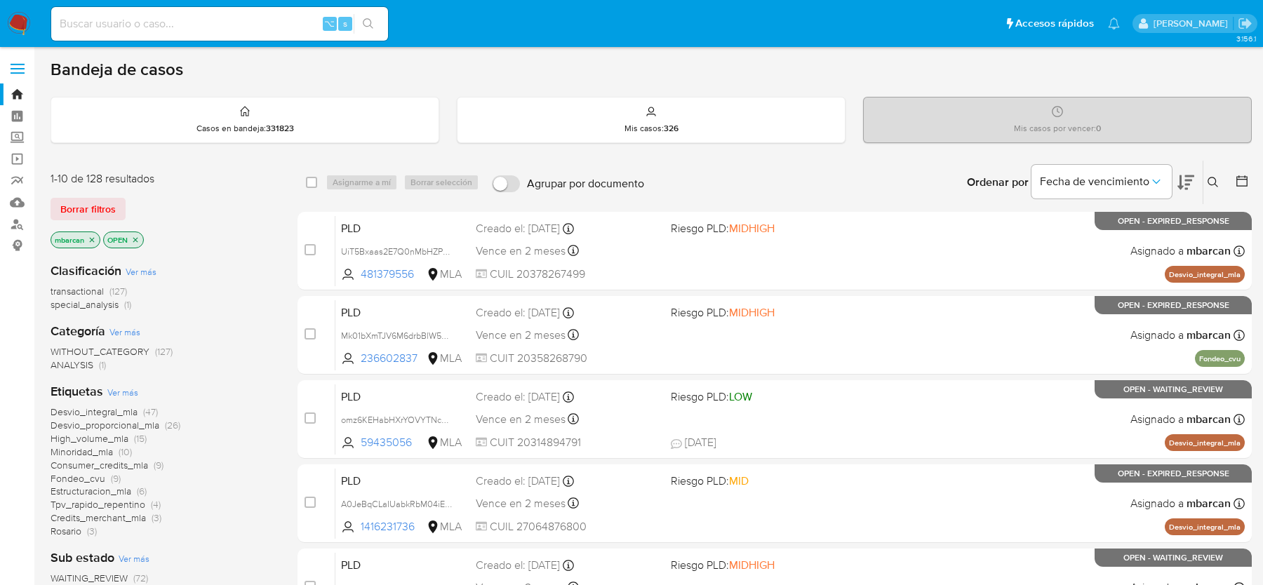
click at [1214, 178] on icon at bounding box center [1212, 182] width 11 height 11
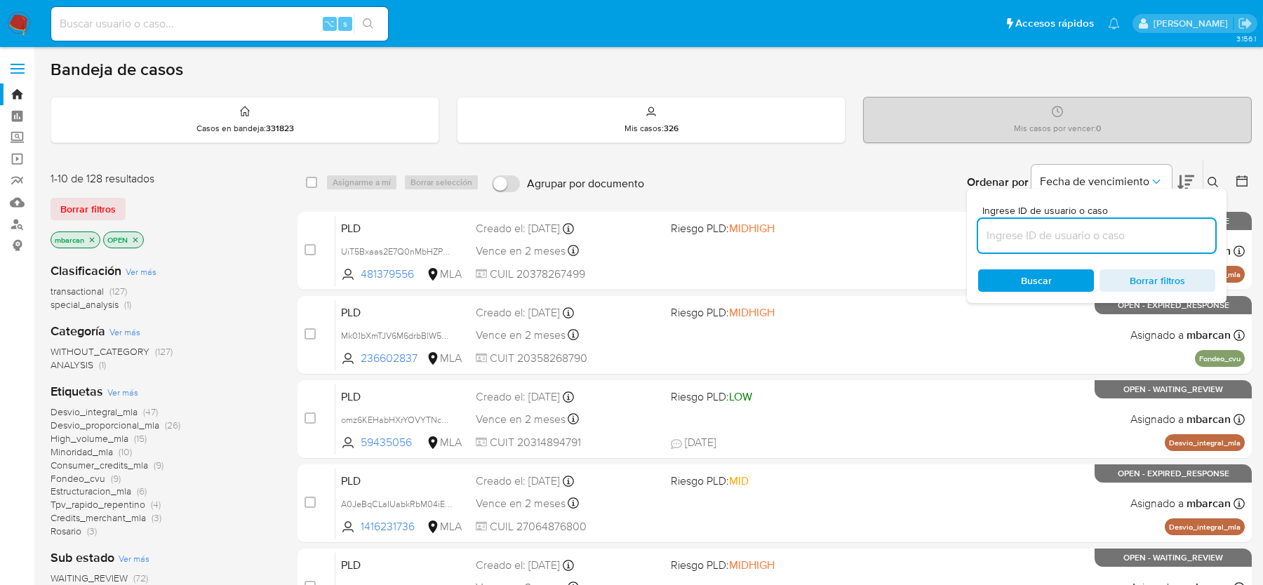
click at [1156, 227] on input at bounding box center [1096, 236] width 237 height 18
type input "Hjz1gZ9Eb63N8ujeA54T1F1M"
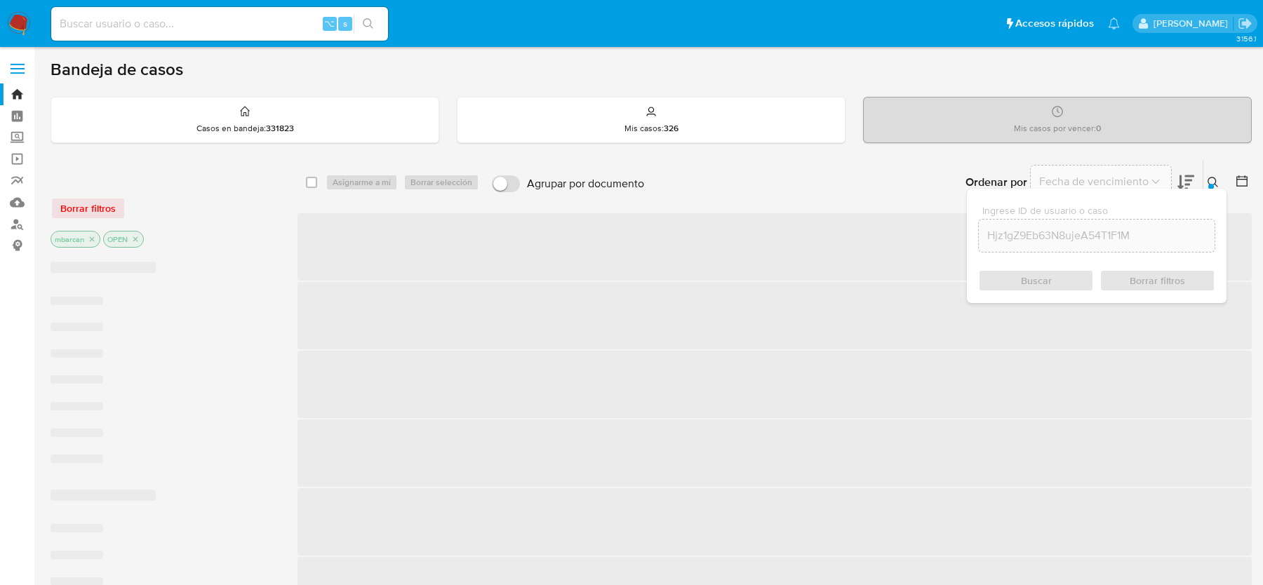
click at [1214, 177] on icon at bounding box center [1212, 182] width 11 height 11
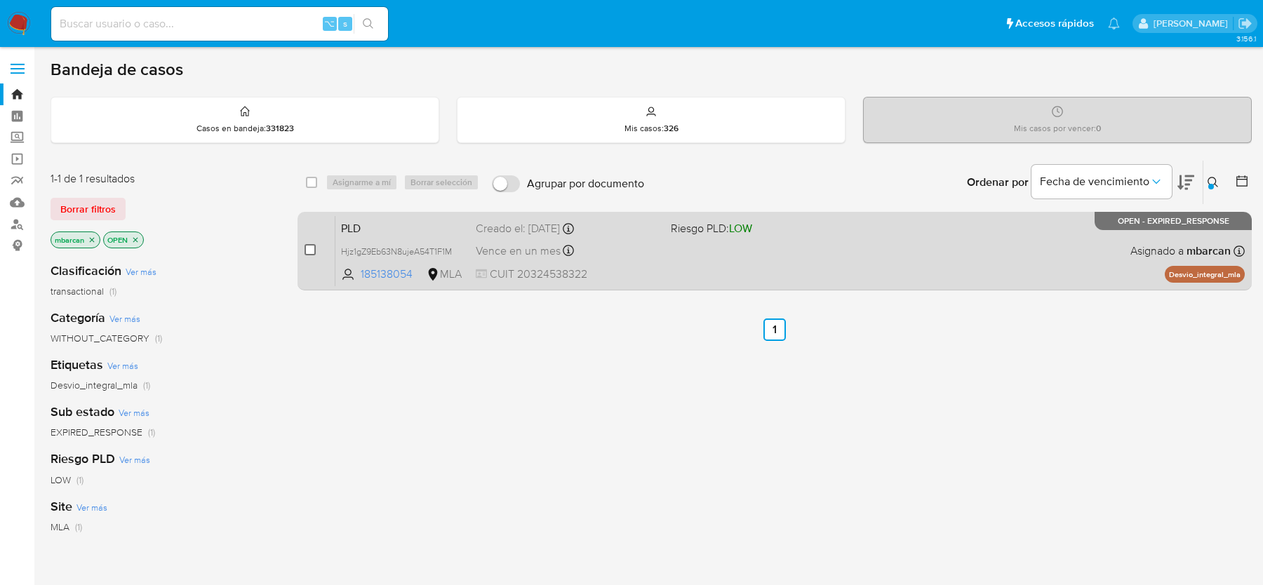
click at [312, 253] on input "checkbox" at bounding box center [310, 249] width 11 height 11
checkbox input "true"
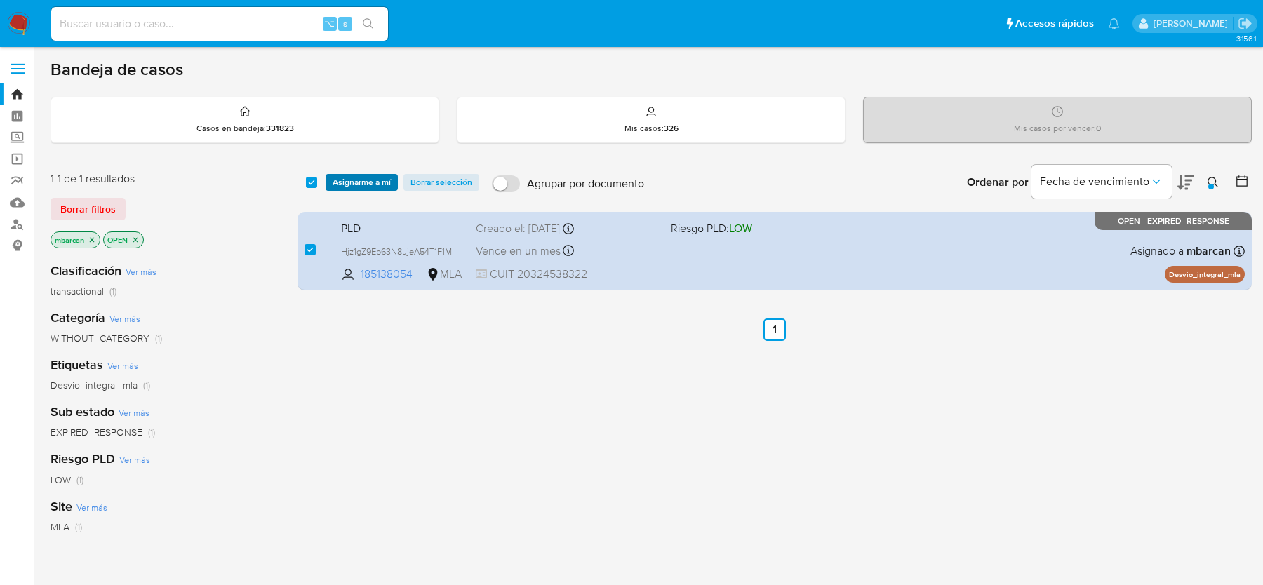
click at [344, 181] on span "Asignarme a mí" at bounding box center [362, 182] width 58 height 14
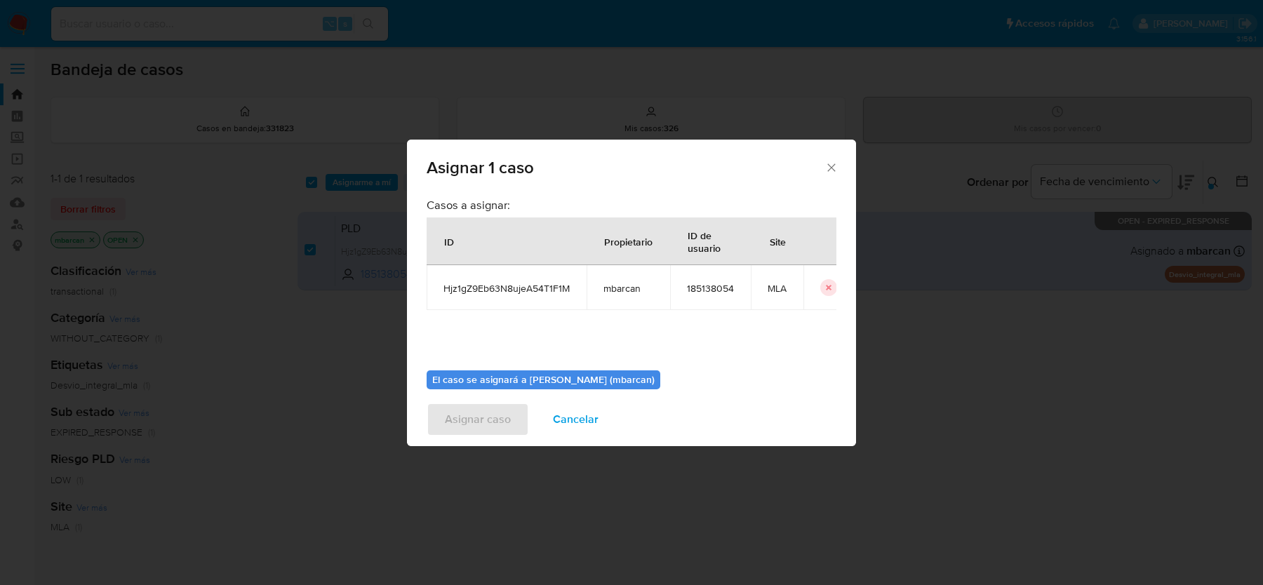
scroll to position [72, 0]
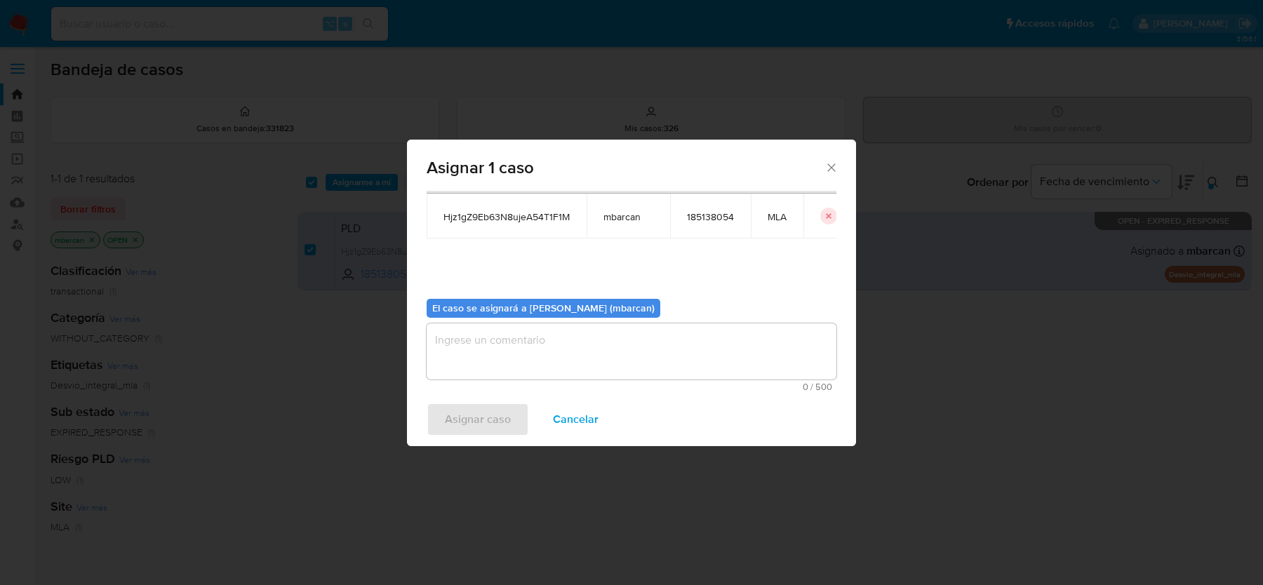
click at [653, 368] on textarea "assign-modal" at bounding box center [632, 351] width 410 height 56
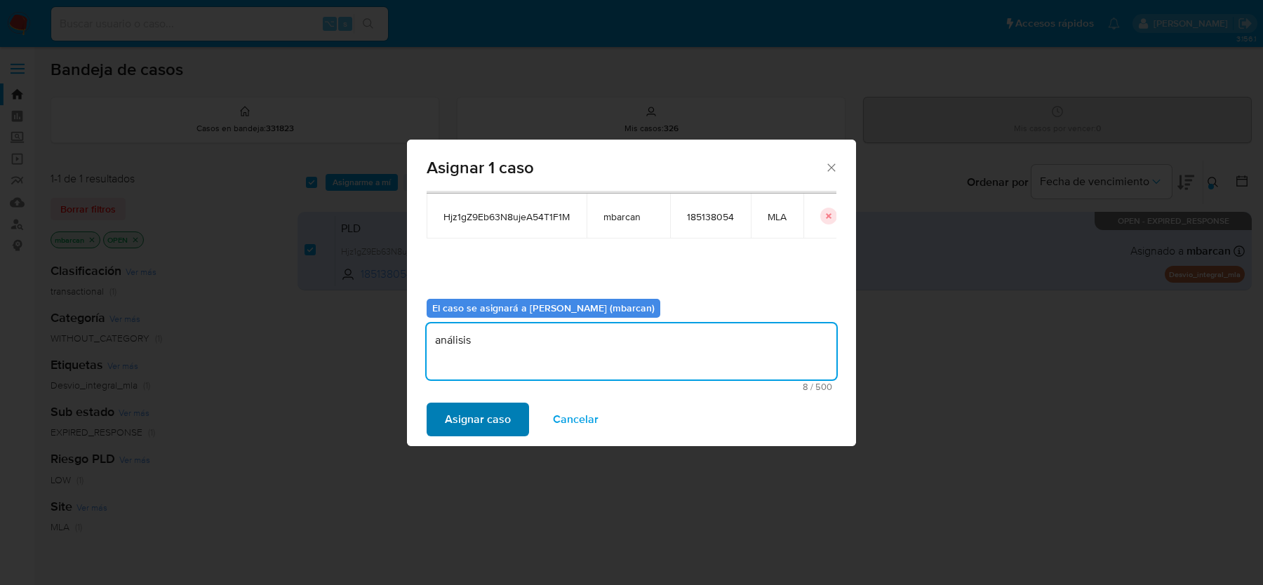
type textarea "análisis"
click at [455, 421] on span "Asignar caso" at bounding box center [478, 419] width 66 height 31
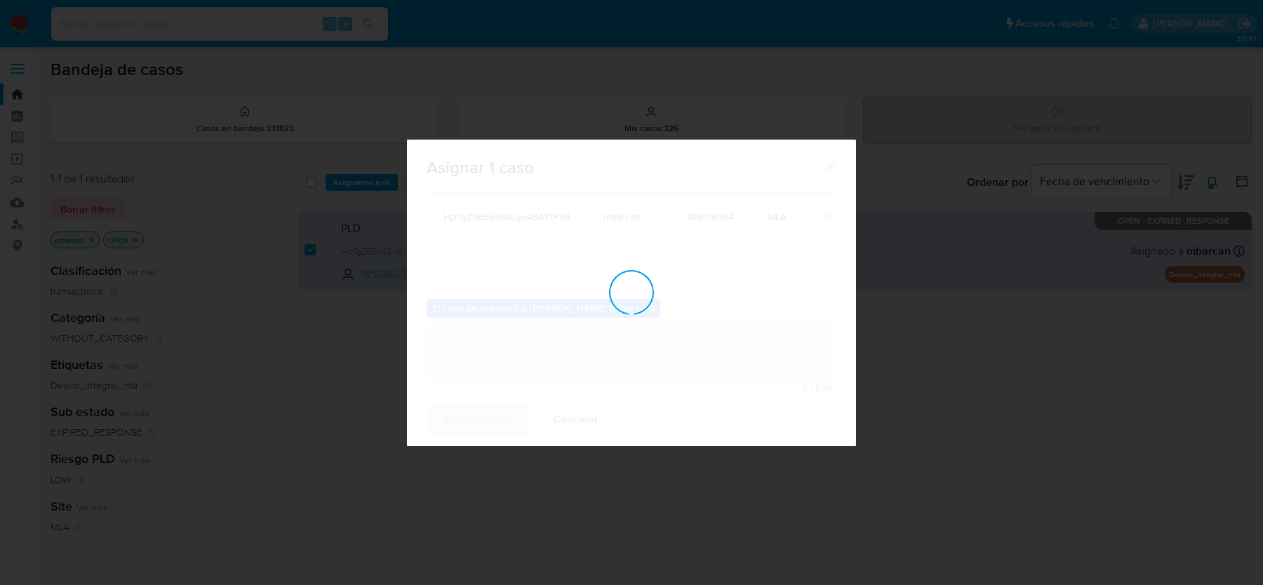
checkbox input "false"
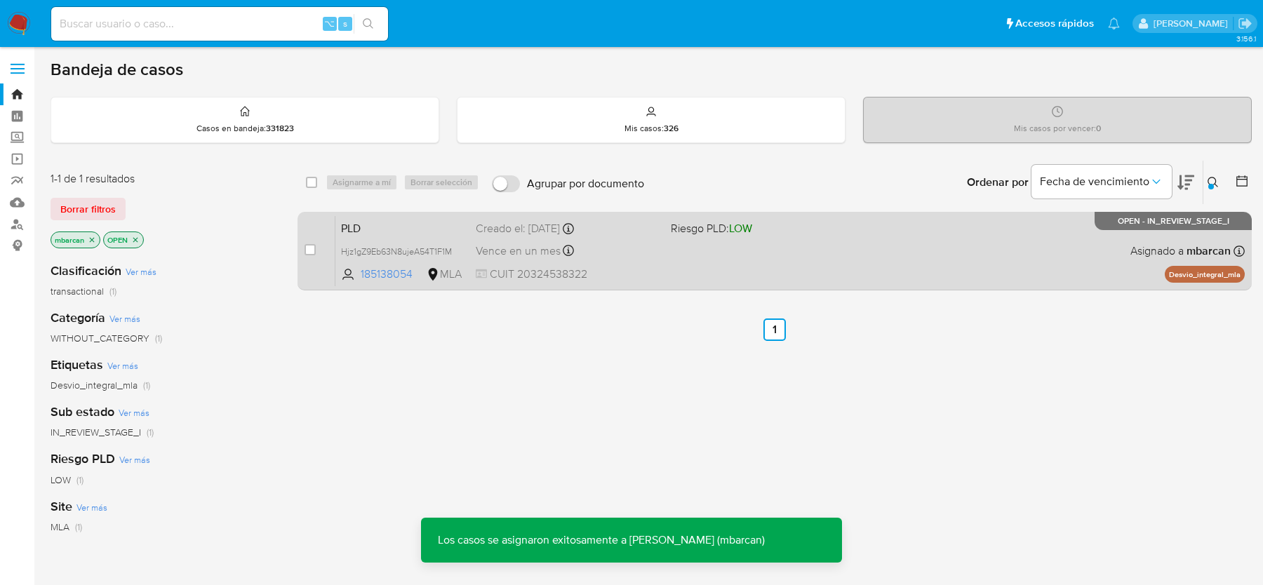
click at [411, 224] on span "PLD" at bounding box center [402, 227] width 123 height 18
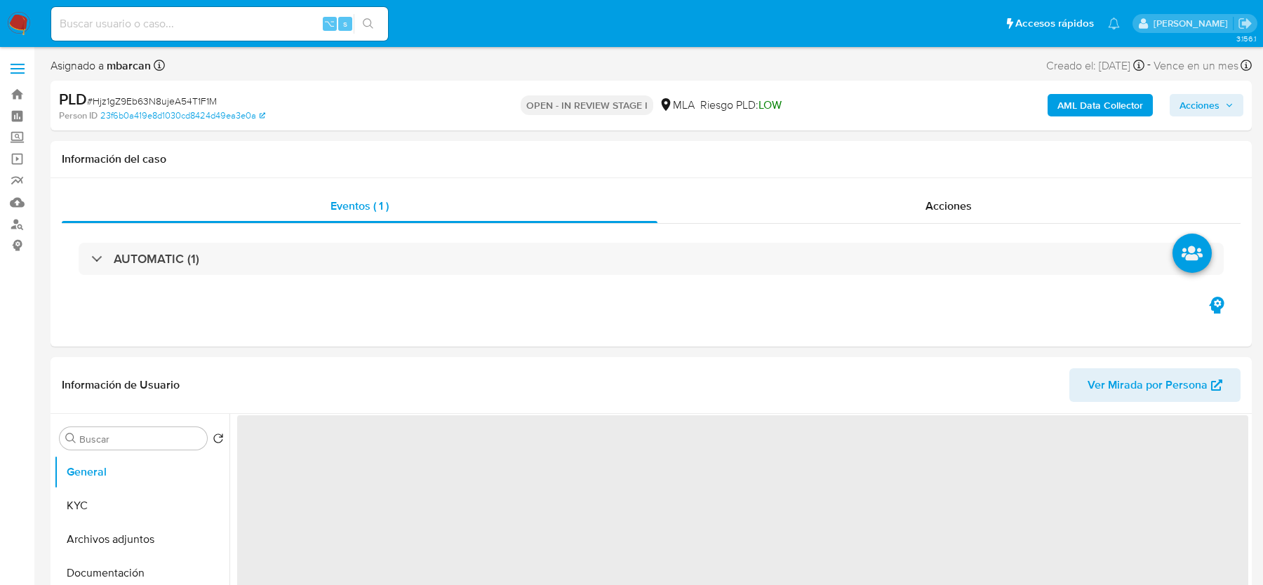
click at [135, 100] on span "# Hjz1gZ9Eb63N8ujeA54T1F1M" at bounding box center [152, 101] width 130 height 14
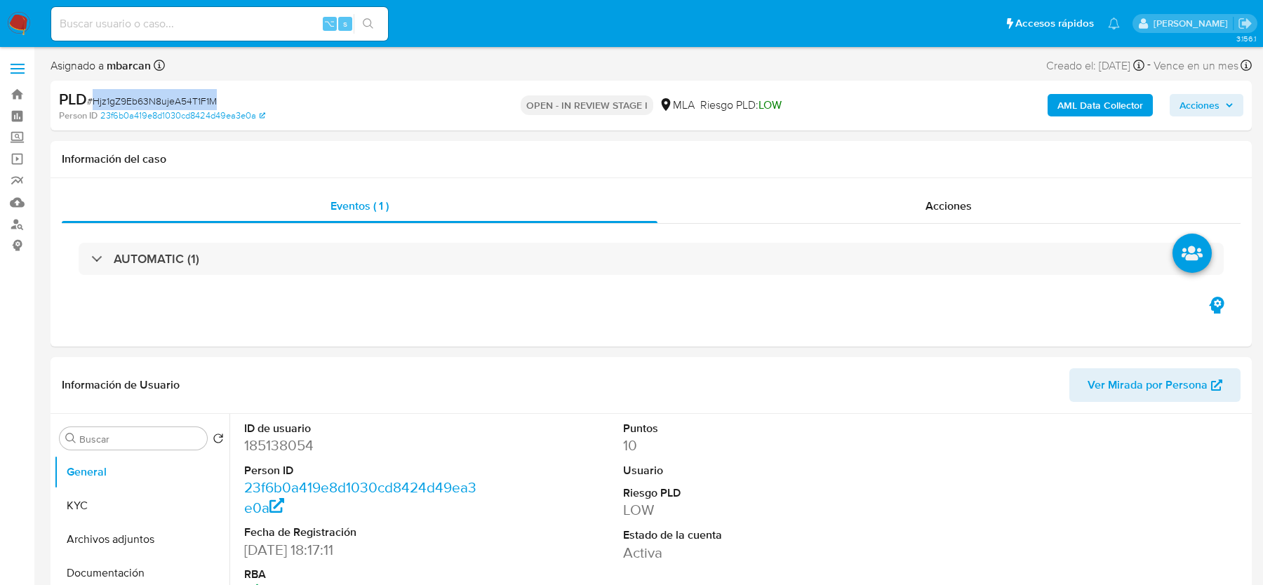
copy span "Hjz1gZ9Eb63N8ujeA54T1F1M"
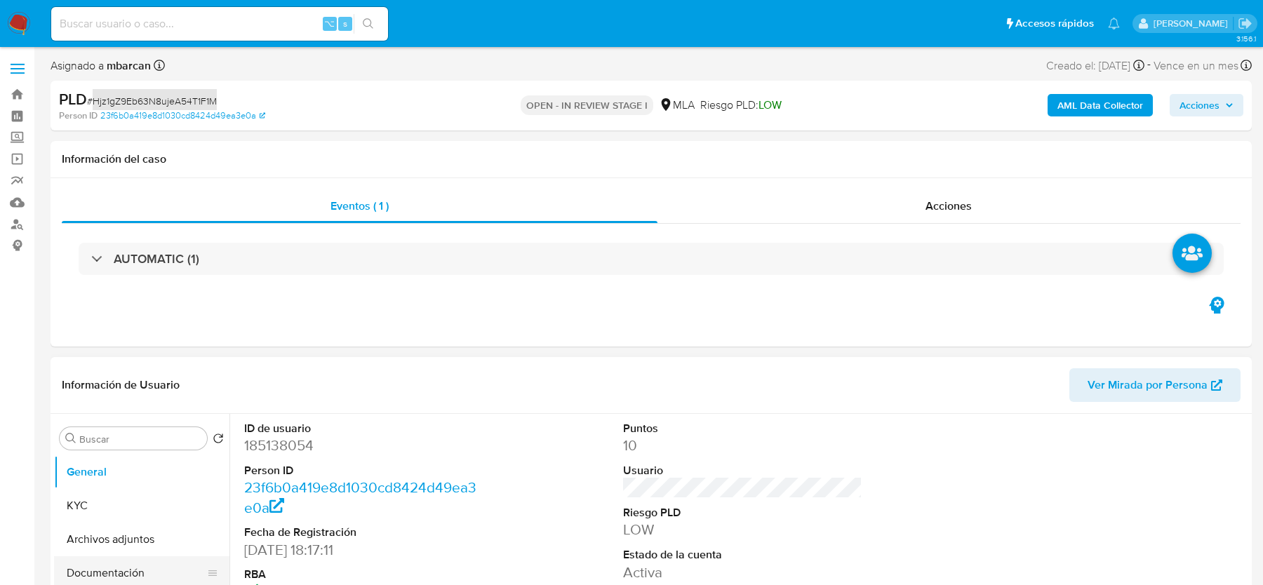
select select "10"
copy span "Hjz1gZ9Eb63N8ujeA54T1F1M"
click at [267, 448] on dd "185138054" at bounding box center [363, 446] width 239 height 20
copy dd "185138054"
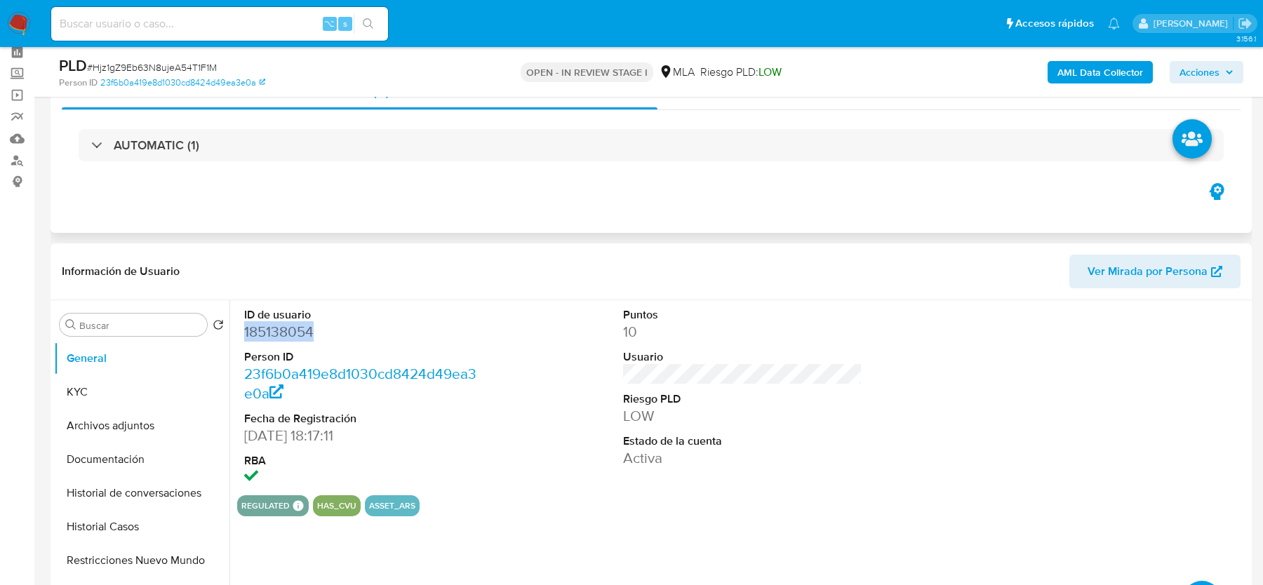
scroll to position [145, 0]
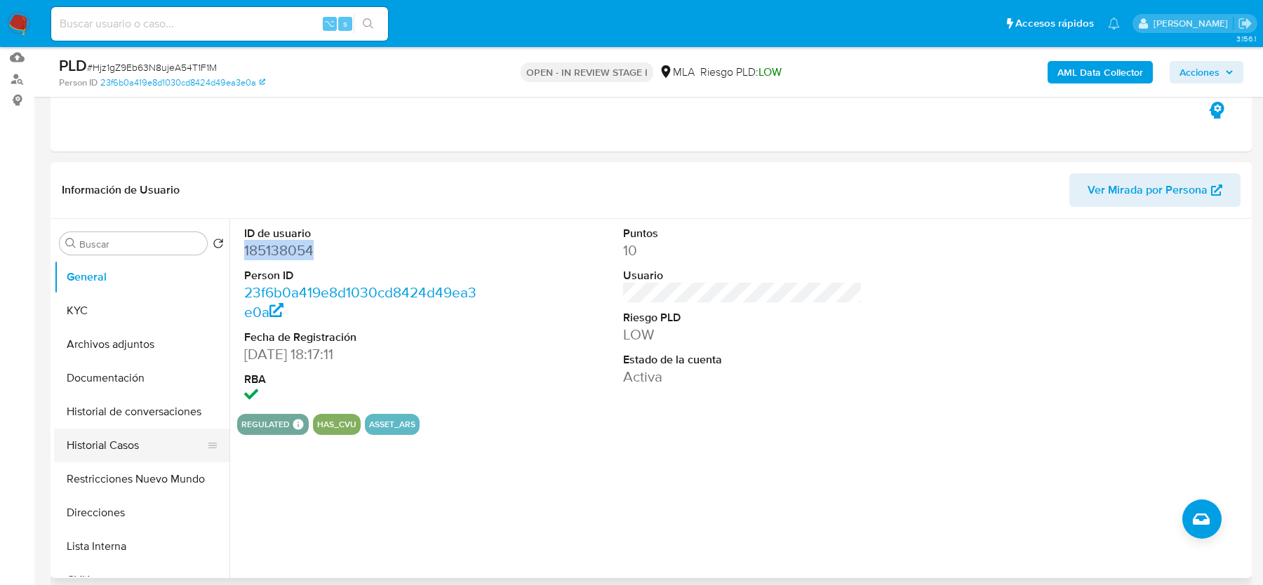
click at [135, 434] on button "Historial Casos" at bounding box center [136, 446] width 164 height 34
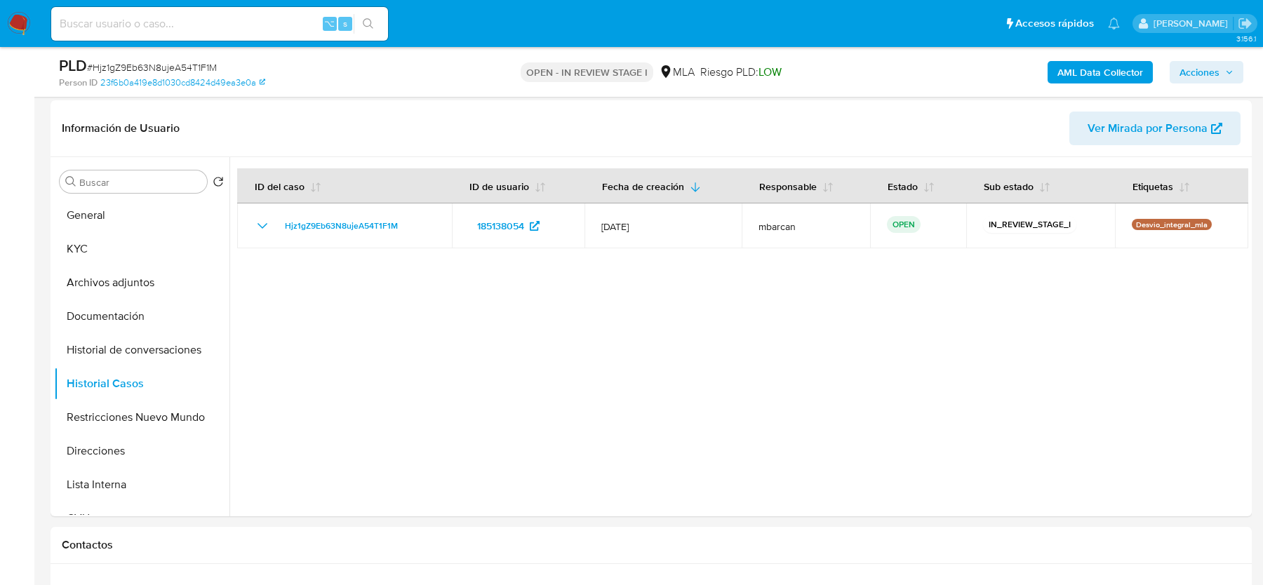
scroll to position [210, 0]
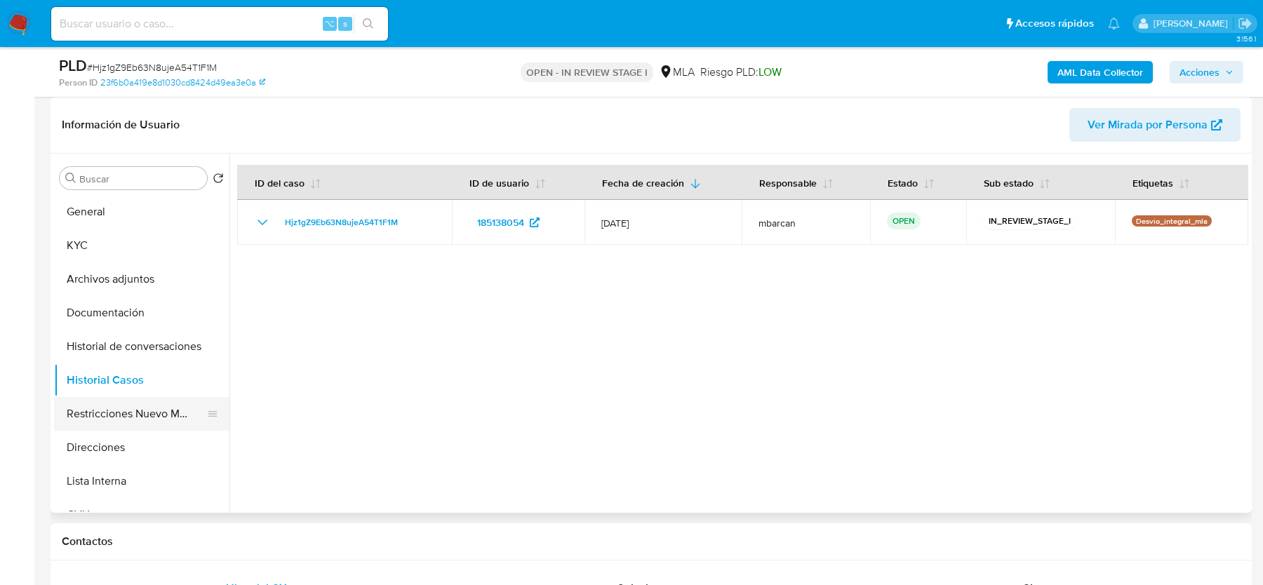
click at [92, 420] on button "Restricciones Nuevo Mundo" at bounding box center [136, 414] width 164 height 34
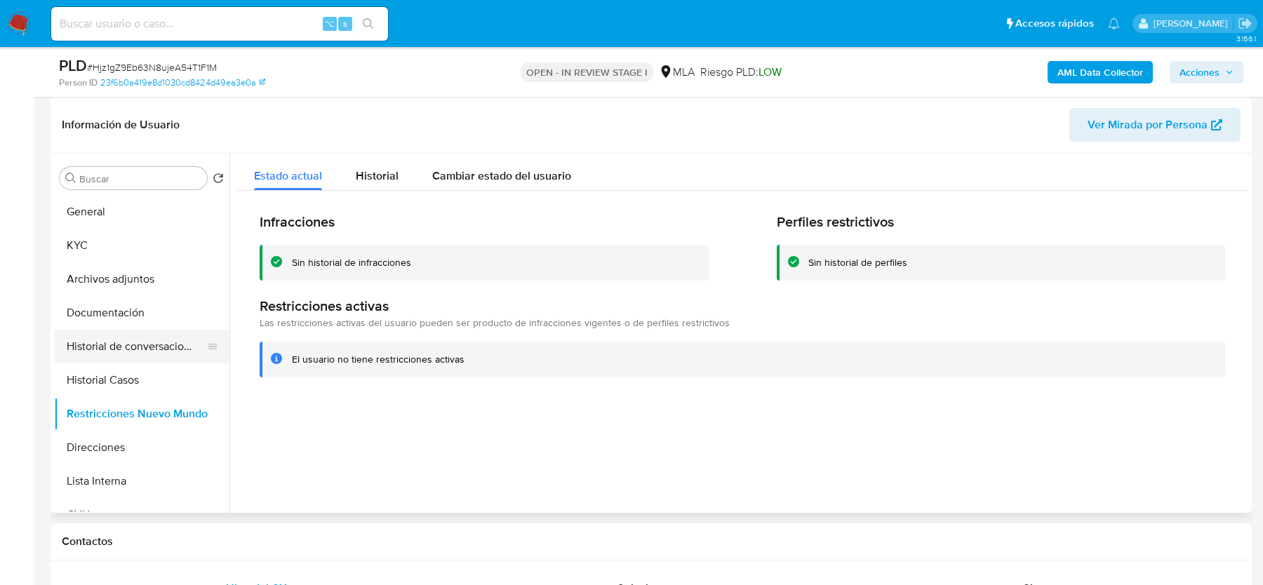
click at [114, 344] on button "Historial de conversaciones" at bounding box center [136, 347] width 164 height 34
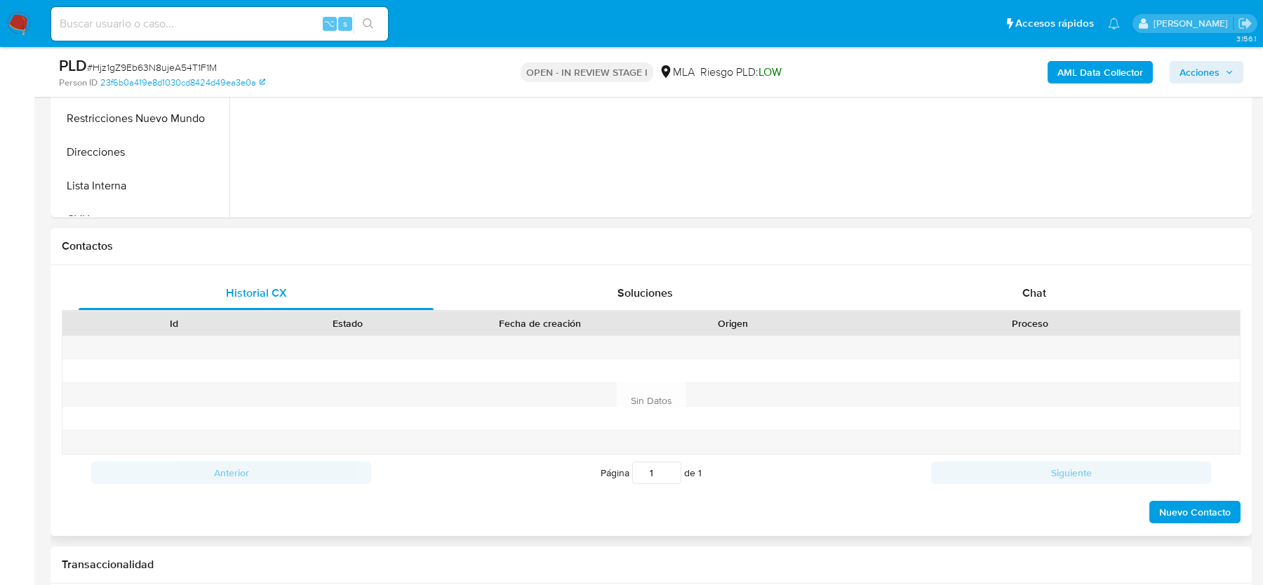
scroll to position [523, 0]
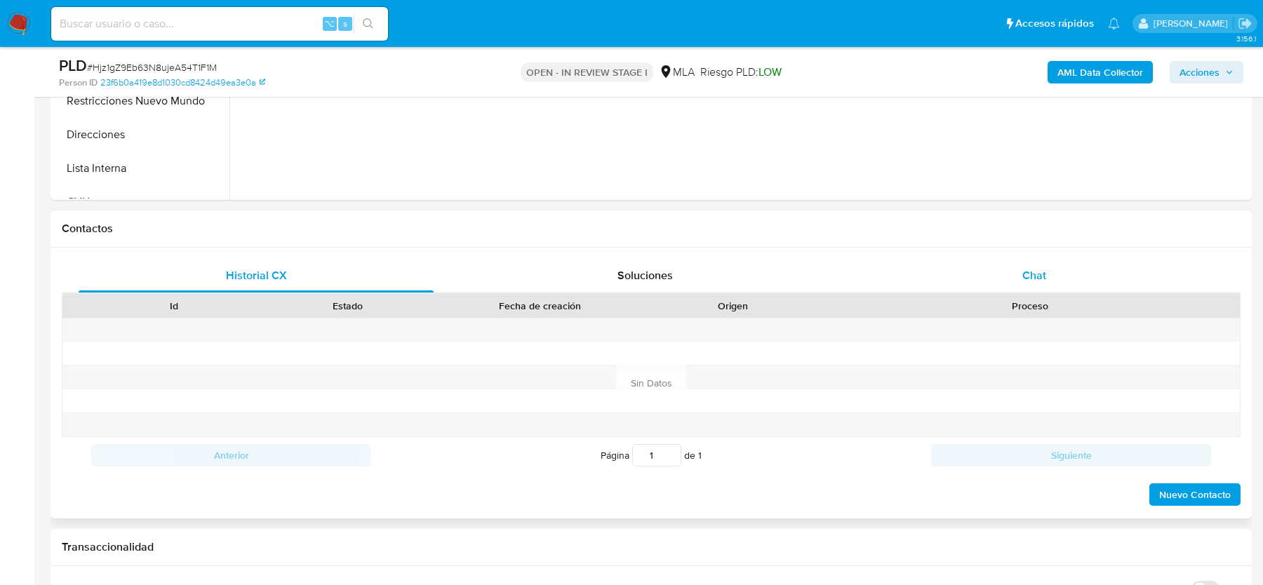
click at [1069, 253] on div "Historial CX Soluciones Chat Id Estado Fecha de creación Origen Proceso Anterio…" at bounding box center [651, 383] width 1201 height 271
click at [1055, 268] on div "Chat" at bounding box center [1034, 276] width 355 height 34
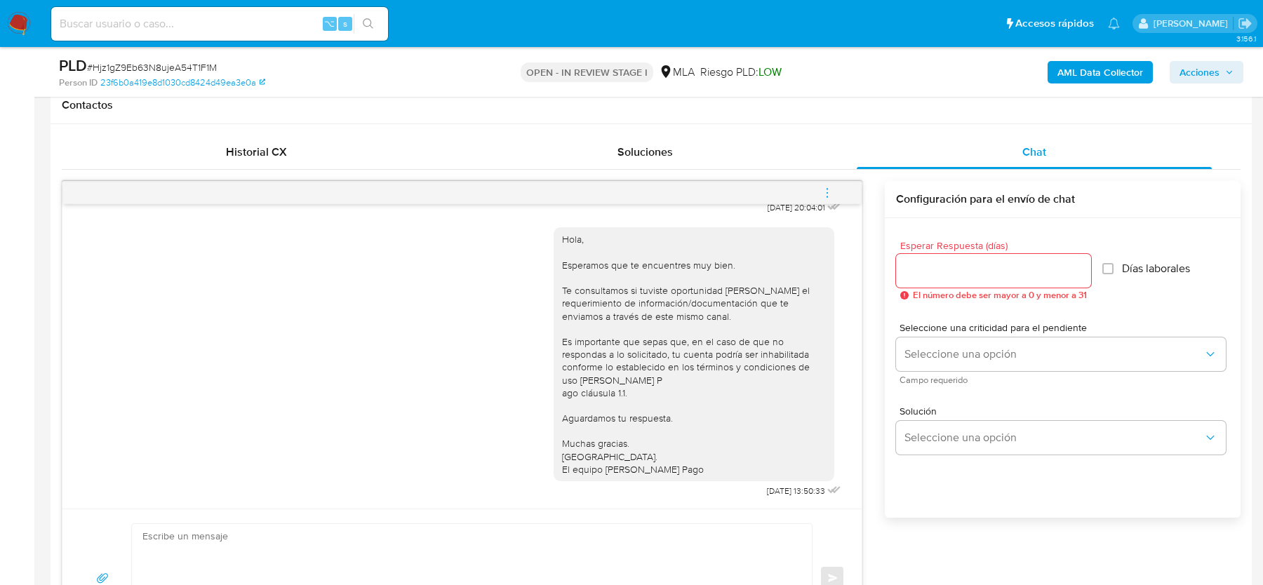
scroll to position [156, 0]
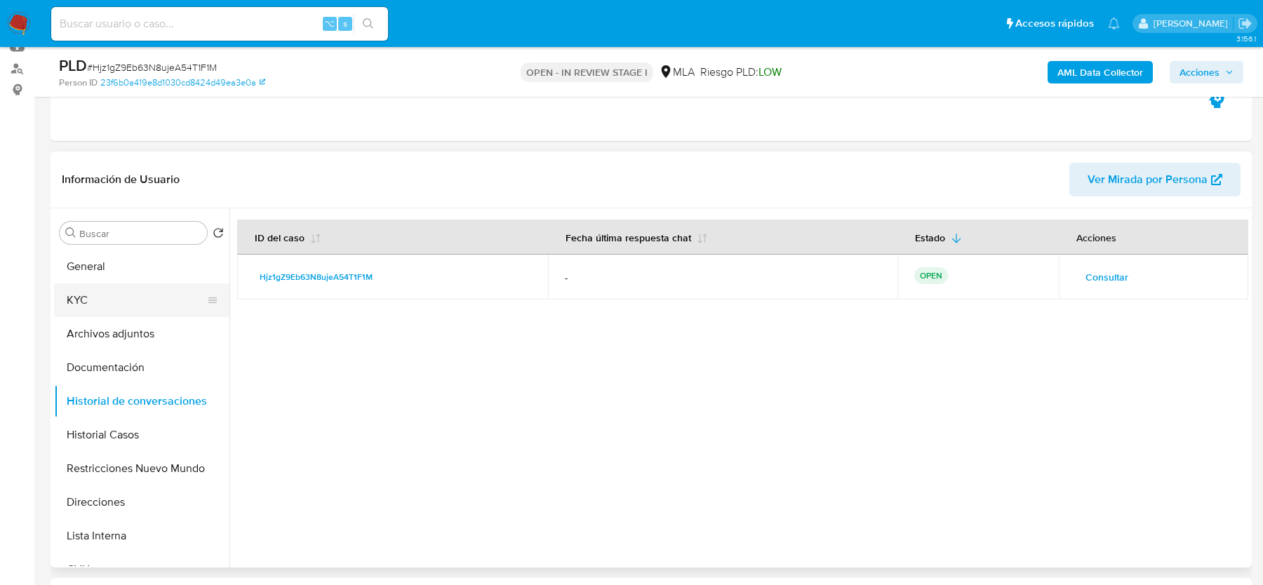
click at [122, 310] on button "KYC" at bounding box center [136, 300] width 164 height 34
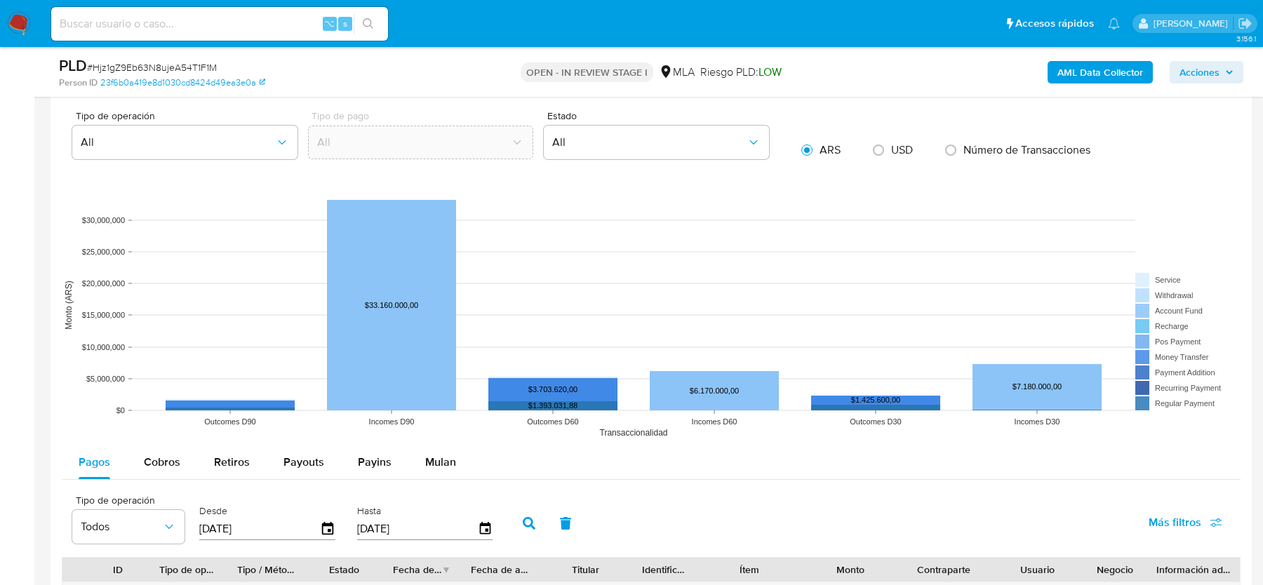
scroll to position [1511, 0]
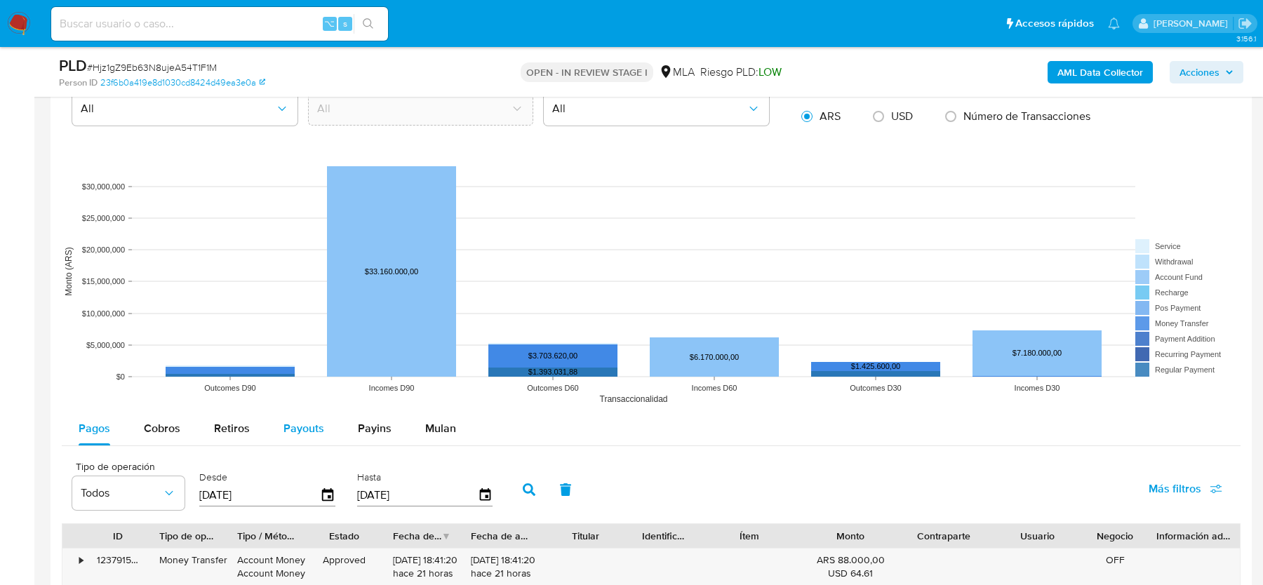
click at [312, 424] on span "Payouts" at bounding box center [303, 428] width 41 height 16
select select "10"
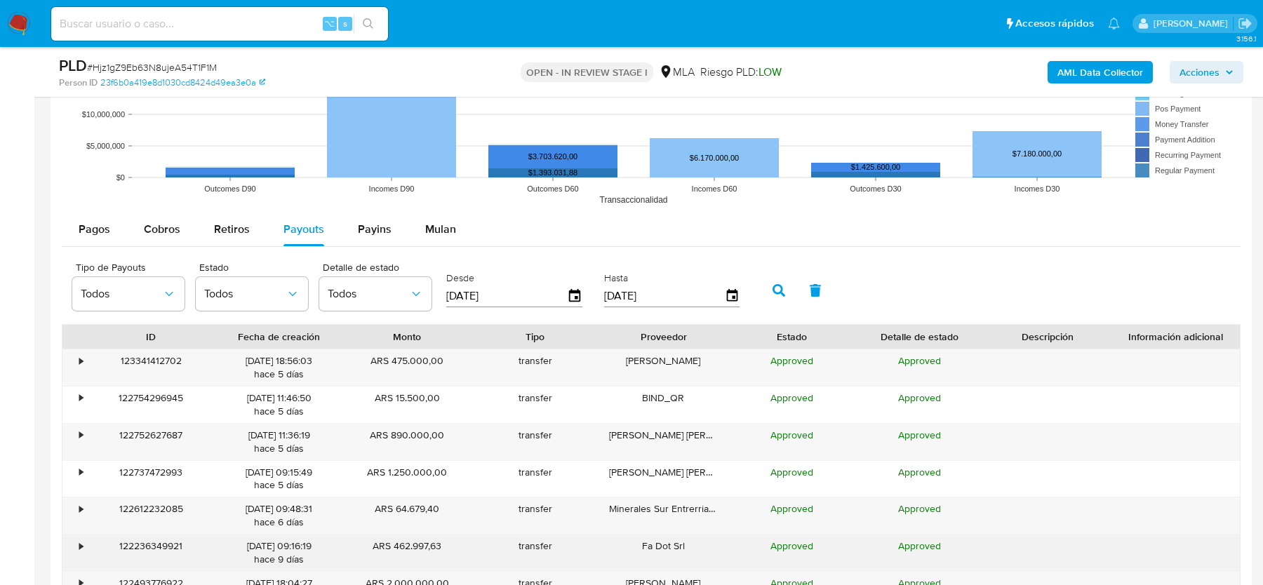
scroll to position [1685, 0]
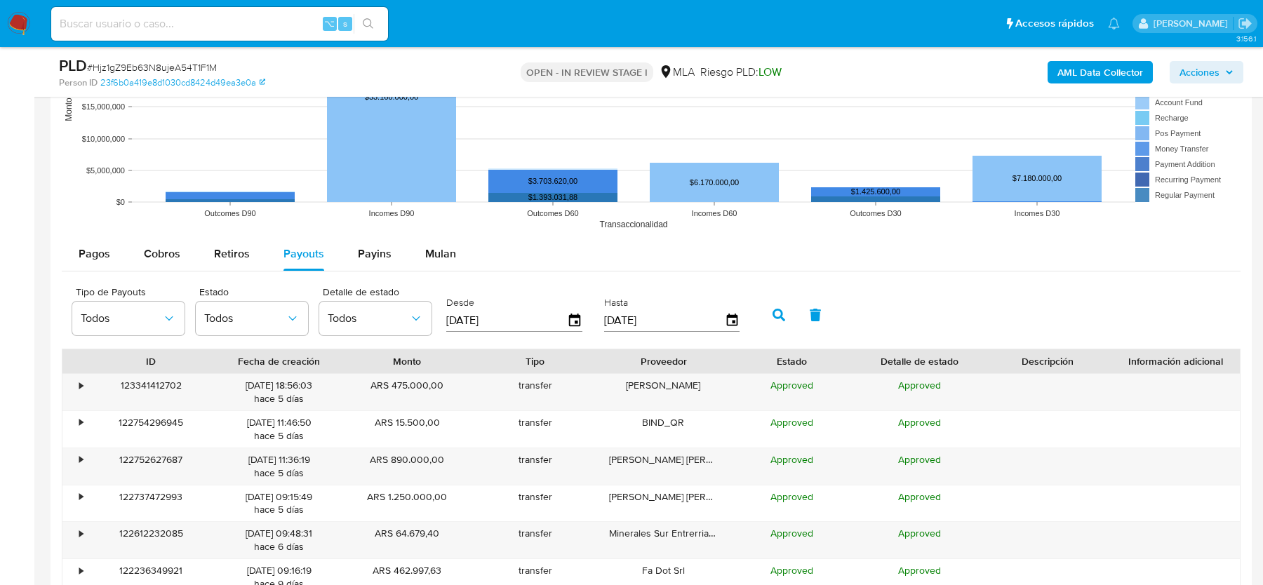
click at [506, 315] on input "[DATE]" at bounding box center [506, 320] width 121 height 22
type input "30/05/202_"
type input "01/07/2025"
click at [772, 315] on icon "button" at bounding box center [778, 315] width 13 height 13
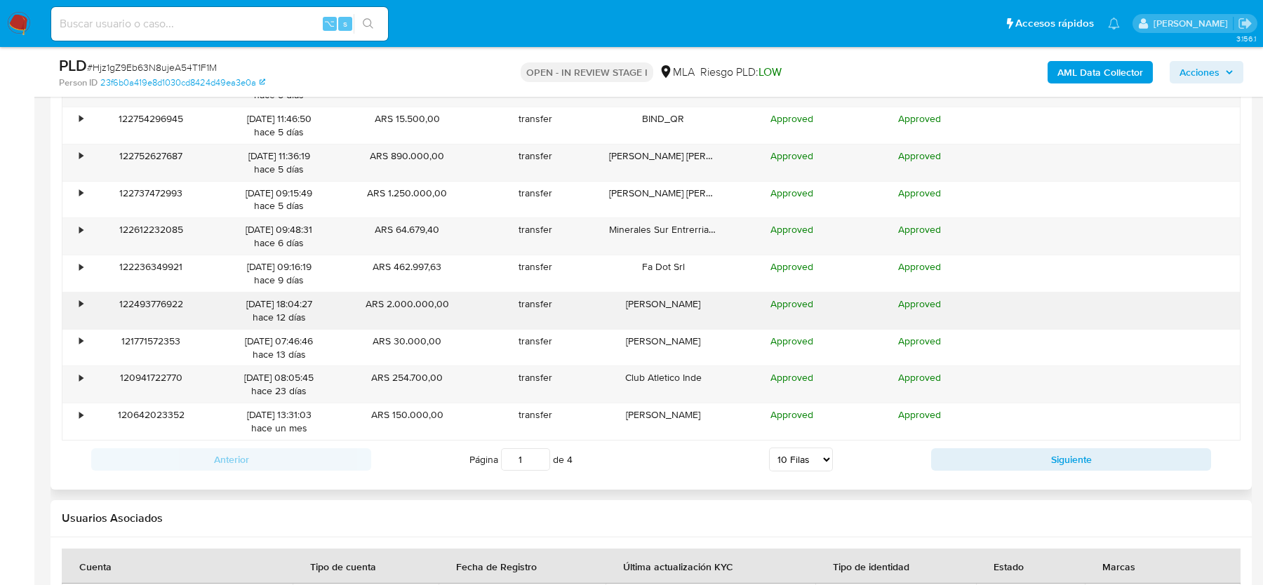
scroll to position [1994, 0]
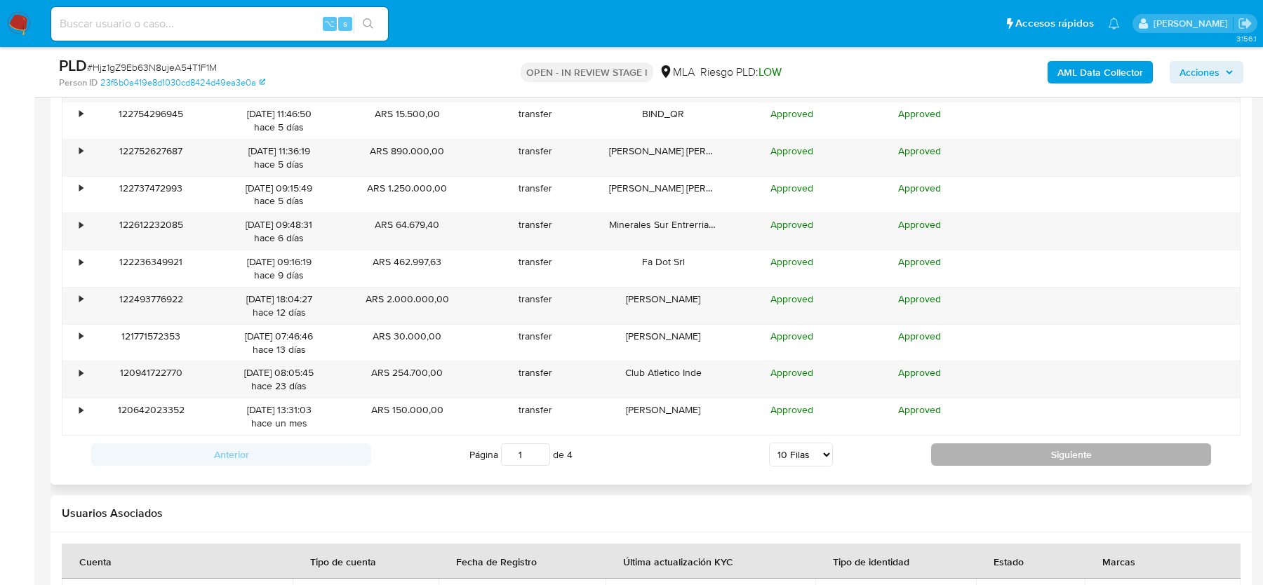
click at [970, 450] on button "Siguiente" at bounding box center [1071, 454] width 280 height 22
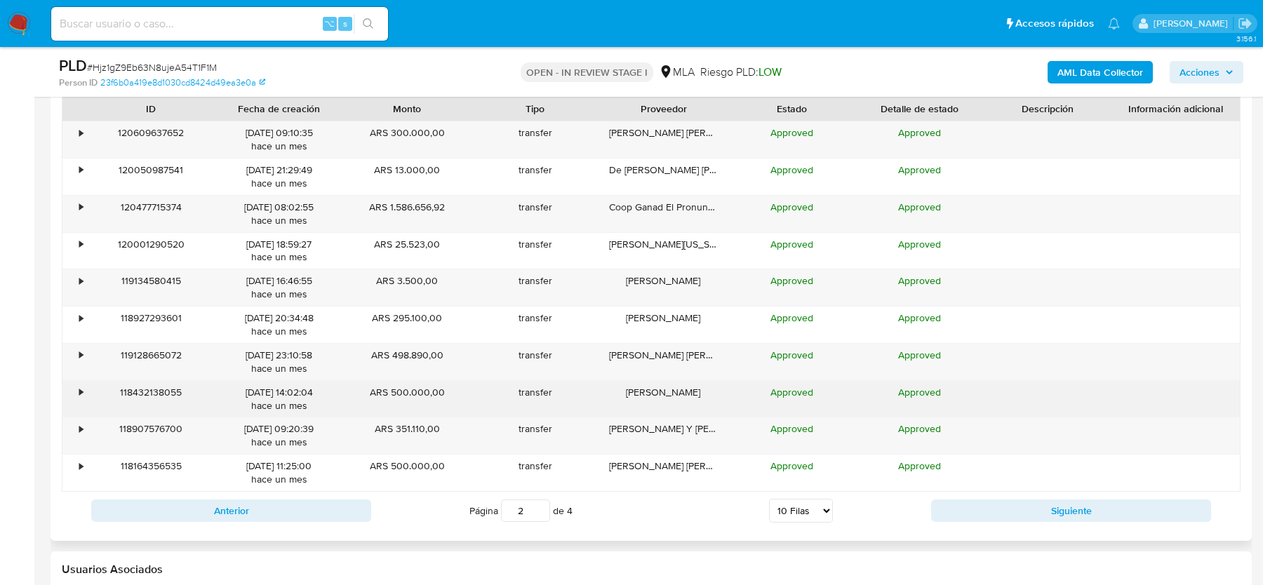
scroll to position [1939, 0]
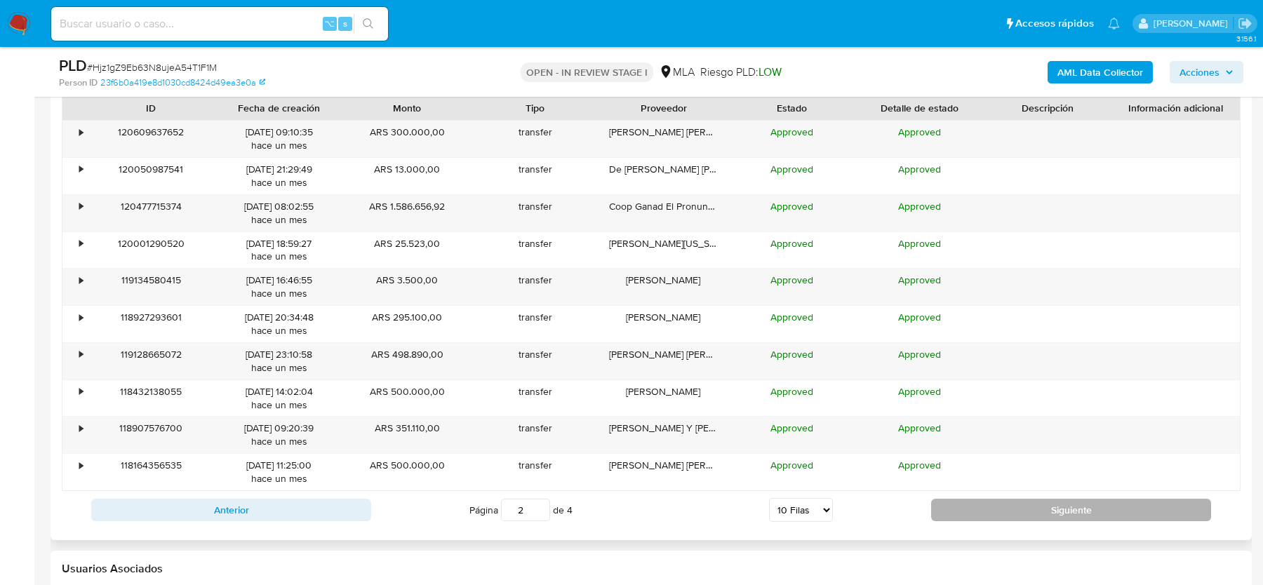
click at [995, 501] on button "Siguiente" at bounding box center [1071, 510] width 280 height 22
click at [972, 509] on button "Siguiente" at bounding box center [1071, 510] width 280 height 22
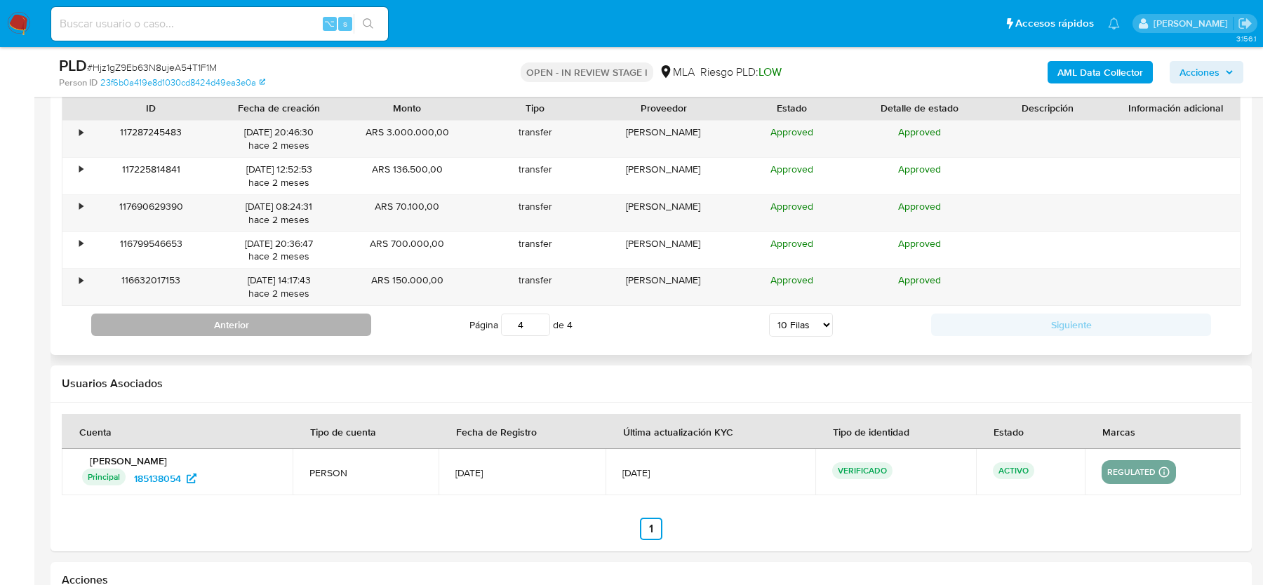
click at [324, 314] on button "Anterior" at bounding box center [231, 325] width 280 height 22
type input "3"
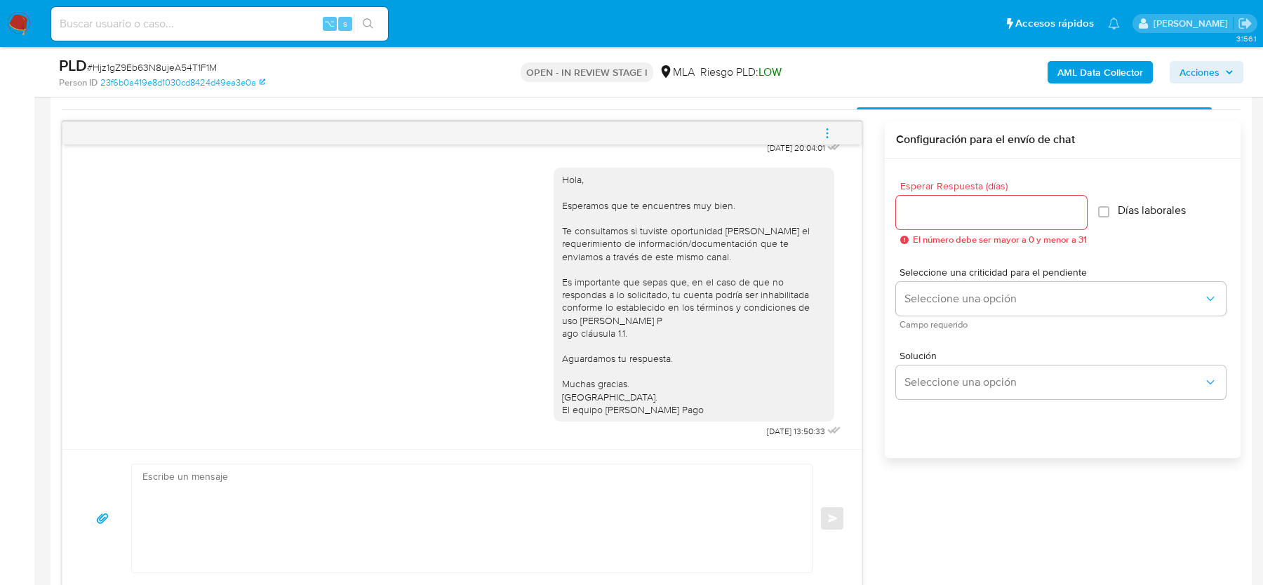
scroll to position [709, 0]
click at [385, 499] on textarea at bounding box center [468, 516] width 652 height 108
paste textarea "Hola, Esperamos que te encuentres bien. Te consultamos si tuviste oportunidad d…"
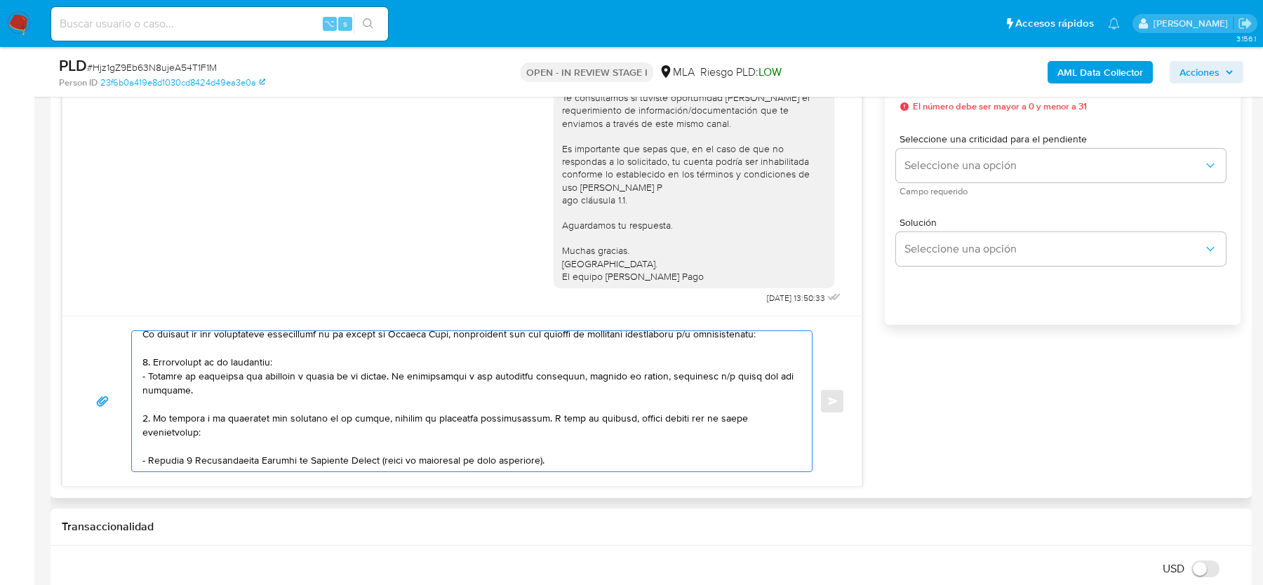
scroll to position [75, 0]
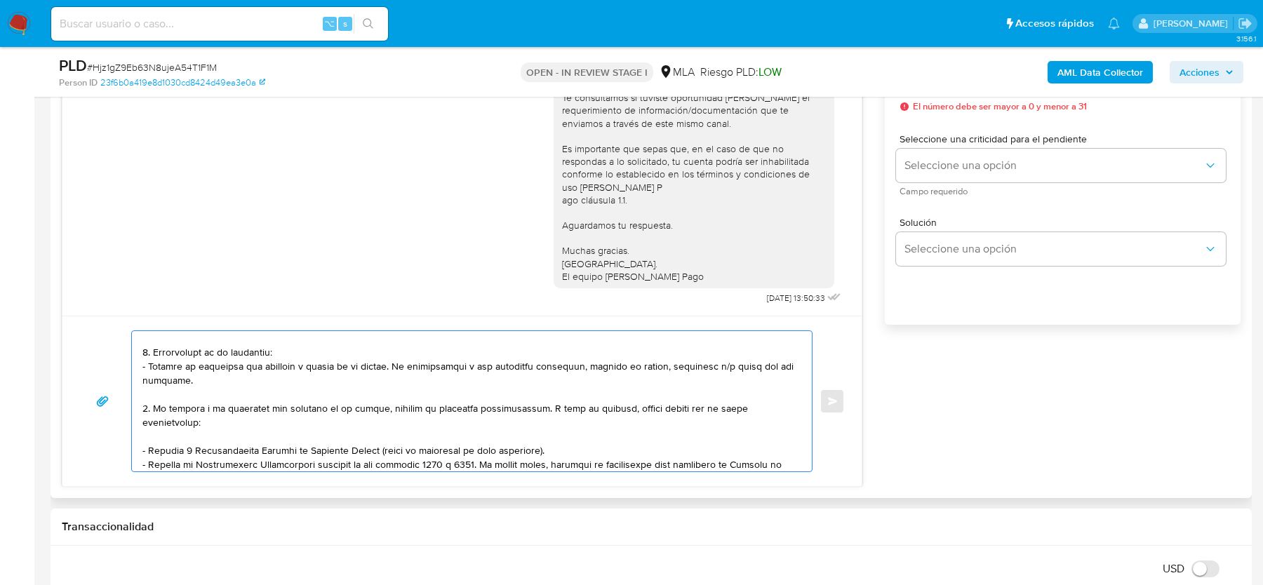
drag, startPoint x: 154, startPoint y: 407, endPoint x: 151, endPoint y: 350, distance: 56.9
click at [151, 350] on textarea at bounding box center [468, 401] width 652 height 140
click at [209, 387] on textarea at bounding box center [468, 401] width 652 height 140
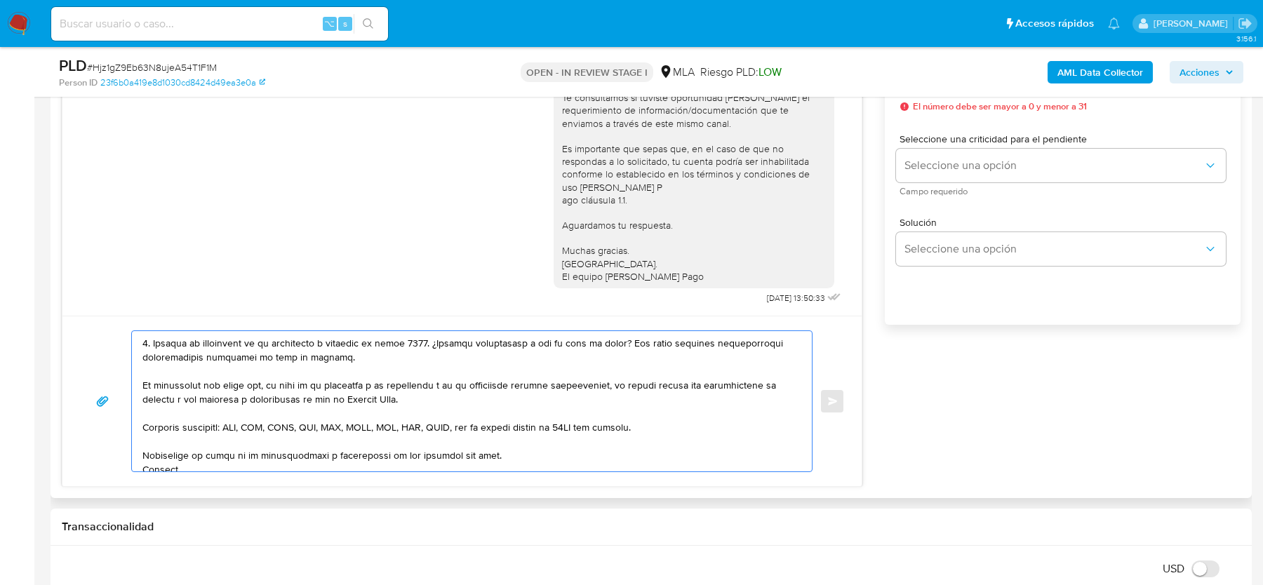
scroll to position [318, 0]
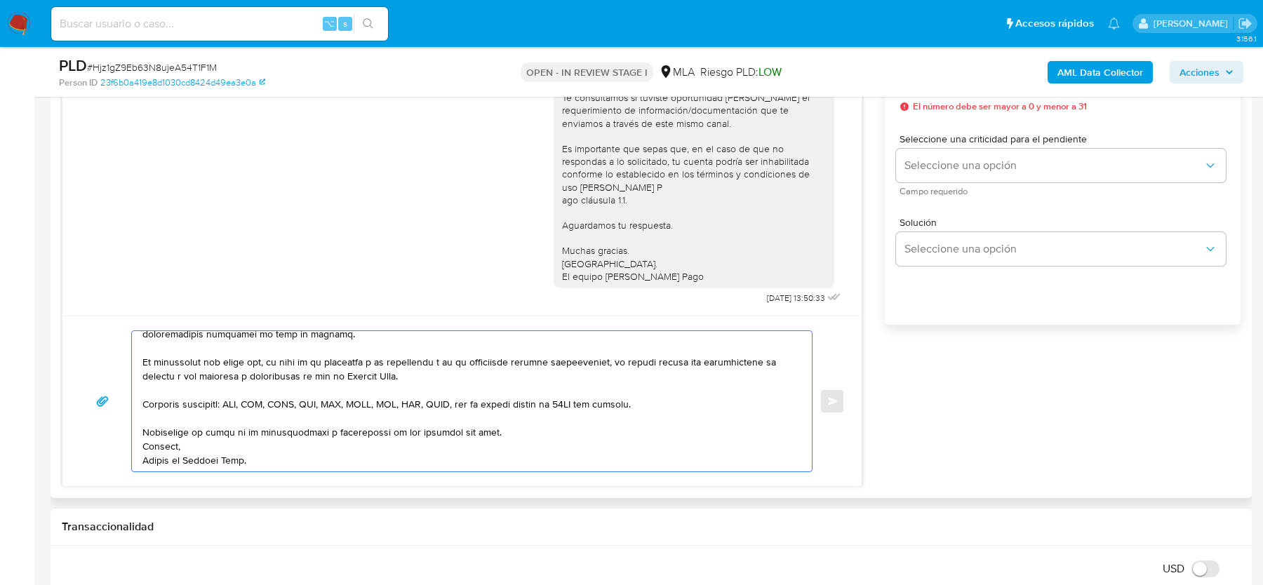
type textarea "Hola, Esperamos que te encuentres bien. Te consultamos si tuviste oportunidad d…"
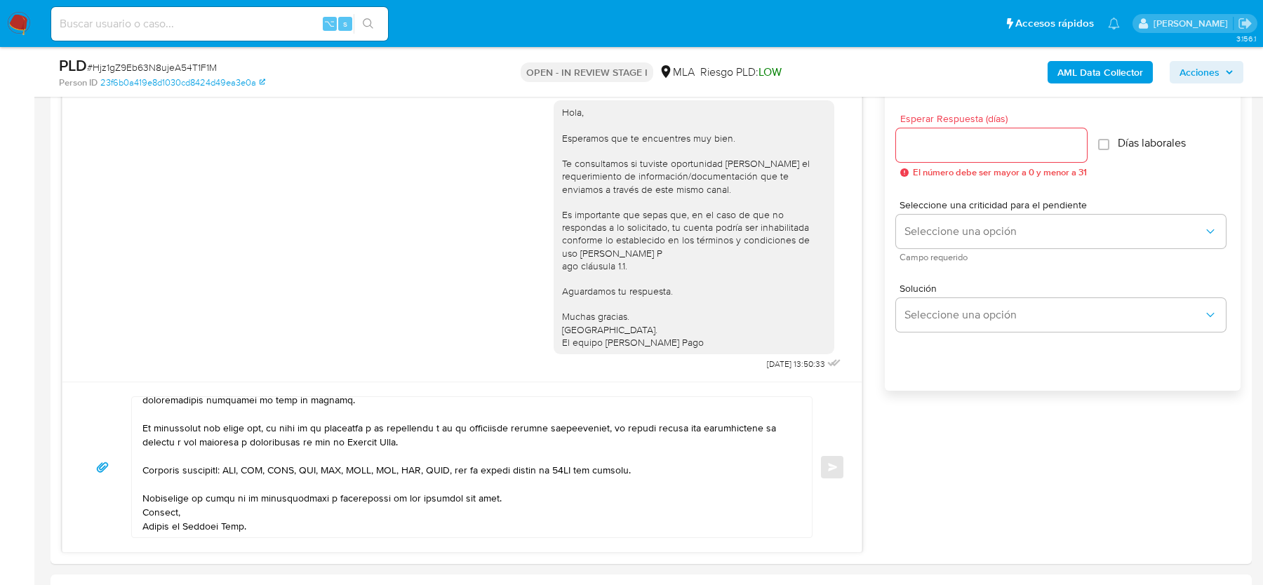
scroll to position [700, 0]
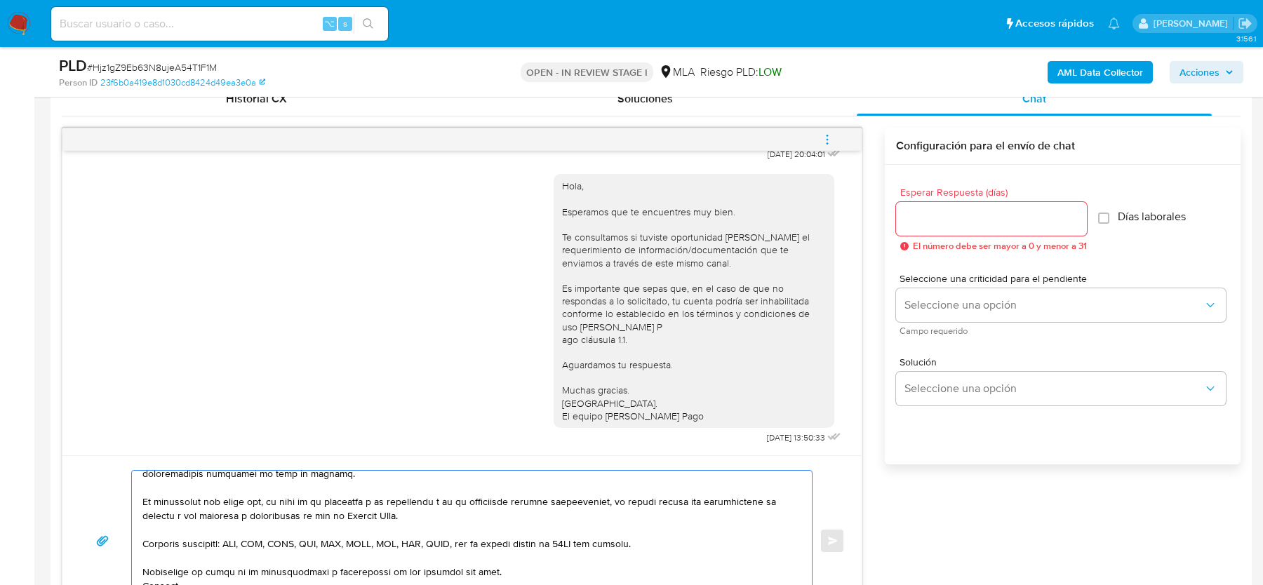
click at [946, 224] on input "Esperar Respuesta (días)" at bounding box center [991, 219] width 191 height 18
type input "2"
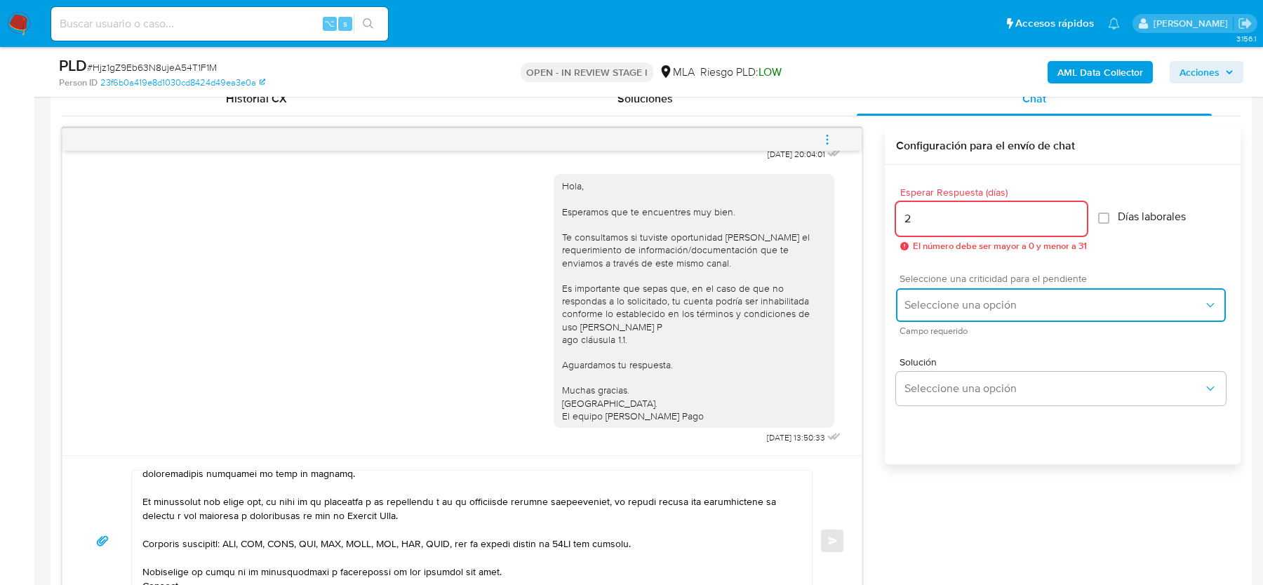
click at [932, 294] on button "Seleccione una opción" at bounding box center [1061, 305] width 330 height 34
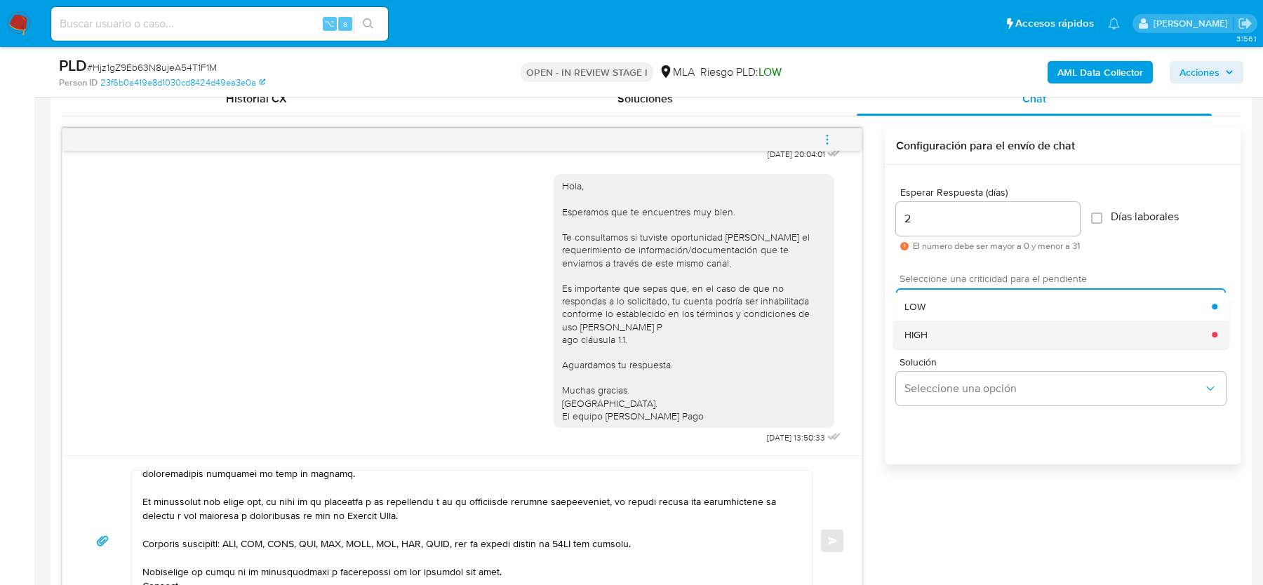
click at [932, 333] on div "HIGH" at bounding box center [1057, 335] width 307 height 28
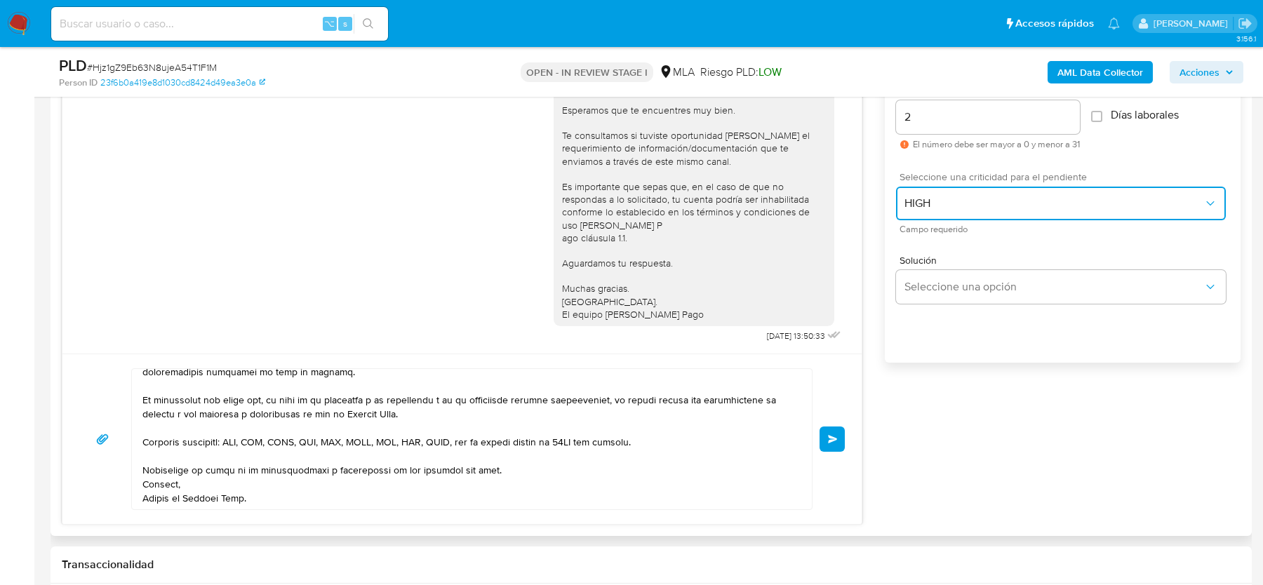
scroll to position [812, 0]
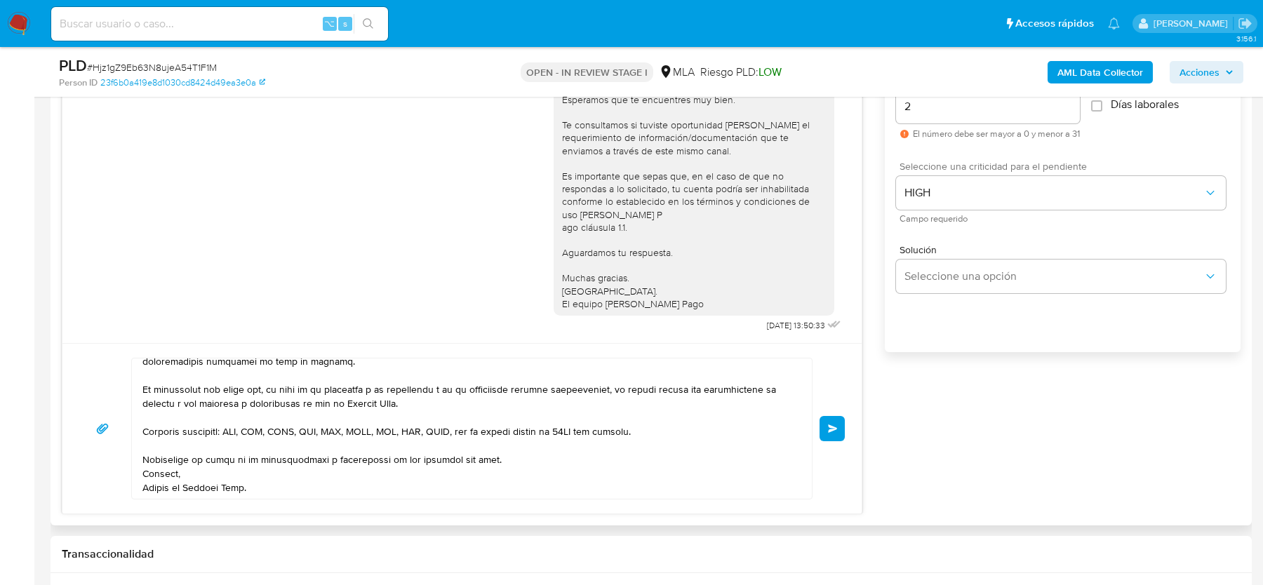
click at [827, 424] on button "Enviar" at bounding box center [831, 428] width 25 height 25
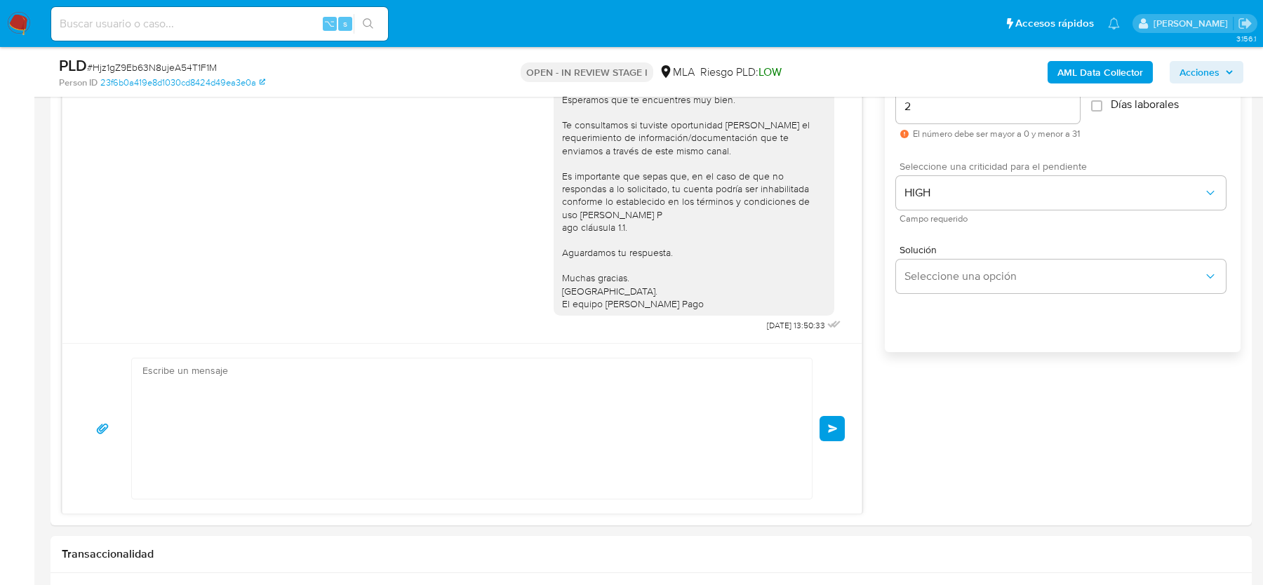
scroll to position [1492, 0]
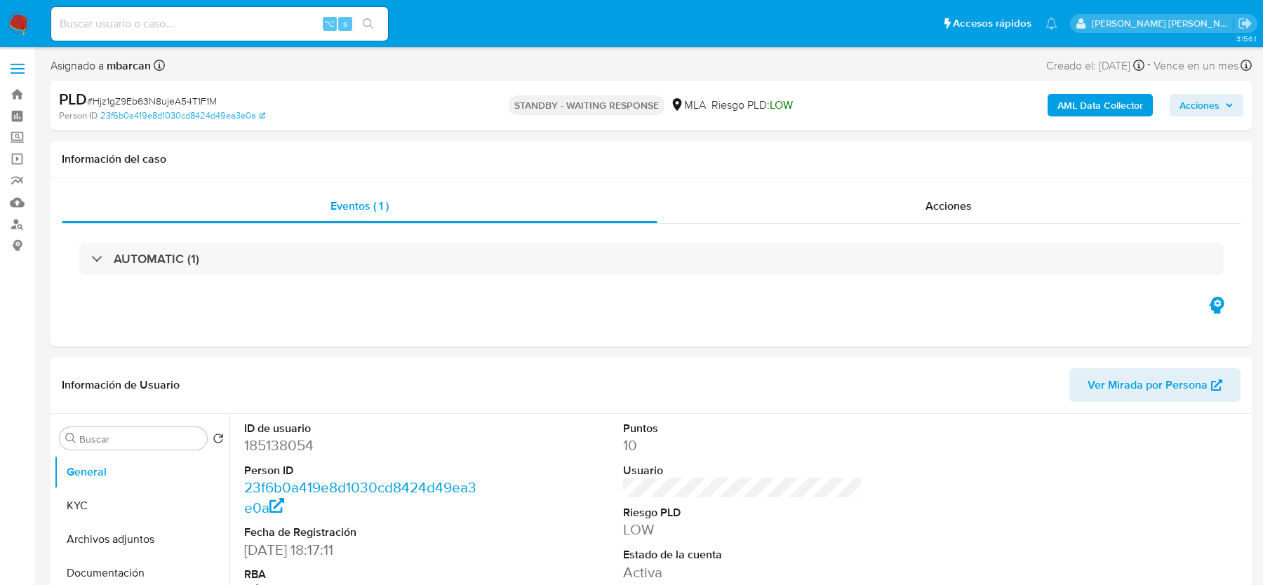
select select "10"
